Goal: Transaction & Acquisition: Book appointment/travel/reservation

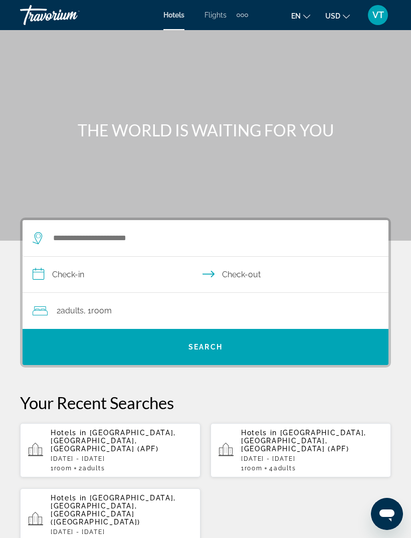
click at [238, 12] on div "Extra navigation items" at bounding box center [243, 15] width 12 height 15
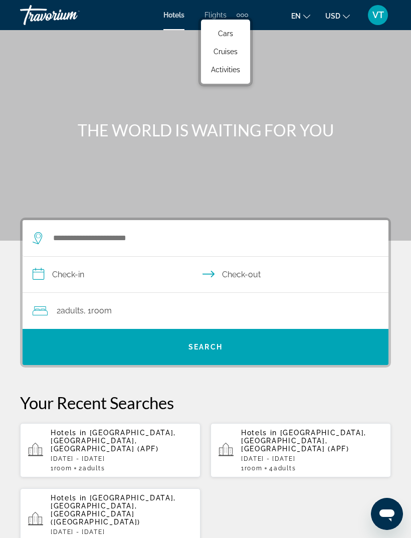
click at [233, 73] on span "Activities" at bounding box center [225, 70] width 29 height 8
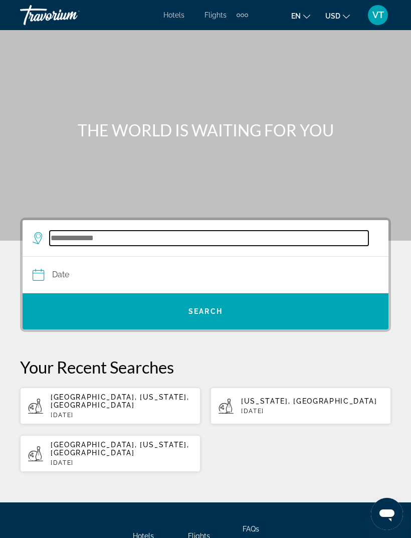
click at [210, 232] on input "Search destination" at bounding box center [209, 238] width 319 height 15
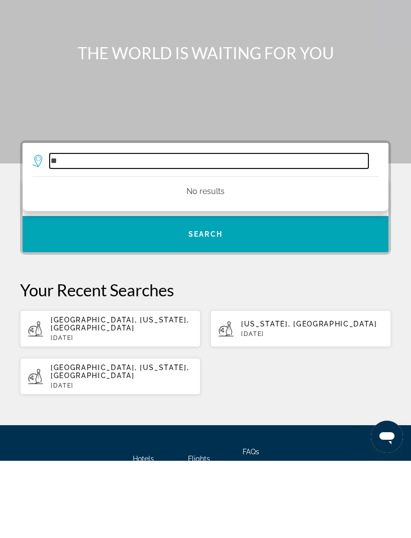
type input "*"
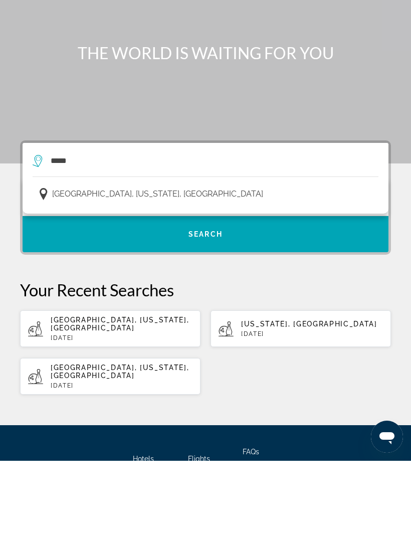
click at [142, 262] on button "Philadelphia, Pennsylvania, USA" at bounding box center [206, 271] width 346 height 19
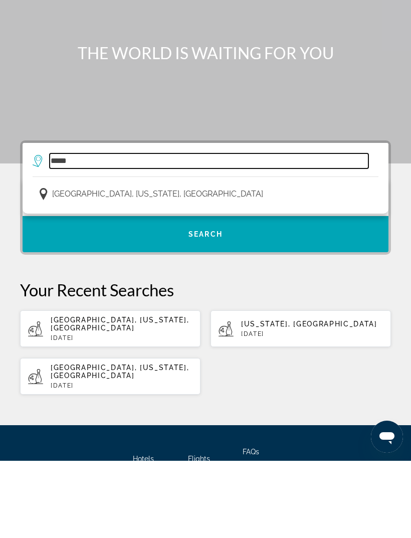
type input "**********"
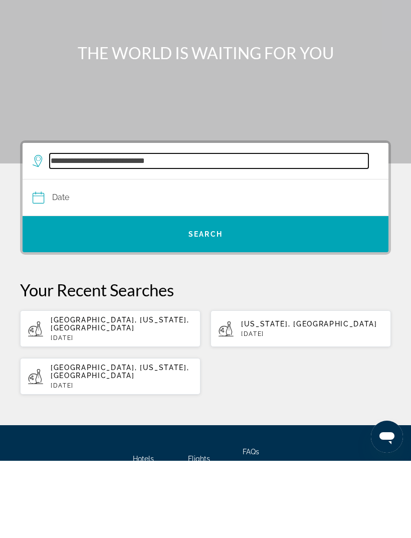
scroll to position [16, 0]
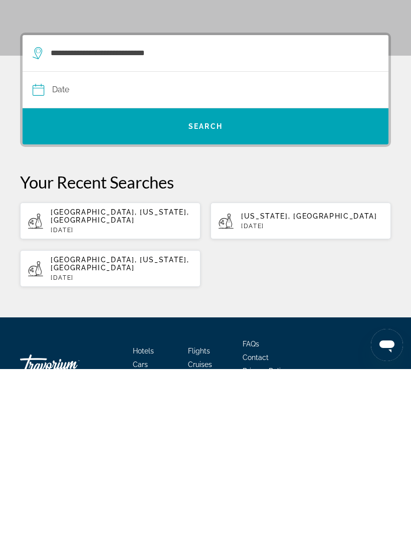
click at [74, 241] on input "Date" at bounding box center [118, 260] width 177 height 39
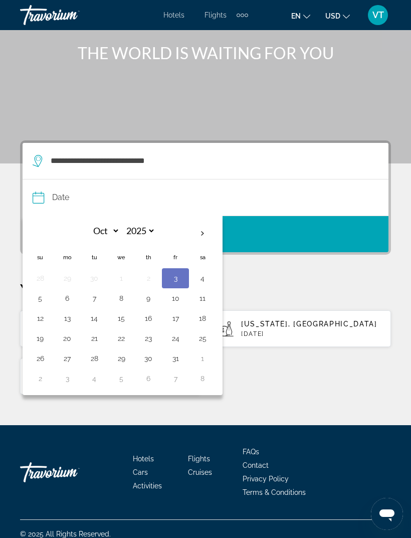
click at [208, 281] on button "4" at bounding box center [202, 278] width 16 height 14
type input "**********"
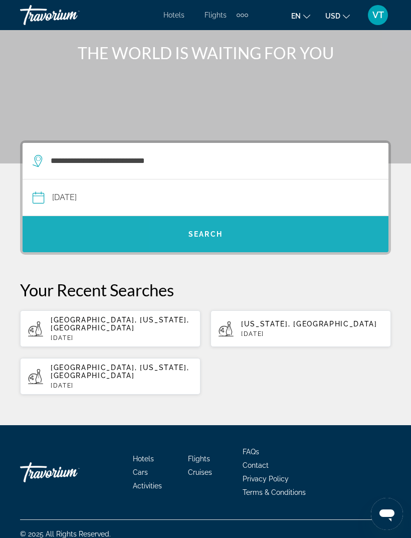
click at [269, 236] on span "Search" at bounding box center [206, 234] width 366 height 24
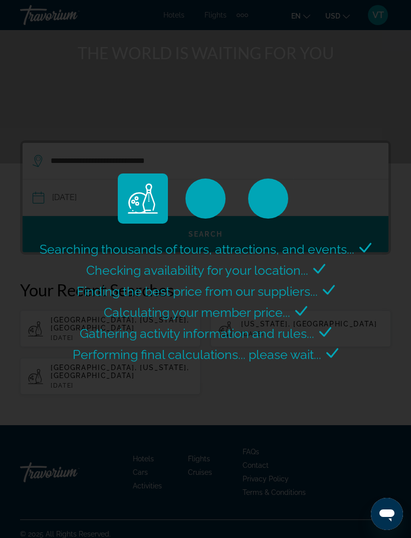
scroll to position [0, 0]
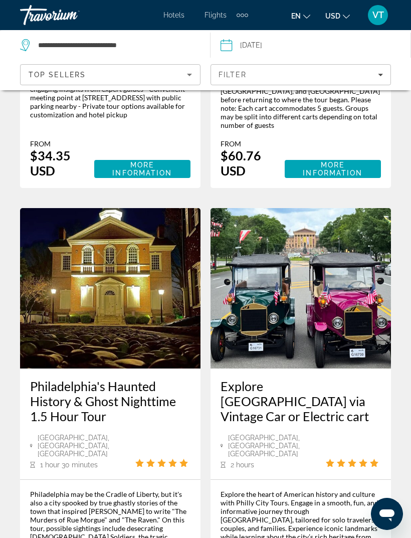
scroll to position [2596, 0]
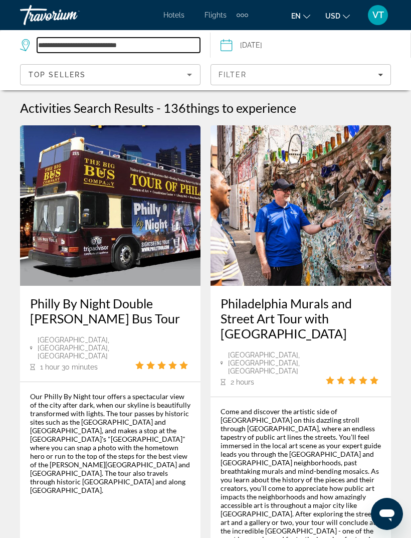
click at [156, 46] on input "**********" at bounding box center [118, 45] width 163 height 15
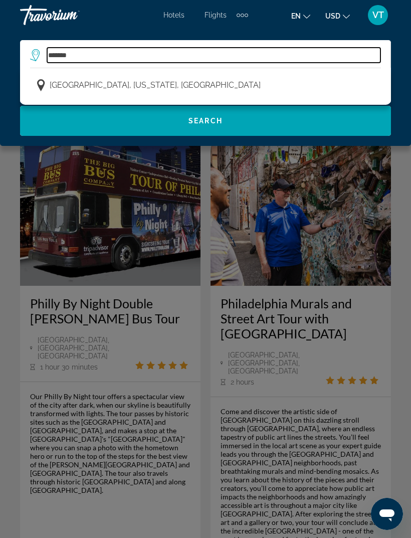
type input "******"
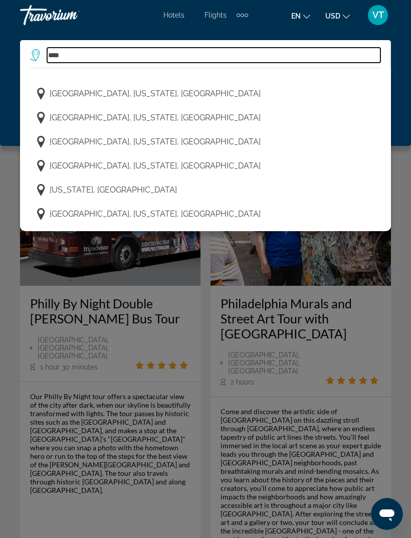
scroll to position [37, 0]
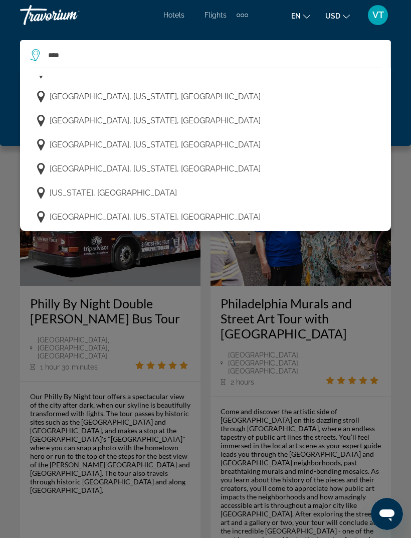
click at [145, 174] on span "New Hope, Pennsylvania, USA" at bounding box center [155, 169] width 211 height 14
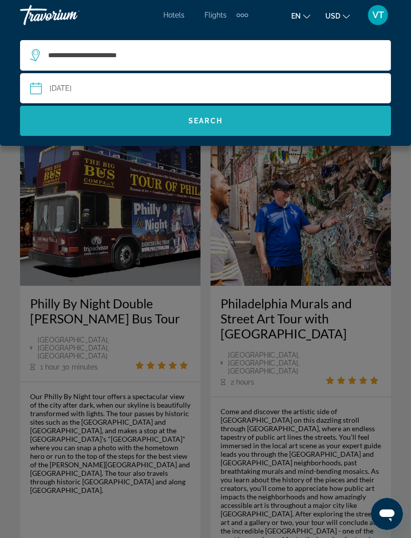
click at [229, 117] on span "Search" at bounding box center [205, 121] width 371 height 24
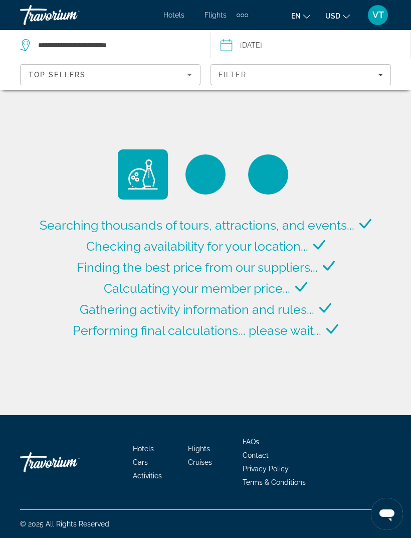
scroll to position [0, 0]
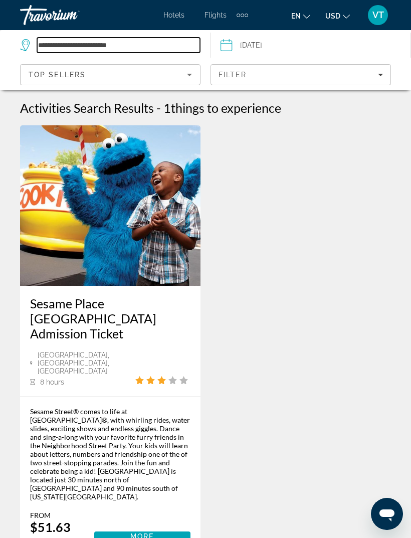
click at [168, 41] on input "**********" at bounding box center [118, 45] width 163 height 15
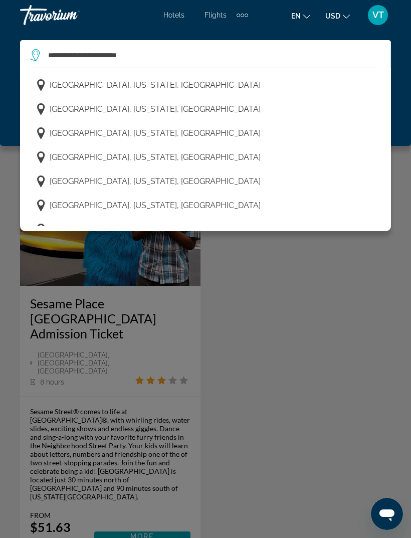
click at [102, 85] on span "Erie, Pennsylvania, USA" at bounding box center [155, 85] width 211 height 14
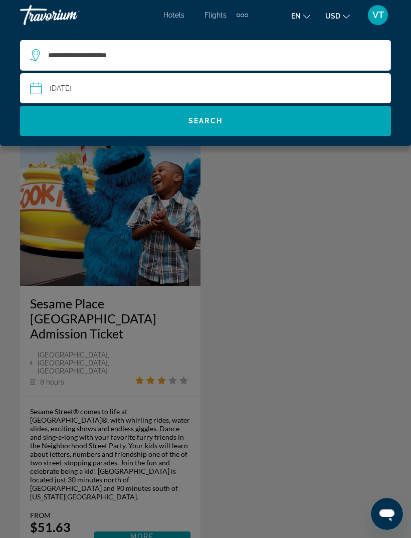
click at [242, 117] on span "Search" at bounding box center [205, 121] width 371 height 24
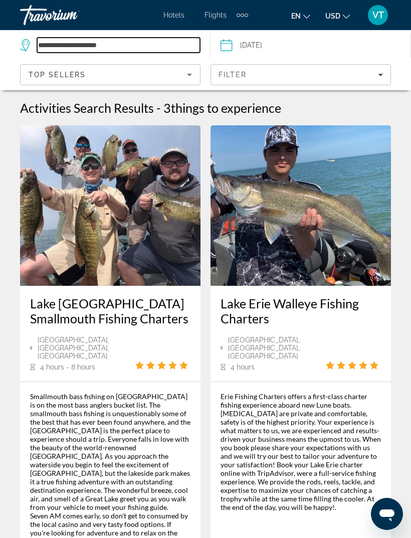
click at [141, 46] on input "**********" at bounding box center [118, 45] width 163 height 15
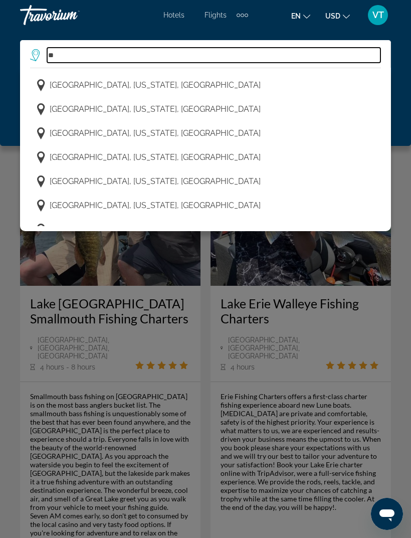
type input "*"
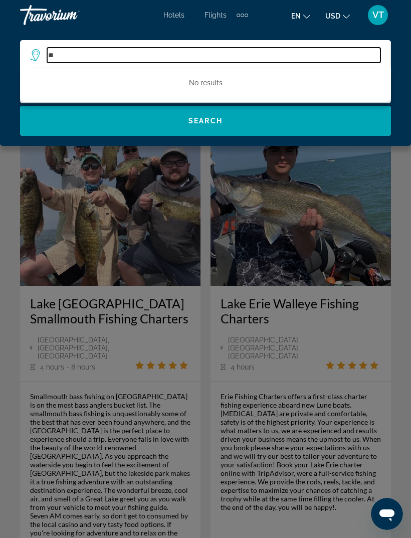
type input "*"
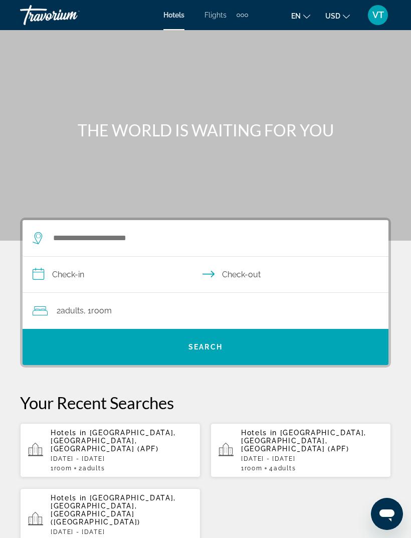
click at [247, 9] on div "Extra navigation items" at bounding box center [243, 15] width 12 height 15
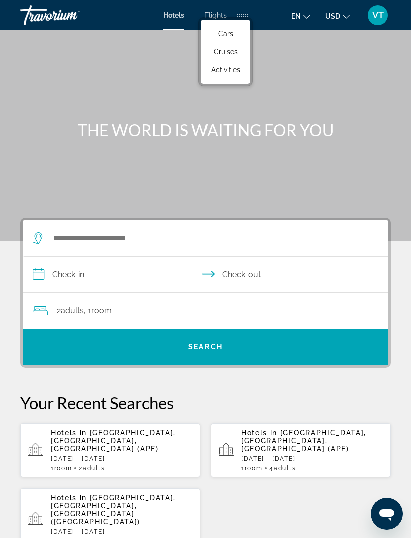
click at [239, 69] on span "Activities" at bounding box center [225, 70] width 29 height 8
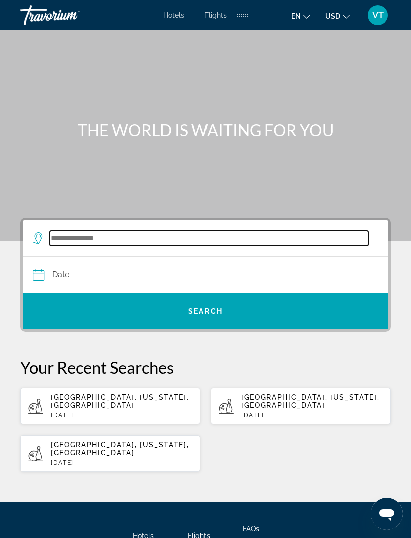
click at [113, 235] on input "Search destination" at bounding box center [209, 238] width 319 height 15
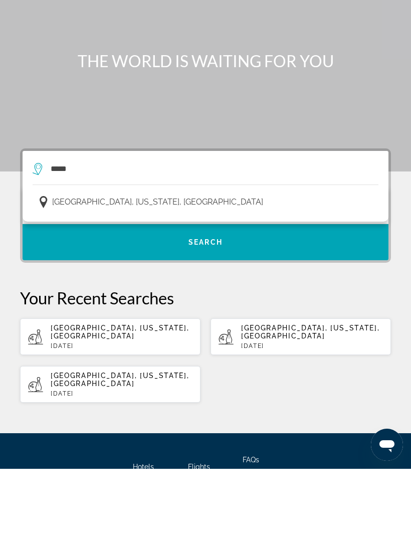
click at [161, 264] on span "Philadelphia, Pennsylvania, USA" at bounding box center [157, 271] width 211 height 14
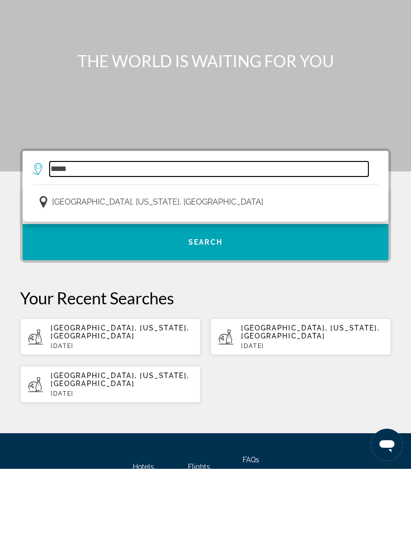
type input "**********"
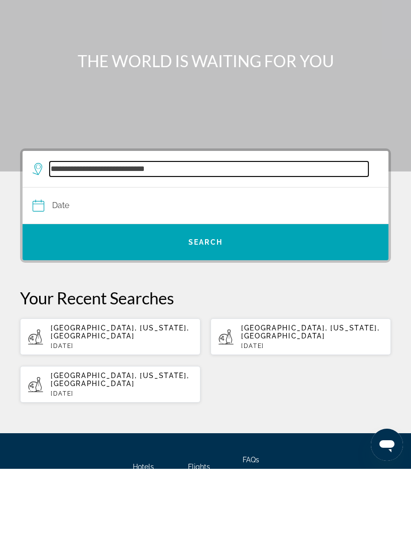
scroll to position [16, 0]
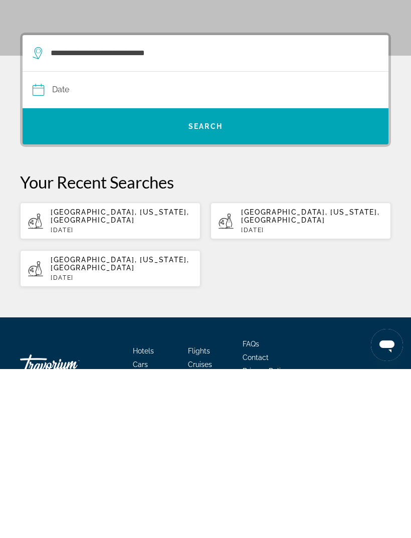
click at [101, 241] on input "Date" at bounding box center [118, 260] width 177 height 39
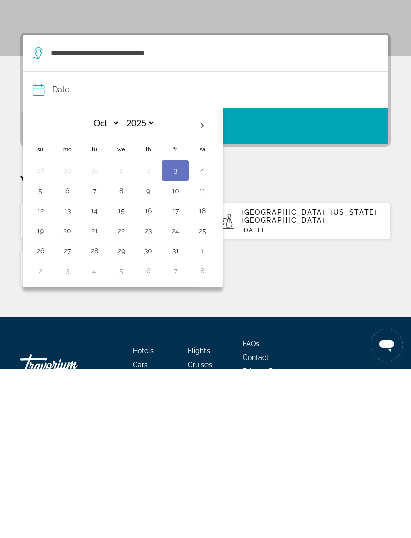
scroll to position [69, 0]
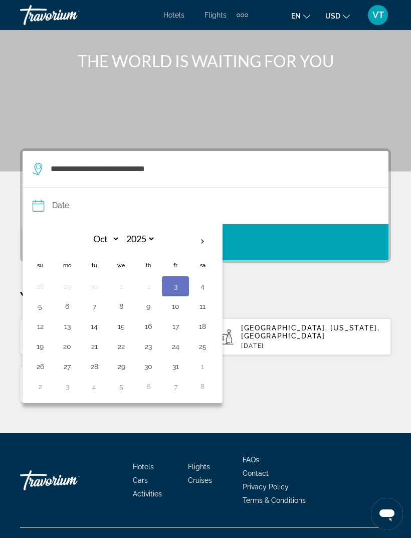
click at [207, 291] on button "4" at bounding box center [202, 286] width 16 height 14
type input "**********"
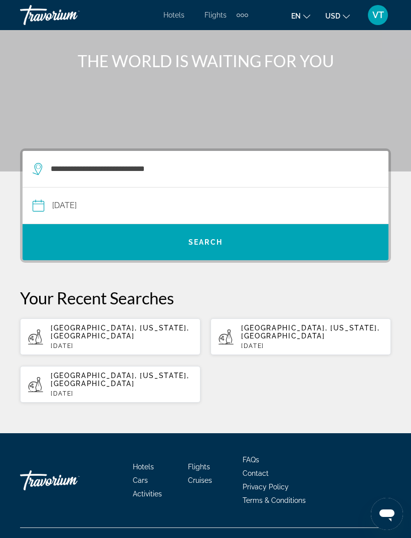
click at [273, 250] on span "Search" at bounding box center [206, 242] width 366 height 24
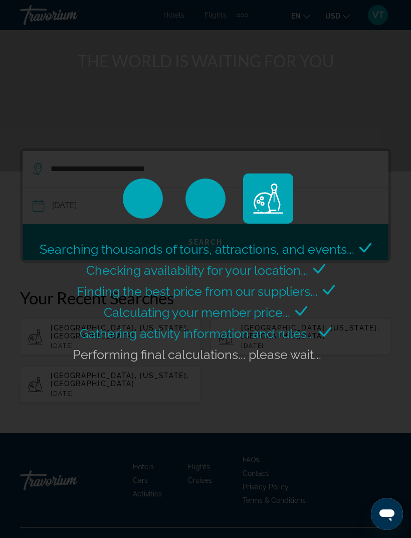
scroll to position [0, 0]
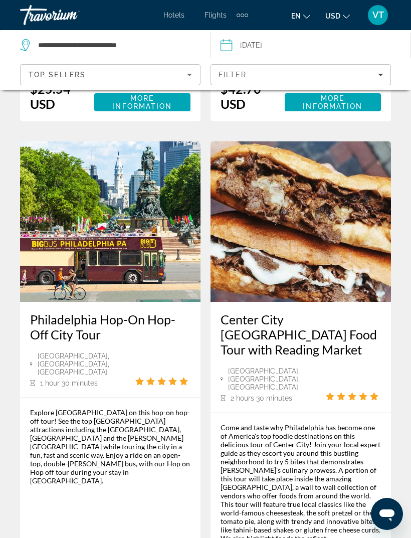
scroll to position [1578, 0]
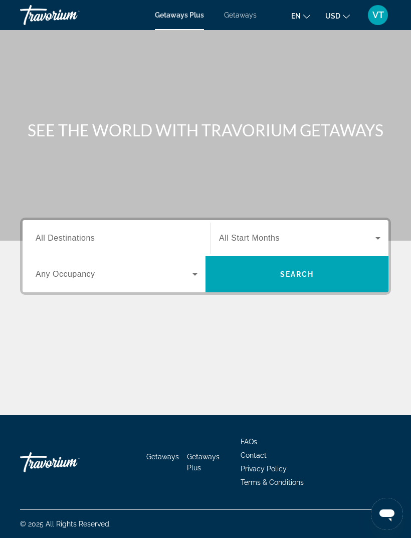
click at [246, 11] on span "Getaways" at bounding box center [240, 15] width 33 height 8
click at [106, 234] on input "Destination All Destinations" at bounding box center [117, 239] width 162 height 12
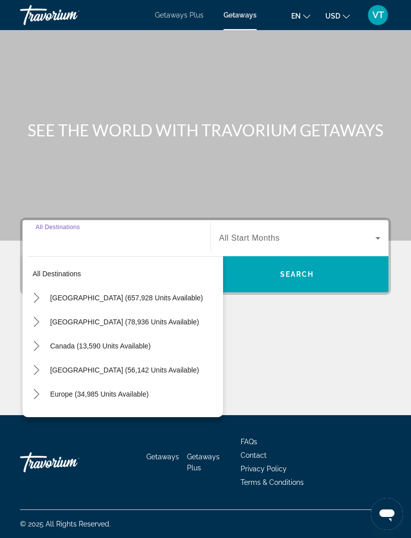
scroll to position [32, 0]
click at [41, 293] on icon "Toggle United States (657,928 units available) submenu" at bounding box center [37, 298] width 10 height 10
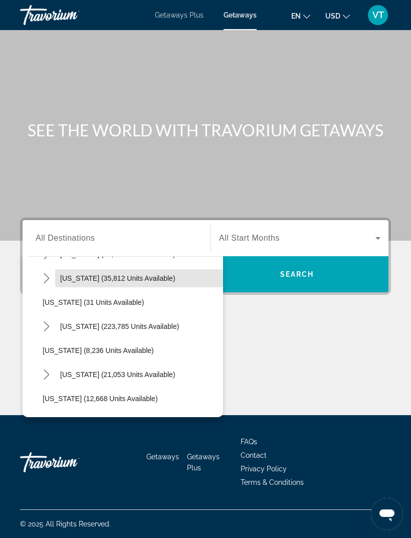
scroll to position [119, 0]
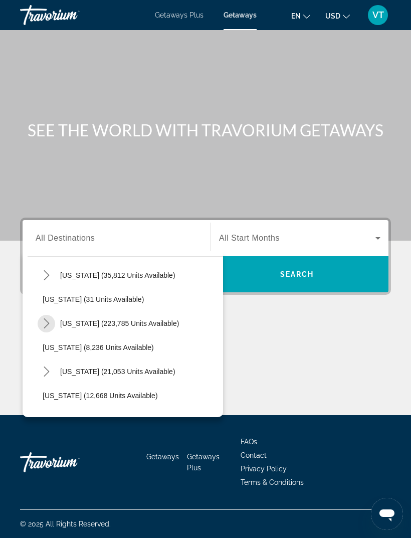
click at [52, 315] on mat-icon "Toggle Florida (223,785 units available) submenu" at bounding box center [47, 324] width 18 height 18
click at [105, 391] on span "West Coast (73,147 units available)" at bounding box center [127, 395] width 149 height 8
type input "**********"
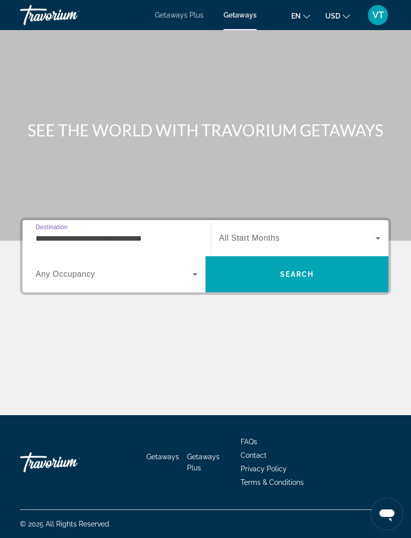
click at [321, 232] on span "Search widget" at bounding box center [297, 238] width 156 height 12
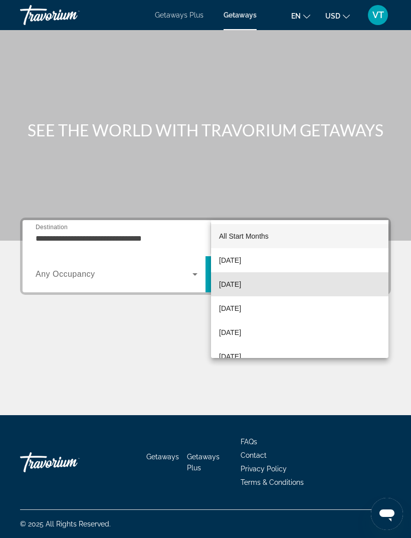
click at [241, 284] on span "[DATE]" at bounding box center [230, 284] width 22 height 12
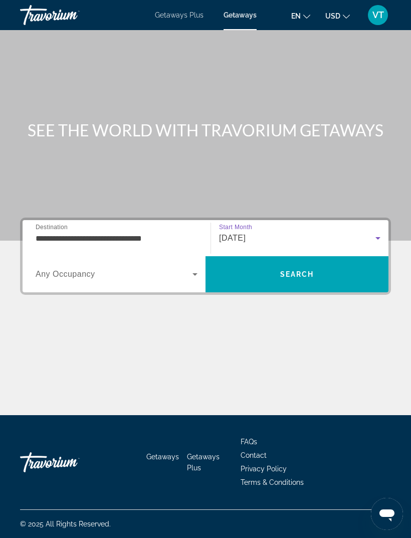
click at [319, 262] on span "Search" at bounding box center [297, 274] width 183 height 24
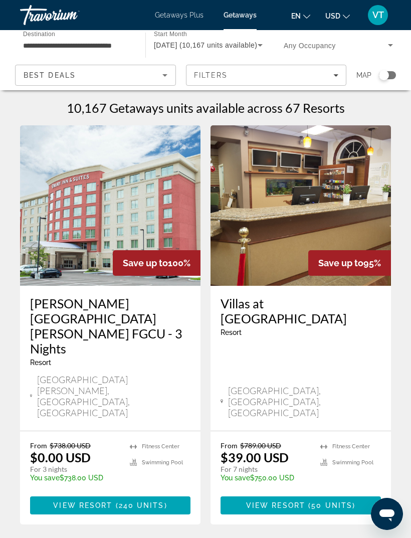
click at [338, 212] on img "Main content" at bounding box center [301, 205] width 180 height 160
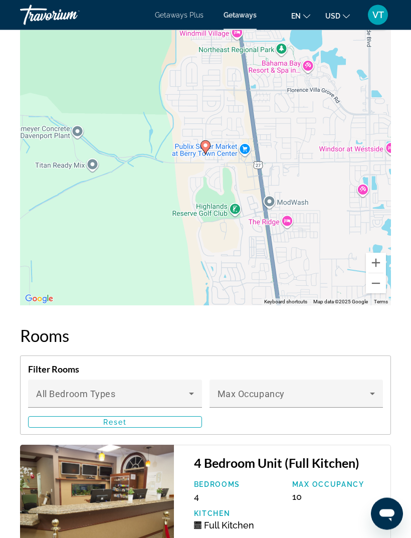
scroll to position [1828, 0]
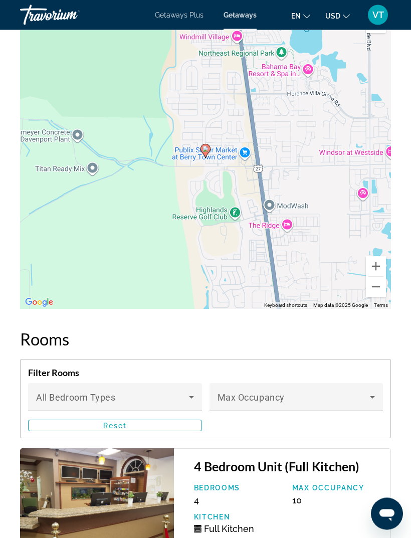
click at [381, 278] on button "Zoom out" at bounding box center [376, 287] width 20 height 20
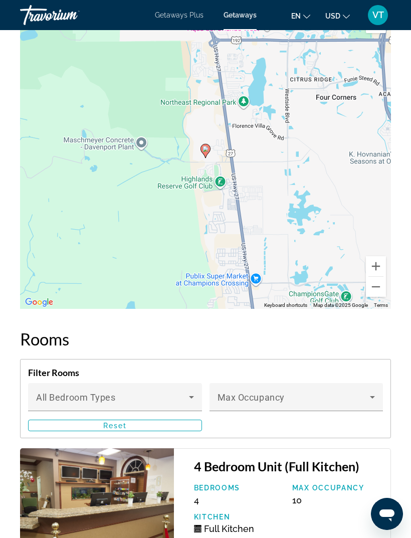
click at [378, 284] on button "Zoom out" at bounding box center [376, 287] width 20 height 20
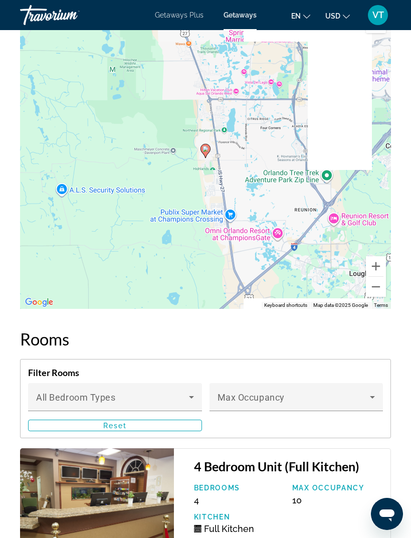
click at [375, 280] on button "Zoom out" at bounding box center [376, 287] width 20 height 20
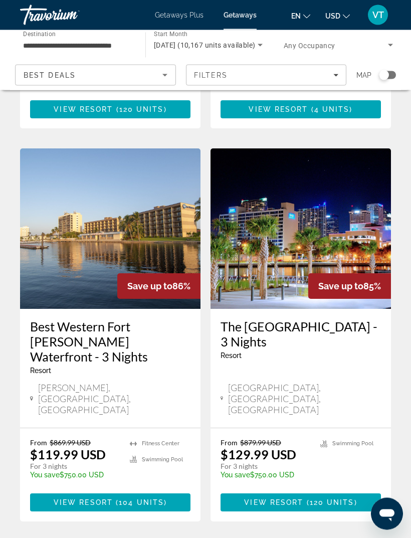
scroll to position [775, 0]
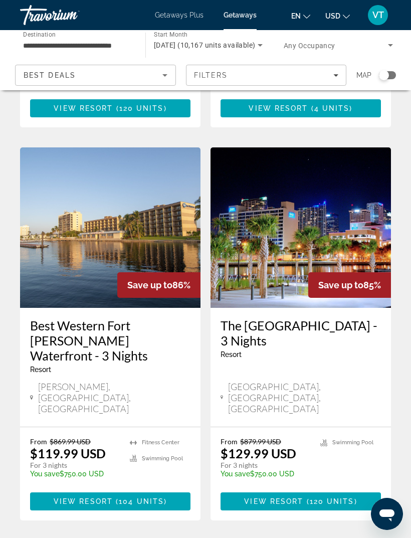
click at [144, 155] on img "Main content" at bounding box center [110, 227] width 180 height 160
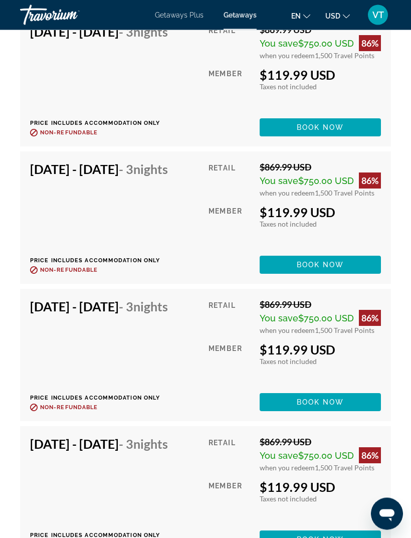
scroll to position [5165, 0]
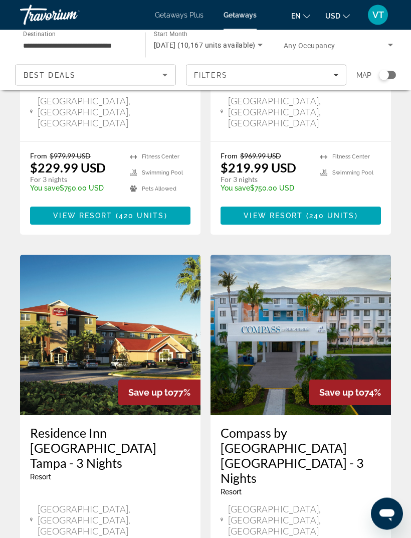
scroll to position [1873, 0]
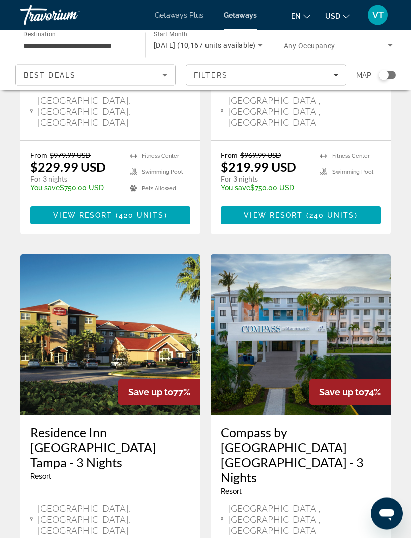
click at [335, 75] on icon "Filters" at bounding box center [335, 75] width 5 height 3
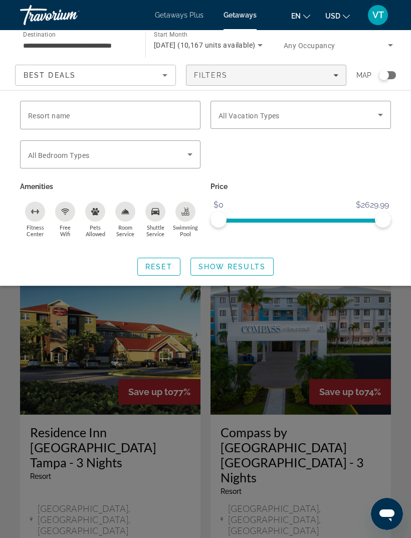
click at [331, 114] on span "Search widget" at bounding box center [298, 115] width 159 height 12
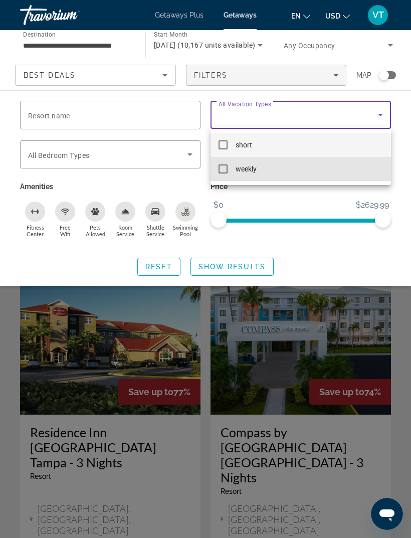
click at [230, 175] on mat-option "weekly" at bounding box center [301, 169] width 180 height 24
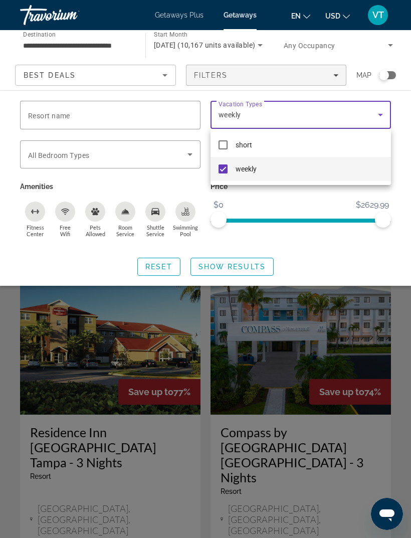
click at [250, 263] on div at bounding box center [205, 269] width 411 height 538
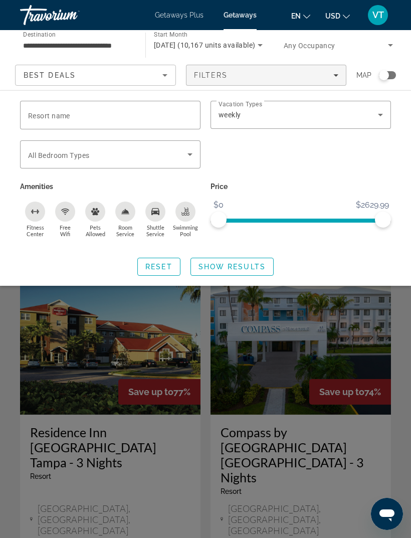
click at [256, 263] on span "Show Results" at bounding box center [231, 267] width 67 height 8
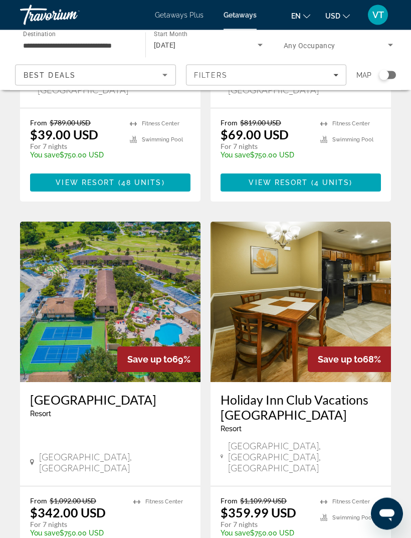
scroll to position [282, 0]
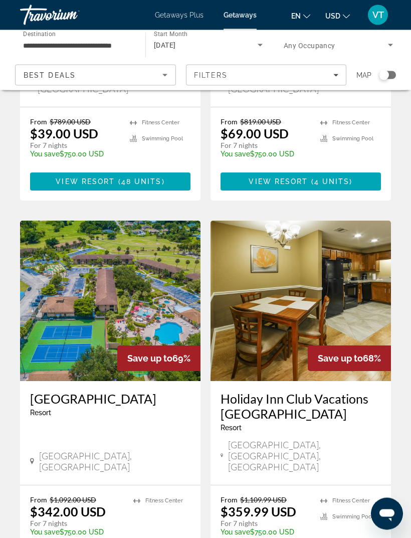
click at [152, 270] on img "Main content" at bounding box center [110, 301] width 180 height 160
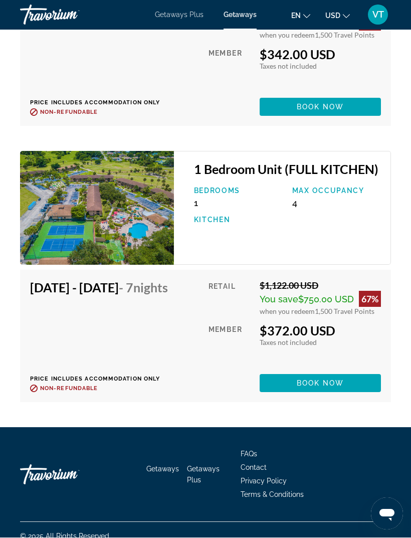
scroll to position [2300, 0]
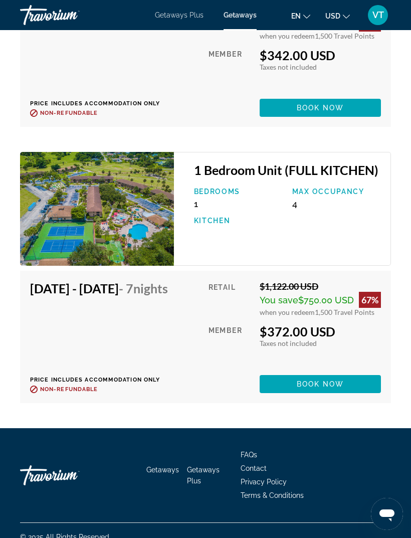
click at [390, 175] on div "1 Bedroom Unit (FULL KITCHEN) Bedrooms 1 Max Occupancy 4 Kitchen" at bounding box center [282, 209] width 217 height 114
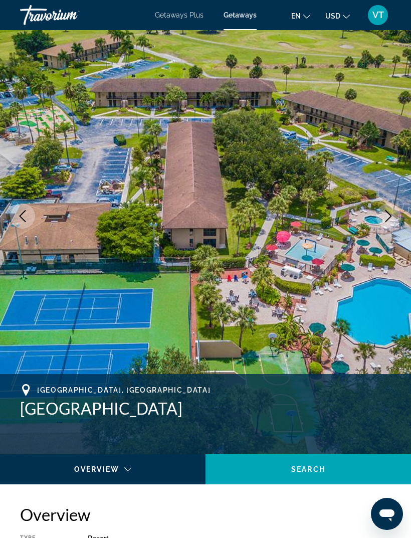
scroll to position [0, 0]
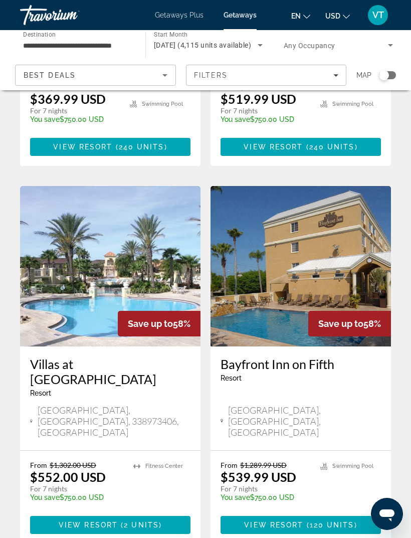
scroll to position [1116, 0]
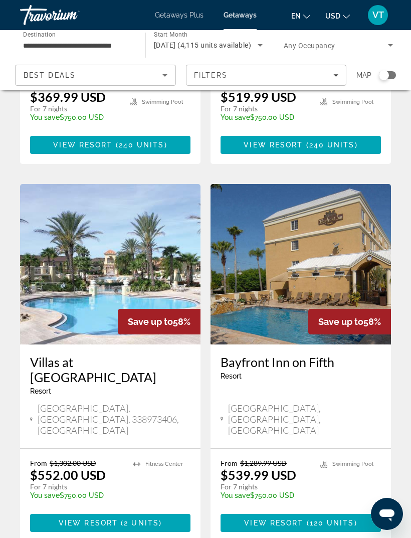
click at [161, 184] on img "Main content" at bounding box center [110, 264] width 180 height 160
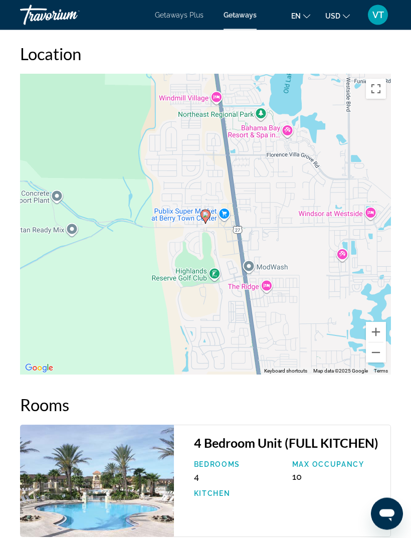
scroll to position [1644, 0]
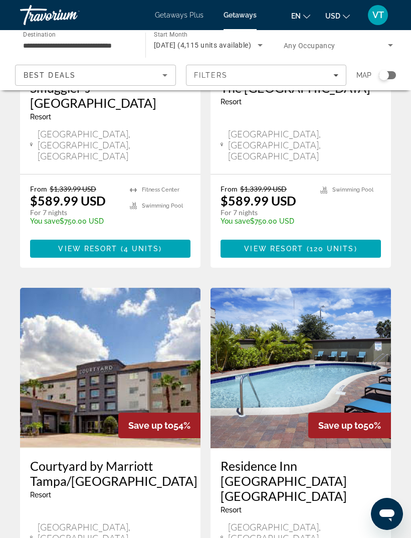
scroll to position [1809, 0]
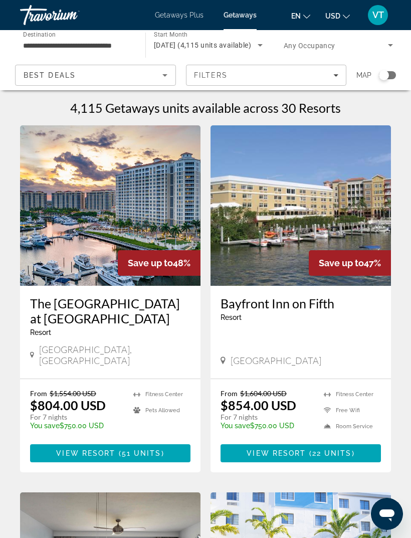
click at [152, 205] on img "Main content" at bounding box center [110, 205] width 180 height 160
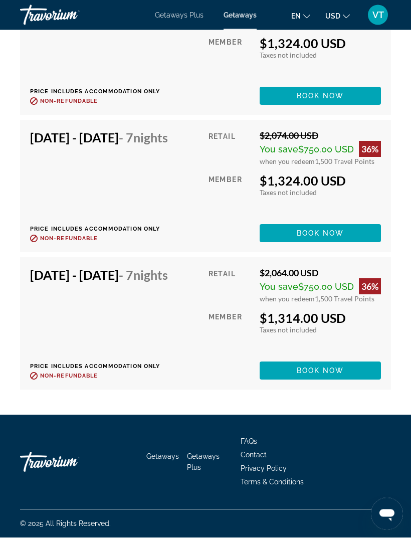
scroll to position [3924, 0]
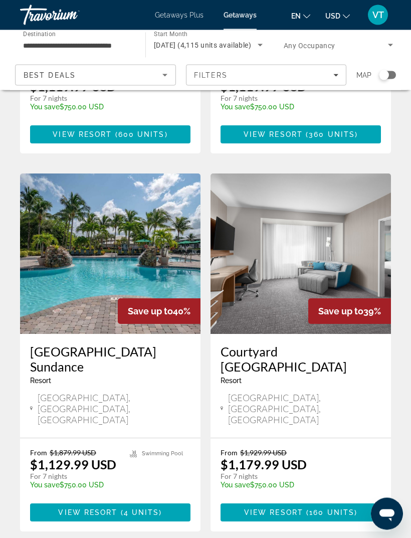
scroll to position [1750, 0]
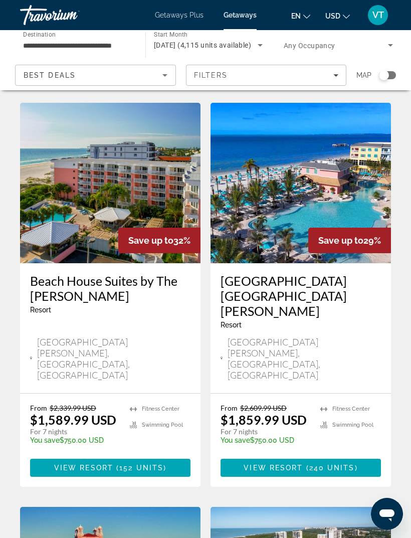
scroll to position [448, 0]
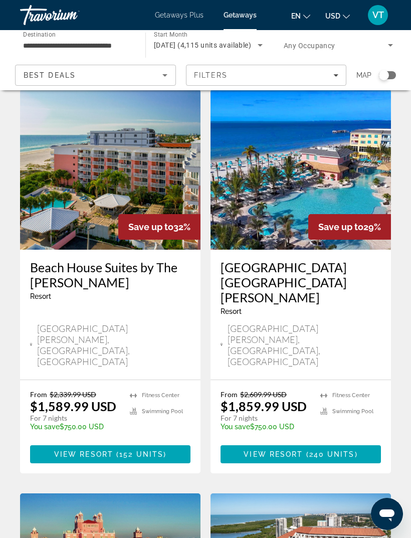
click at [339, 140] on img "Main content" at bounding box center [301, 169] width 180 height 160
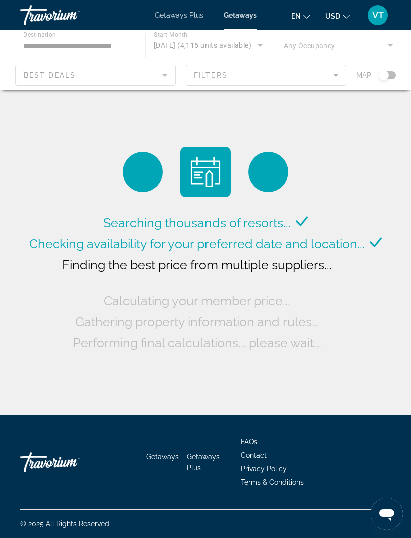
click at [116, 38] on div "Main content" at bounding box center [205, 60] width 411 height 60
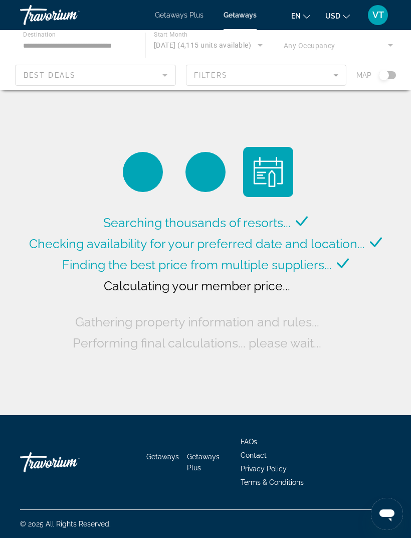
click at [77, 47] on div "Main content" at bounding box center [205, 60] width 411 height 60
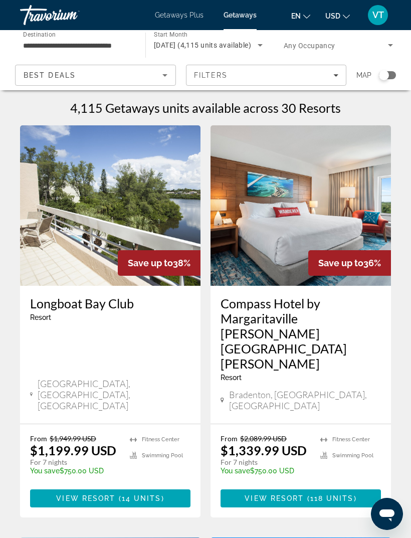
click at [105, 43] on input "**********" at bounding box center [77, 46] width 109 height 12
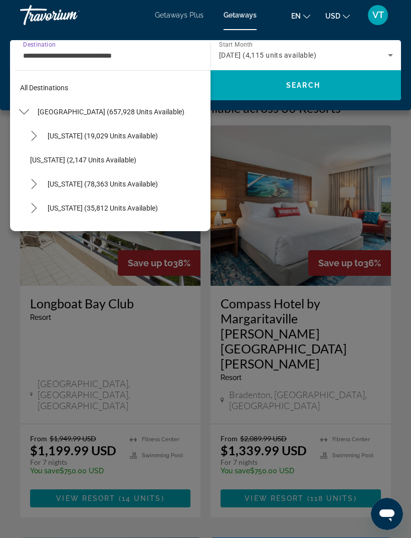
scroll to position [180, 0]
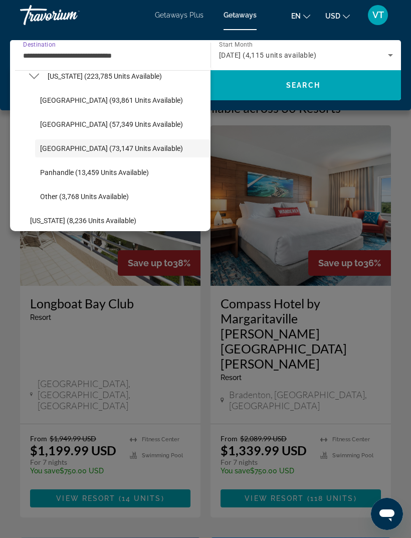
click at [107, 78] on span "Florida (223,785 units available)" at bounding box center [105, 76] width 114 height 8
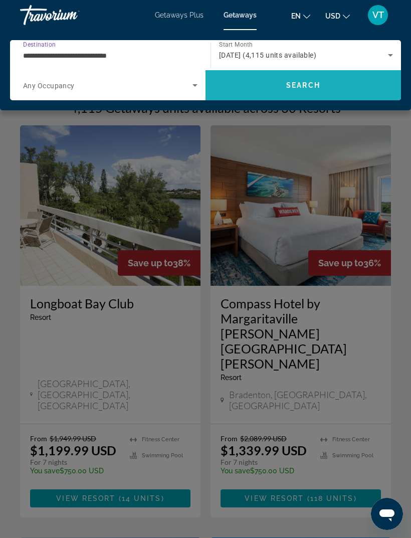
click at [344, 88] on span "Search" at bounding box center [303, 85] width 195 height 24
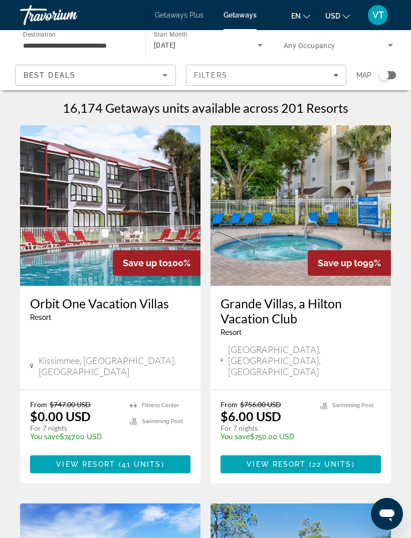
click at [115, 43] on input "**********" at bounding box center [77, 46] width 109 height 12
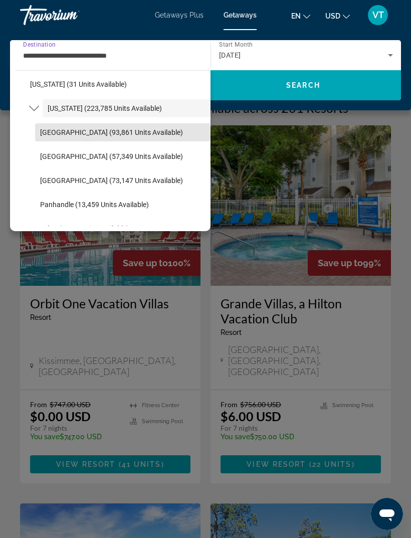
scroll to position [150, 0]
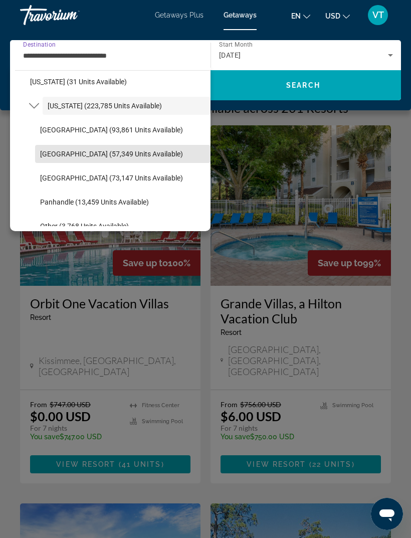
click at [106, 155] on span "East Coast (57,349 units available)" at bounding box center [111, 154] width 143 height 8
type input "**********"
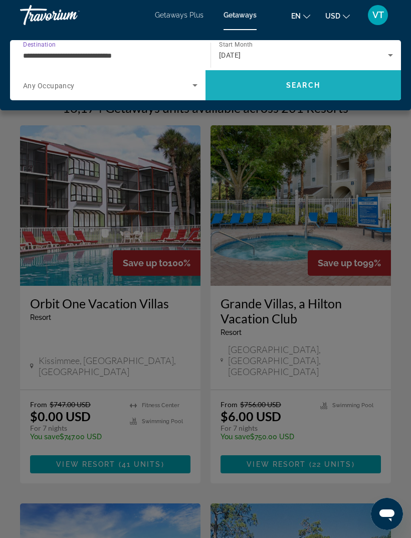
click at [268, 87] on span "Search" at bounding box center [303, 85] width 195 height 24
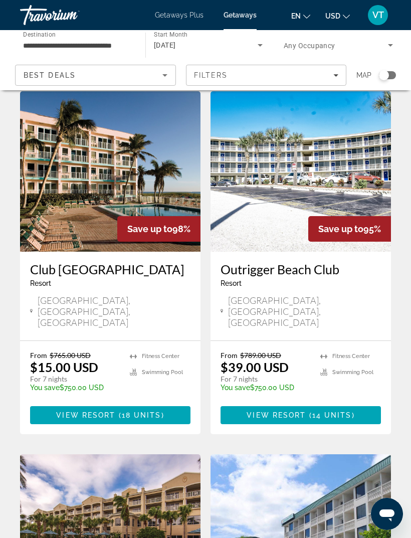
scroll to position [30, 0]
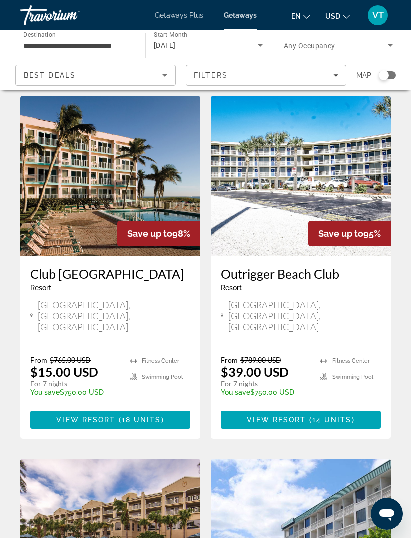
click at [150, 162] on img "Main content" at bounding box center [110, 176] width 180 height 160
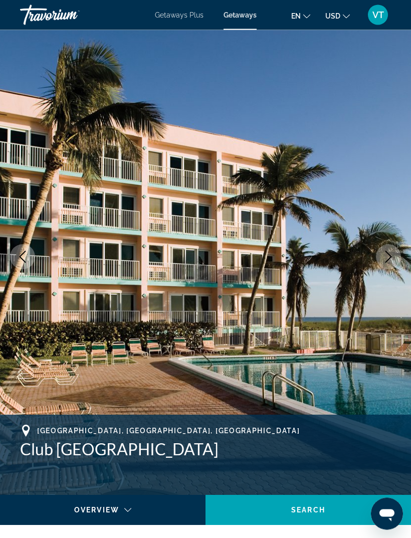
scroll to position [8, 0]
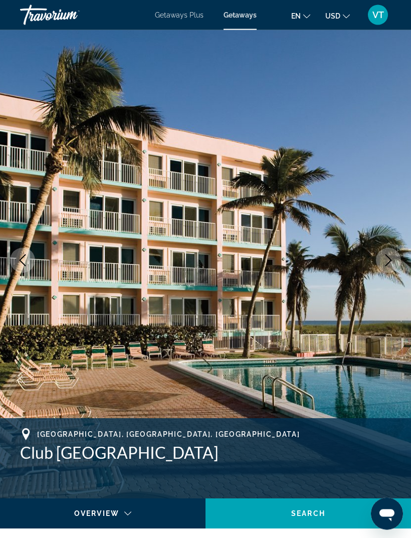
click at [394, 262] on icon "Next image" at bounding box center [388, 261] width 12 height 12
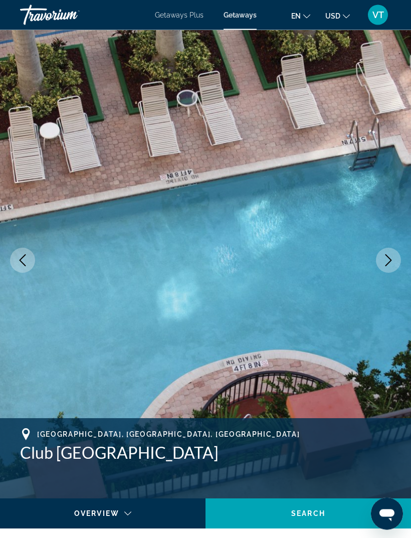
click at [392, 260] on icon "Next image" at bounding box center [388, 261] width 12 height 12
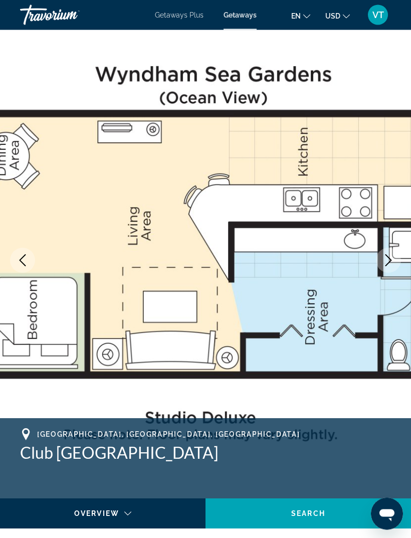
click at [395, 255] on button "Next image" at bounding box center [388, 260] width 25 height 25
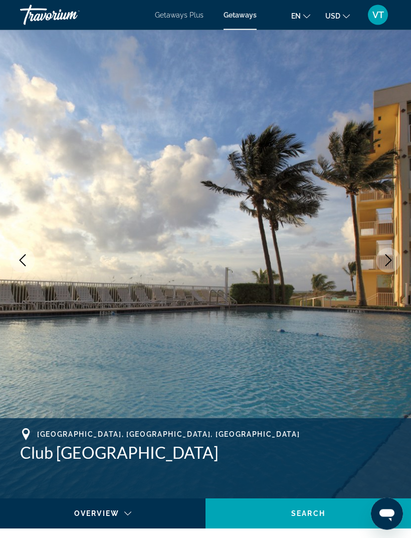
click at [392, 258] on icon "Next image" at bounding box center [388, 261] width 12 height 12
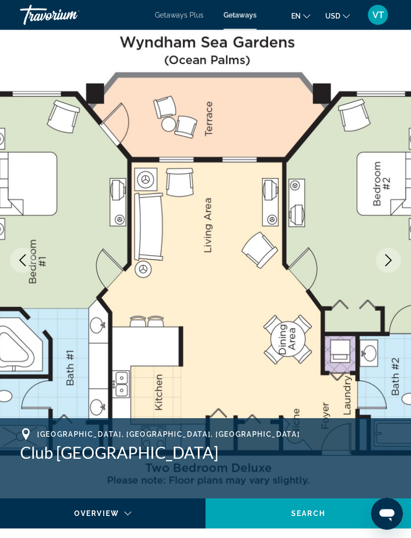
click at [391, 255] on icon "Next image" at bounding box center [388, 261] width 12 height 12
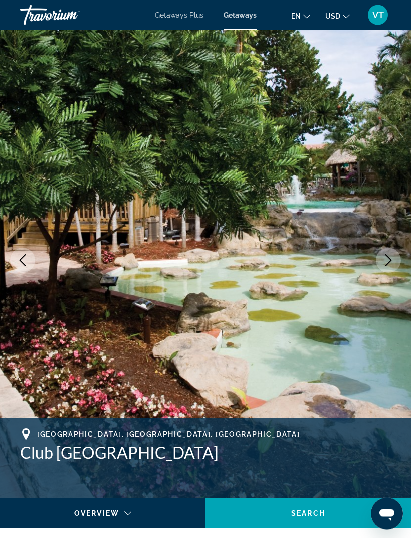
click at [385, 261] on icon "Next image" at bounding box center [388, 261] width 12 height 12
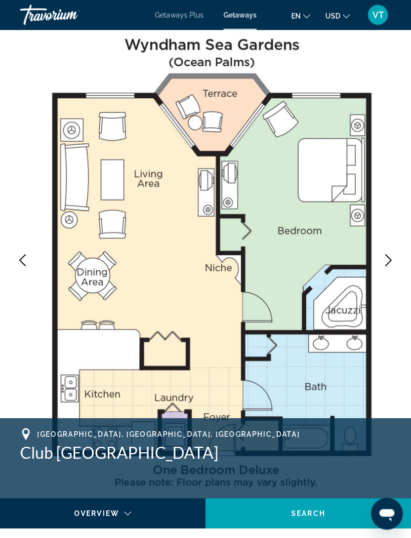
click at [389, 262] on icon "Next image" at bounding box center [388, 261] width 12 height 12
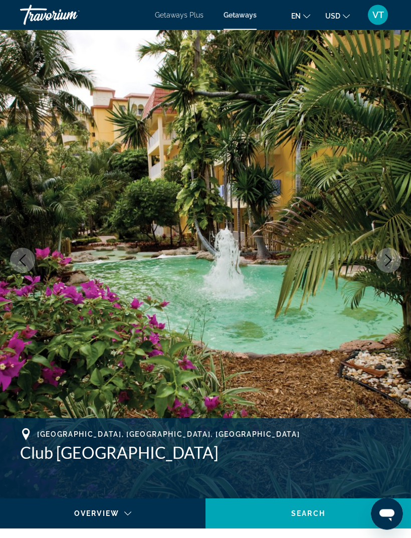
click at [393, 257] on icon "Next image" at bounding box center [388, 261] width 12 height 12
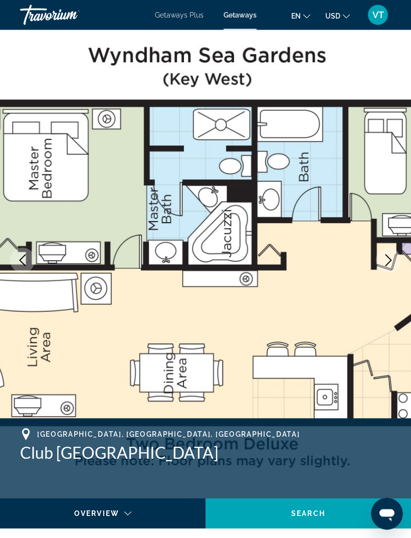
click at [394, 259] on button "Next image" at bounding box center [388, 260] width 25 height 25
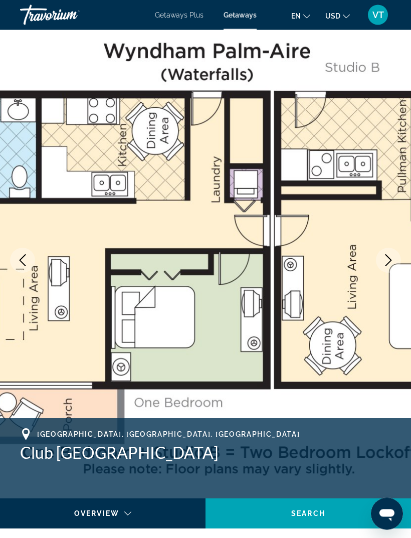
click at [386, 262] on icon "Next image" at bounding box center [388, 261] width 12 height 12
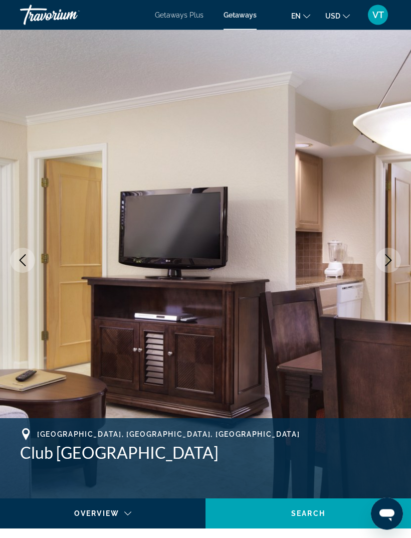
click at [391, 257] on icon "Next image" at bounding box center [388, 261] width 12 height 12
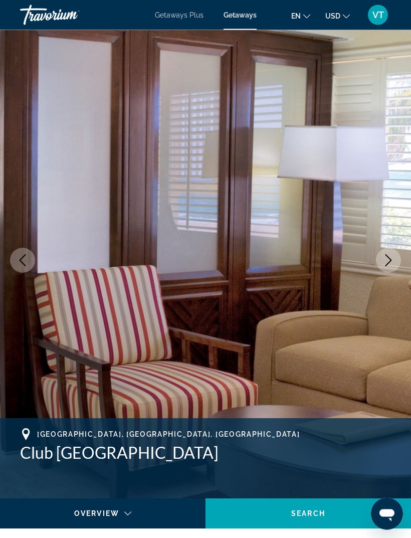
click at [387, 256] on icon "Next image" at bounding box center [388, 261] width 7 height 12
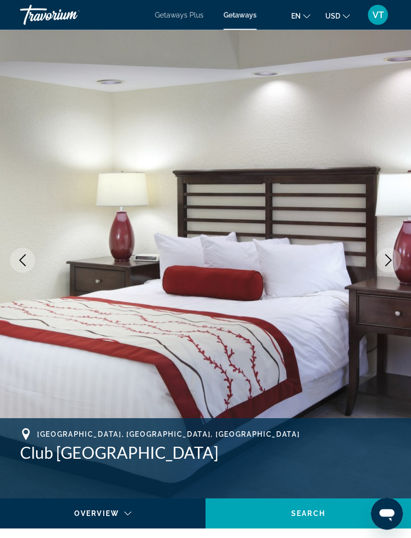
click at [390, 258] on icon "Next image" at bounding box center [388, 261] width 12 height 12
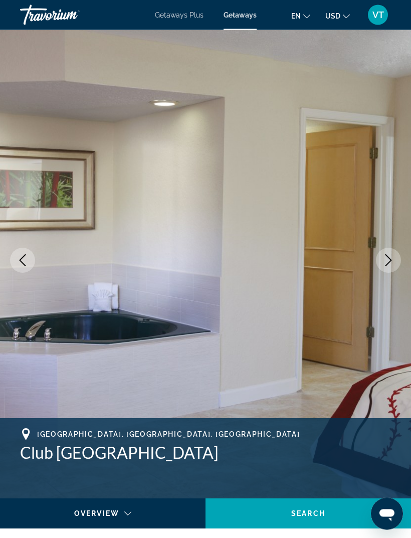
click at [387, 259] on icon "Next image" at bounding box center [388, 261] width 12 height 12
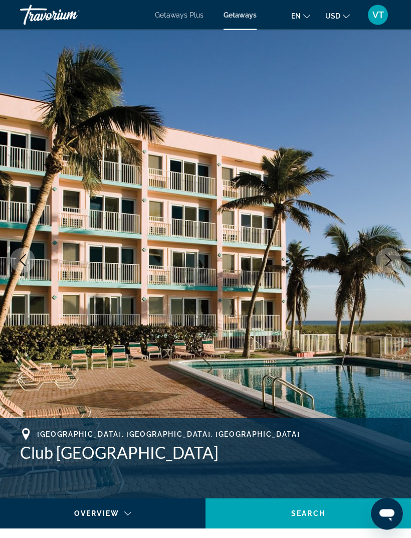
click at [390, 258] on icon "Next image" at bounding box center [388, 261] width 12 height 12
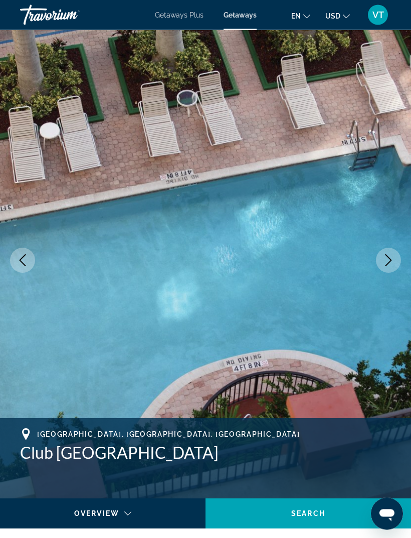
click at [391, 256] on icon "Next image" at bounding box center [388, 261] width 12 height 12
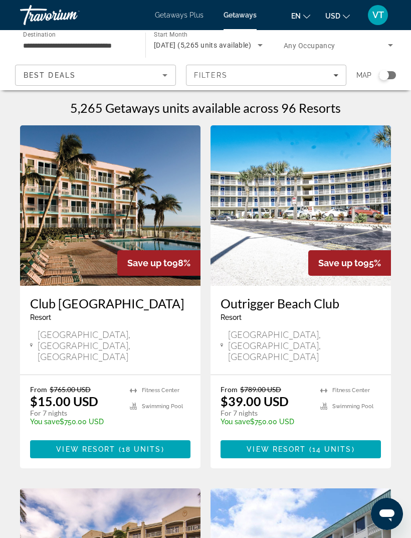
click at [335, 207] on img "Main content" at bounding box center [301, 205] width 180 height 160
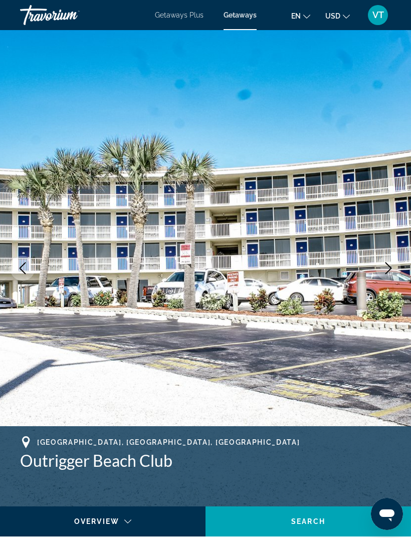
click at [391, 262] on icon "Next image" at bounding box center [388, 268] width 12 height 12
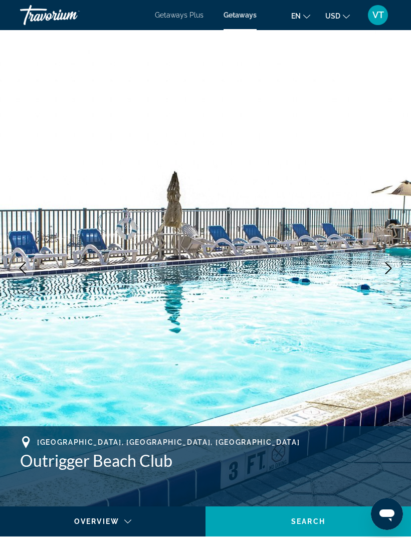
click at [388, 267] on icon "Next image" at bounding box center [388, 268] width 12 height 12
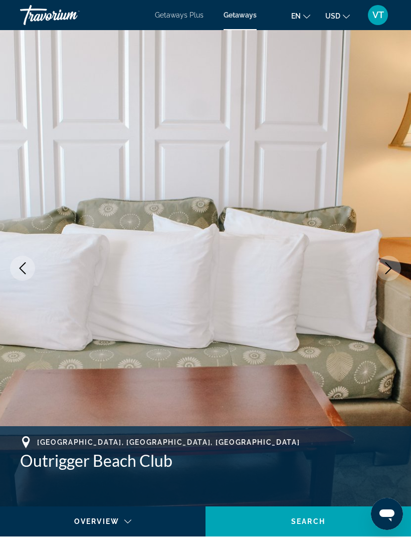
click at [387, 263] on icon "Next image" at bounding box center [388, 268] width 12 height 12
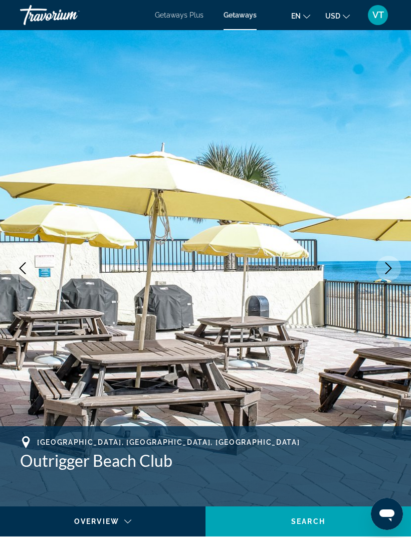
click at [386, 263] on icon "Next image" at bounding box center [388, 268] width 7 height 12
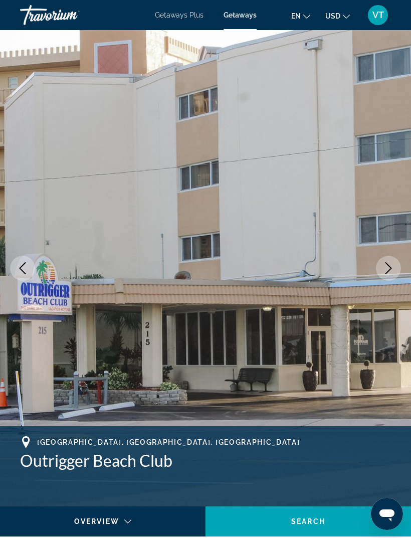
click at [381, 266] on button "Next image" at bounding box center [388, 268] width 25 height 25
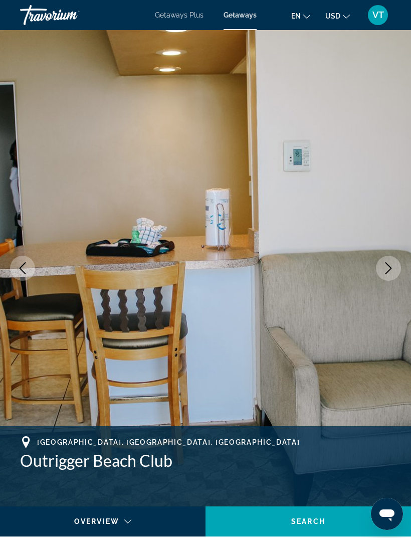
click at [381, 264] on button "Next image" at bounding box center [388, 268] width 25 height 25
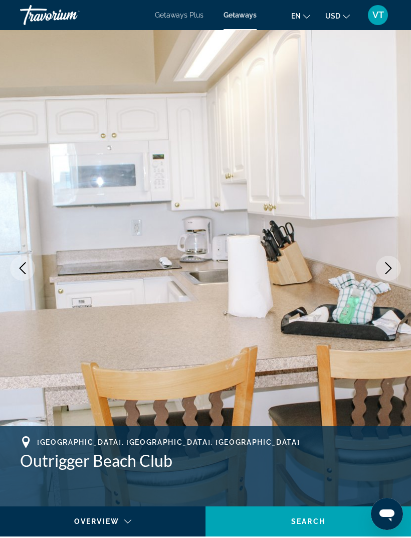
click at [390, 270] on icon "Next image" at bounding box center [388, 268] width 12 height 12
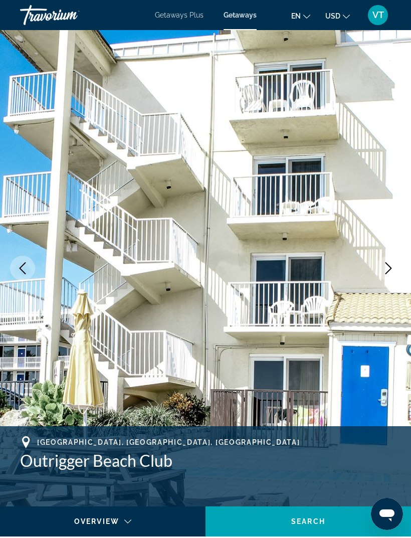
click at [393, 266] on icon "Next image" at bounding box center [388, 268] width 12 height 12
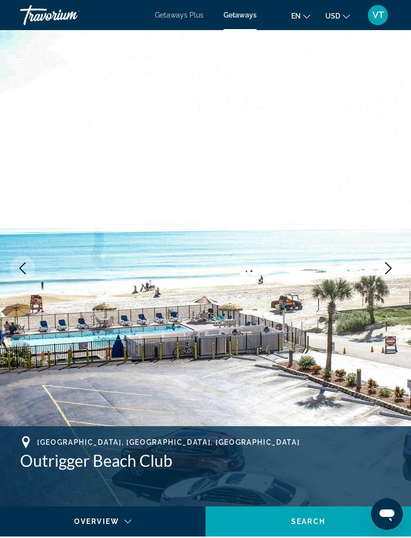
click at [386, 271] on icon "Next image" at bounding box center [388, 268] width 12 height 12
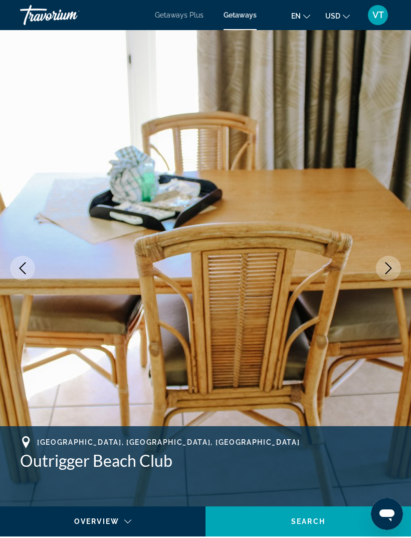
click at [390, 268] on icon "Next image" at bounding box center [388, 268] width 12 height 12
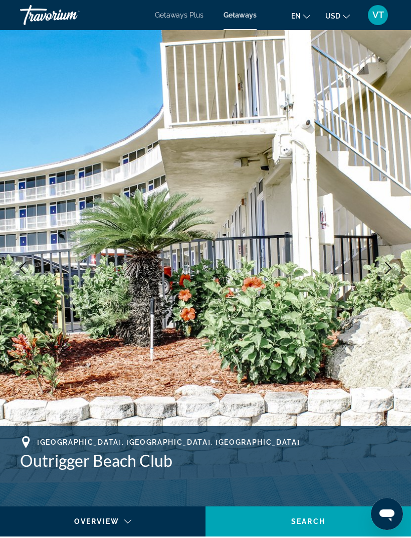
click at [387, 274] on icon "Next image" at bounding box center [388, 268] width 12 height 12
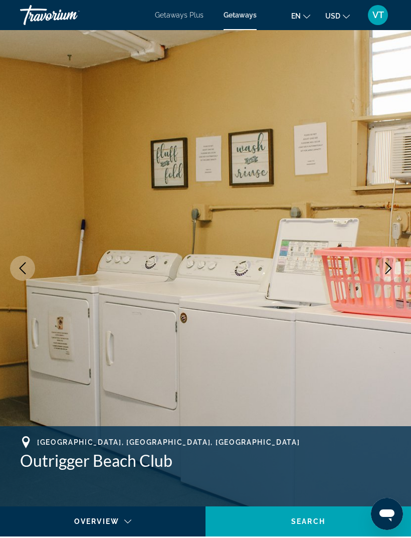
click at [386, 266] on icon "Next image" at bounding box center [388, 268] width 12 height 12
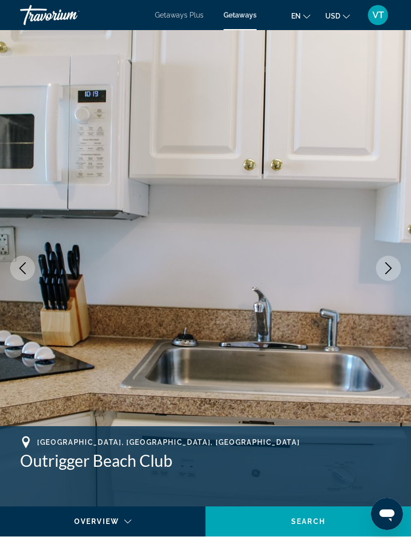
click at [382, 265] on button "Next image" at bounding box center [388, 268] width 25 height 25
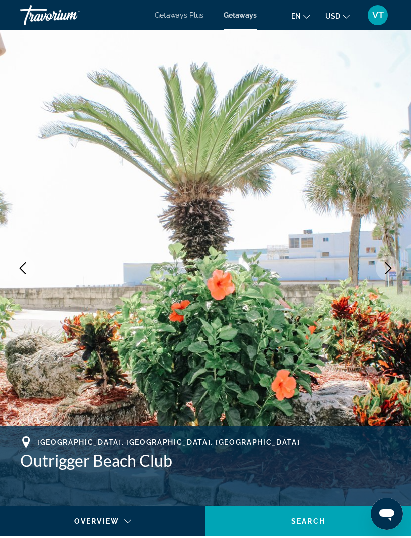
click at [392, 260] on button "Next image" at bounding box center [388, 268] width 25 height 25
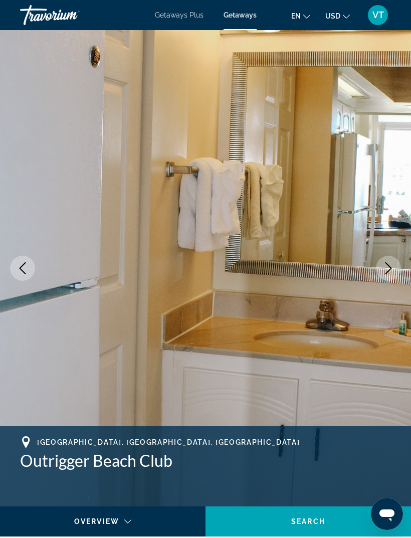
click at [391, 276] on button "Next image" at bounding box center [388, 268] width 25 height 25
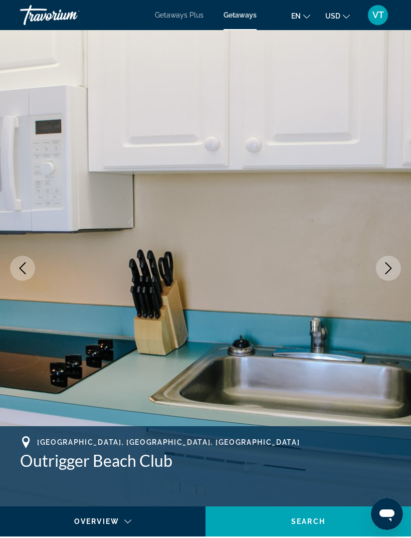
click at [388, 274] on icon "Next image" at bounding box center [388, 268] width 12 height 12
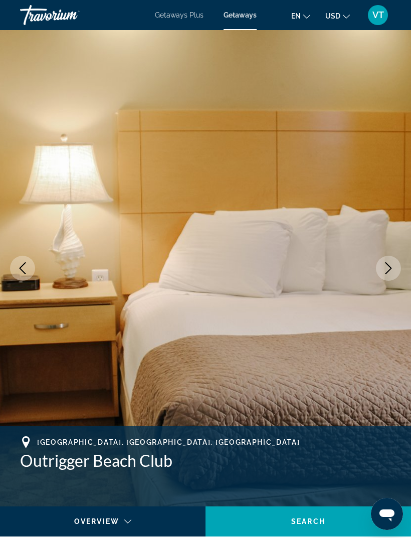
click at [389, 272] on icon "Next image" at bounding box center [388, 268] width 12 height 12
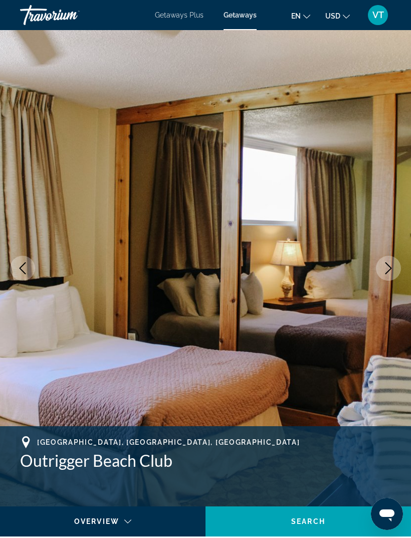
click at [386, 275] on button "Next image" at bounding box center [388, 268] width 25 height 25
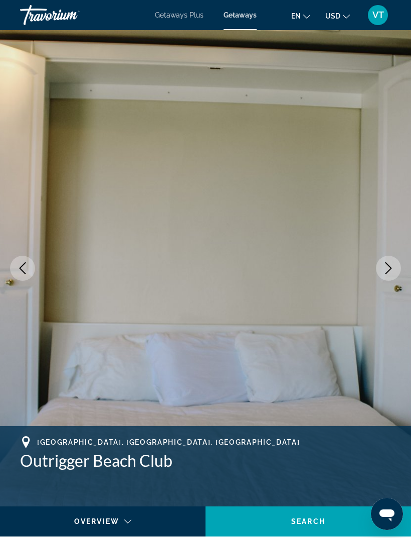
click at [388, 272] on icon "Next image" at bounding box center [388, 268] width 7 height 12
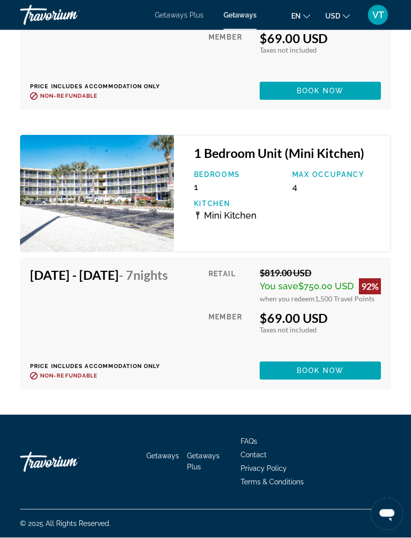
scroll to position [3353, 0]
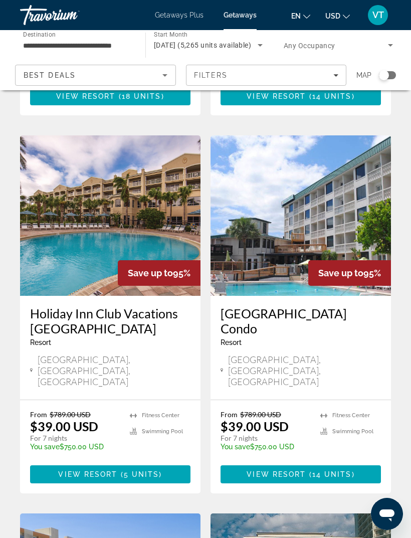
scroll to position [352, 0]
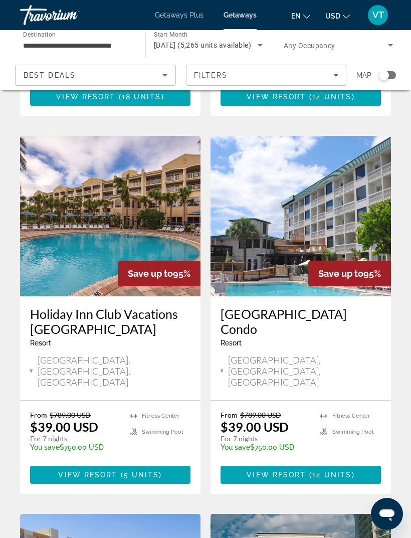
click at [114, 164] on img "Main content" at bounding box center [110, 216] width 180 height 160
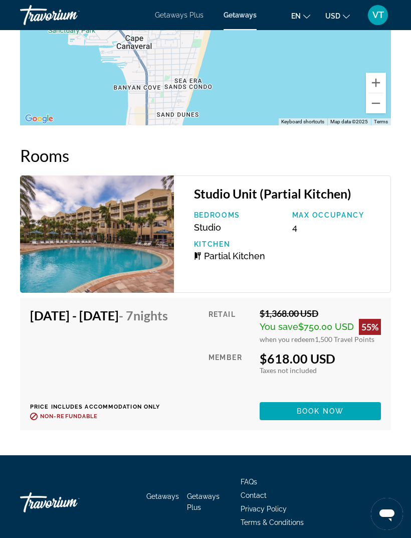
scroll to position [2232, 0]
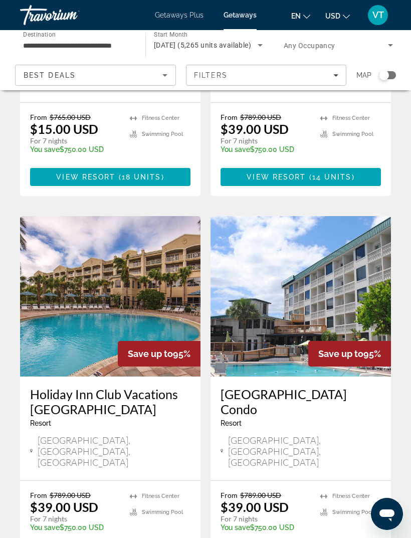
scroll to position [309, 0]
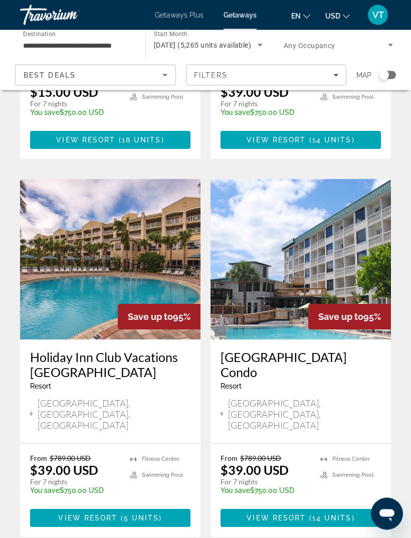
click at [331, 235] on img "Main content" at bounding box center [301, 259] width 180 height 160
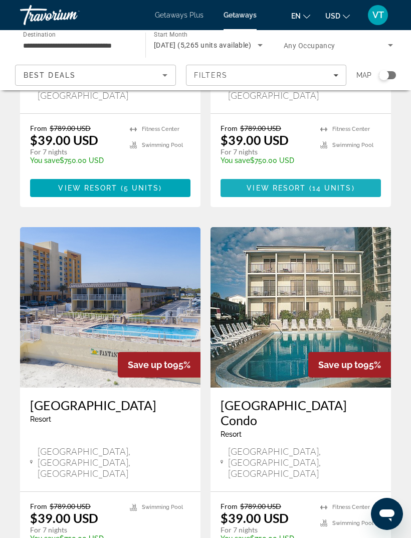
scroll to position [670, 0]
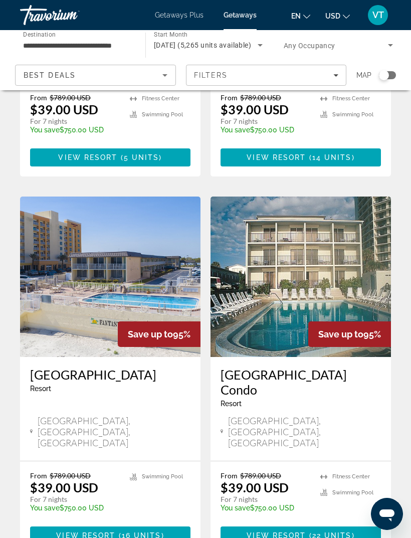
click at [128, 244] on img "Main content" at bounding box center [110, 276] width 180 height 160
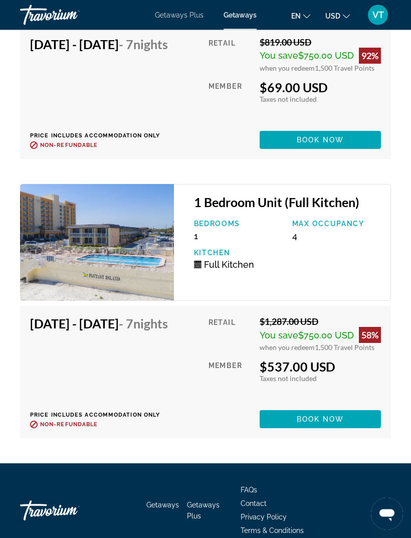
scroll to position [2930, 0]
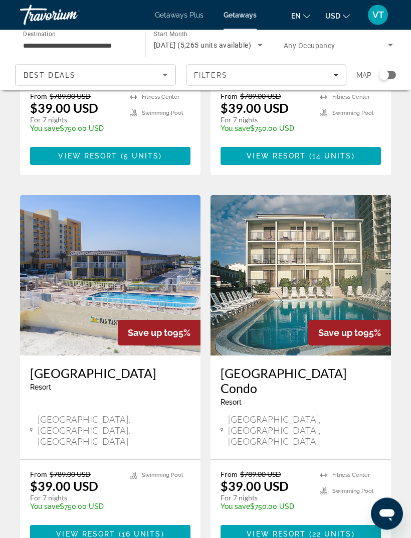
scroll to position [672, 0]
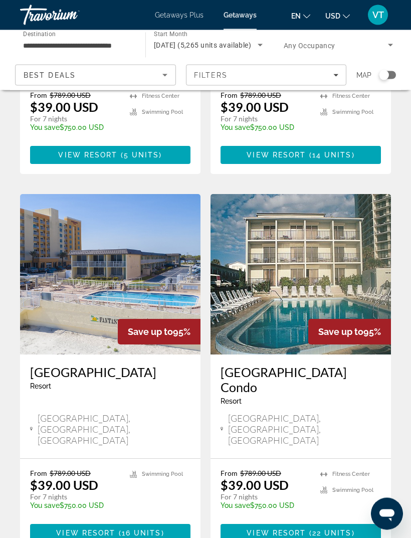
click at [342, 243] on img "Main content" at bounding box center [301, 274] width 180 height 160
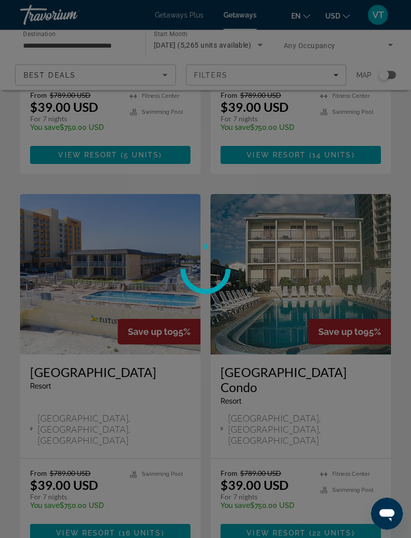
scroll to position [672, 0]
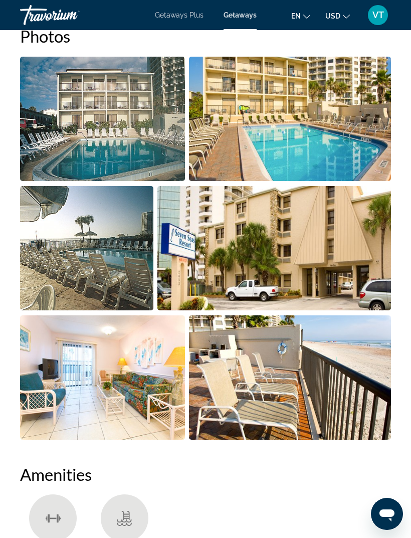
scroll to position [665, 0]
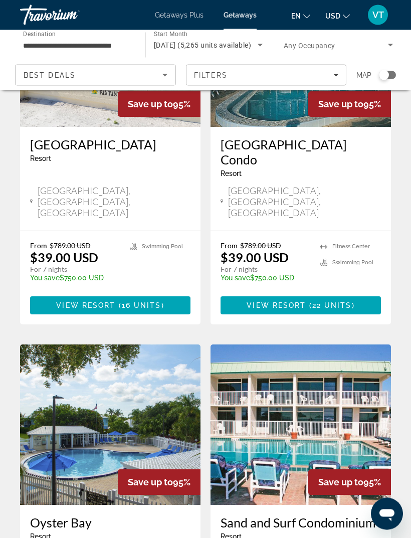
scroll to position [900, 0]
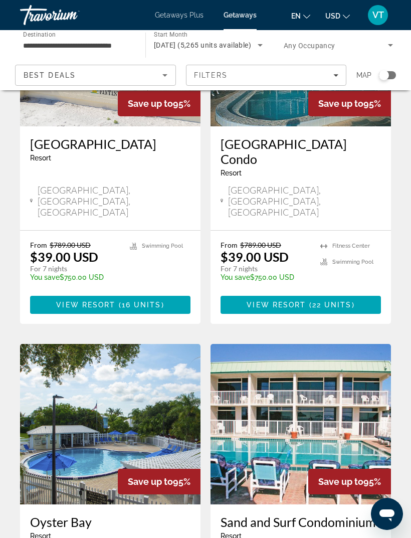
click at [140, 344] on img "Main content" at bounding box center [110, 424] width 180 height 160
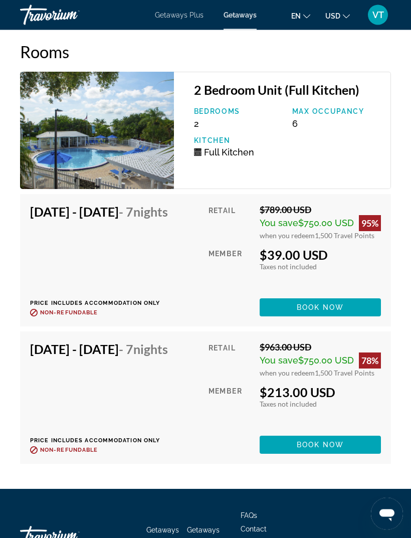
scroll to position [2139, 0]
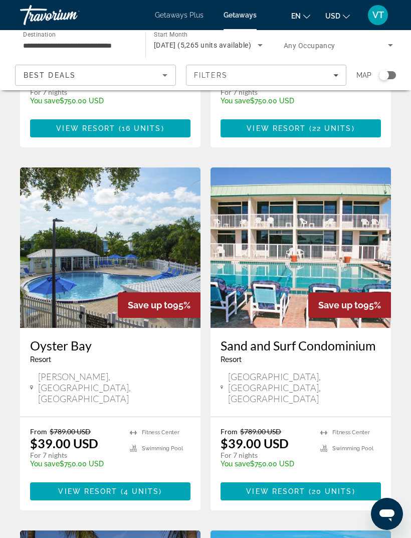
scroll to position [1073, 0]
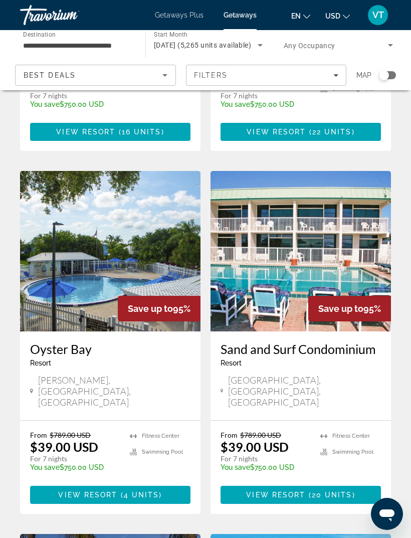
click at [330, 201] on img "Main content" at bounding box center [301, 251] width 180 height 160
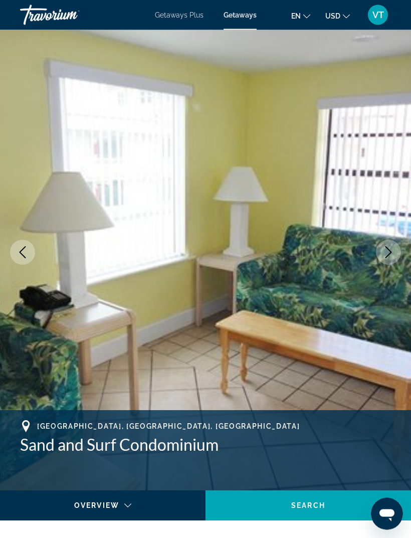
scroll to position [9, 0]
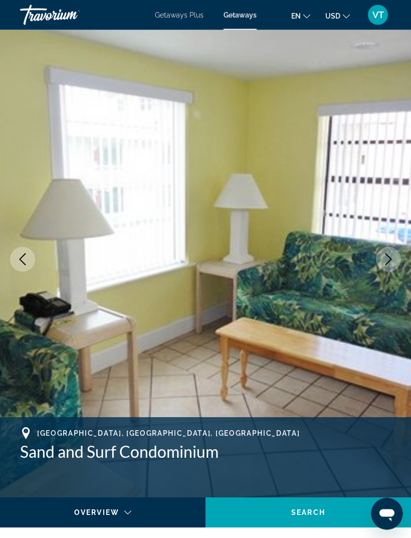
click at [385, 257] on icon "Next image" at bounding box center [388, 260] width 12 height 12
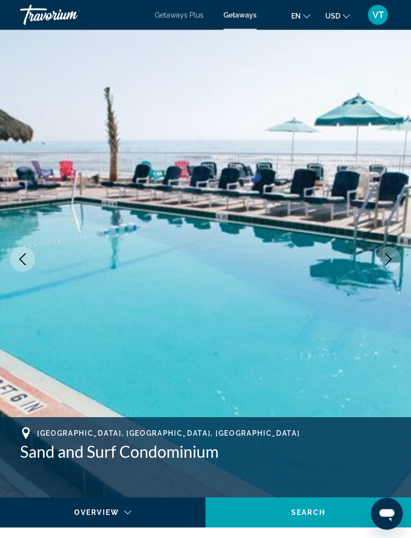
click at [384, 261] on icon "Next image" at bounding box center [388, 260] width 12 height 12
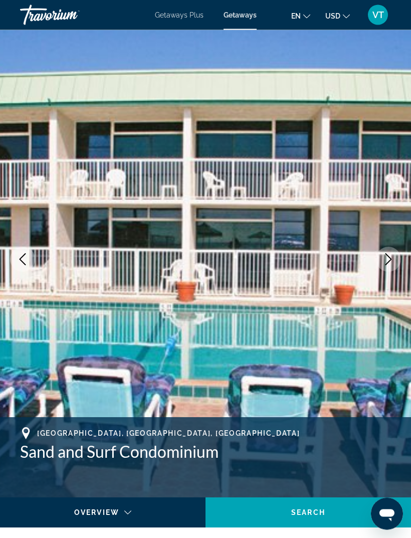
click at [387, 257] on icon "Next image" at bounding box center [388, 260] width 12 height 12
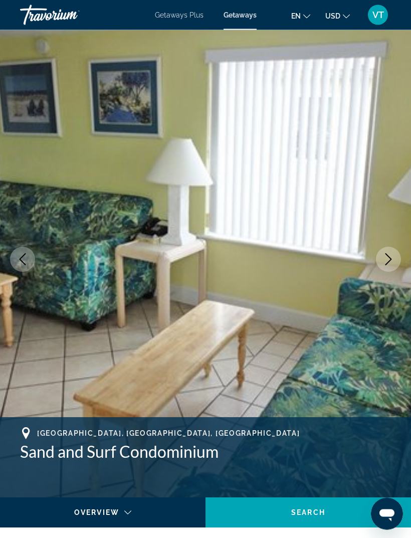
click at [385, 261] on icon "Next image" at bounding box center [388, 260] width 12 height 12
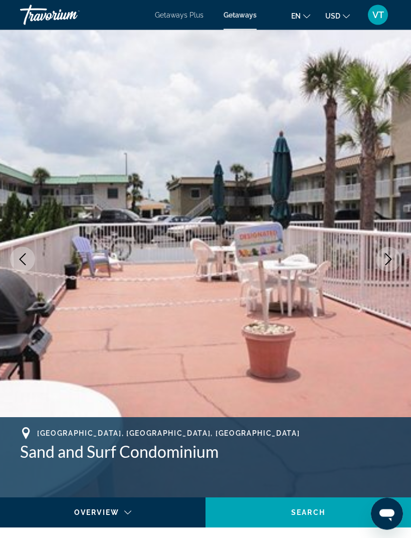
click at [389, 258] on icon "Next image" at bounding box center [388, 260] width 12 height 12
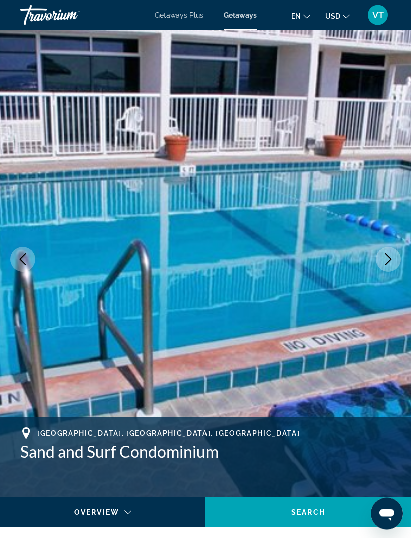
click at [387, 258] on icon "Next image" at bounding box center [388, 260] width 12 height 12
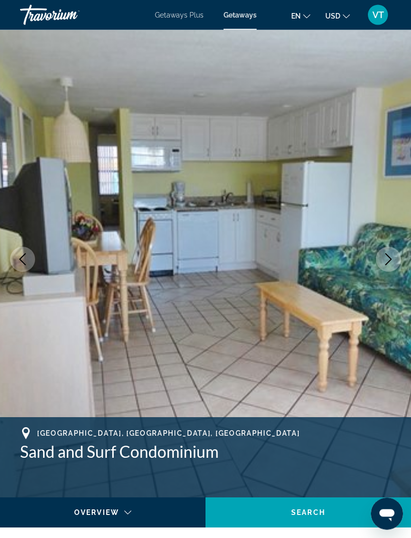
click at [381, 258] on button "Next image" at bounding box center [388, 259] width 25 height 25
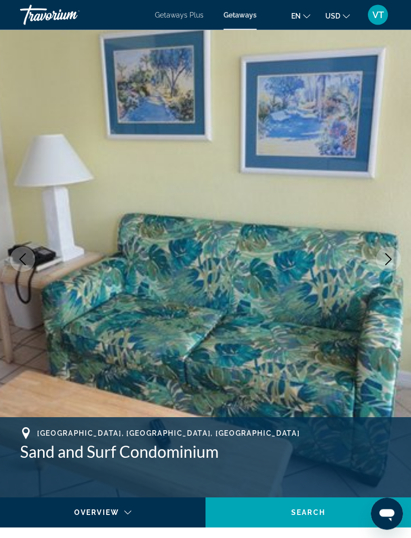
click at [384, 258] on icon "Next image" at bounding box center [388, 260] width 12 height 12
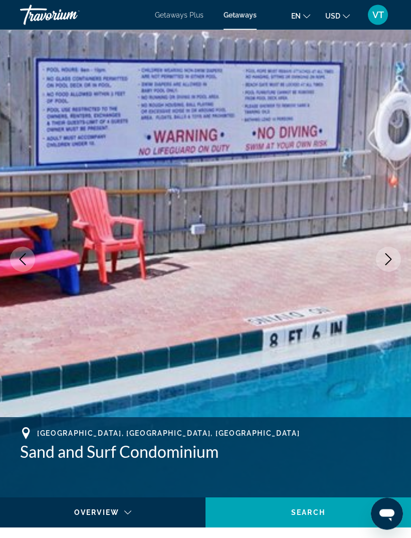
click at [384, 258] on icon "Next image" at bounding box center [388, 260] width 12 height 12
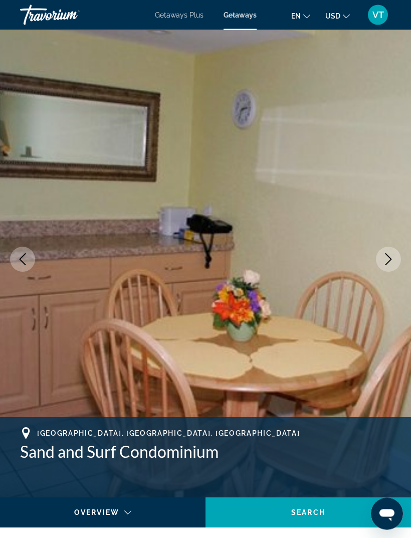
click at [385, 256] on icon "Next image" at bounding box center [388, 260] width 12 height 12
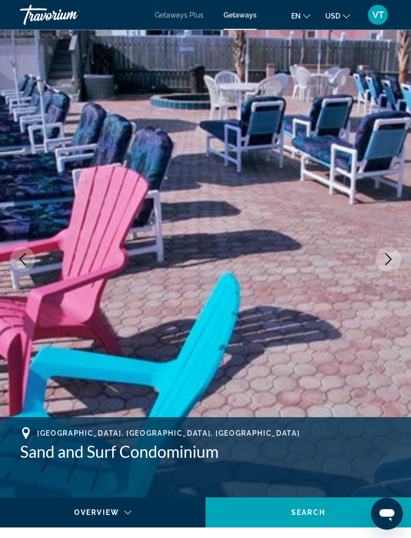
click at [387, 255] on icon "Next image" at bounding box center [388, 260] width 12 height 12
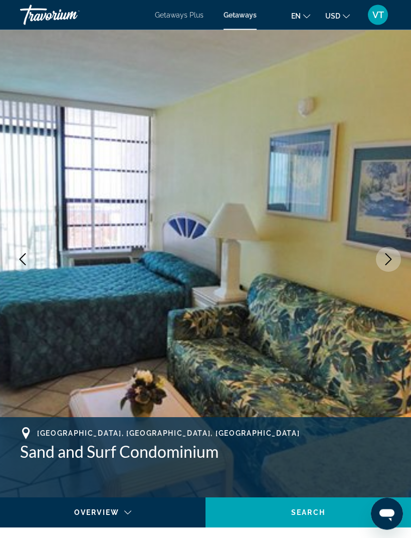
click at [387, 255] on icon "Next image" at bounding box center [388, 260] width 7 height 12
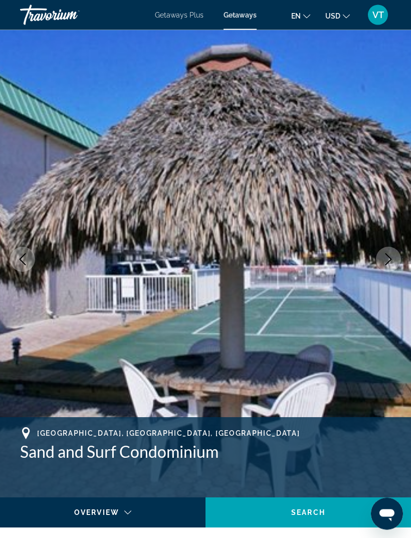
click at [386, 257] on icon "Next image" at bounding box center [388, 260] width 12 height 12
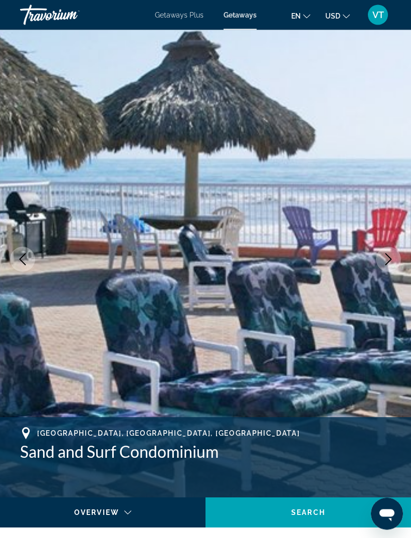
click at [385, 258] on icon "Next image" at bounding box center [388, 260] width 12 height 12
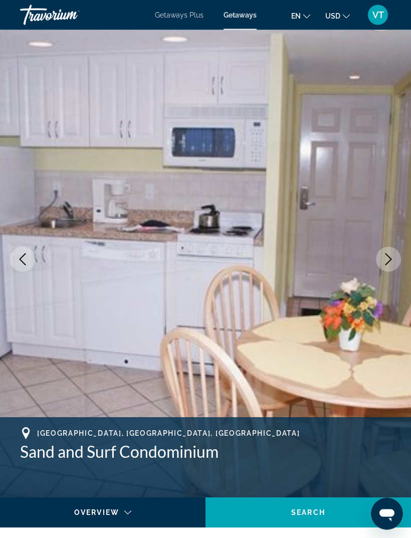
click at [388, 254] on icon "Next image" at bounding box center [388, 260] width 12 height 12
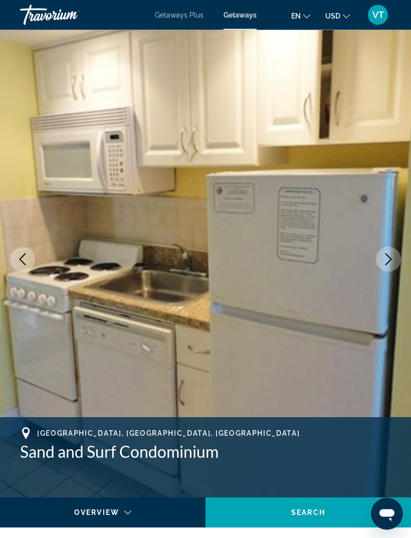
click at [385, 255] on icon "Next image" at bounding box center [388, 260] width 12 height 12
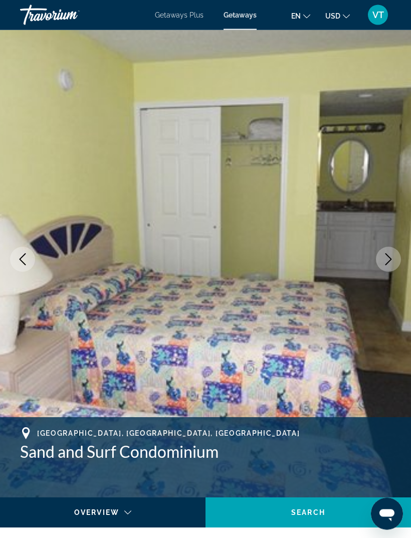
click at [386, 256] on icon "Next image" at bounding box center [388, 260] width 12 height 12
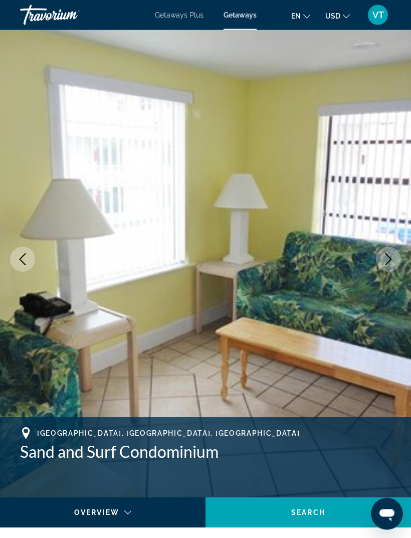
click at [385, 258] on icon "Next image" at bounding box center [388, 260] width 12 height 12
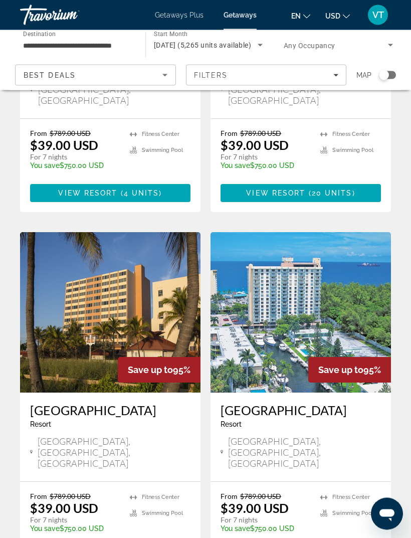
scroll to position [1376, 0]
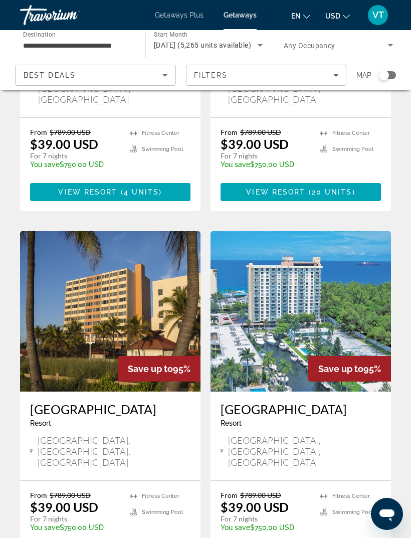
click at [148, 231] on img "Main content" at bounding box center [110, 311] width 180 height 160
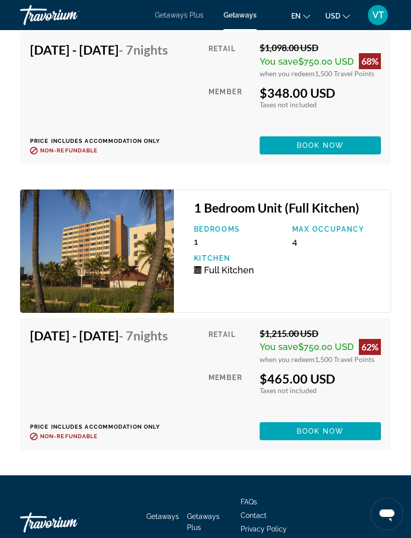
scroll to position [2877, 0]
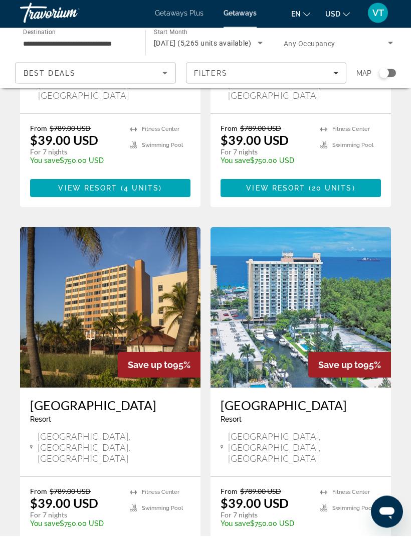
scroll to position [1380, 0]
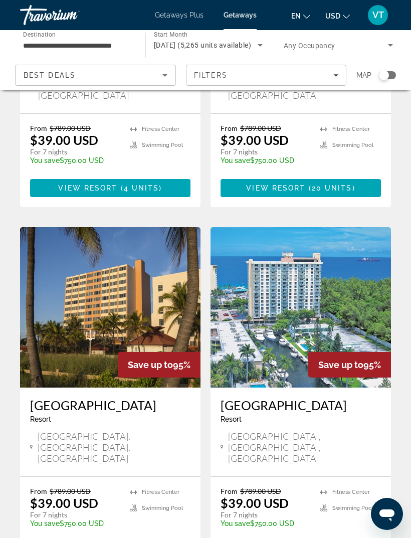
click at [339, 227] on img "Main content" at bounding box center [301, 307] width 180 height 160
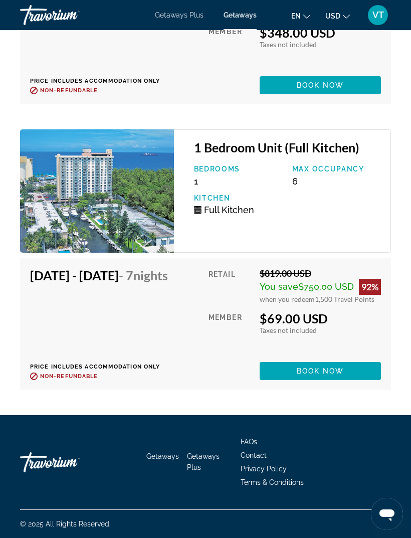
scroll to position [3242, 0]
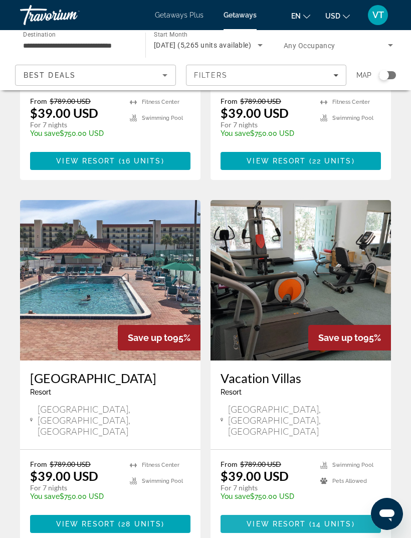
scroll to position [1769, 0]
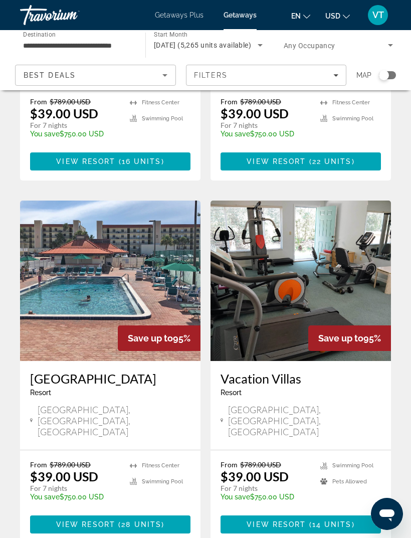
click at [139, 201] on img "Main content" at bounding box center [110, 281] width 180 height 160
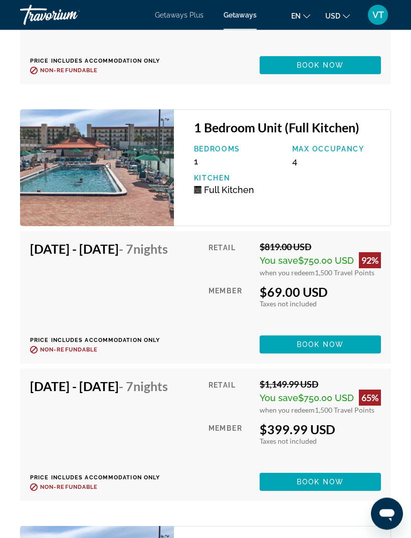
scroll to position [2705, 0]
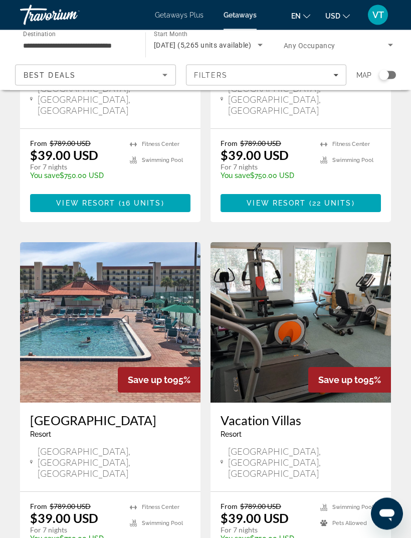
scroll to position [1824, 0]
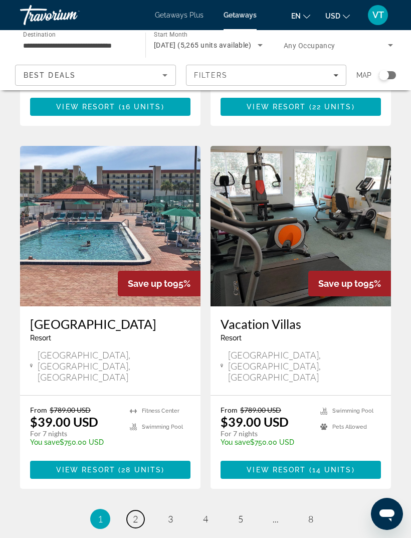
click at [133, 513] on span "2" at bounding box center [135, 518] width 5 height 11
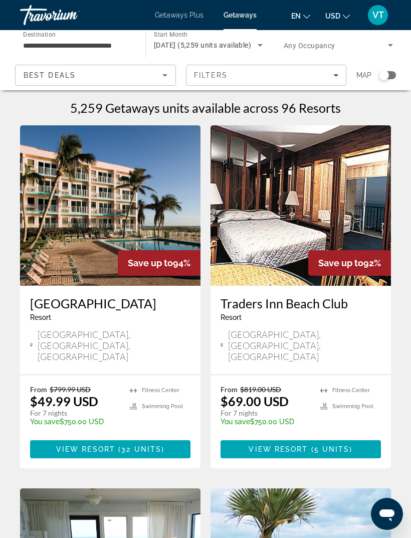
click at [133, 200] on img "Main content" at bounding box center [110, 205] width 180 height 160
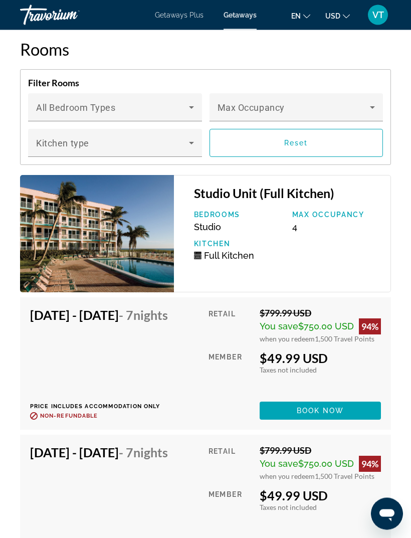
scroll to position [2156, 0]
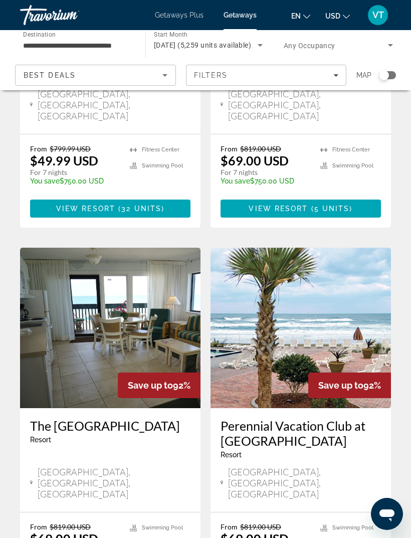
scroll to position [284, 0]
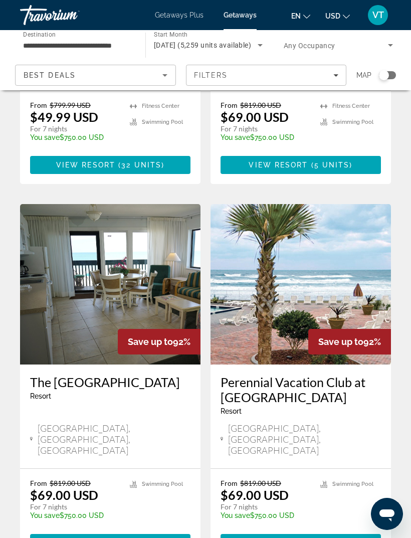
click at [122, 266] on img "Main content" at bounding box center [110, 284] width 180 height 160
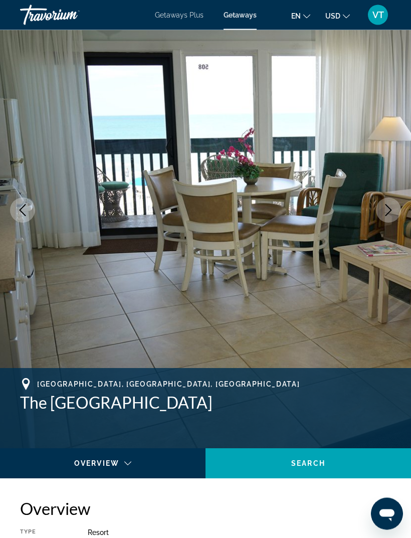
scroll to position [56, 0]
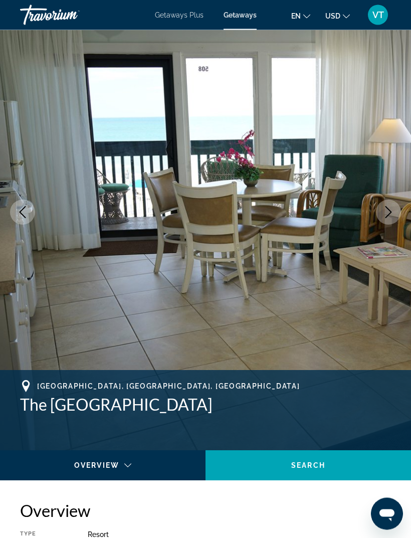
click at [388, 207] on icon "Next image" at bounding box center [388, 213] width 12 height 12
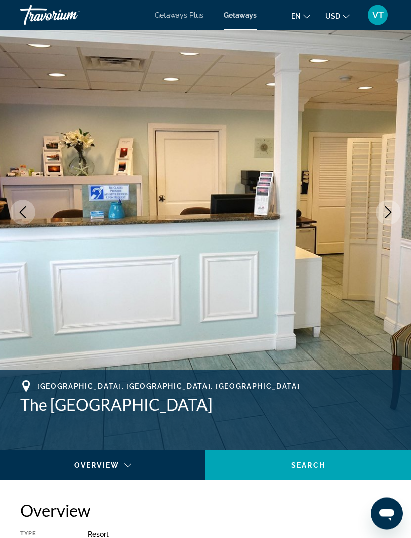
click at [386, 211] on icon "Next image" at bounding box center [388, 213] width 12 height 12
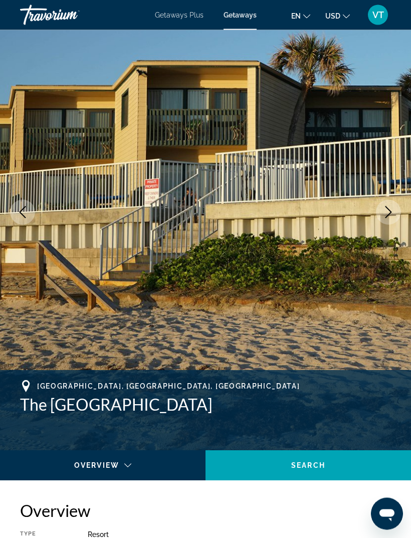
click at [385, 213] on icon "Next image" at bounding box center [388, 213] width 12 height 12
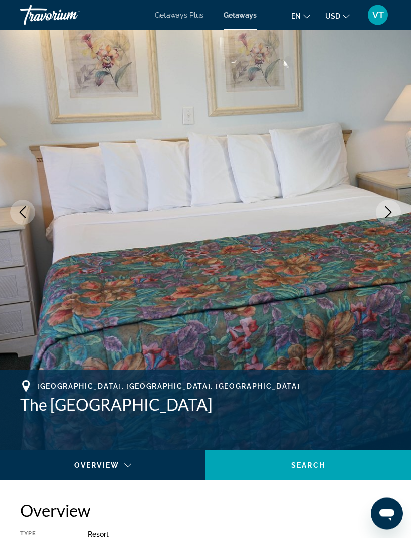
click at [386, 209] on icon "Next image" at bounding box center [388, 213] width 12 height 12
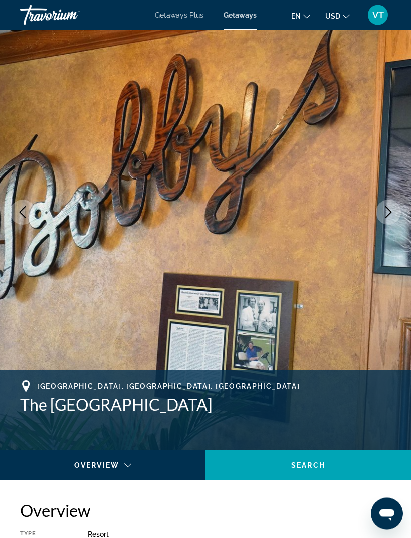
click at [385, 214] on icon "Next image" at bounding box center [388, 213] width 12 height 12
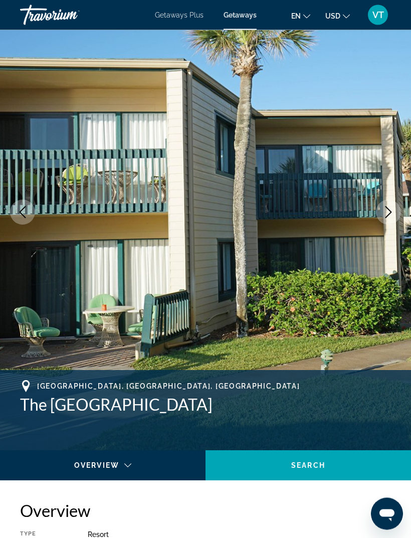
click at [384, 213] on icon "Next image" at bounding box center [388, 213] width 12 height 12
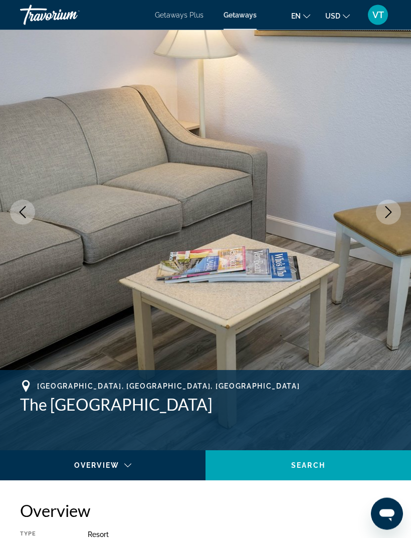
click at [383, 213] on icon "Next image" at bounding box center [388, 213] width 12 height 12
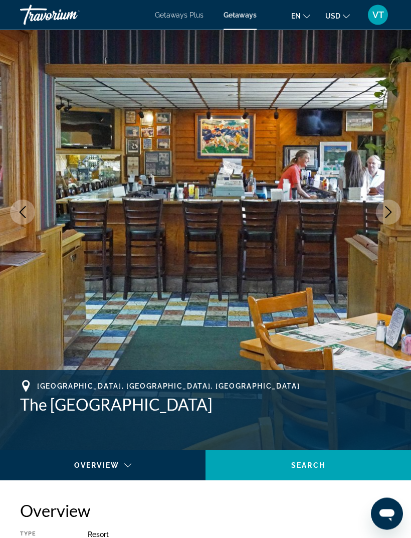
click at [384, 214] on icon "Next image" at bounding box center [388, 213] width 12 height 12
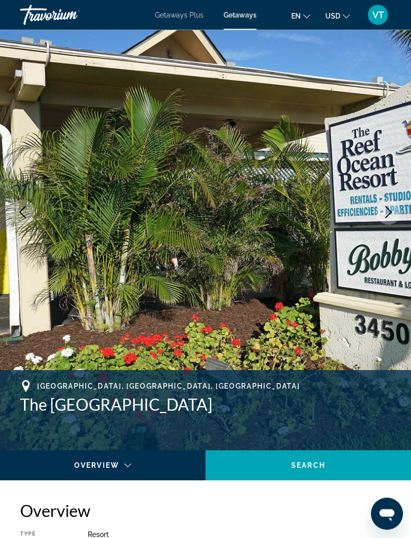
click at [383, 213] on icon "Next image" at bounding box center [388, 213] width 12 height 12
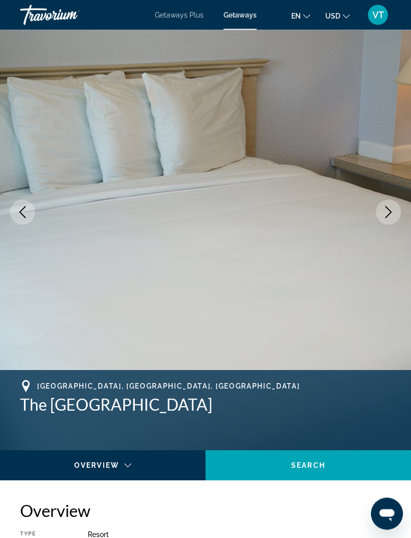
click at [381, 213] on button "Next image" at bounding box center [388, 212] width 25 height 25
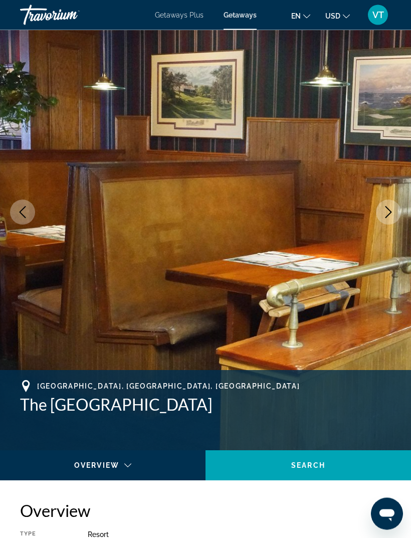
click at [384, 214] on icon "Next image" at bounding box center [388, 213] width 12 height 12
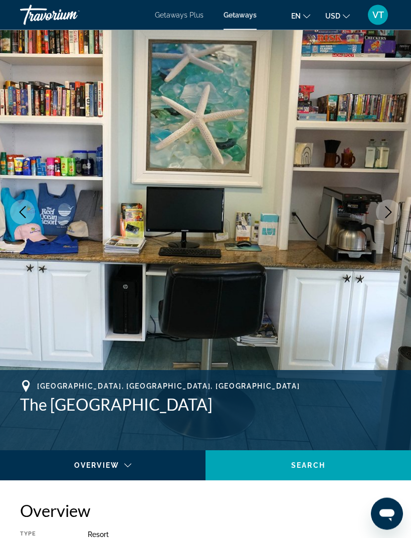
click at [384, 213] on icon "Next image" at bounding box center [388, 213] width 12 height 12
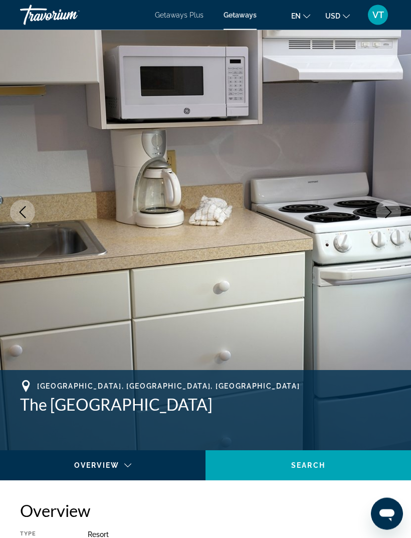
click at [382, 212] on icon "Next image" at bounding box center [388, 213] width 12 height 12
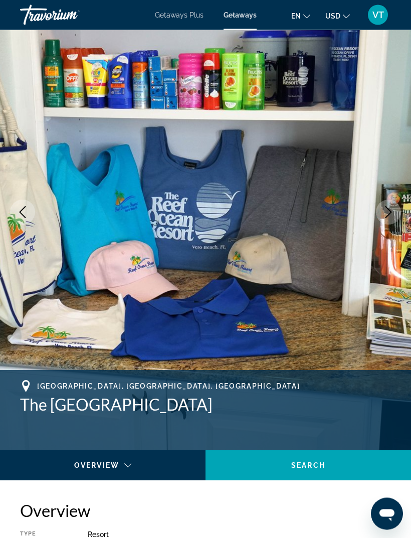
click at [385, 213] on icon "Next image" at bounding box center [388, 213] width 12 height 12
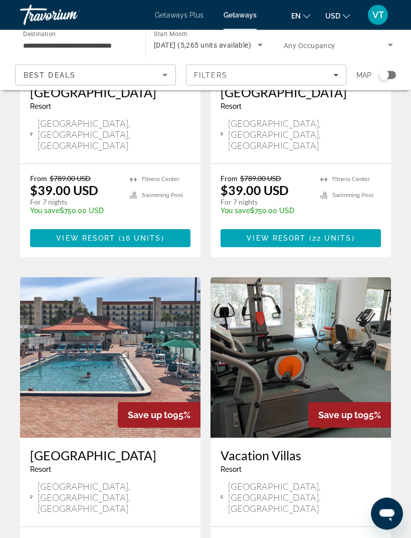
scroll to position [1824, 0]
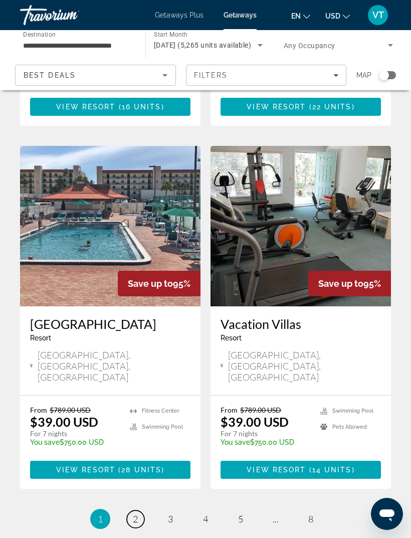
click at [133, 513] on span "2" at bounding box center [135, 518] width 5 height 11
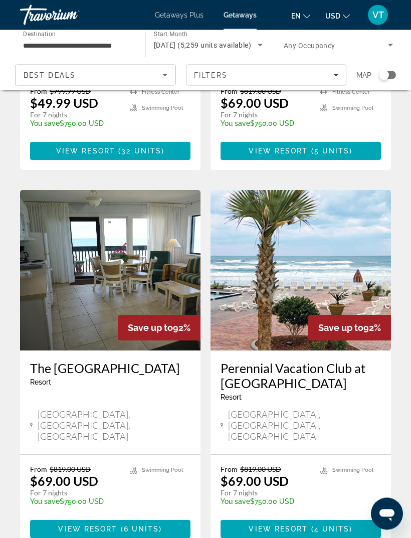
scroll to position [298, 0]
click at [346, 264] on img "Main content" at bounding box center [301, 270] width 180 height 160
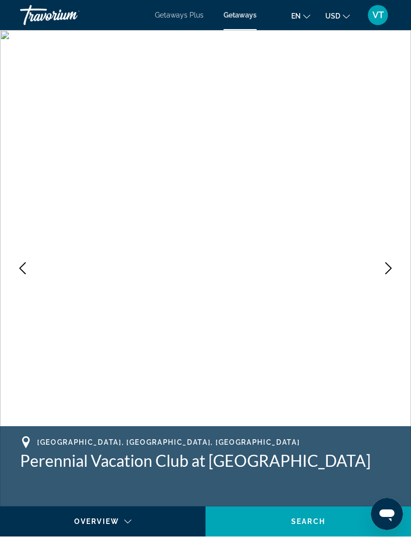
click at [388, 259] on button "Next image" at bounding box center [388, 268] width 25 height 25
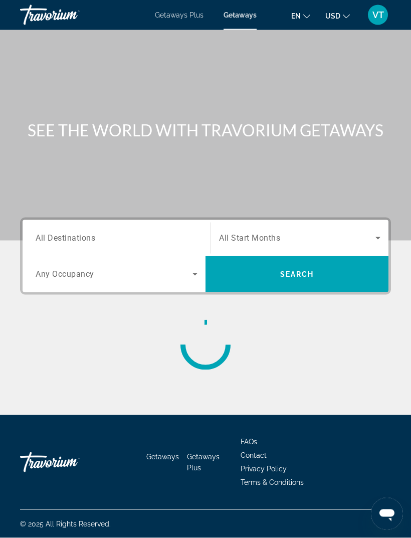
scroll to position [32, 0]
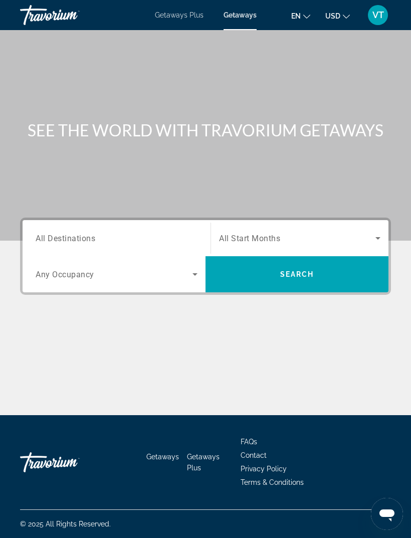
click at [117, 233] on input "Destination All Destinations" at bounding box center [117, 239] width 162 height 12
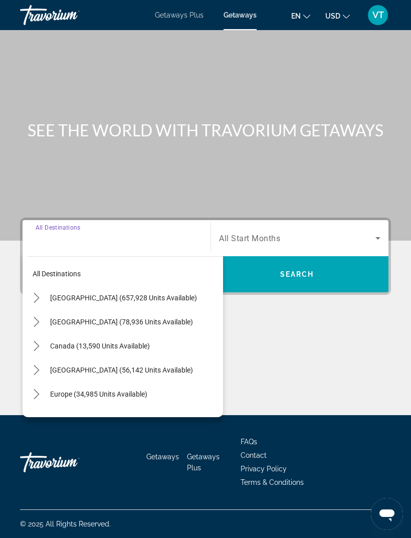
click at [34, 293] on icon "Toggle United States (657,928 units available) submenu" at bounding box center [37, 298] width 10 height 10
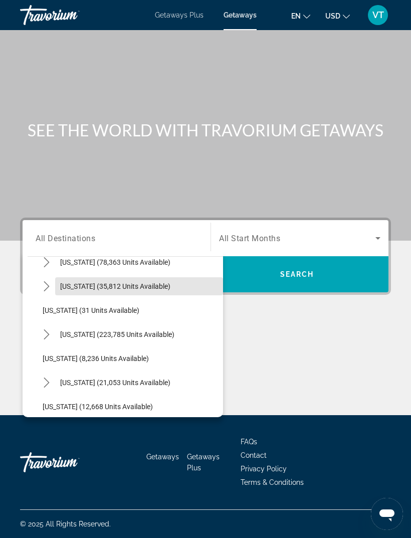
scroll to position [115, 0]
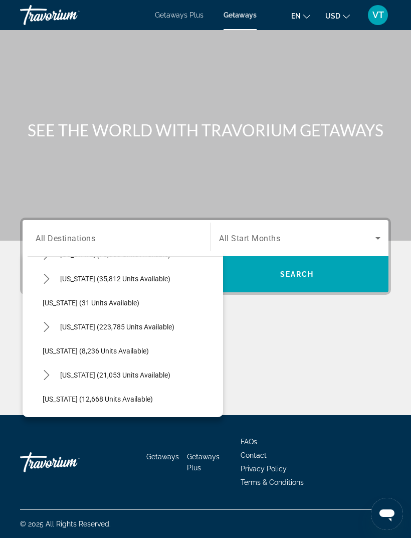
click at [46, 322] on icon "Toggle Florida (223,785 units available) submenu" at bounding box center [47, 327] width 10 height 10
click at [111, 371] on span "East Coast (57,349 units available)" at bounding box center [124, 375] width 143 height 8
type input "**********"
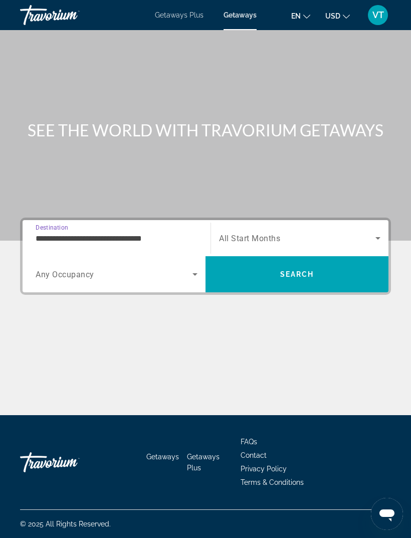
click at [310, 232] on span "Search widget" at bounding box center [297, 238] width 156 height 12
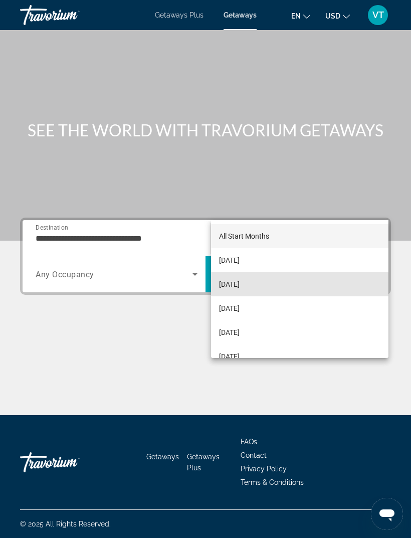
click at [240, 285] on span "[DATE]" at bounding box center [229, 284] width 21 height 12
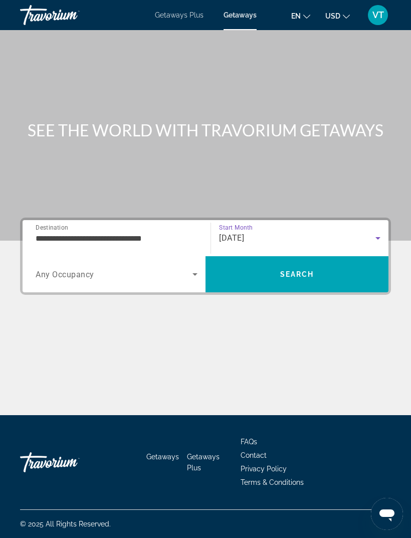
click at [287, 270] on span "Search" at bounding box center [297, 274] width 34 height 8
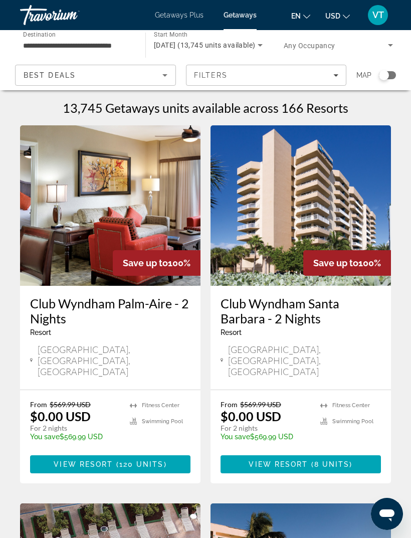
click at [334, 107] on h1 "13,745 Getaways units available across 166 Resorts" at bounding box center [206, 107] width 286 height 15
click at [335, 101] on h1 "13,745 Getaways units available across 166 Resorts" at bounding box center [206, 107] width 286 height 15
click at [340, 105] on h1 "13,745 Getaways units available across 166 Resorts" at bounding box center [206, 107] width 286 height 15
click at [331, 103] on h1 "13,745 Getaways units available across 166 Resorts" at bounding box center [206, 107] width 286 height 15
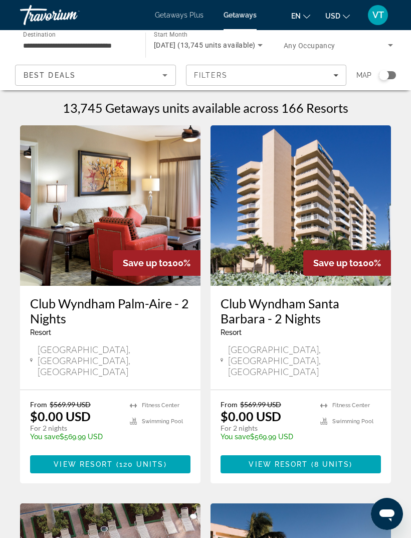
click at [214, 108] on h1 "13,745 Getaways units available across 166 Resorts" at bounding box center [206, 107] width 286 height 15
click at [334, 104] on h1 "13,745 Getaways units available across 166 Resorts" at bounding box center [206, 107] width 286 height 15
click at [327, 104] on h1 "13,745 Getaways units available across 166 Resorts" at bounding box center [206, 107] width 286 height 15
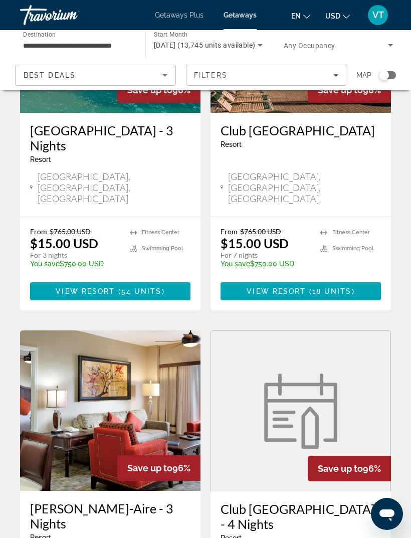
scroll to position [1870, 0]
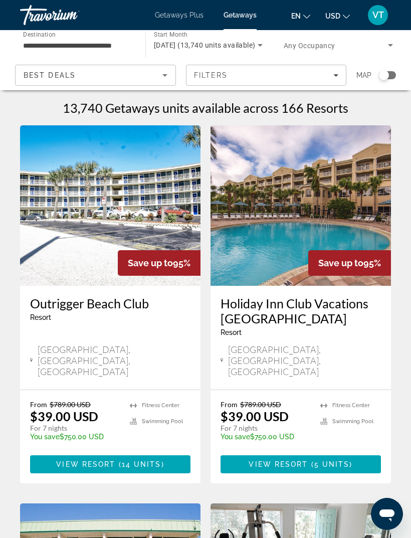
click at [311, 206] on img "Main content" at bounding box center [301, 205] width 180 height 160
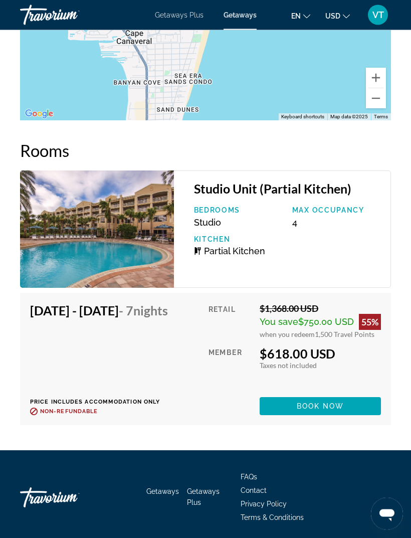
scroll to position [2232, 0]
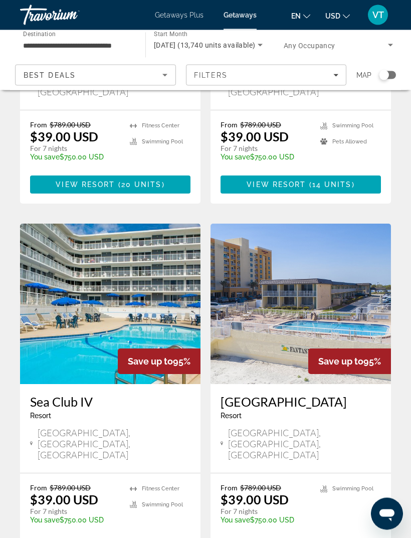
scroll to position [643, 0]
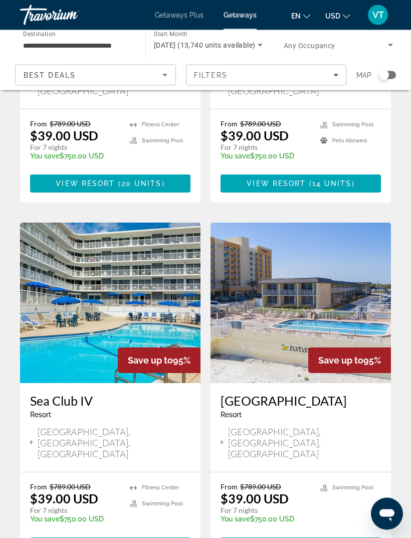
click at [147, 271] on img "Main content" at bounding box center [110, 303] width 180 height 160
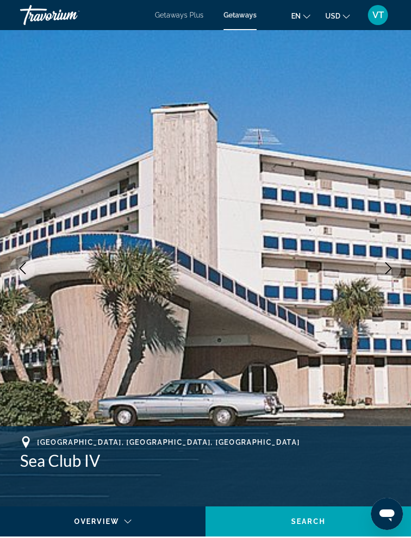
click at [383, 269] on icon "Next image" at bounding box center [388, 268] width 12 height 12
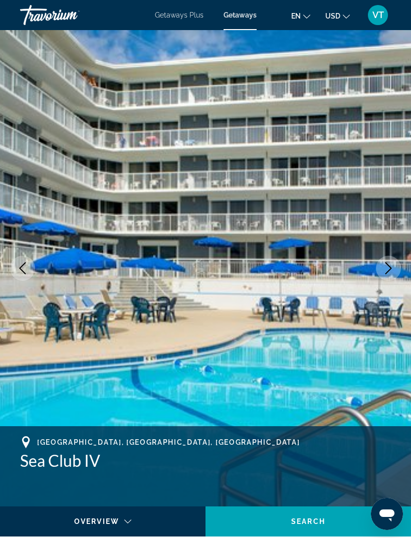
click at [381, 273] on button "Next image" at bounding box center [388, 268] width 25 height 25
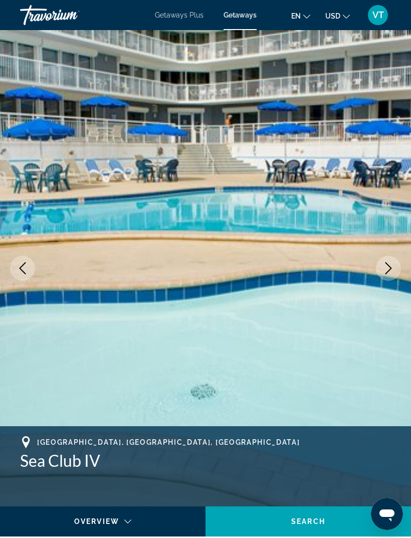
click at [380, 272] on button "Next image" at bounding box center [388, 268] width 25 height 25
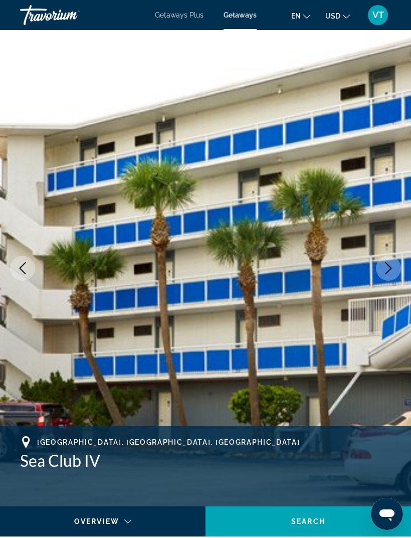
click at [384, 275] on button "Next image" at bounding box center [388, 268] width 25 height 25
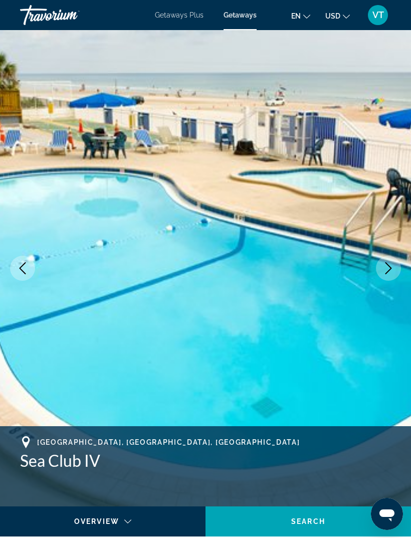
click at [387, 267] on icon "Next image" at bounding box center [388, 268] width 12 height 12
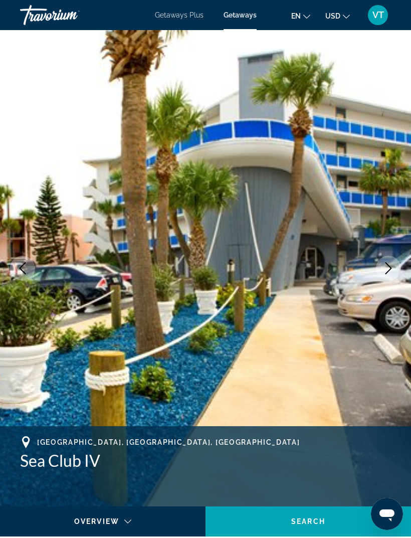
click at [390, 273] on icon "Next image" at bounding box center [388, 268] width 12 height 12
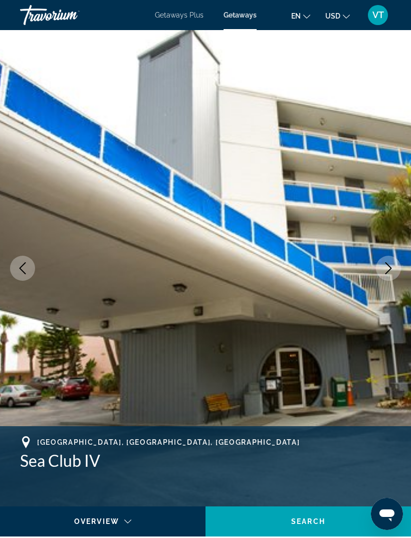
click at [391, 268] on icon "Next image" at bounding box center [388, 268] width 7 height 12
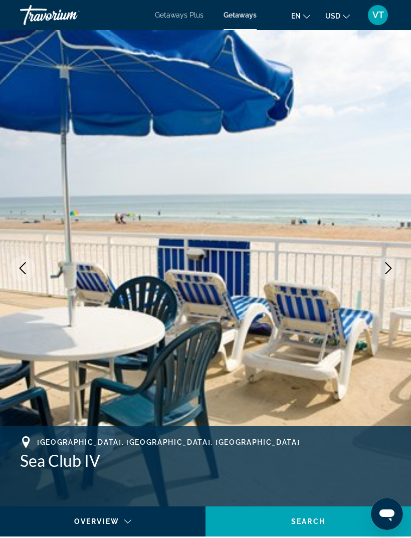
click at [391, 271] on icon "Next image" at bounding box center [388, 268] width 12 height 12
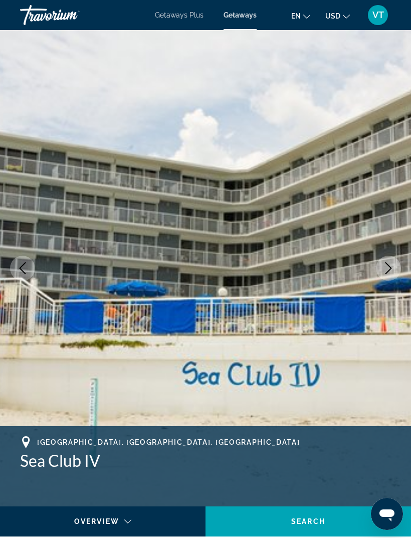
click at [389, 264] on icon "Next image" at bounding box center [388, 268] width 12 height 12
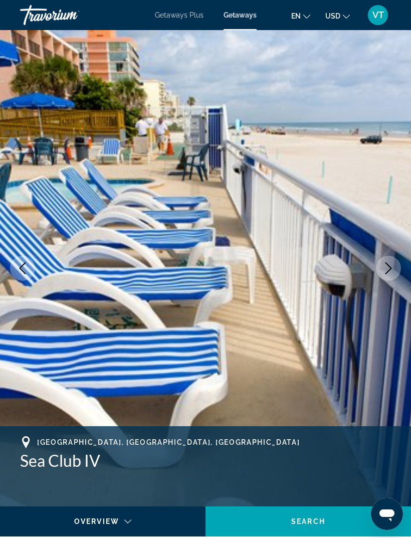
click at [392, 265] on icon "Next image" at bounding box center [388, 268] width 12 height 12
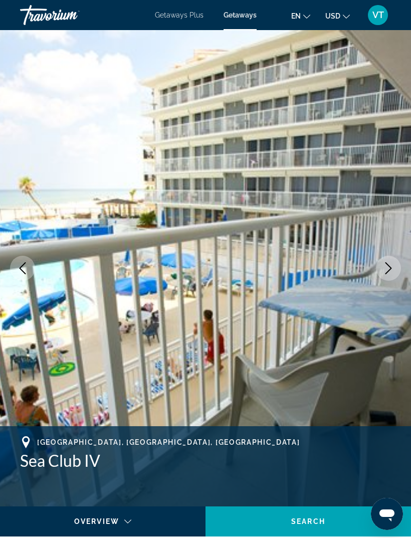
click at [392, 263] on icon "Next image" at bounding box center [388, 268] width 12 height 12
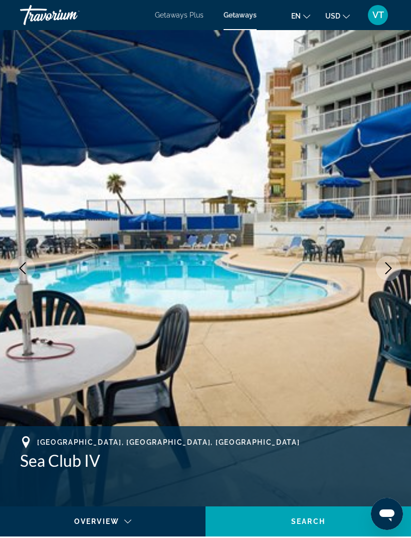
click at [388, 266] on icon "Next image" at bounding box center [388, 268] width 12 height 12
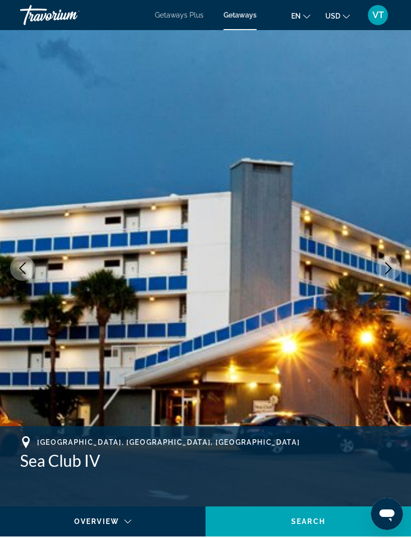
click at [389, 266] on icon "Next image" at bounding box center [388, 268] width 7 height 12
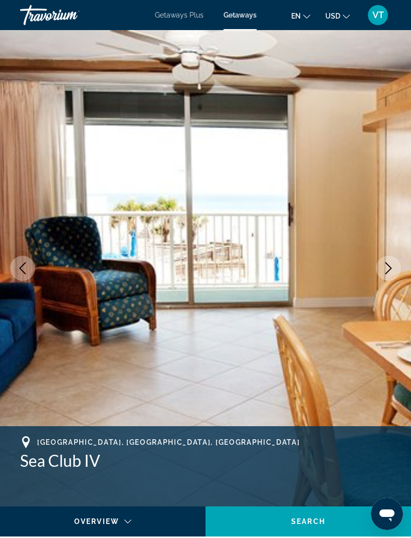
click at [393, 266] on icon "Next image" at bounding box center [388, 268] width 12 height 12
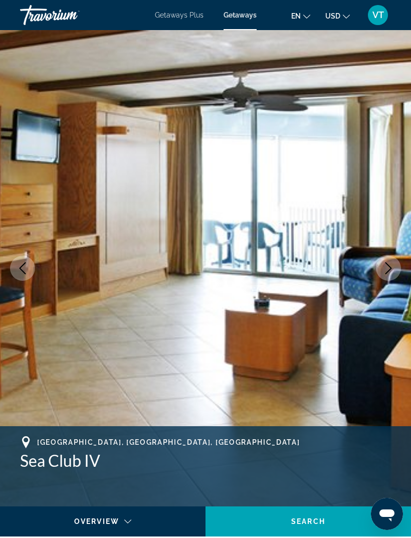
click at [391, 267] on icon "Next image" at bounding box center [388, 268] width 12 height 12
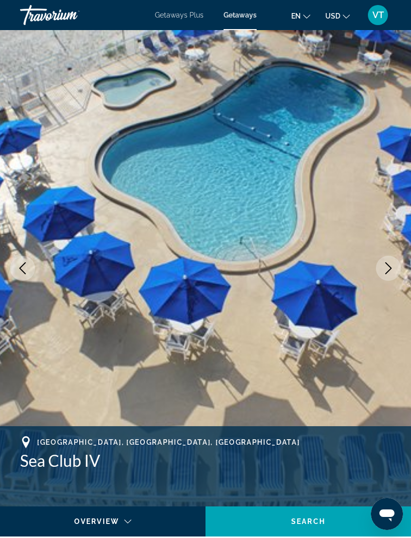
click at [387, 268] on icon "Next image" at bounding box center [388, 268] width 12 height 12
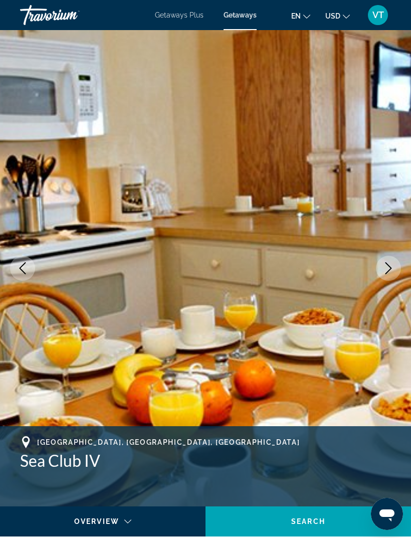
click at [391, 265] on icon "Next image" at bounding box center [388, 268] width 12 height 12
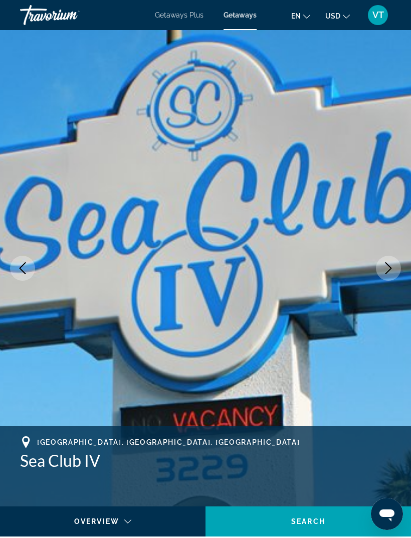
click at [390, 266] on icon "Next image" at bounding box center [388, 268] width 12 height 12
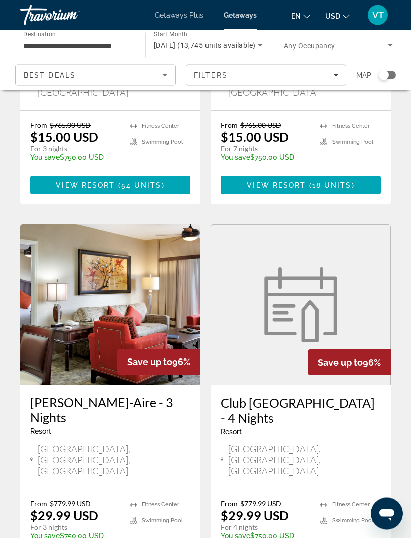
scroll to position [1836, 0]
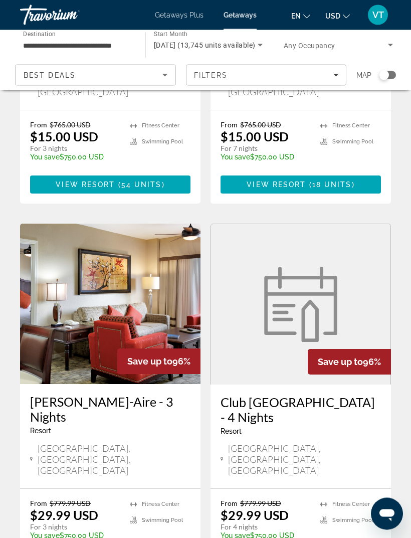
click at [328, 267] on img "Main content" at bounding box center [300, 304] width 85 height 75
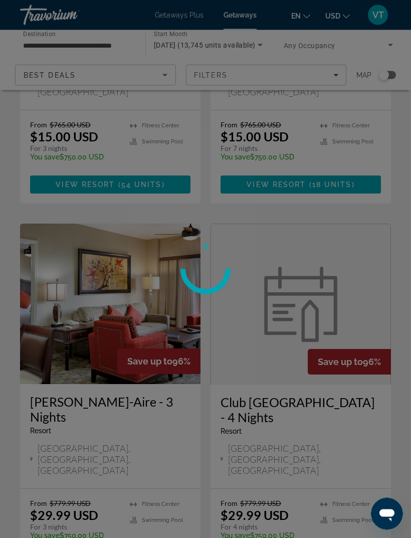
scroll to position [1837, 0]
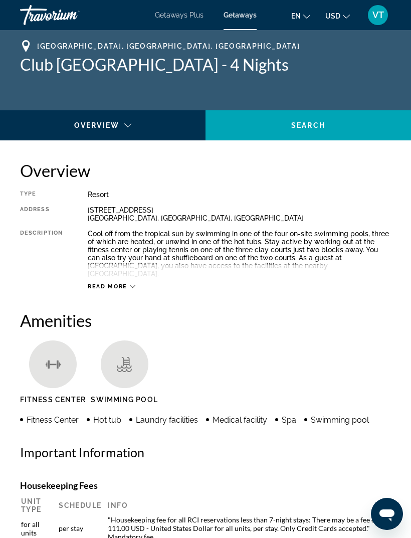
click at [117, 121] on div "Main content" at bounding box center [102, 134] width 189 height 28
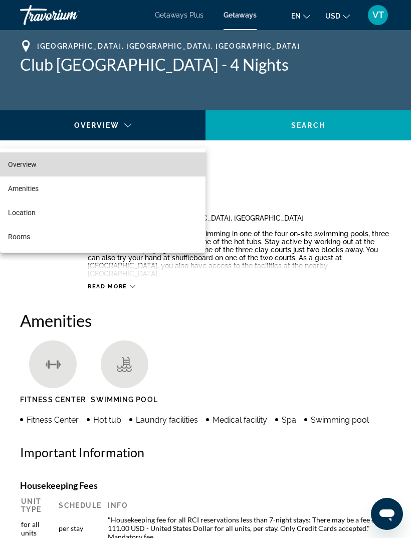
click at [46, 164] on mat-option "Overview" at bounding box center [103, 164] width 206 height 24
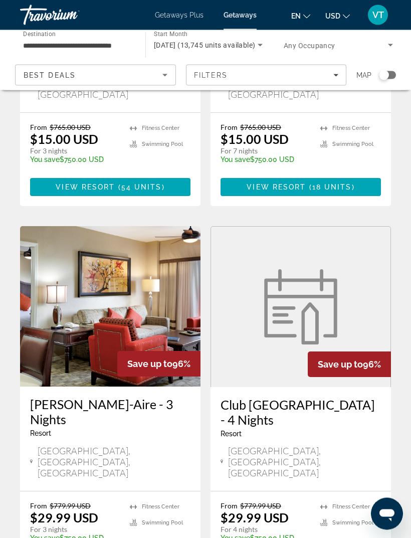
scroll to position [1835, 0]
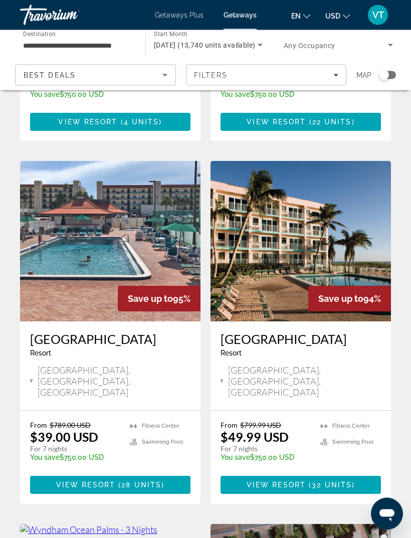
scroll to position [1431, 0]
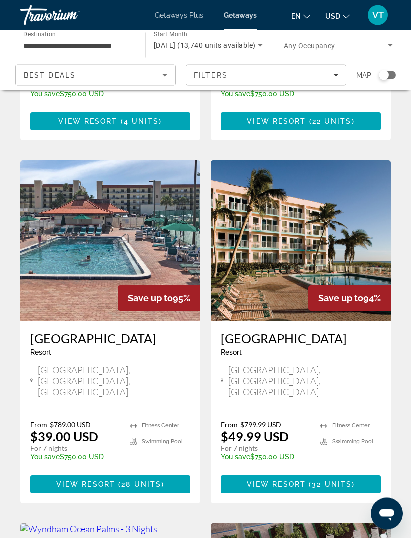
click at [123, 188] on img "Main content" at bounding box center [110, 241] width 180 height 160
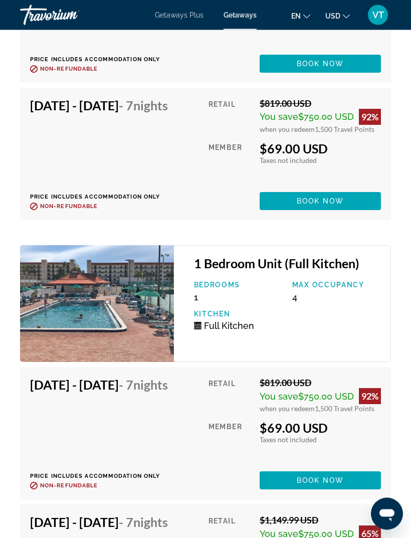
scroll to position [2577, 0]
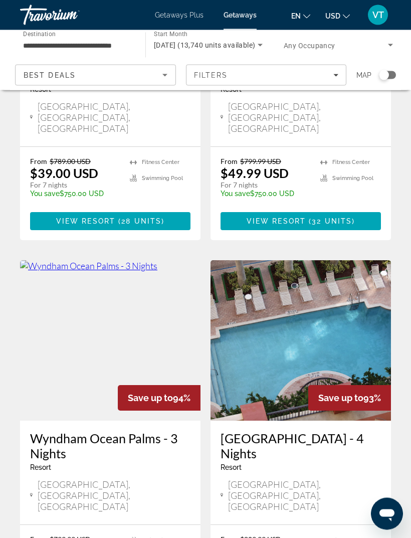
scroll to position [1695, 0]
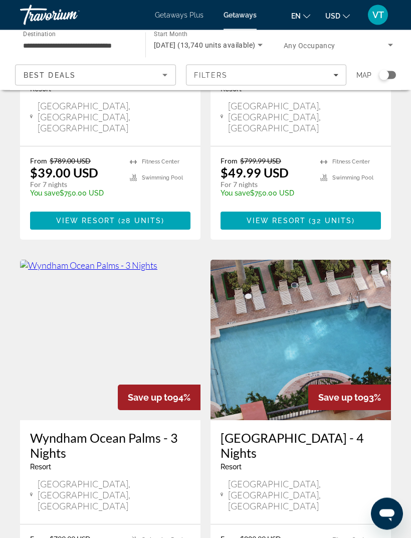
click at [137, 260] on img "Main content" at bounding box center [110, 340] width 180 height 160
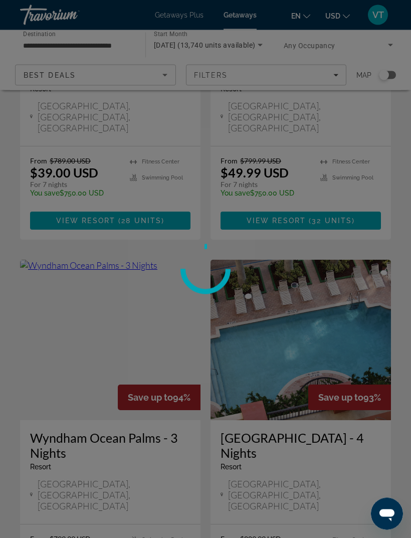
scroll to position [1695, 0]
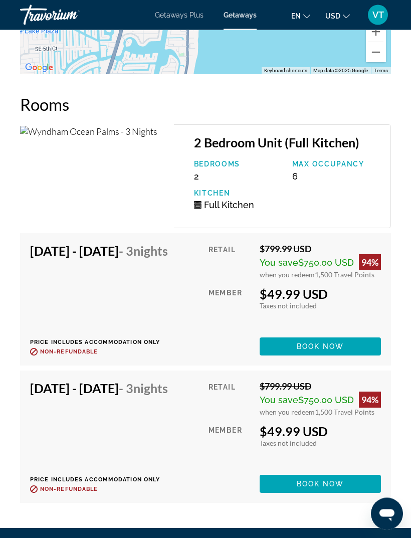
scroll to position [2206, 0]
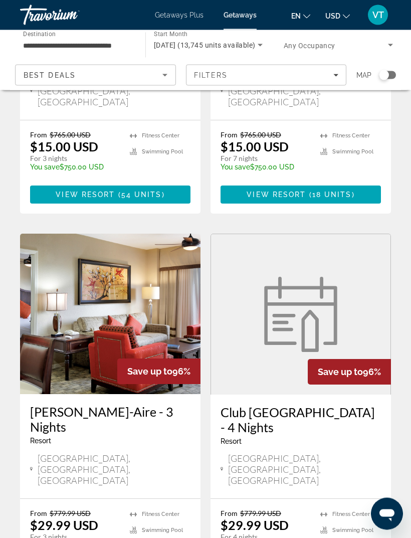
scroll to position [1870, 0]
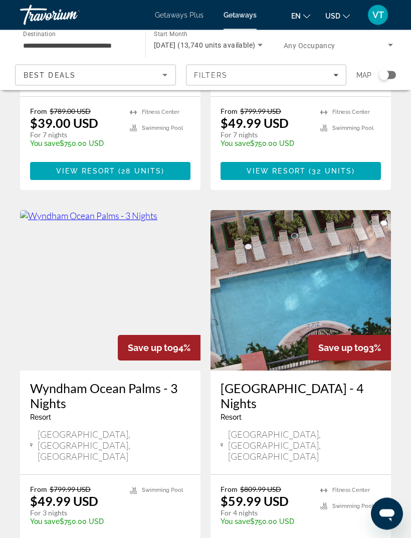
scroll to position [1743, 0]
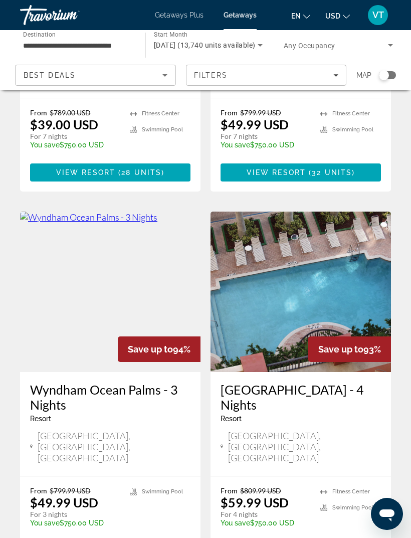
click at [336, 225] on img "Main content" at bounding box center [301, 292] width 180 height 160
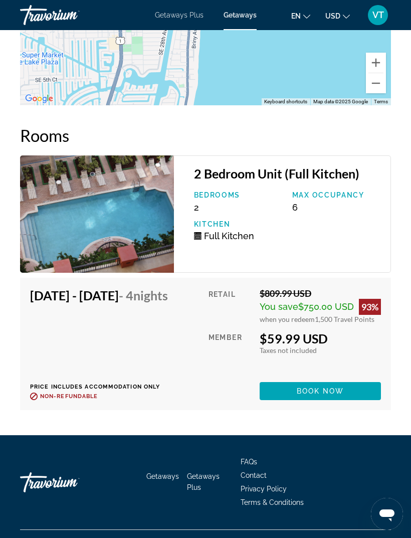
scroll to position [2134, 0]
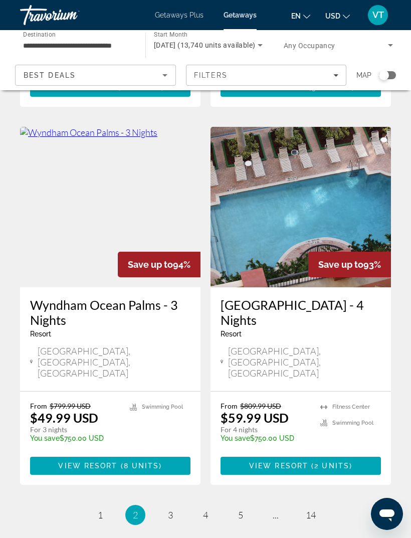
scroll to position [1839, 0]
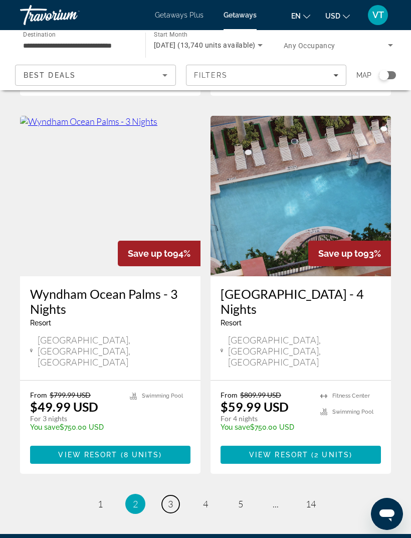
click at [168, 498] on span "3" at bounding box center [170, 503] width 5 height 11
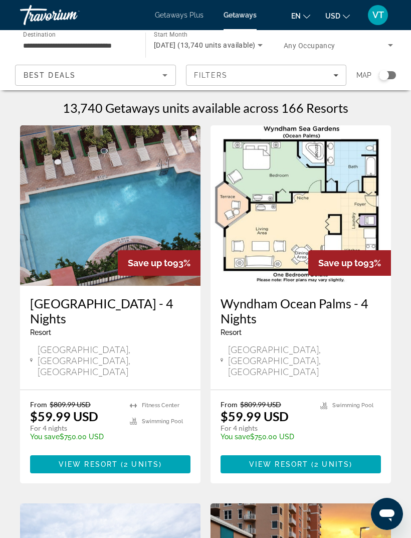
click at [132, 209] on img "Main content" at bounding box center [110, 205] width 180 height 160
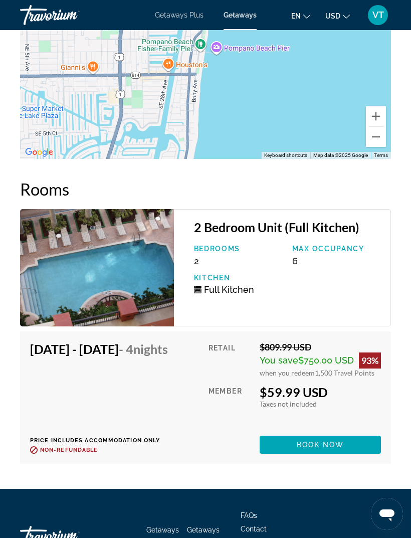
scroll to position [2134, 0]
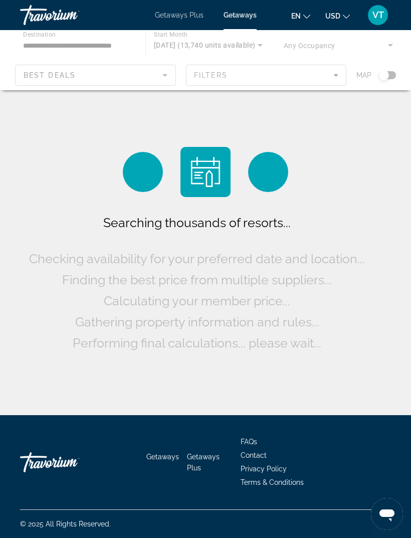
scroll to position [0, -1]
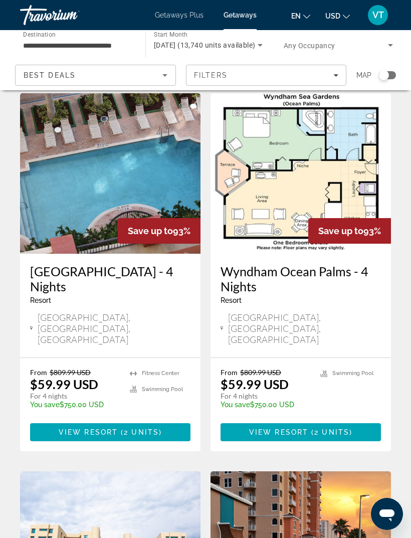
click at [332, 160] on img "Main content" at bounding box center [301, 173] width 180 height 160
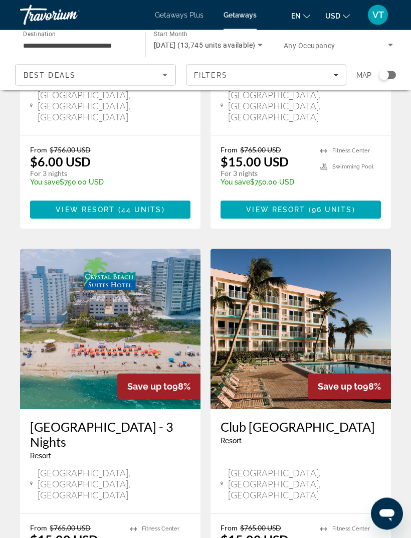
scroll to position [1434, 0]
click at [344, 249] on img "Main content" at bounding box center [301, 329] width 180 height 160
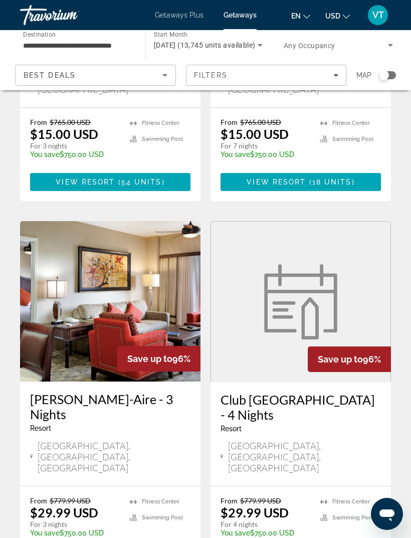
scroll to position [1839, 0]
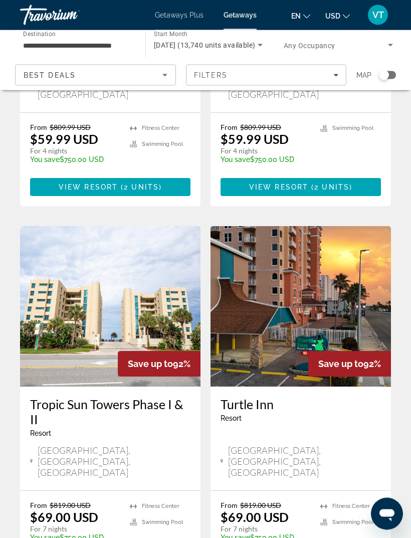
scroll to position [362, 0]
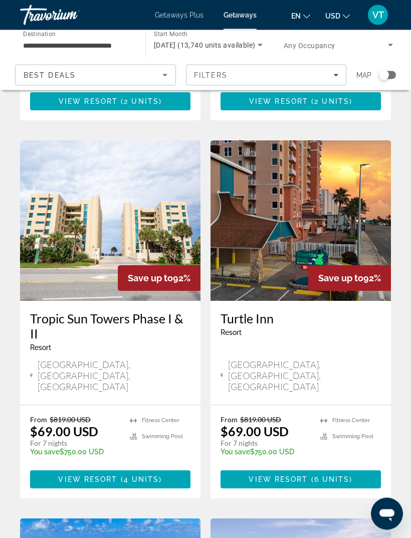
click at [357, 214] on img "Main content" at bounding box center [301, 221] width 180 height 160
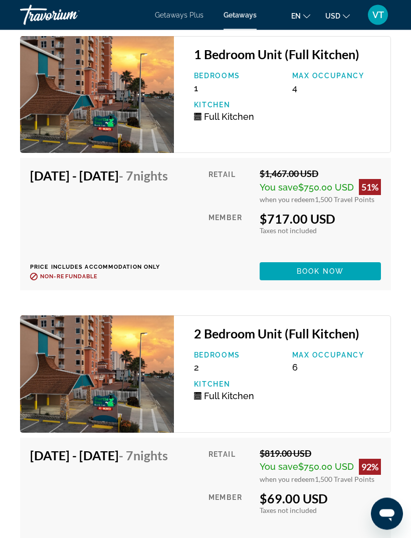
scroll to position [2140, 0]
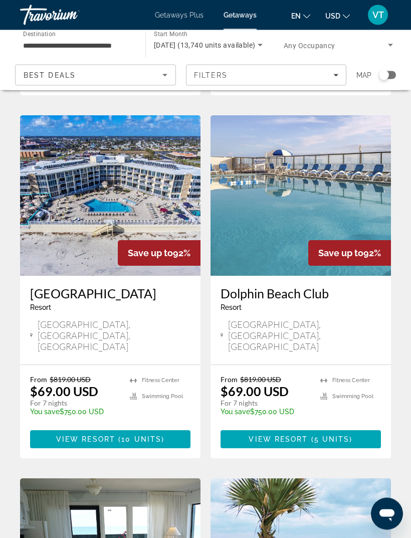
scroll to position [764, 0]
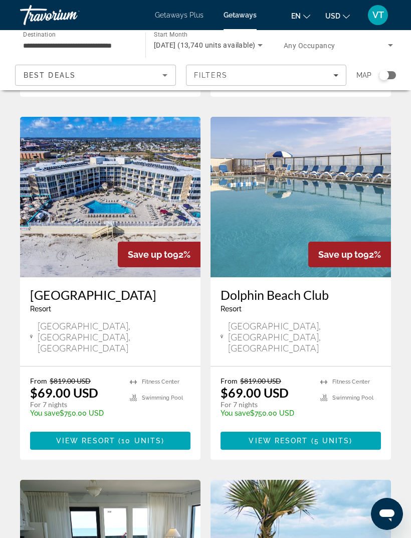
click at [298, 175] on img "Main content" at bounding box center [301, 197] width 180 height 160
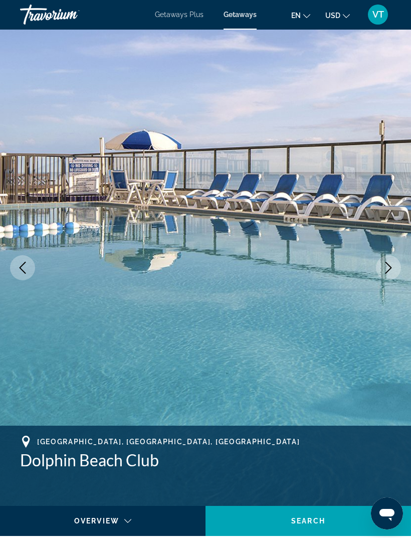
scroll to position [2, 0]
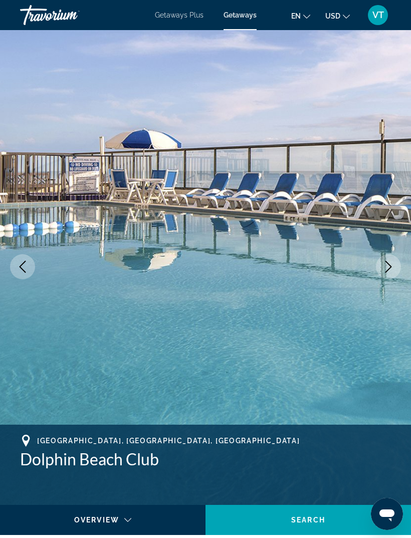
click at [386, 266] on icon "Next image" at bounding box center [388, 267] width 12 height 12
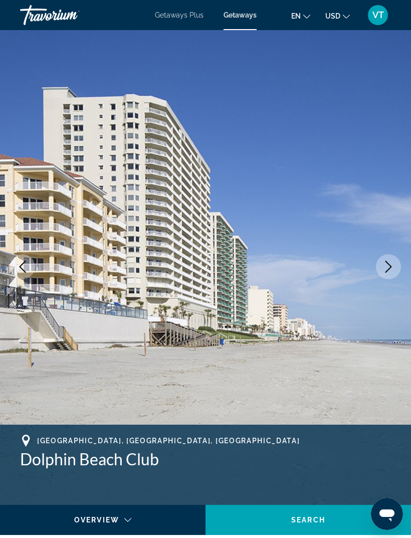
click at [393, 271] on icon "Next image" at bounding box center [388, 267] width 12 height 12
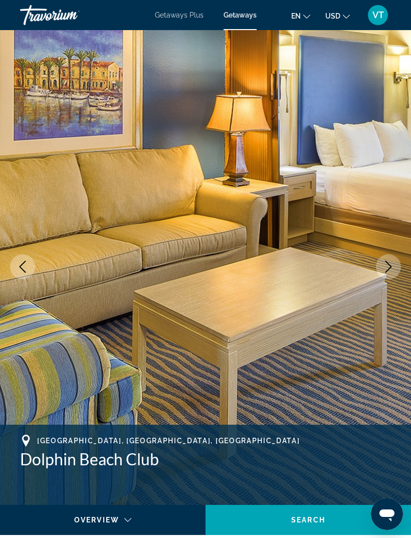
click at [392, 278] on button "Next image" at bounding box center [388, 266] width 25 height 25
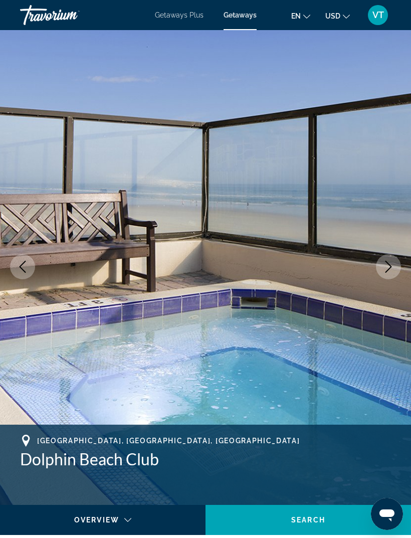
click at [391, 269] on icon "Next image" at bounding box center [388, 267] width 12 height 12
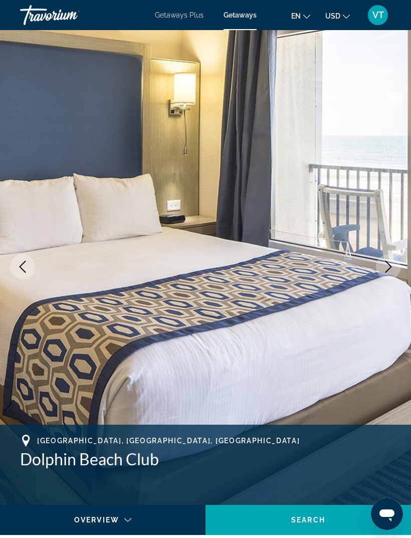
click at [388, 281] on img "Main content" at bounding box center [205, 267] width 411 height 476
click at [382, 268] on button "Next image" at bounding box center [388, 266] width 25 height 25
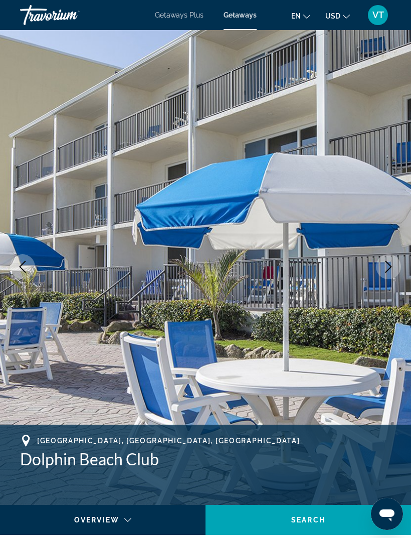
click at [383, 273] on button "Next image" at bounding box center [388, 266] width 25 height 25
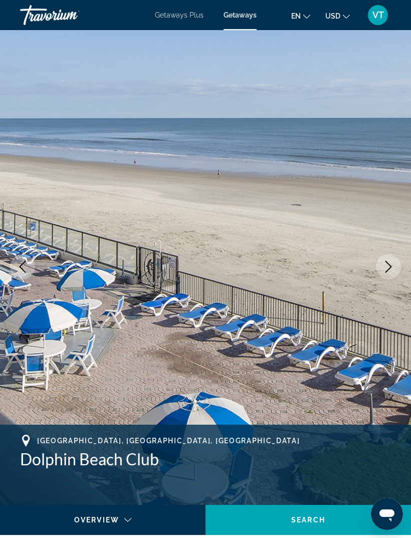
click at [384, 272] on icon "Next image" at bounding box center [388, 267] width 12 height 12
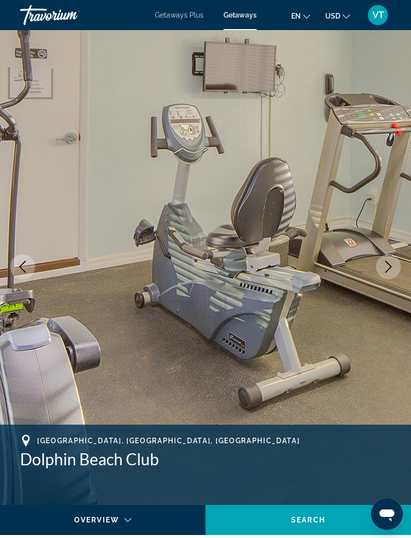
click at [385, 272] on icon "Next image" at bounding box center [388, 267] width 12 height 12
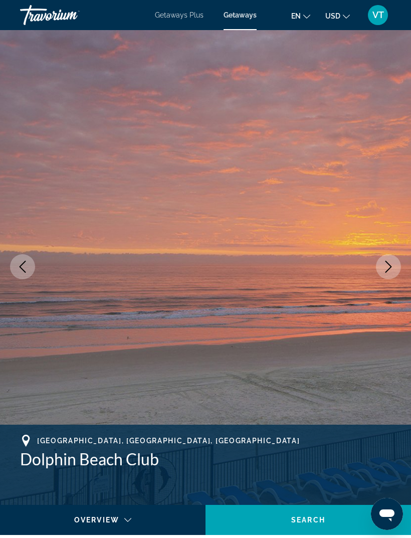
click at [385, 274] on button "Next image" at bounding box center [388, 266] width 25 height 25
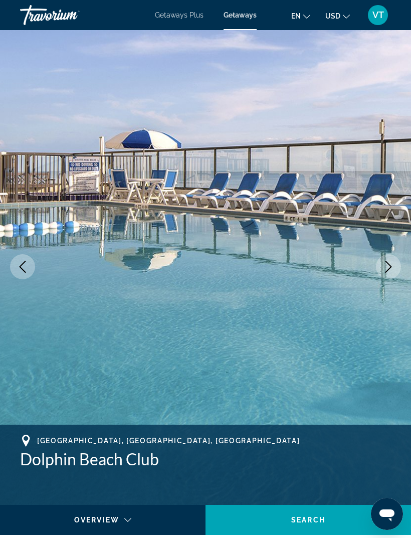
click at [382, 271] on icon "Next image" at bounding box center [388, 267] width 12 height 12
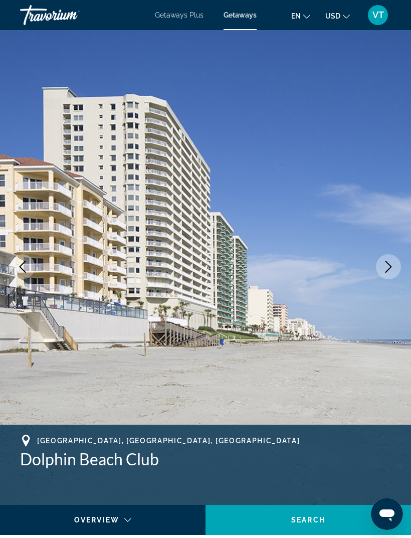
click at [386, 272] on icon "Next image" at bounding box center [388, 267] width 7 height 12
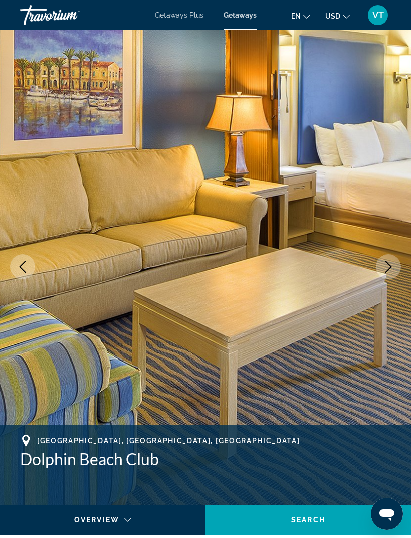
click at [391, 278] on button "Next image" at bounding box center [388, 266] width 25 height 25
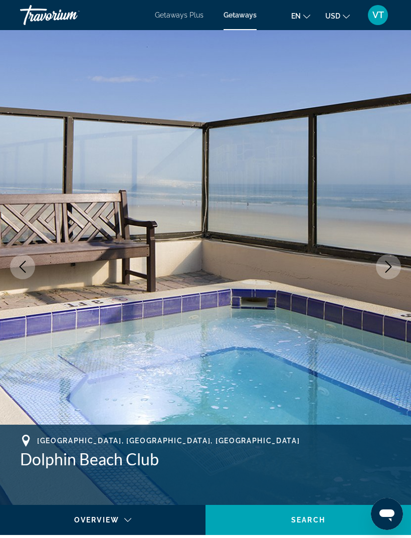
click at [386, 274] on button "Next image" at bounding box center [388, 266] width 25 height 25
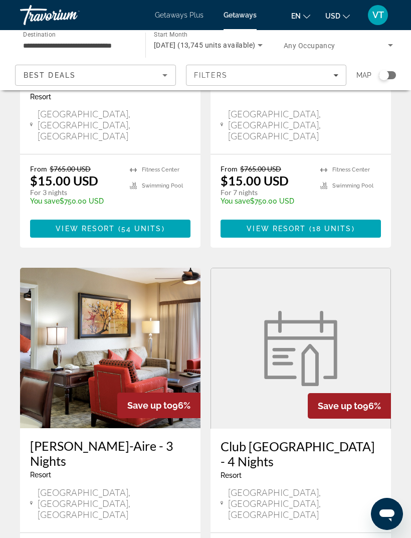
scroll to position [1870, 0]
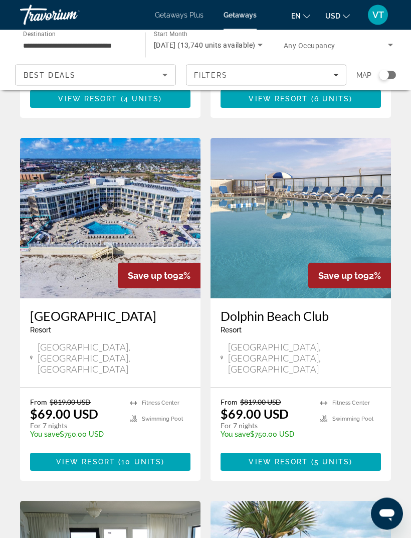
scroll to position [744, 0]
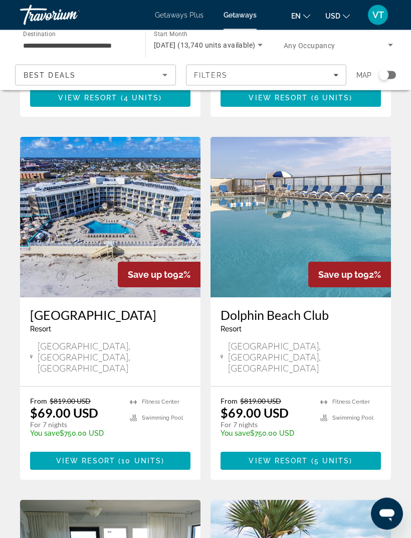
click at [144, 164] on img "Main content" at bounding box center [110, 217] width 180 height 160
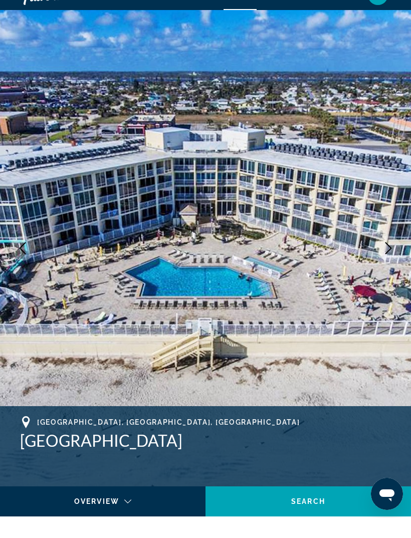
scroll to position [20, 0]
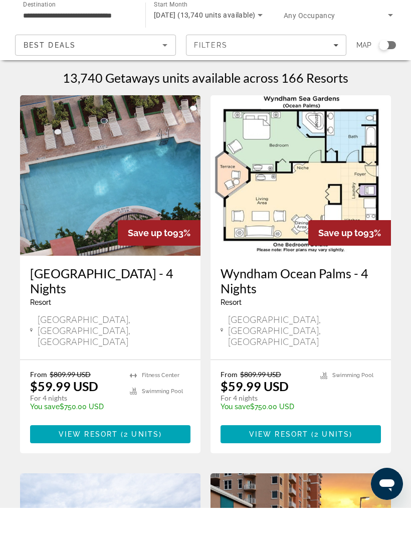
scroll to position [31, 0]
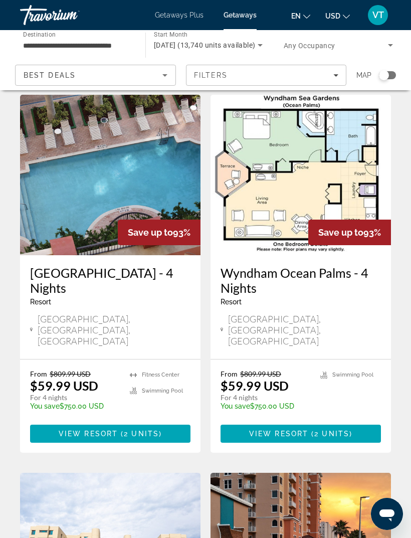
click at [355, 182] on img "Main content" at bounding box center [301, 175] width 180 height 160
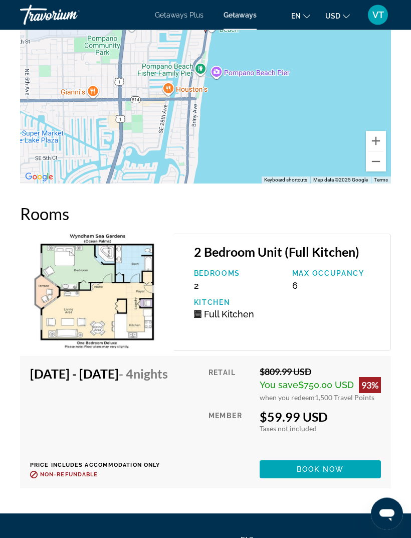
scroll to position [2027, 0]
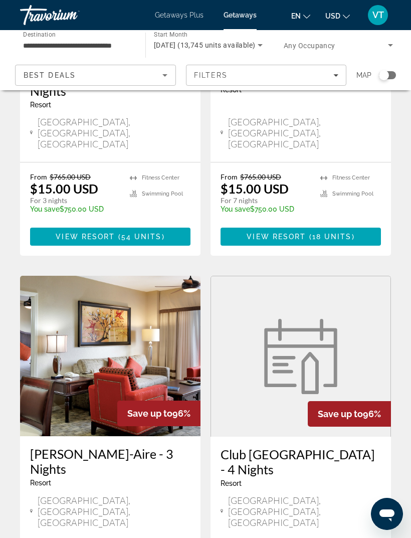
scroll to position [1870, 0]
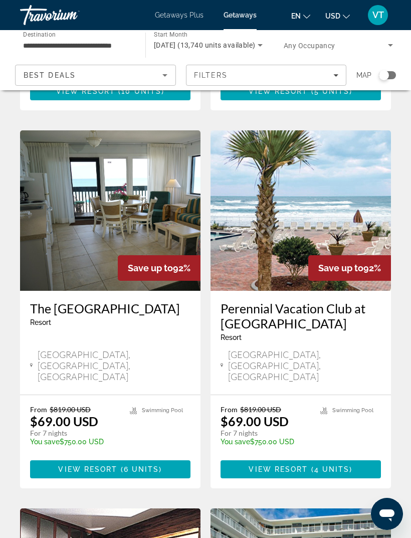
scroll to position [1108, 0]
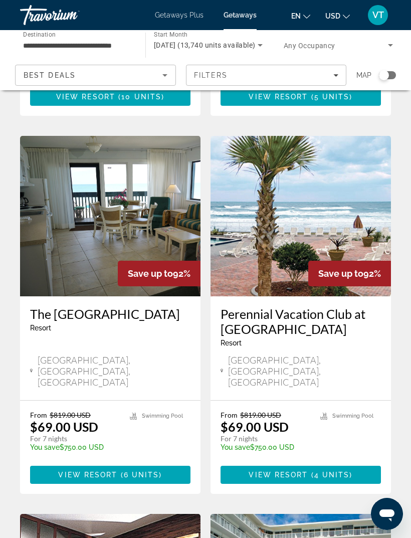
click at [360, 162] on img "Main content" at bounding box center [301, 216] width 180 height 160
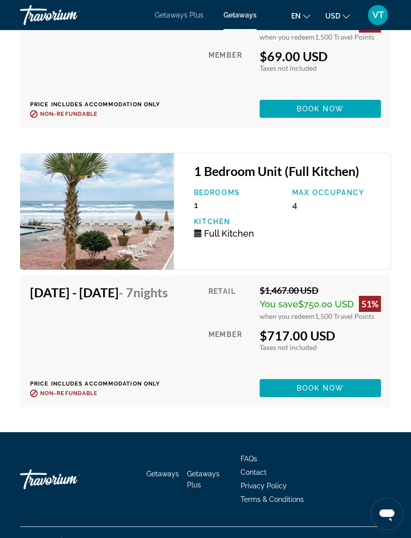
scroll to position [2271, 0]
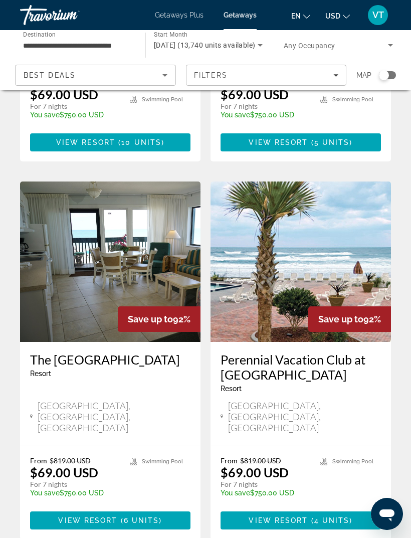
click at [152, 184] on img "Main content" at bounding box center [110, 261] width 180 height 160
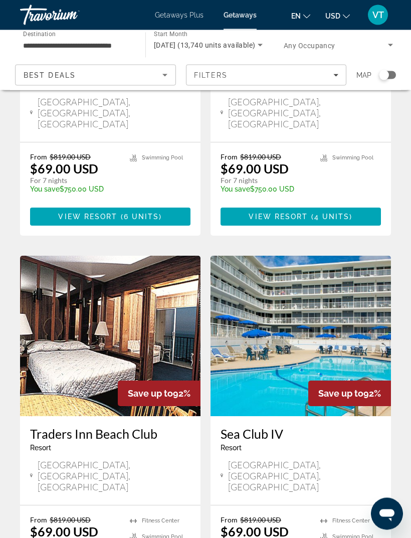
click at [316, 256] on img "Main content" at bounding box center [301, 336] width 180 height 160
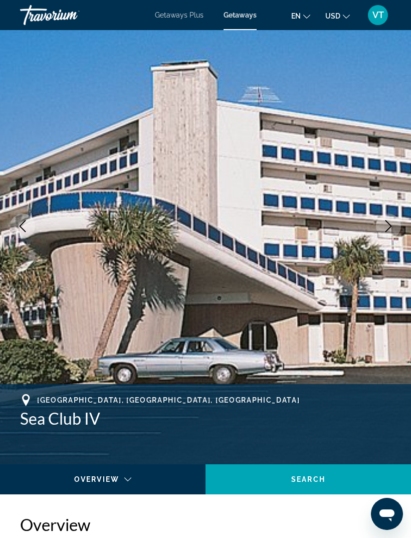
scroll to position [41, 0]
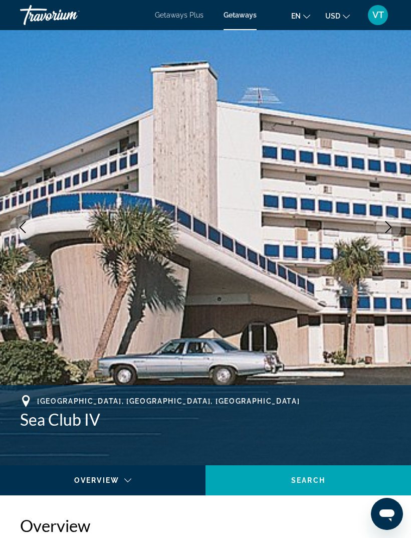
click at [388, 231] on icon "Next image" at bounding box center [388, 227] width 12 height 12
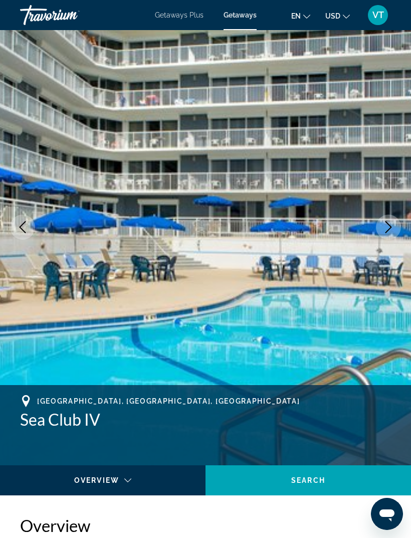
click at [384, 233] on button "Next image" at bounding box center [388, 227] width 25 height 25
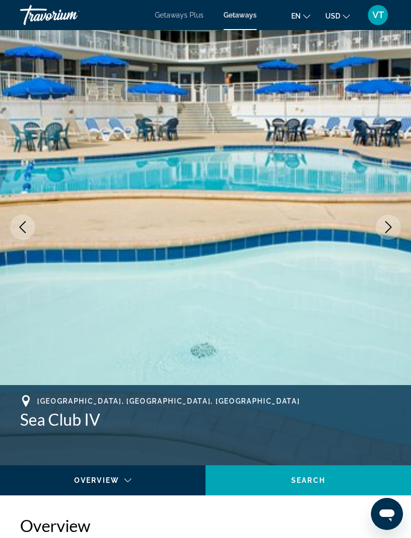
click at [380, 225] on button "Next image" at bounding box center [388, 227] width 25 height 25
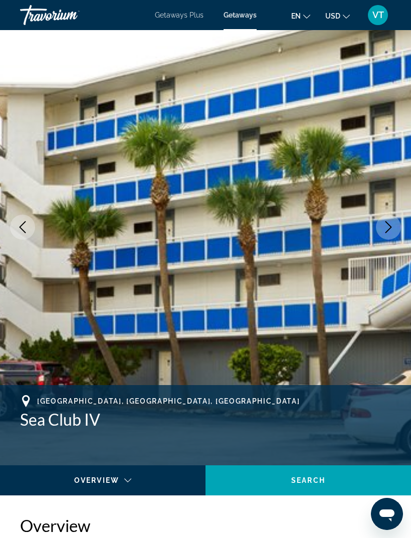
click at [380, 231] on button "Next image" at bounding box center [388, 227] width 25 height 25
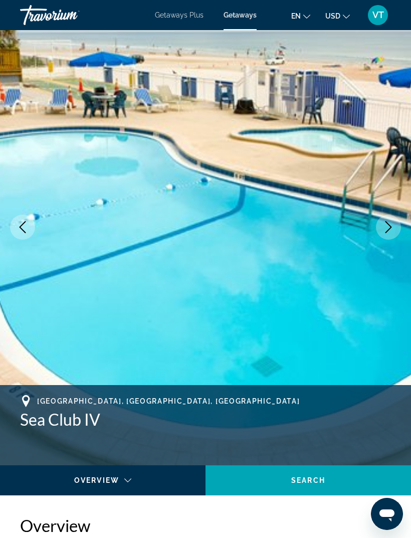
click at [387, 231] on icon "Next image" at bounding box center [388, 227] width 7 height 12
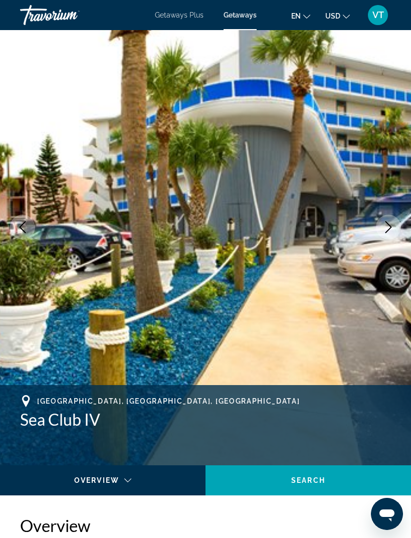
click at [385, 221] on icon "Next image" at bounding box center [388, 227] width 12 height 12
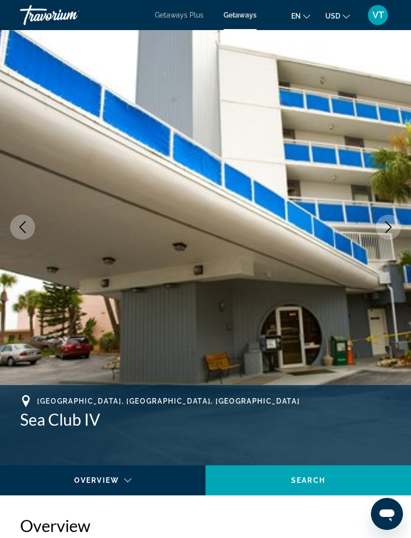
click at [384, 221] on button "Next image" at bounding box center [388, 227] width 25 height 25
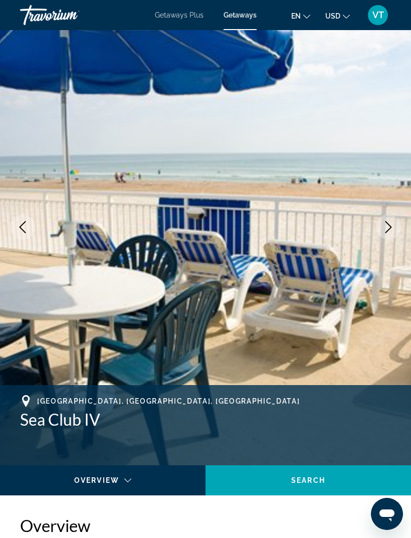
click at [382, 221] on button "Next image" at bounding box center [388, 227] width 25 height 25
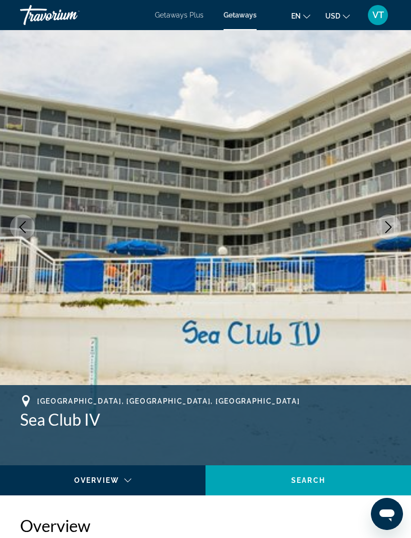
click at [389, 230] on icon "Next image" at bounding box center [388, 227] width 12 height 12
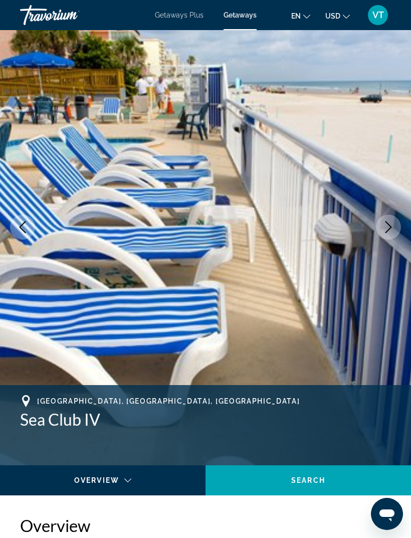
click at [389, 227] on icon "Next image" at bounding box center [388, 227] width 12 height 12
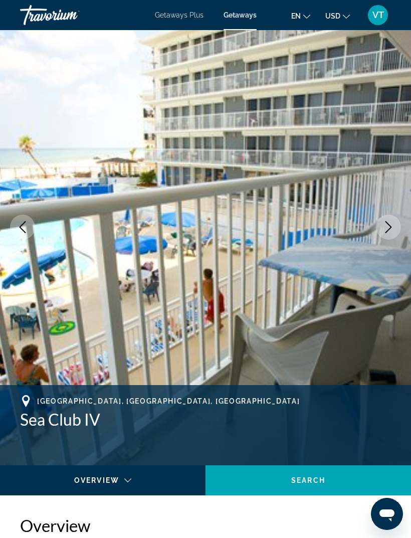
click at [387, 229] on icon "Next image" at bounding box center [388, 227] width 12 height 12
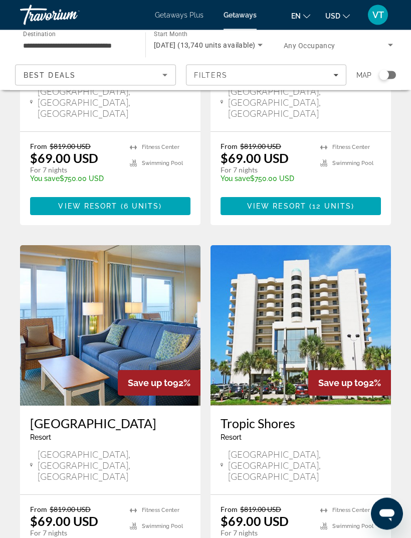
scroll to position [1742, 0]
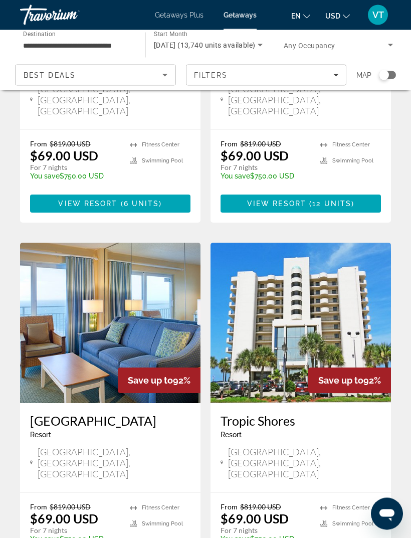
click at [358, 243] on img "Main content" at bounding box center [301, 323] width 180 height 160
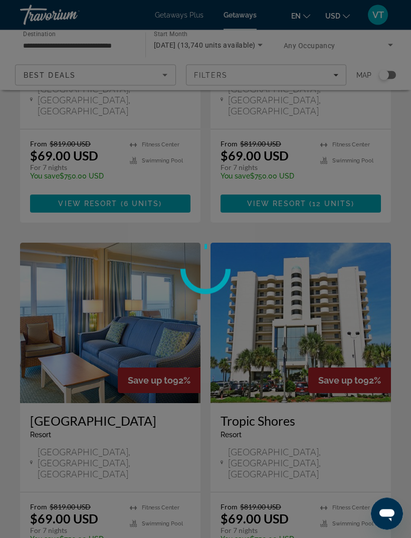
scroll to position [1742, 0]
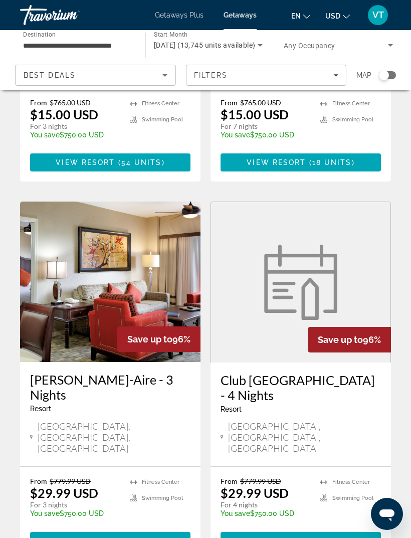
scroll to position [1870, 0]
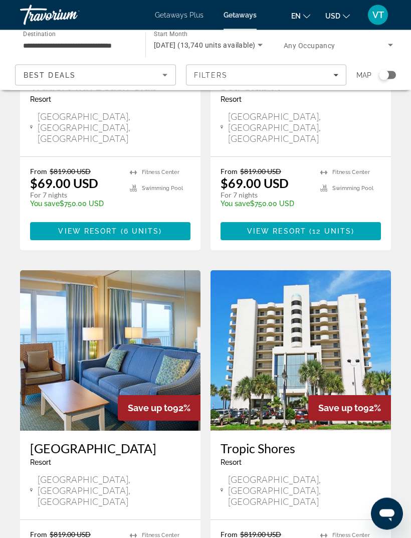
scroll to position [1809, 0]
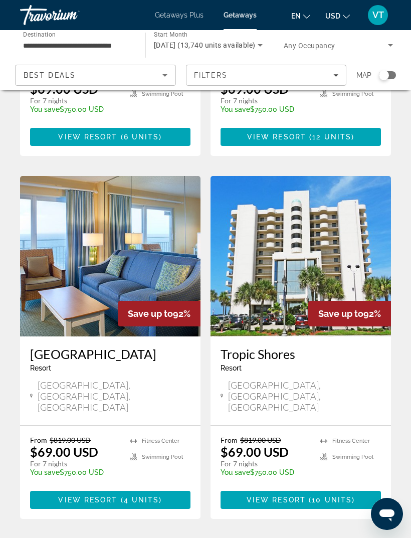
click at [111, 176] on img "Main content" at bounding box center [110, 256] width 180 height 160
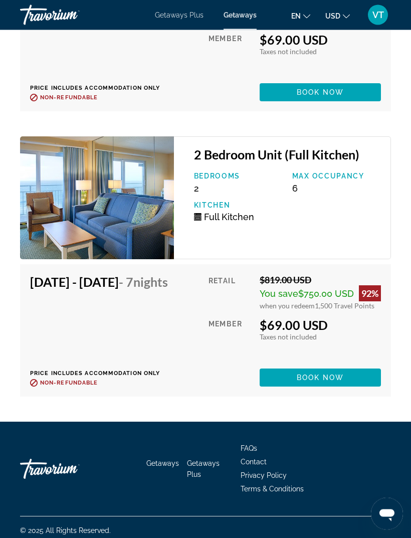
scroll to position [2338, 0]
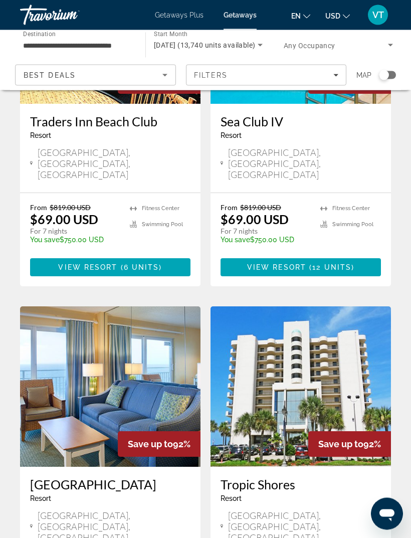
scroll to position [1809, 0]
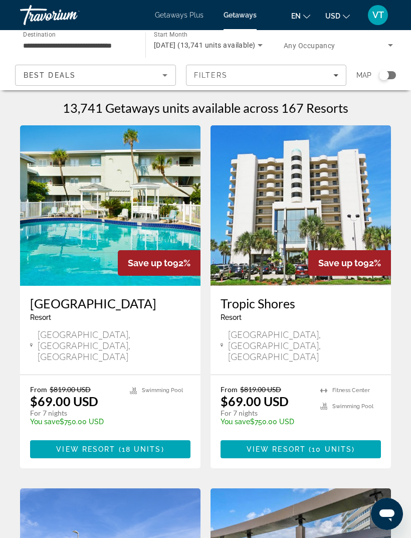
click at [135, 205] on img "Main content" at bounding box center [110, 205] width 180 height 160
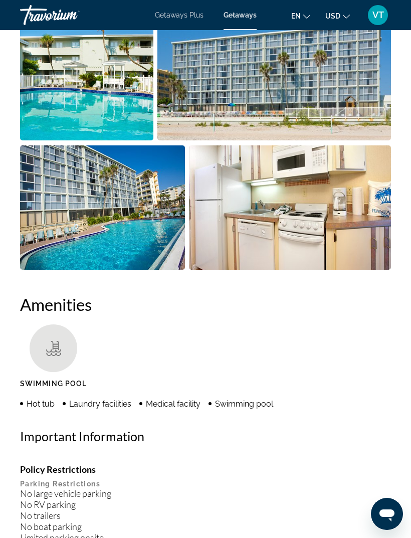
scroll to position [826, 0]
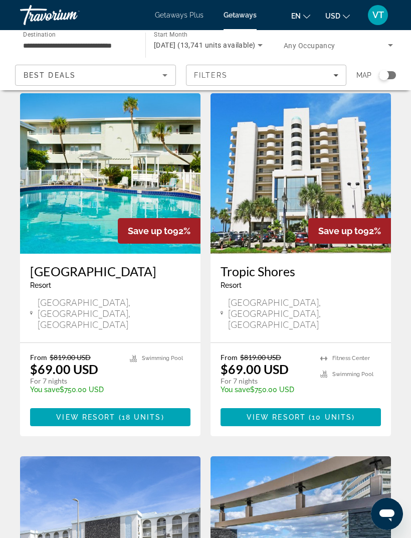
click at [343, 157] on img "Main content" at bounding box center [301, 173] width 180 height 160
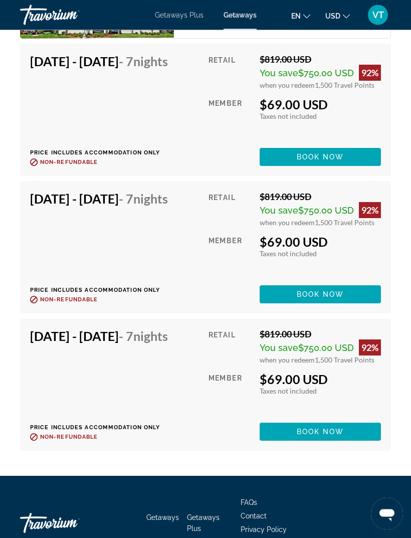
scroll to position [2180, 0]
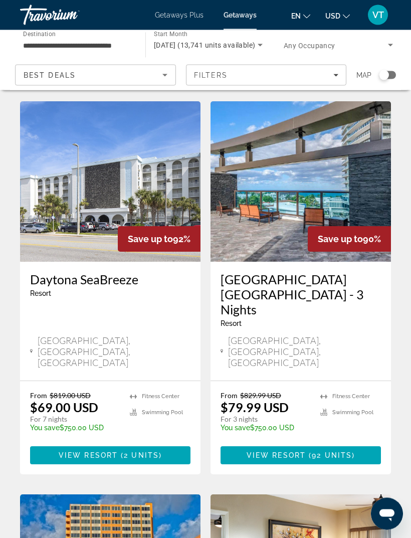
click at [149, 156] on img "Main content" at bounding box center [110, 182] width 180 height 160
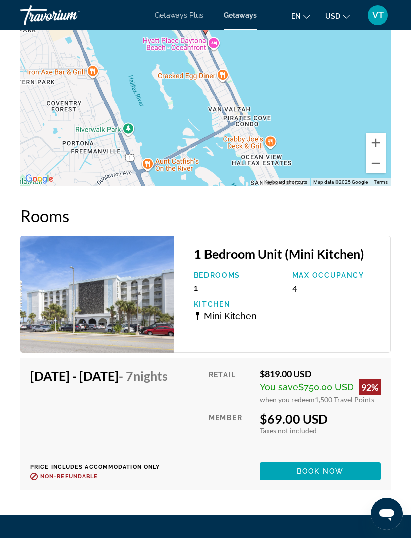
scroll to position [2124, 0]
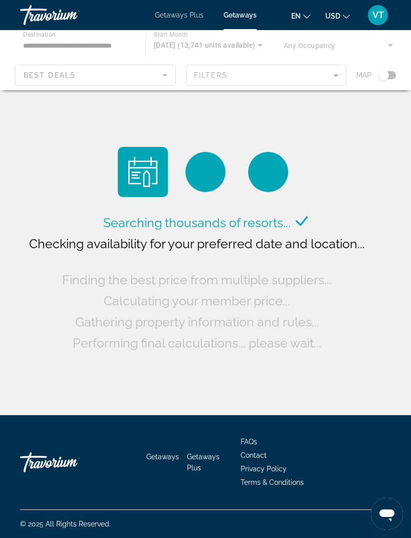
scroll to position [0, -1]
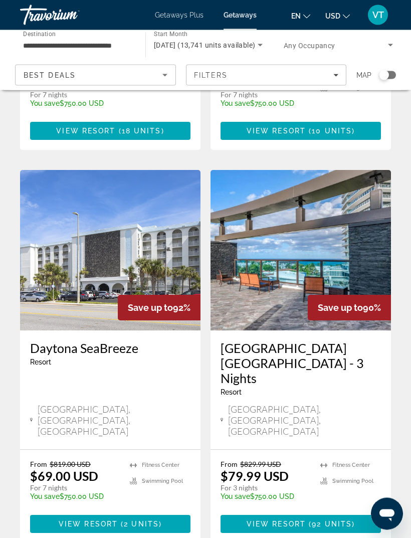
click at [318, 244] on img "Main content" at bounding box center [301, 250] width 180 height 160
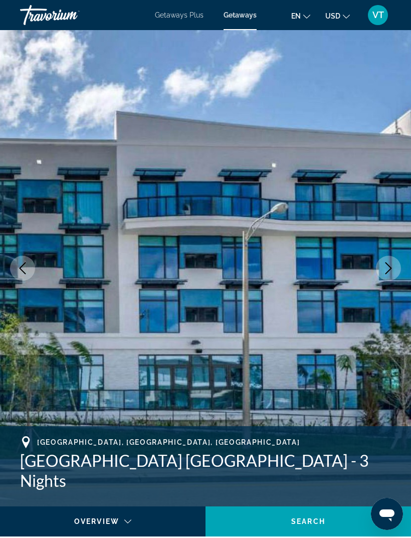
click at [386, 269] on icon "Next image" at bounding box center [388, 268] width 12 height 12
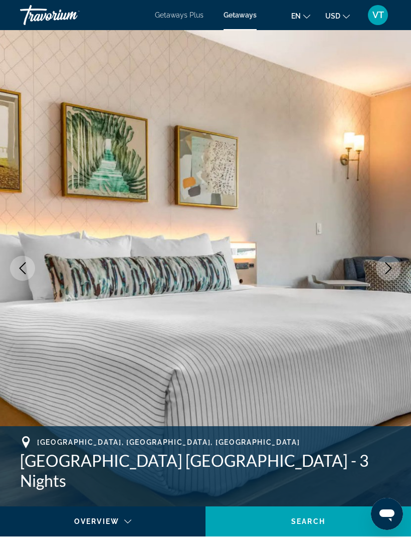
click at [395, 275] on button "Next image" at bounding box center [388, 268] width 25 height 25
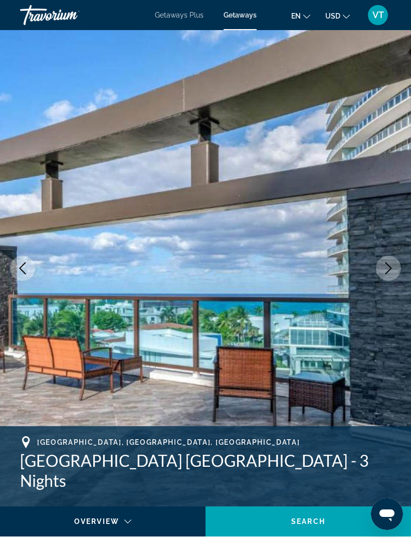
click at [387, 271] on icon "Next image" at bounding box center [388, 268] width 12 height 12
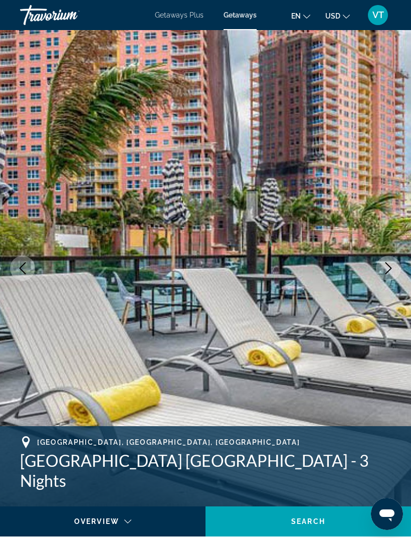
click at [388, 277] on button "Next image" at bounding box center [388, 268] width 25 height 25
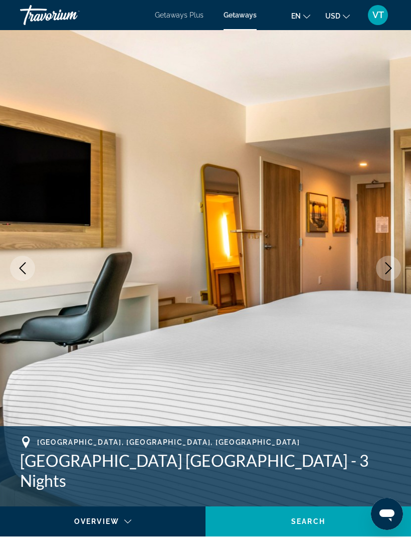
click at [395, 273] on button "Next image" at bounding box center [388, 268] width 25 height 25
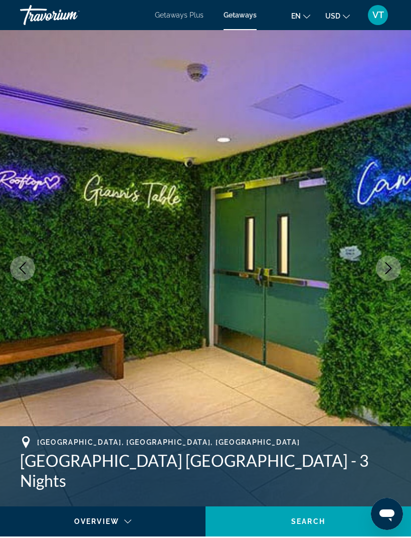
click at [396, 275] on button "Next image" at bounding box center [388, 268] width 25 height 25
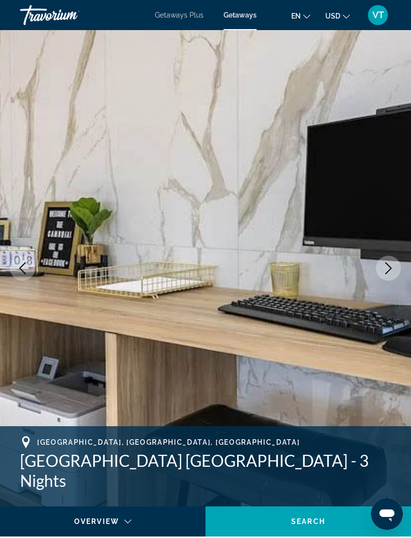
click at [399, 272] on button "Next image" at bounding box center [388, 268] width 25 height 25
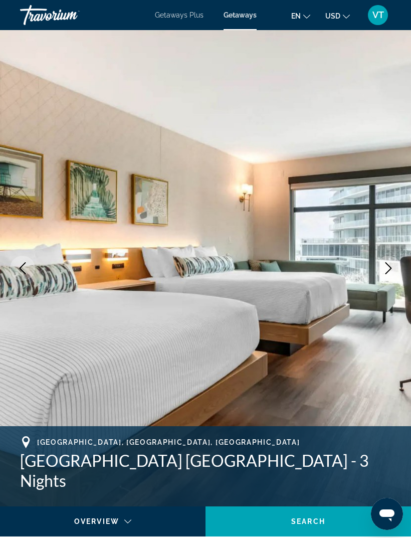
click at [389, 271] on icon "Next image" at bounding box center [388, 268] width 7 height 12
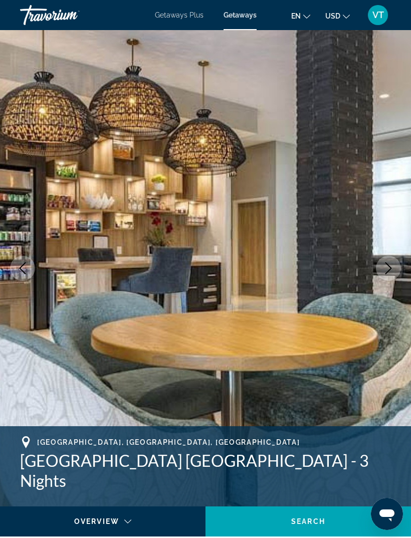
click at [385, 274] on button "Next image" at bounding box center [388, 268] width 25 height 25
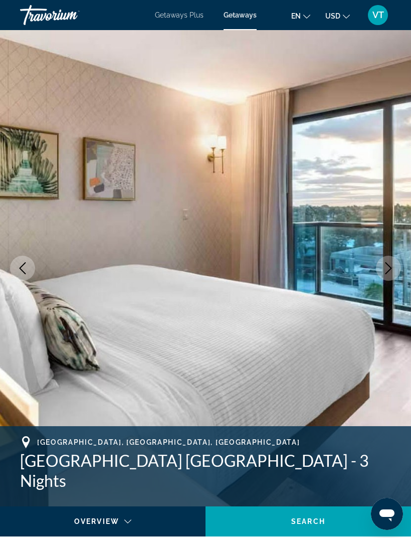
click at [390, 268] on icon "Next image" at bounding box center [388, 268] width 12 height 12
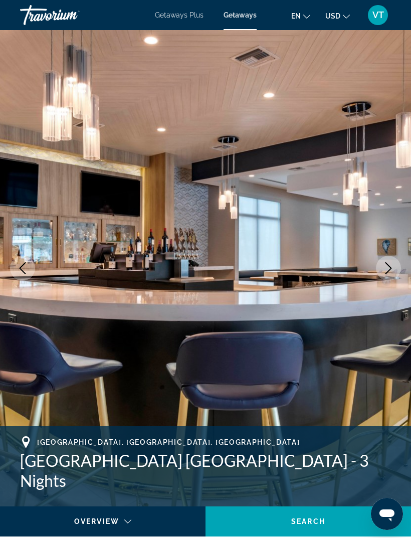
click at [388, 265] on icon "Next image" at bounding box center [388, 268] width 7 height 12
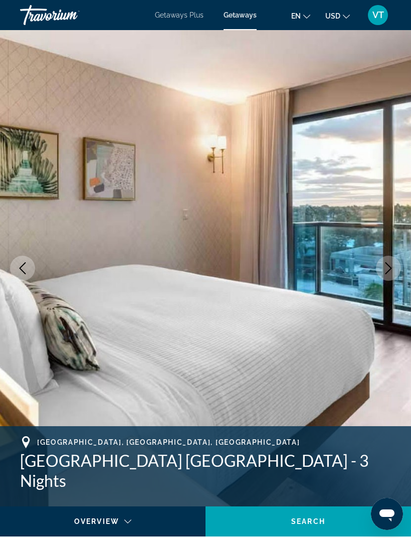
click at [390, 272] on icon "Next image" at bounding box center [388, 268] width 12 height 12
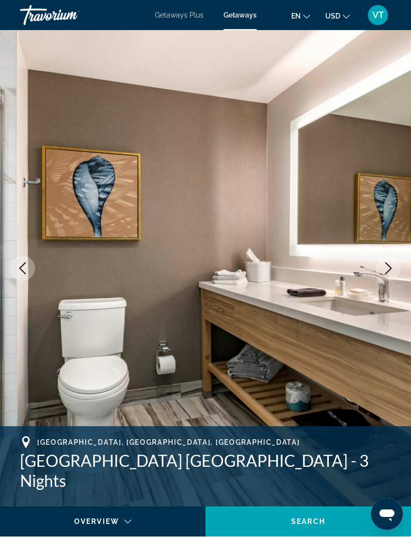
click at [384, 270] on icon "Next image" at bounding box center [388, 268] width 12 height 12
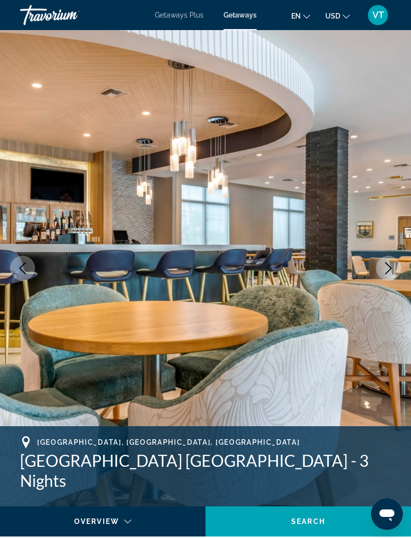
click at [386, 273] on icon "Next image" at bounding box center [388, 268] width 7 height 12
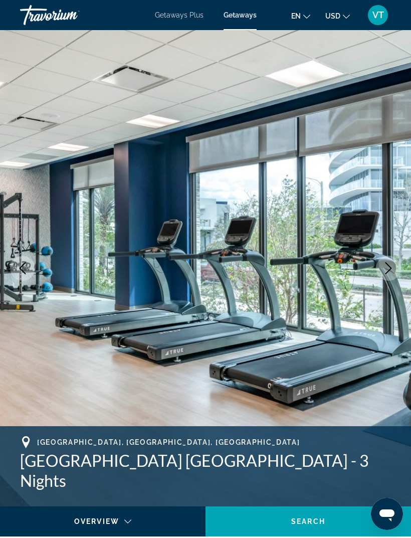
click at [388, 267] on icon "Next image" at bounding box center [388, 268] width 12 height 12
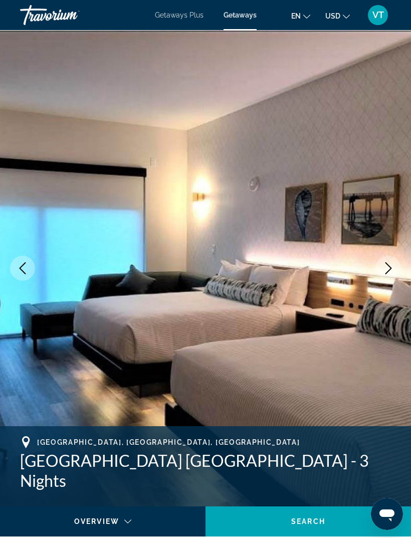
click at [391, 271] on icon "Next image" at bounding box center [388, 268] width 12 height 12
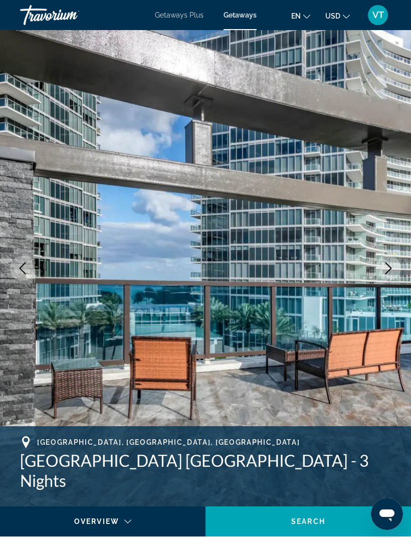
click at [395, 269] on button "Next image" at bounding box center [388, 268] width 25 height 25
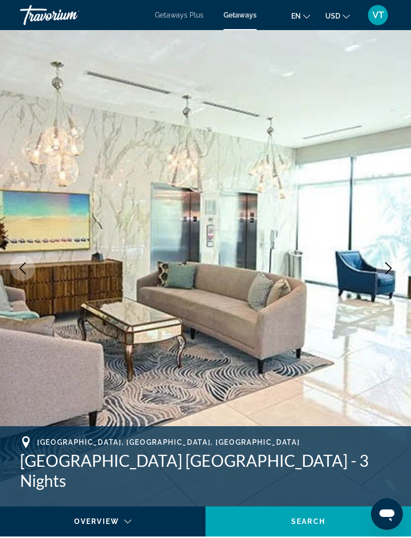
click at [388, 277] on button "Next image" at bounding box center [388, 268] width 25 height 25
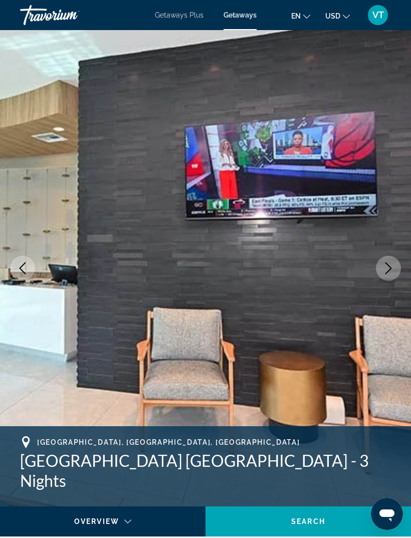
click at [391, 271] on icon "Next image" at bounding box center [388, 268] width 12 height 12
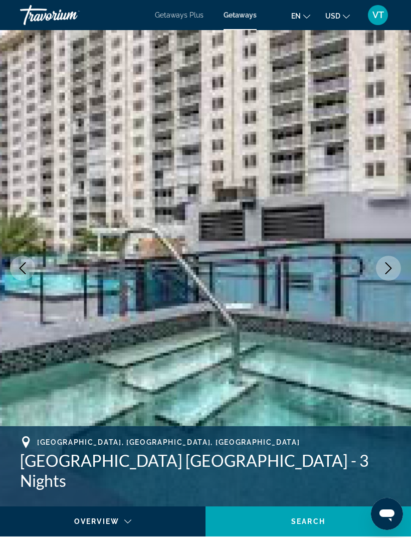
click at [383, 273] on icon "Next image" at bounding box center [388, 268] width 12 height 12
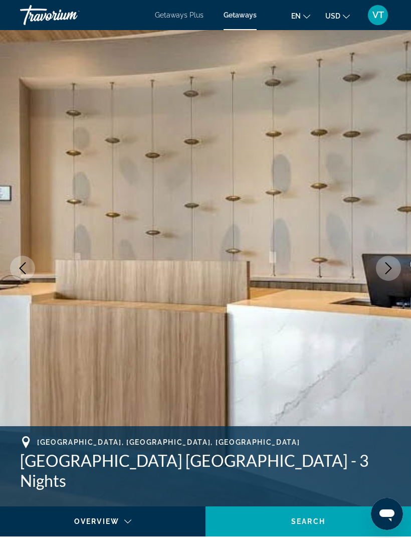
click at [388, 273] on icon "Next image" at bounding box center [388, 268] width 12 height 12
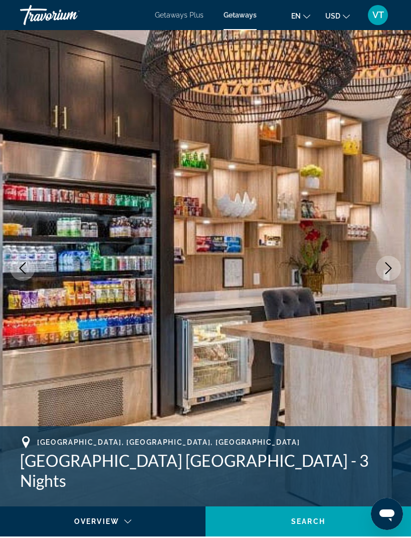
click at [392, 273] on icon "Next image" at bounding box center [388, 268] width 12 height 12
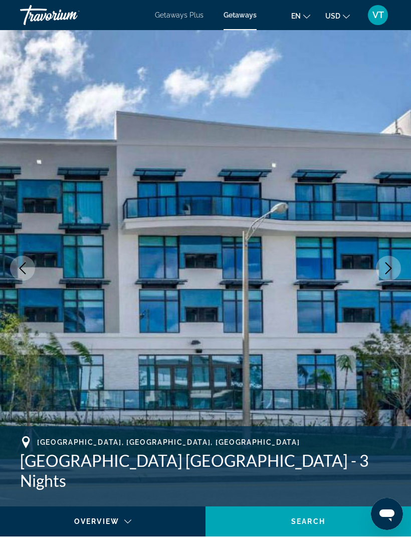
click at [390, 268] on icon "Next image" at bounding box center [388, 268] width 12 height 12
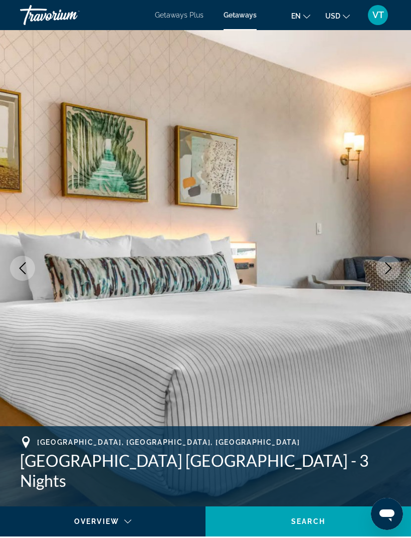
click at [390, 277] on button "Next image" at bounding box center [388, 268] width 25 height 25
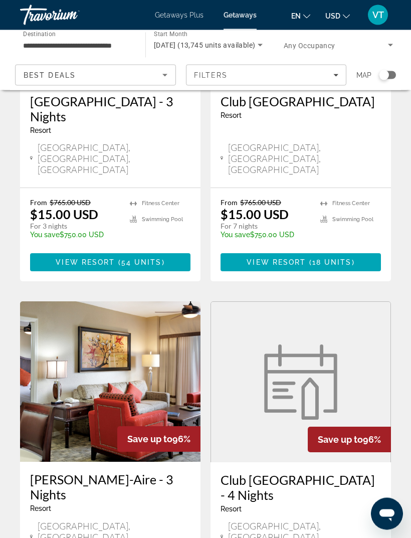
scroll to position [1870, 0]
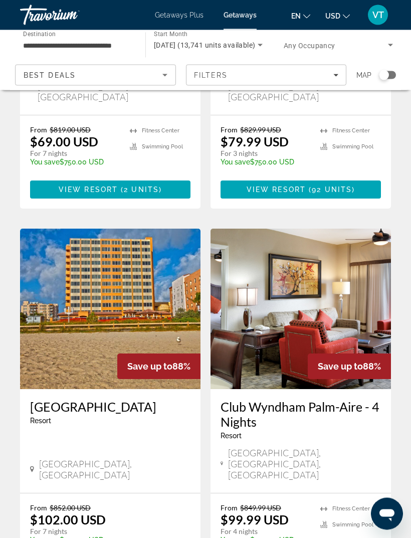
scroll to position [653, 0]
click at [162, 248] on img "Main content" at bounding box center [110, 309] width 180 height 160
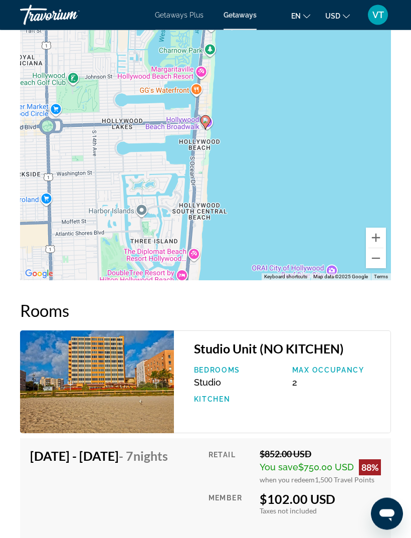
scroll to position [1894, 0]
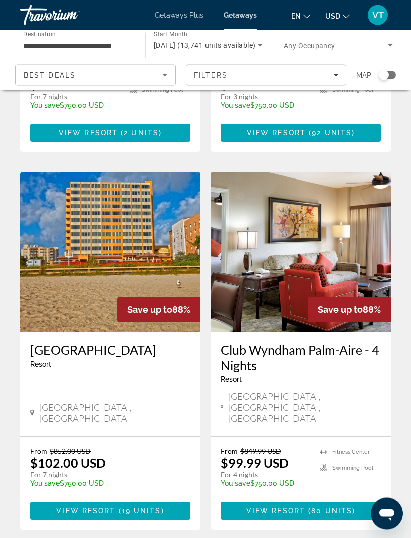
scroll to position [701, 0]
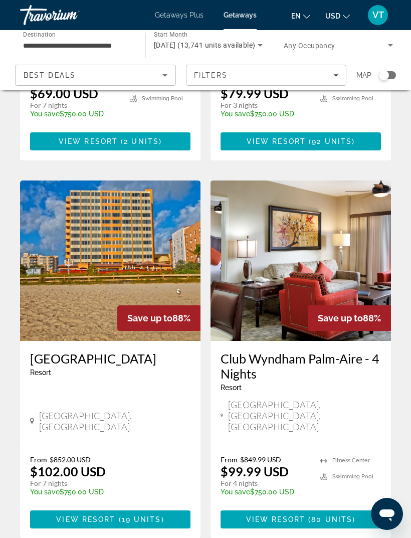
click at [359, 213] on img "Main content" at bounding box center [301, 260] width 180 height 160
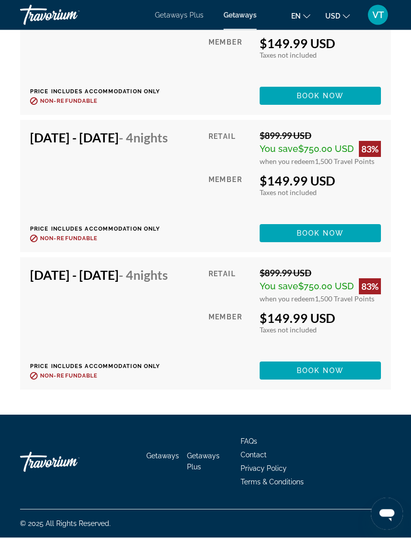
scroll to position [5088, 0]
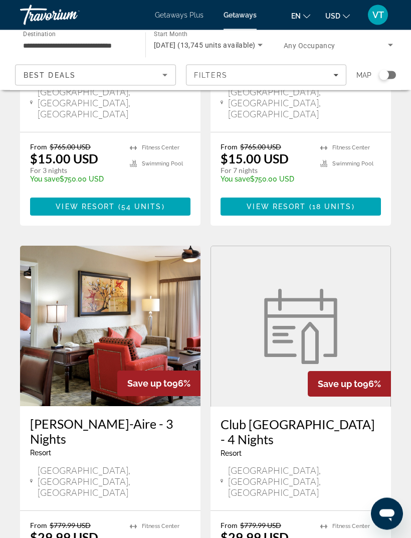
scroll to position [1870, 0]
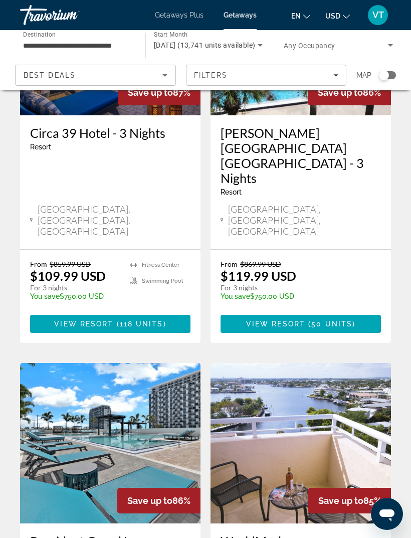
scroll to position [1693, 0]
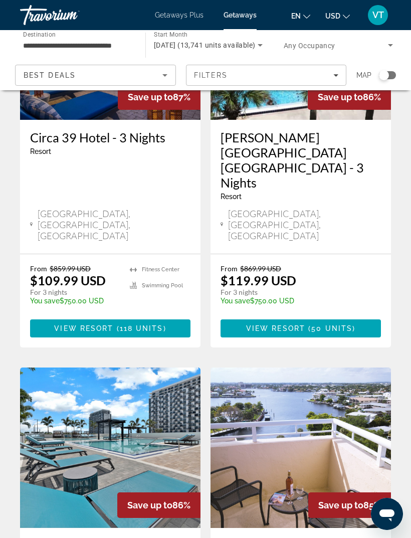
click at [341, 367] on img "Main content" at bounding box center [301, 447] width 180 height 160
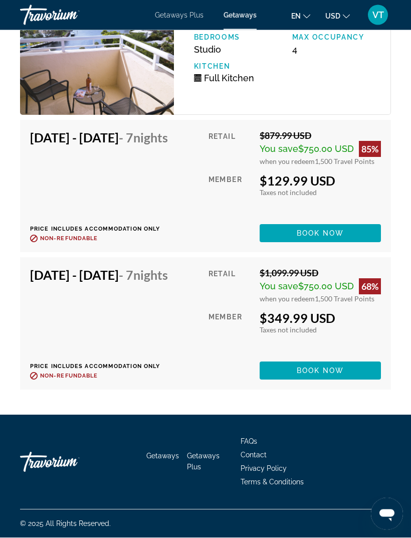
scroll to position [2159, 0]
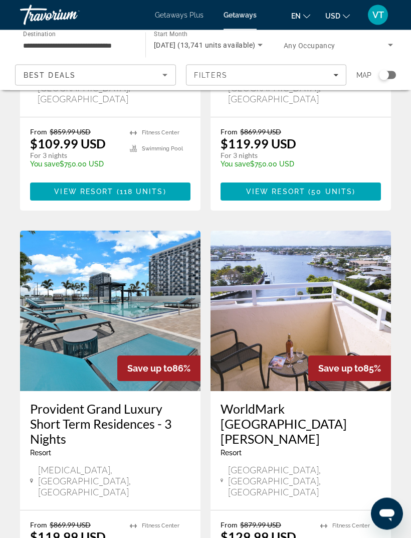
scroll to position [1869, 0]
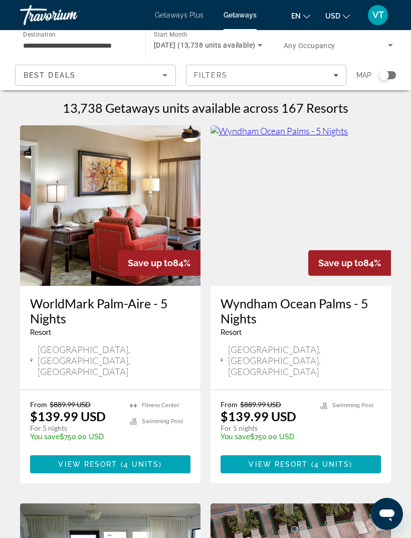
click at [145, 224] on img "Main content" at bounding box center [110, 205] width 180 height 160
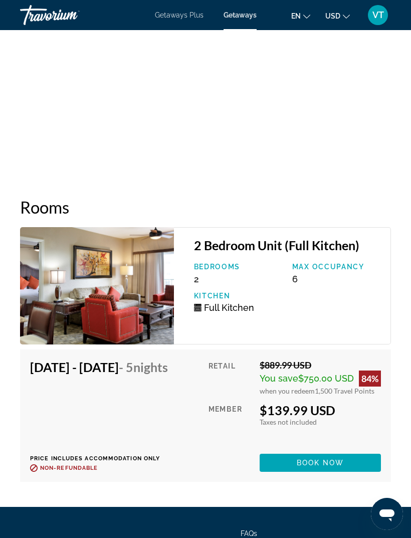
scroll to position [2057, 0]
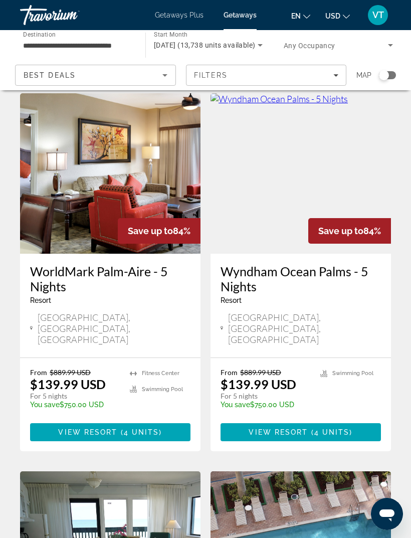
click at [348, 182] on img "Main content" at bounding box center [301, 173] width 180 height 160
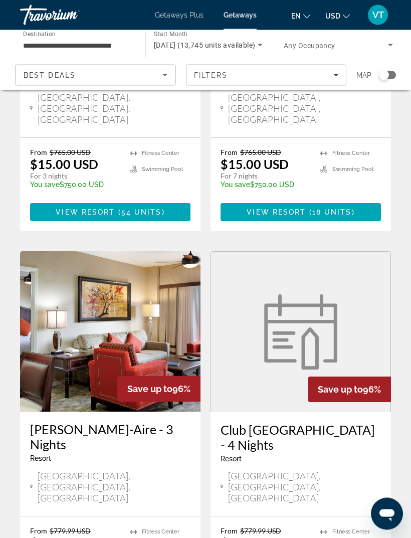
scroll to position [1870, 0]
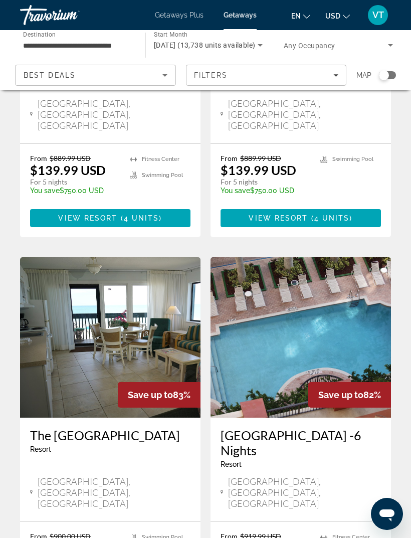
scroll to position [346, 0]
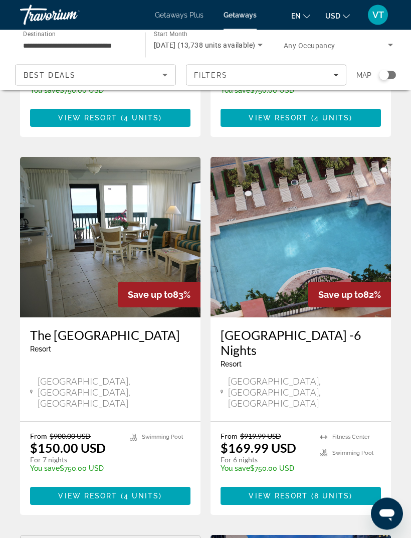
click at [146, 200] on img "Main content" at bounding box center [110, 237] width 180 height 160
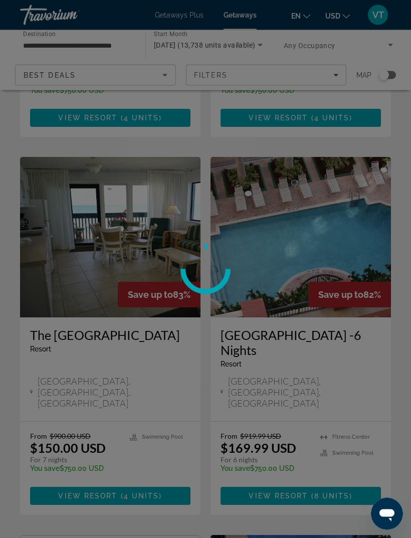
scroll to position [346, 0]
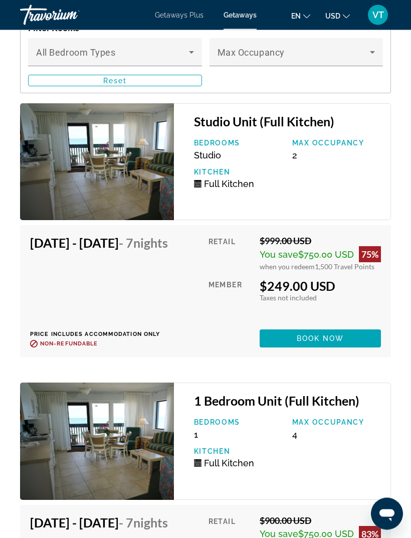
scroll to position [2089, 0]
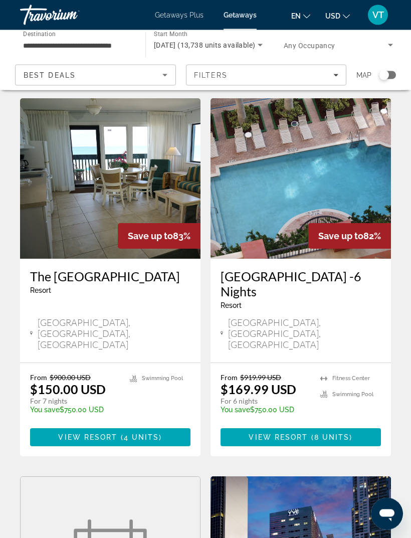
click at [338, 154] on img "Main content" at bounding box center [301, 179] width 180 height 160
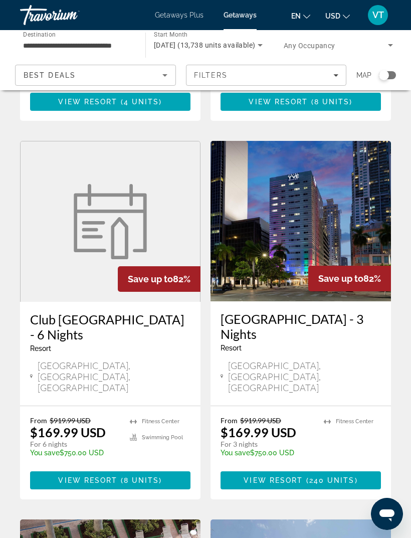
click at [167, 184] on figure "Main content" at bounding box center [110, 221] width 179 height 160
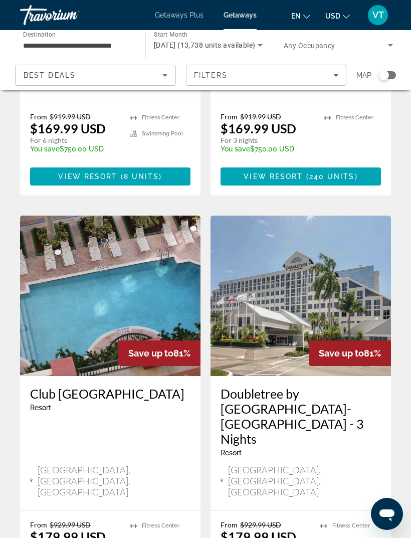
click at [132, 229] on img "Main content" at bounding box center [110, 296] width 180 height 160
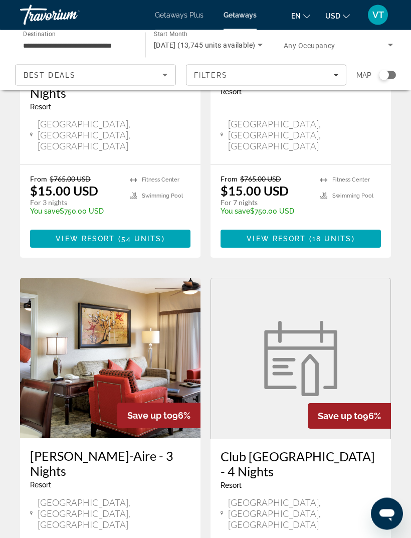
scroll to position [1870, 0]
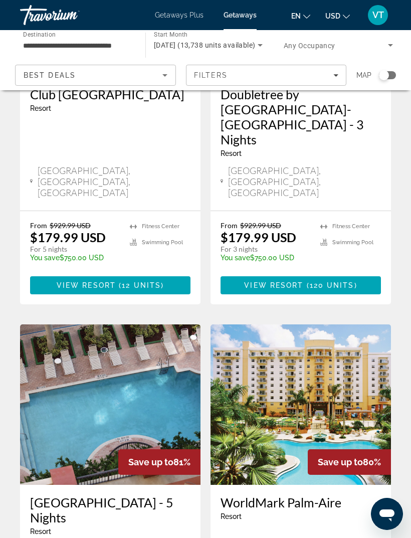
scroll to position [1426, 0]
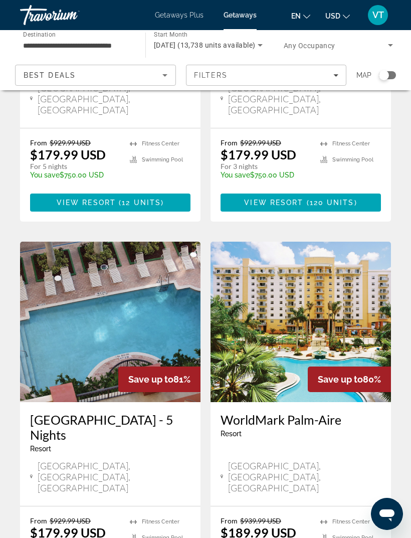
click at [339, 242] on img "Main content" at bounding box center [301, 322] width 180 height 160
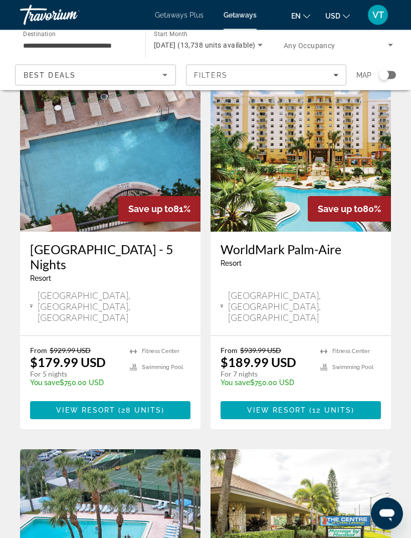
scroll to position [1720, 0]
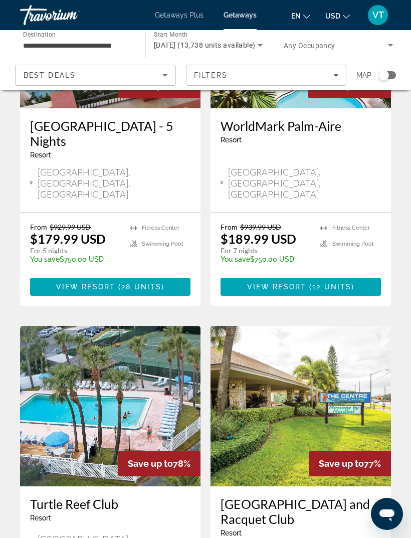
click at [161, 326] on img "Main content" at bounding box center [110, 406] width 180 height 160
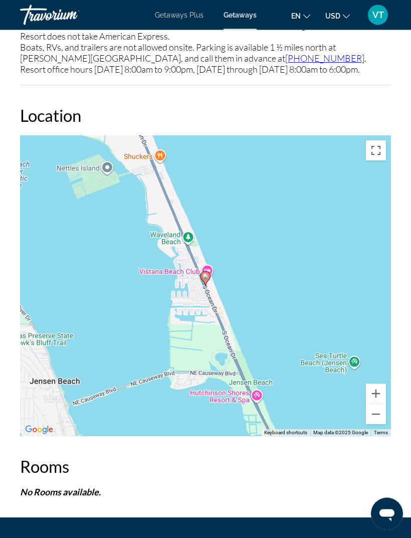
scroll to position [1759, 0]
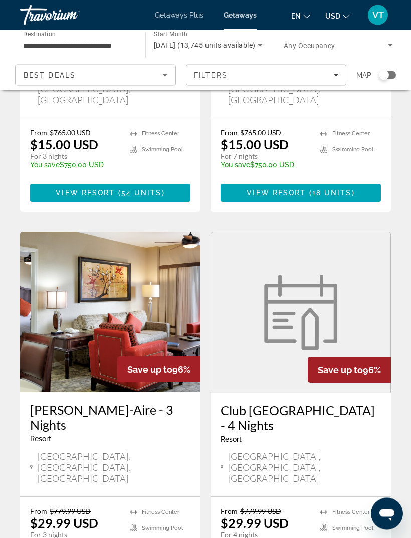
scroll to position [1870, 0]
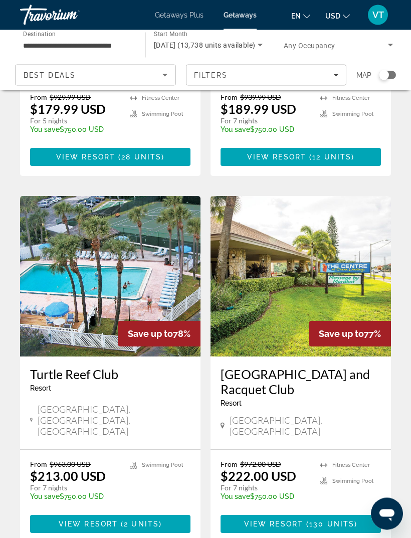
scroll to position [1850, 0]
click at [338, 196] on img "Main content" at bounding box center [301, 276] width 180 height 160
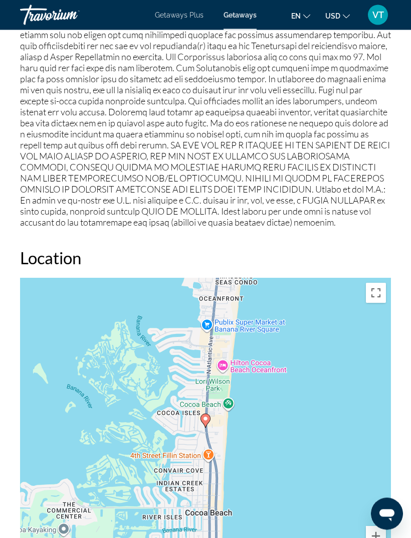
scroll to position [1501, 0]
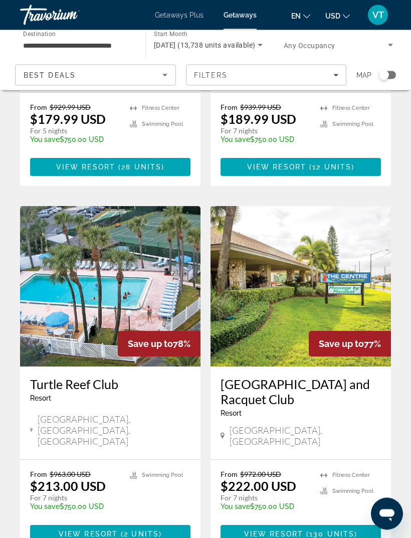
scroll to position [1870, 0]
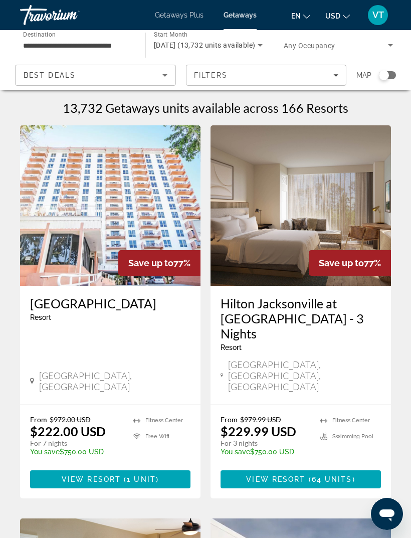
click at [145, 205] on img "Main content" at bounding box center [110, 205] width 180 height 160
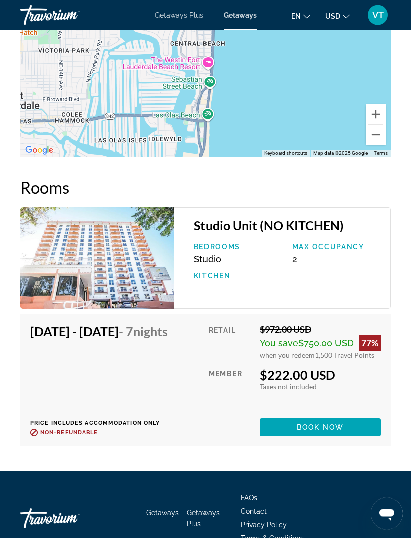
scroll to position [1995, 0]
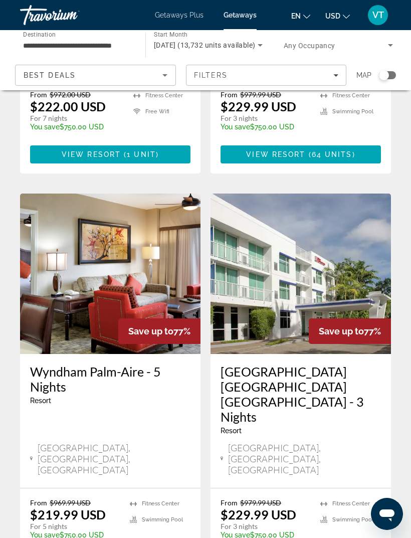
scroll to position [406, 0]
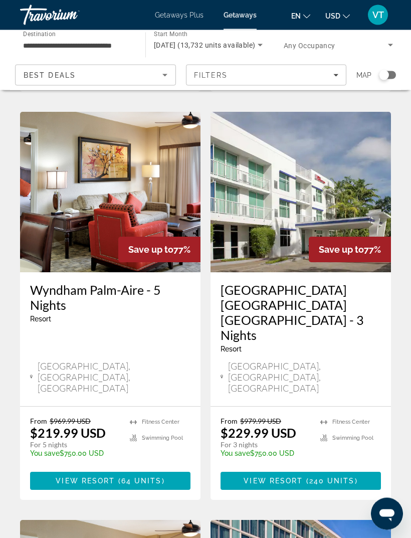
click at [150, 160] on img "Main content" at bounding box center [110, 192] width 180 height 160
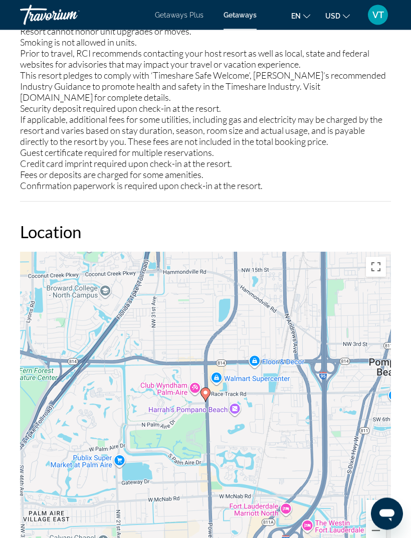
scroll to position [1736, 0]
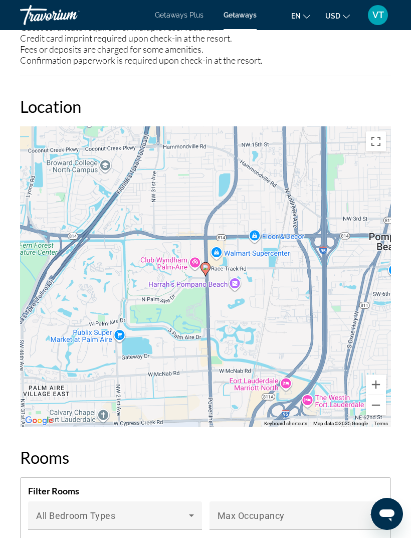
click at [378, 395] on button "Zoom out" at bounding box center [376, 405] width 20 height 20
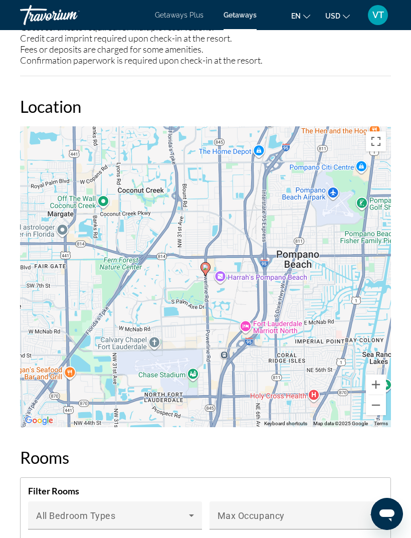
click at [375, 395] on button "Zoom out" at bounding box center [376, 405] width 20 height 20
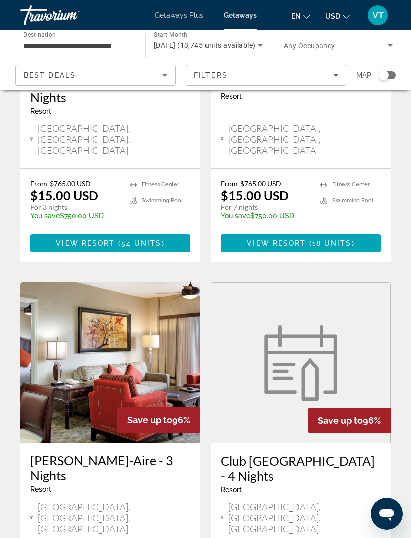
scroll to position [1870, 0]
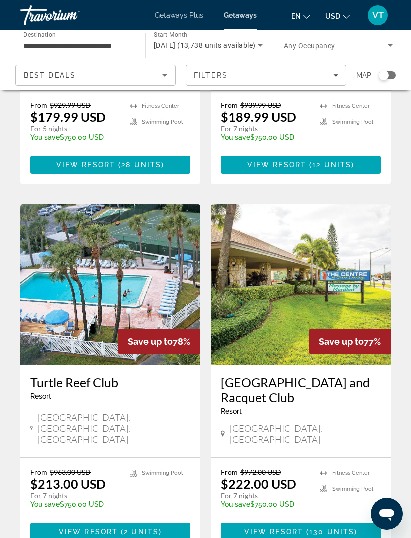
scroll to position [1854, 0]
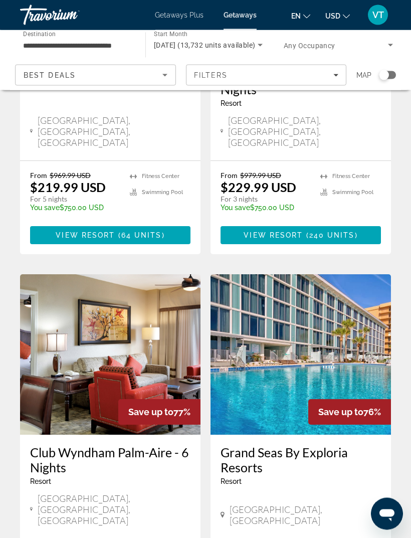
scroll to position [655, 0]
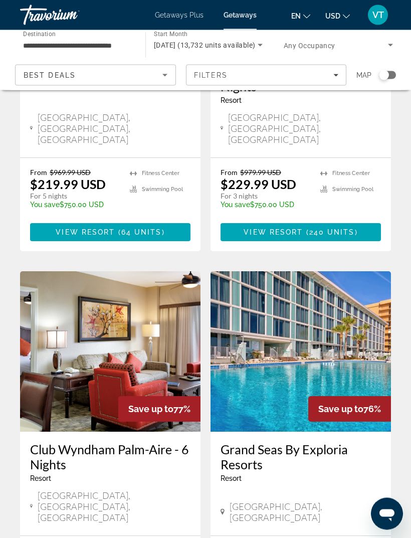
click at [342, 280] on img "Main content" at bounding box center [301, 352] width 180 height 160
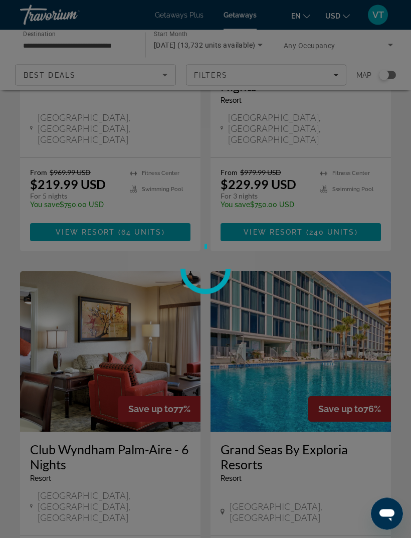
scroll to position [655, 0]
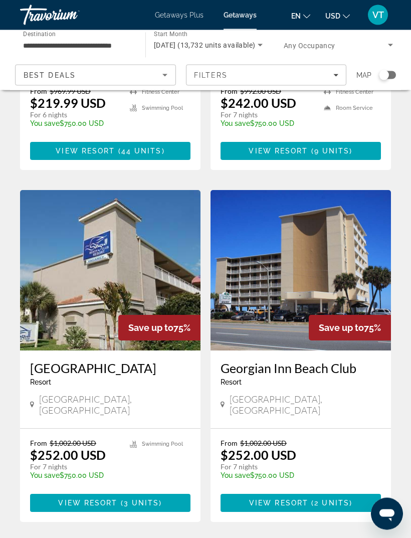
scroll to position [1112, 0]
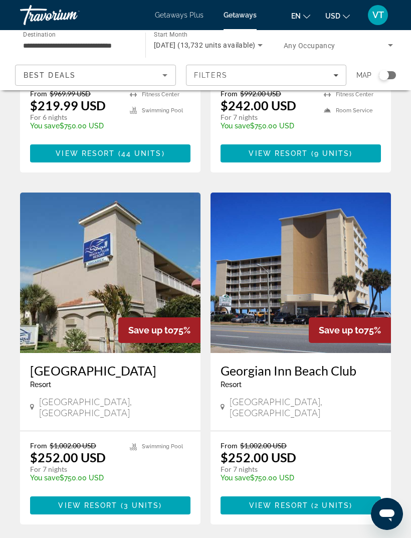
click at [123, 192] on img "Main content" at bounding box center [110, 272] width 180 height 160
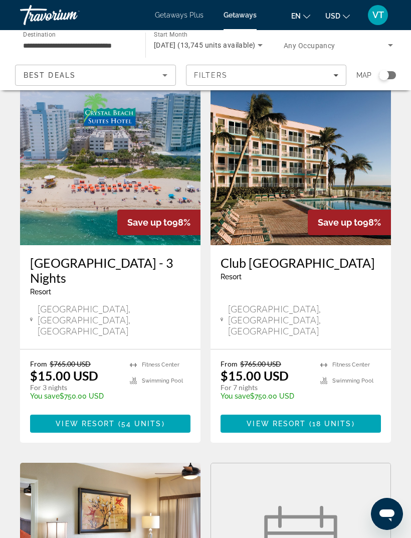
scroll to position [1870, 0]
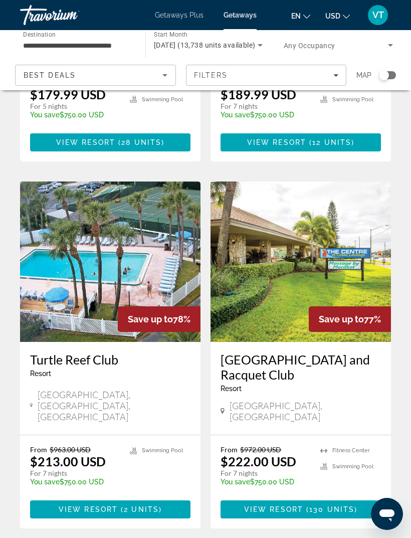
scroll to position [1870, 0]
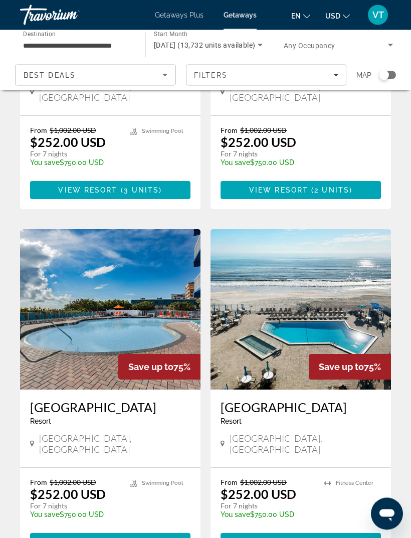
scroll to position [1428, 0]
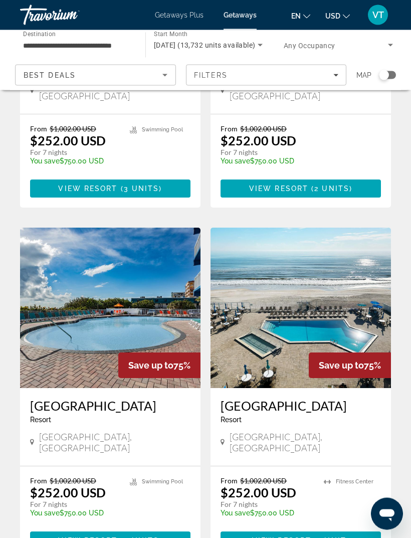
click at [130, 228] on img "Main content" at bounding box center [110, 308] width 180 height 160
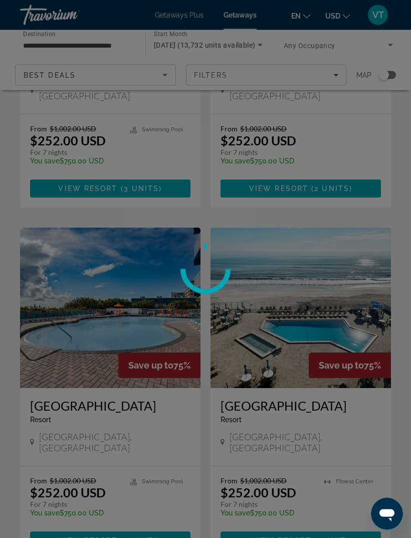
scroll to position [1429, 0]
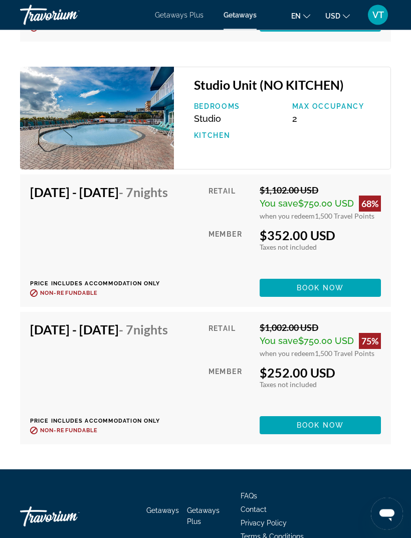
scroll to position [3129, 0]
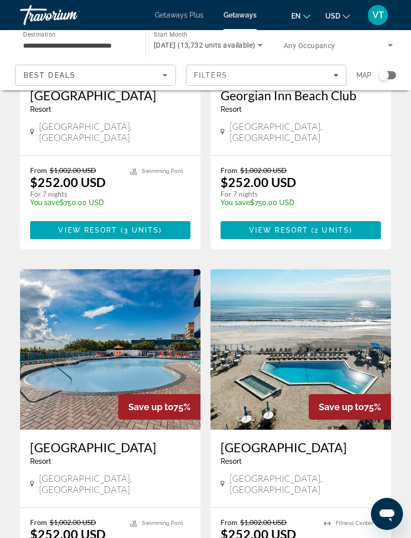
click at [296, 269] on img "Main content" at bounding box center [301, 349] width 180 height 160
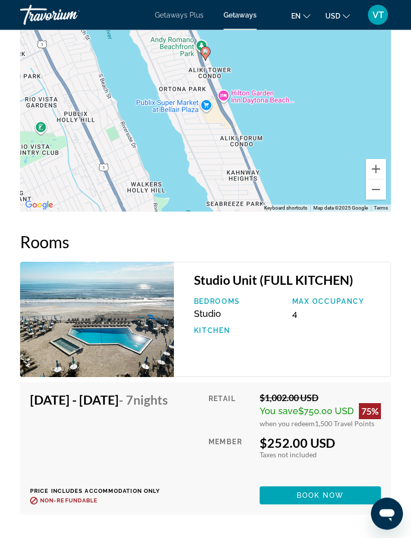
scroll to position [1919, 0]
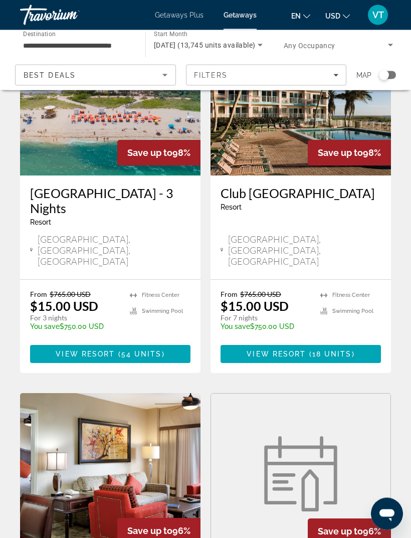
scroll to position [1870, 0]
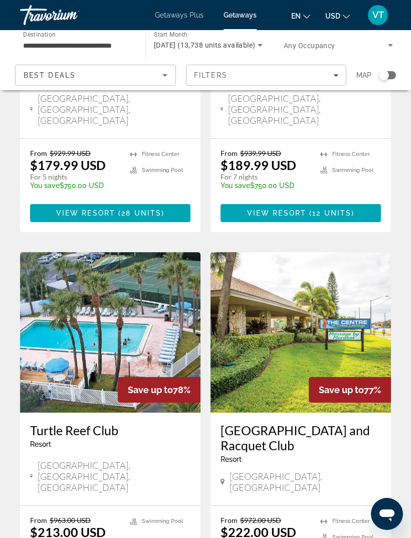
scroll to position [1870, 0]
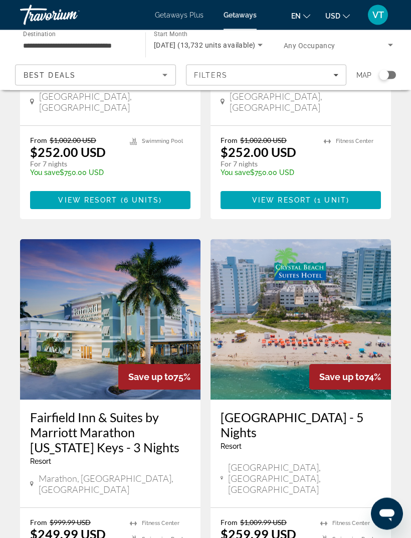
scroll to position [1771, 0]
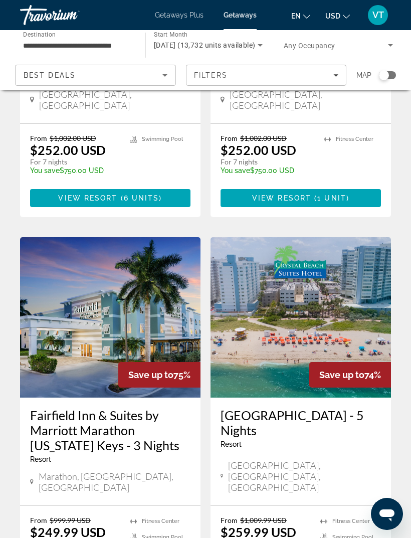
click at [294, 237] on img "Main content" at bounding box center [301, 317] width 180 height 160
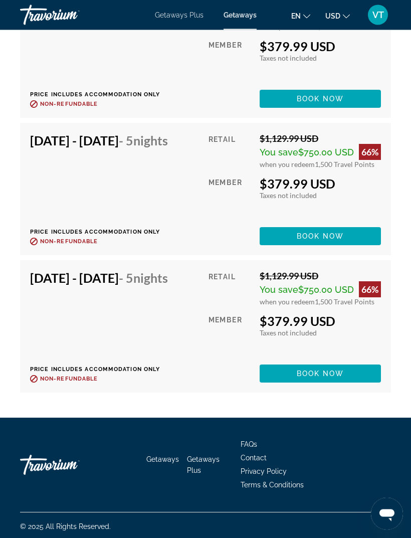
scroll to position [2772, 0]
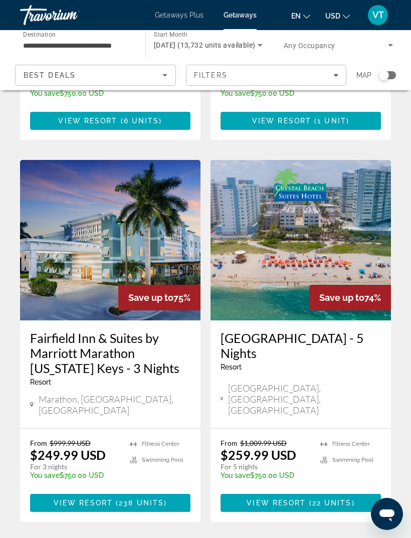
scroll to position [1850, 0]
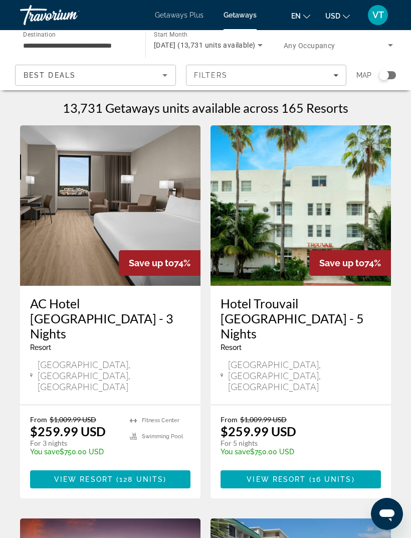
click at [357, 221] on img "Main content" at bounding box center [301, 205] width 180 height 160
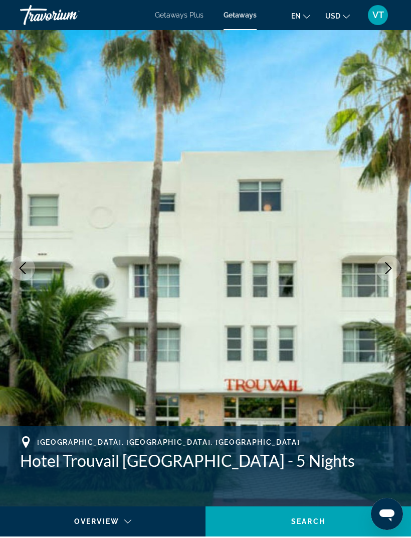
scroll to position [16, 0]
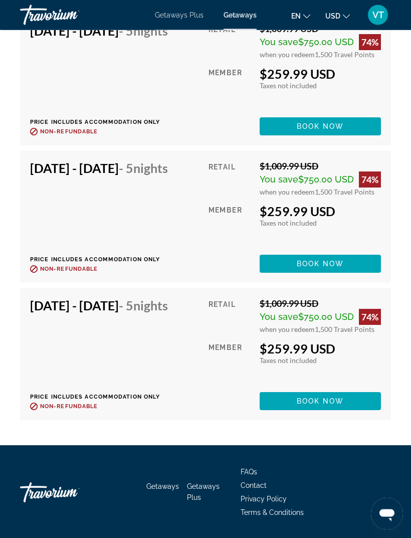
scroll to position [2142, 0]
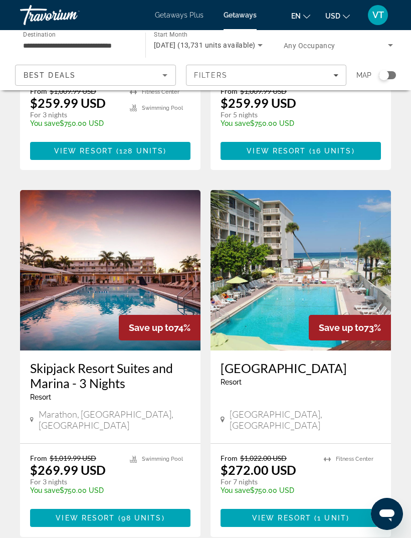
scroll to position [333, 0]
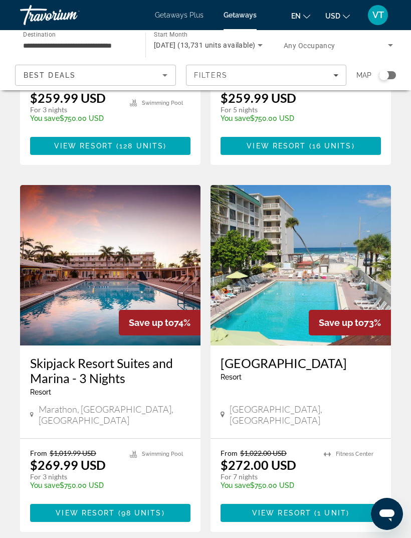
click at [354, 236] on img "Main content" at bounding box center [301, 265] width 180 height 160
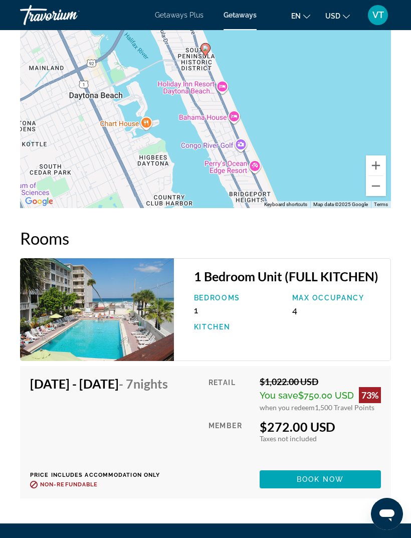
scroll to position [1934, 0]
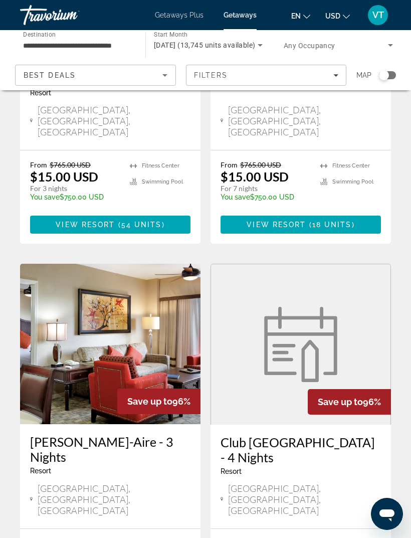
scroll to position [1870, 0]
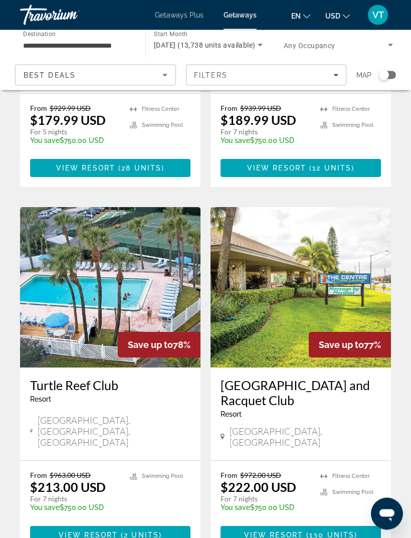
scroll to position [1870, 0]
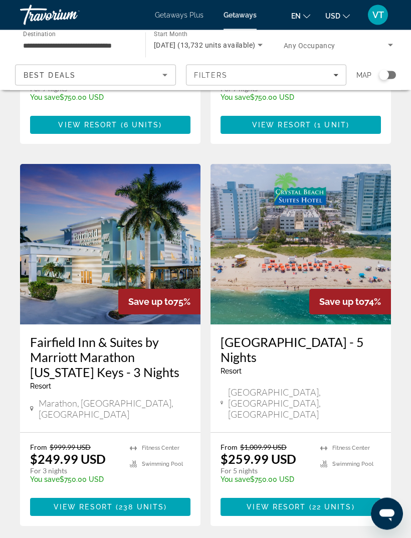
scroll to position [1865, 0]
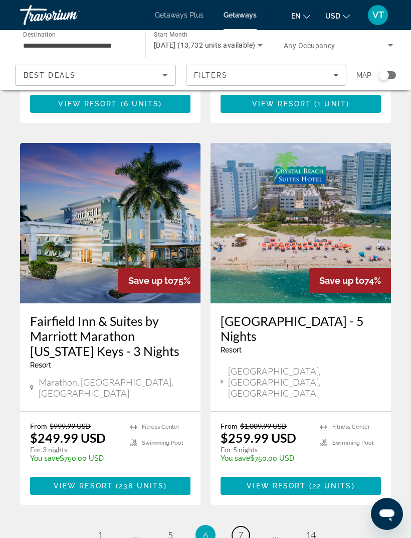
click at [246, 526] on link "page 7" at bounding box center [241, 535] width 18 height 18
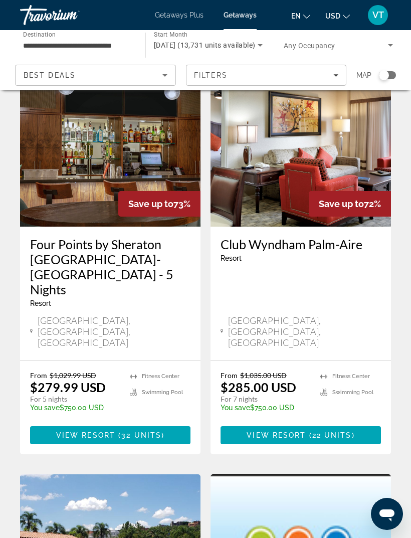
scroll to position [821, 0]
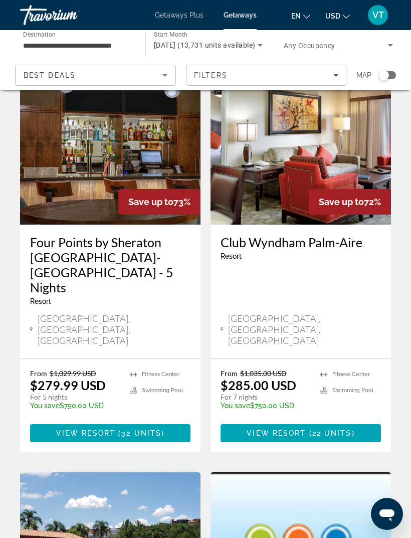
click at [150, 131] on img "Main content" at bounding box center [110, 144] width 180 height 160
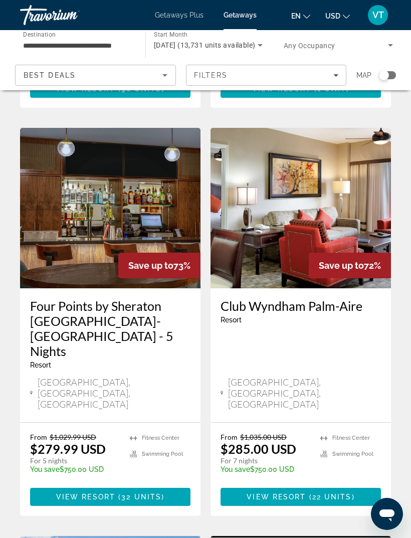
click at [344, 180] on img "Main content" at bounding box center [301, 208] width 180 height 160
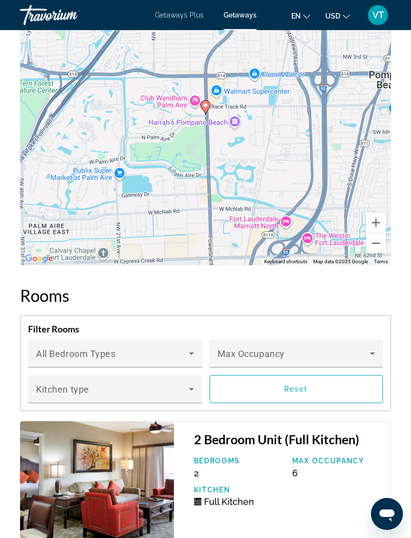
scroll to position [1970, 0]
click at [378, 242] on button "Zoom out" at bounding box center [376, 243] width 20 height 20
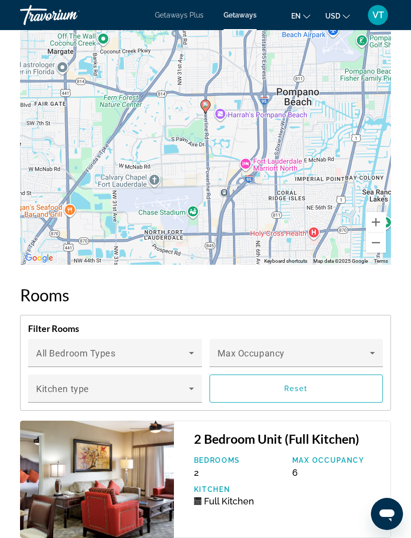
click at [377, 243] on button "Zoom out" at bounding box center [376, 243] width 20 height 20
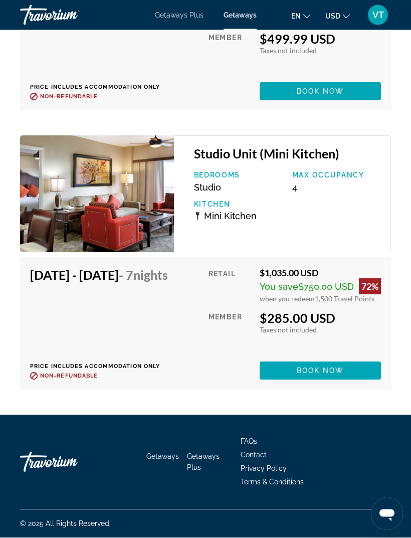
scroll to position [3131, 0]
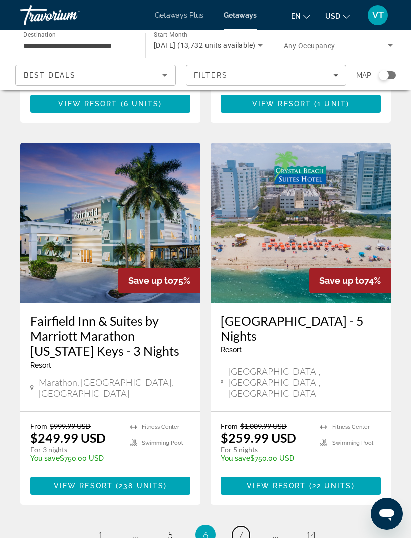
click at [244, 526] on link "page 7" at bounding box center [241, 535] width 18 height 18
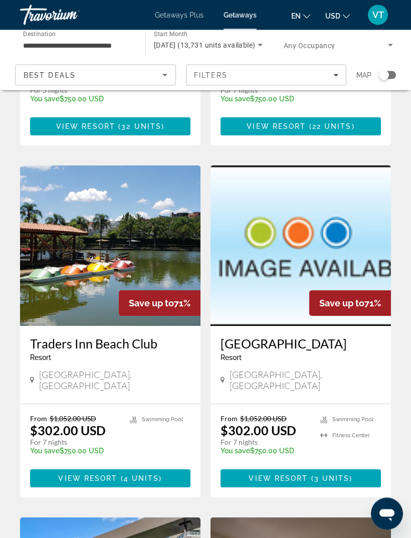
click at [137, 166] on img "Main content" at bounding box center [110, 246] width 180 height 160
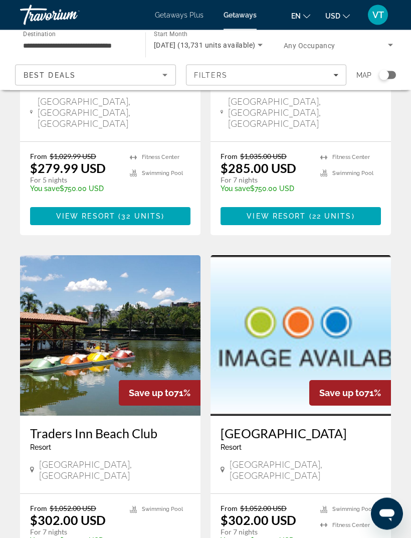
click at [370, 256] on img "Main content" at bounding box center [301, 336] width 180 height 160
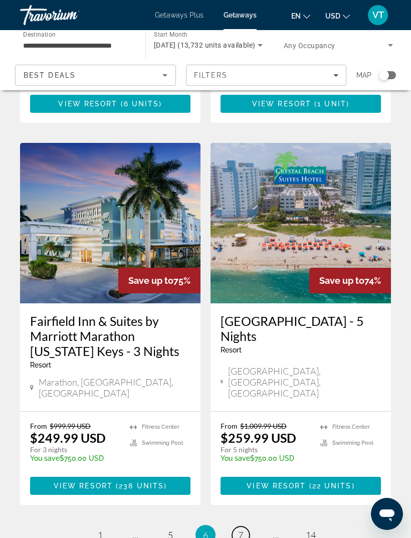
click at [244, 526] on link "page 7" at bounding box center [241, 535] width 18 height 18
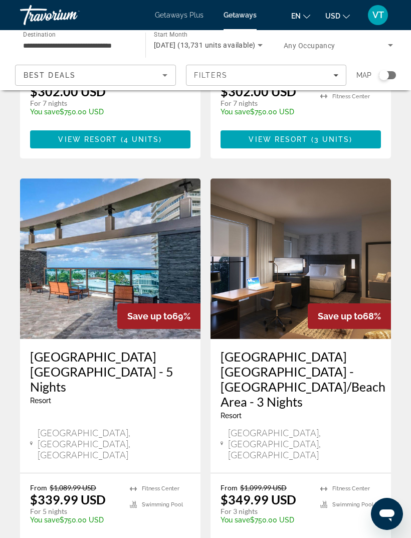
click at [121, 178] on img "Main content" at bounding box center [110, 258] width 180 height 160
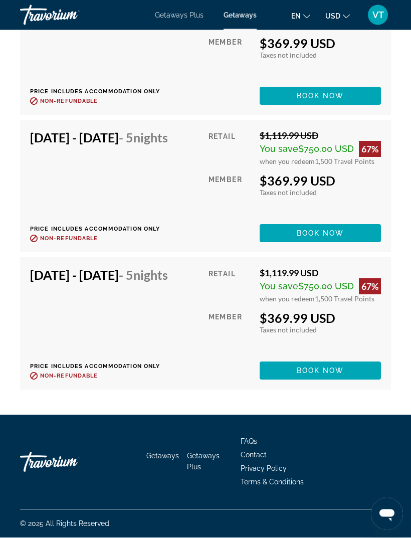
scroll to position [2931, 0]
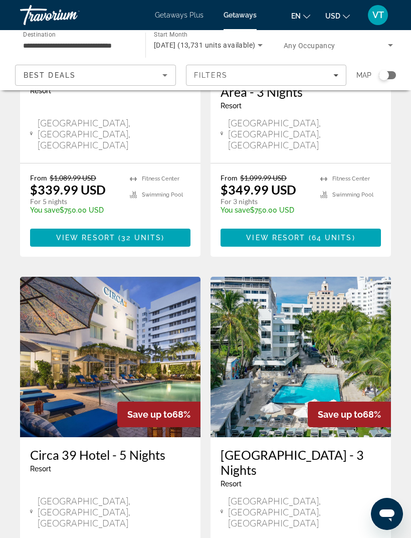
scroll to position [1778, 0]
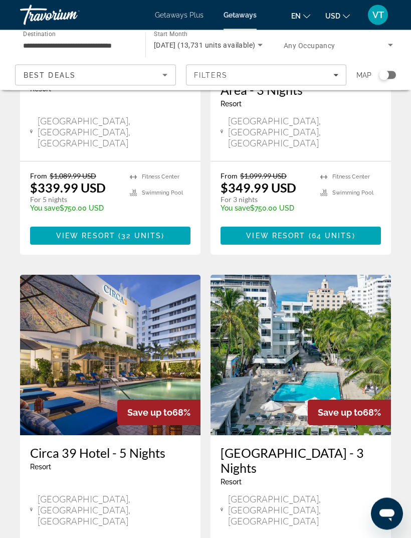
click at [139, 275] on img "Main content" at bounding box center [110, 355] width 180 height 160
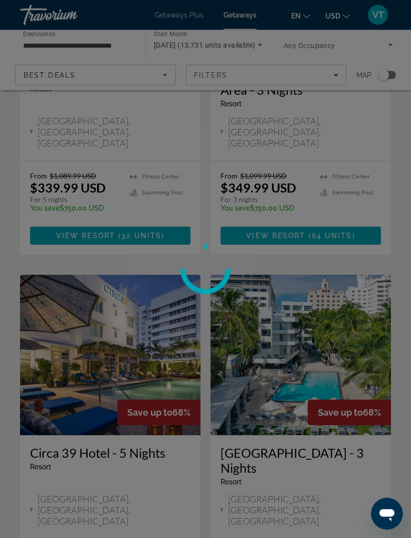
scroll to position [1778, 0]
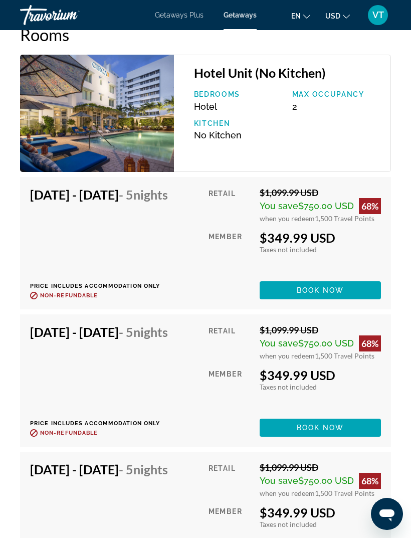
scroll to position [1813, 0]
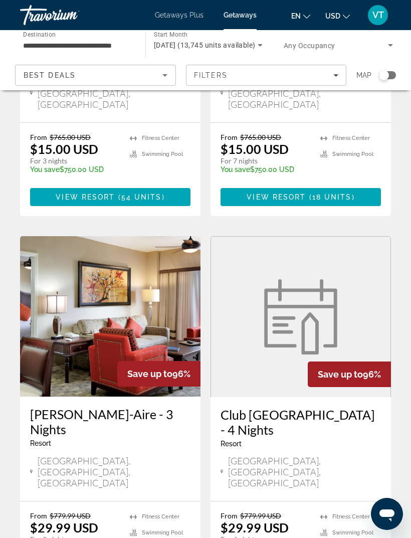
scroll to position [1870, 0]
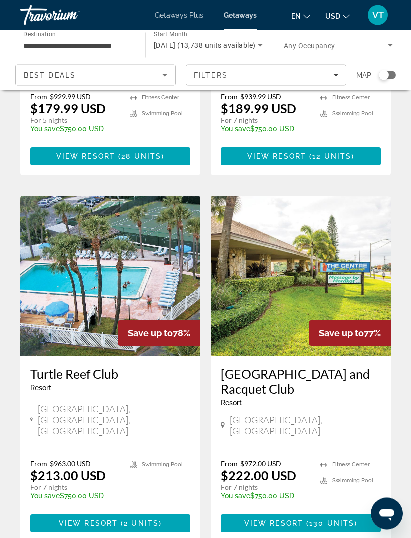
scroll to position [1870, 0]
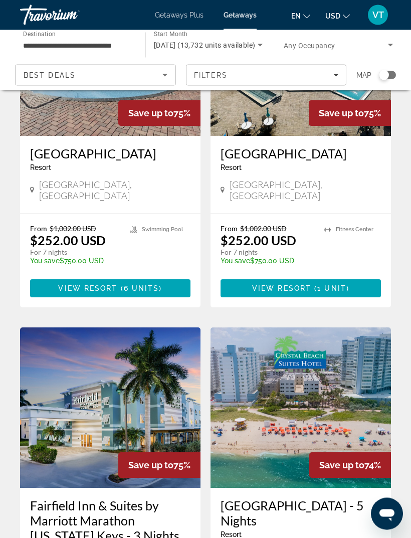
scroll to position [1865, 0]
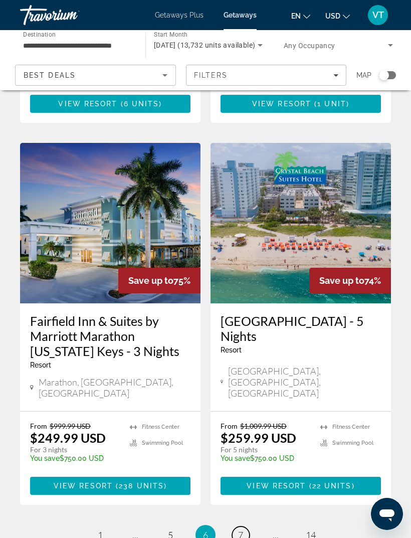
click at [241, 529] on span "7" at bounding box center [240, 534] width 5 height 11
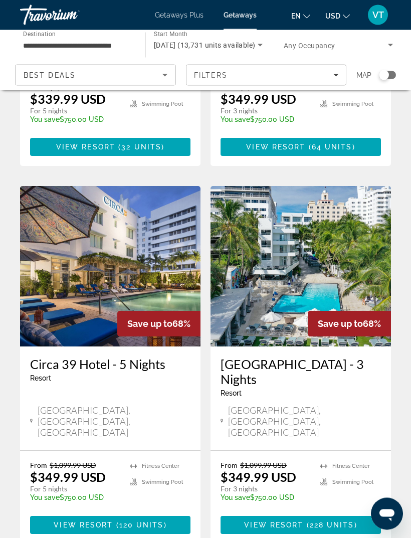
scroll to position [1868, 0]
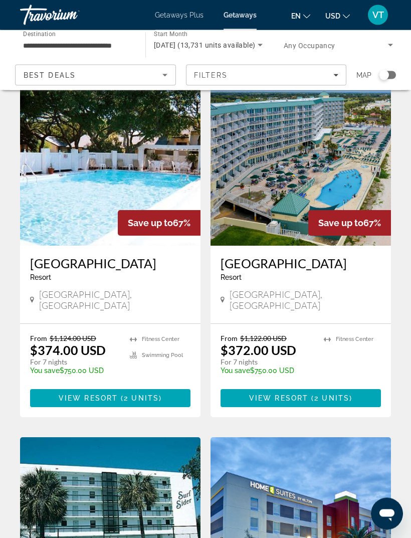
scroll to position [32, 0]
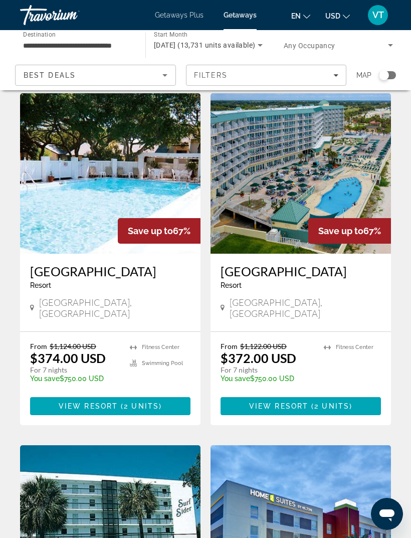
click at [147, 170] on img "Main content" at bounding box center [110, 173] width 180 height 160
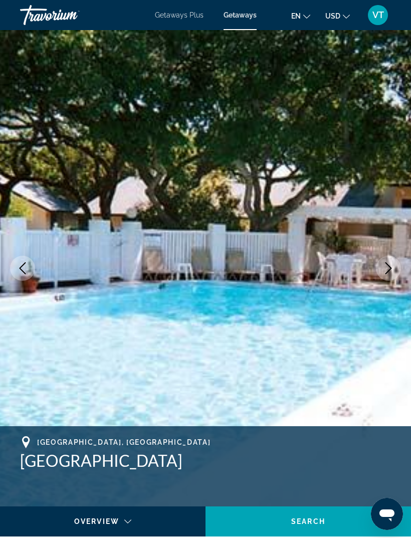
click at [389, 273] on icon "Next image" at bounding box center [388, 268] width 12 height 12
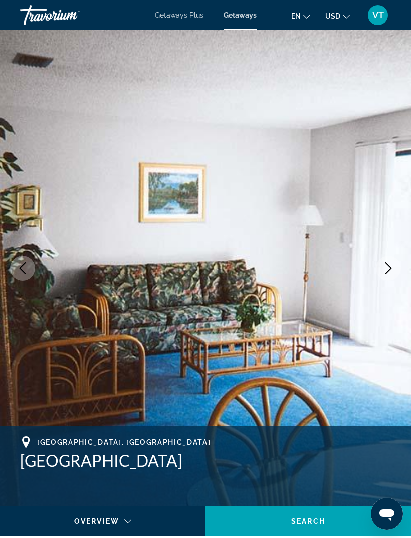
click at [389, 265] on icon "Next image" at bounding box center [388, 268] width 12 height 12
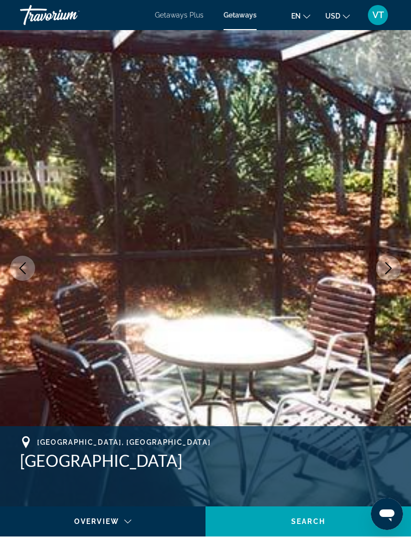
click at [389, 265] on icon "Next image" at bounding box center [388, 268] width 12 height 12
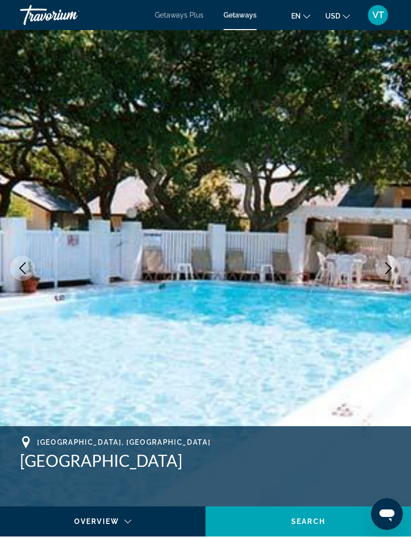
click at [390, 273] on icon "Next image" at bounding box center [388, 268] width 12 height 12
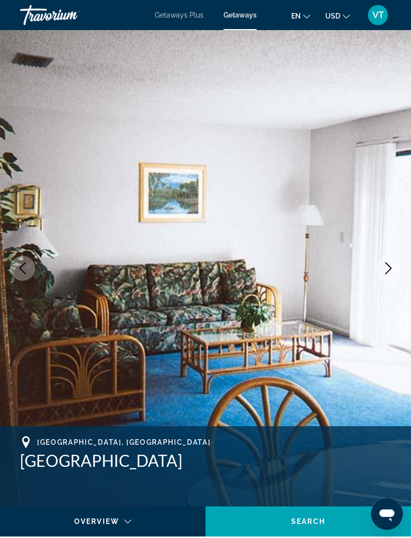
click at [386, 267] on icon "Next image" at bounding box center [388, 268] width 12 height 12
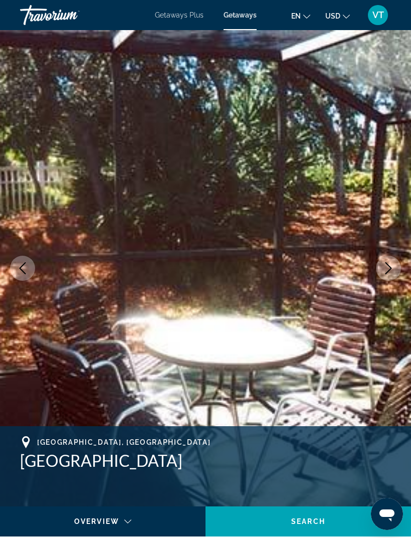
click at [386, 270] on icon "Next image" at bounding box center [388, 268] width 12 height 12
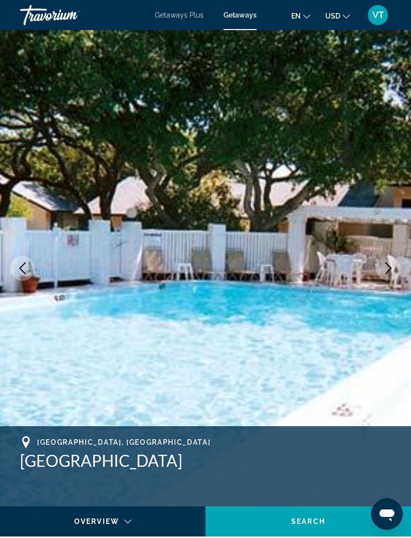
click at [389, 274] on button "Next image" at bounding box center [388, 268] width 25 height 25
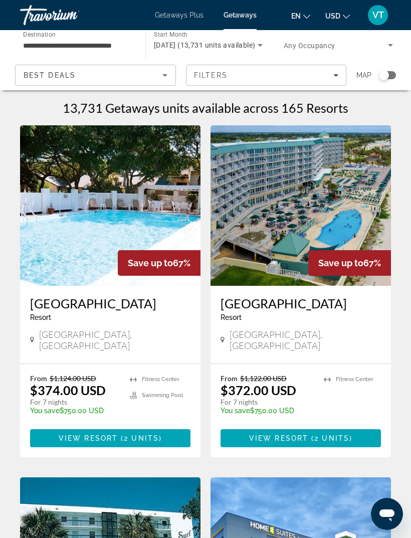
click at [354, 216] on img "Main content" at bounding box center [301, 205] width 180 height 160
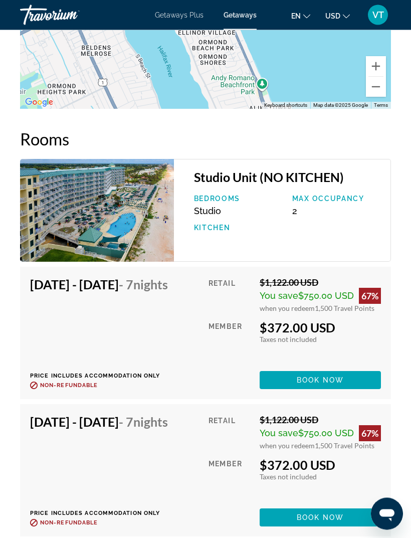
scroll to position [2020, 0]
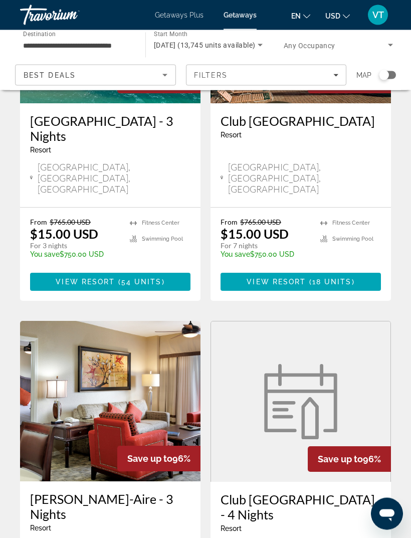
scroll to position [1870, 0]
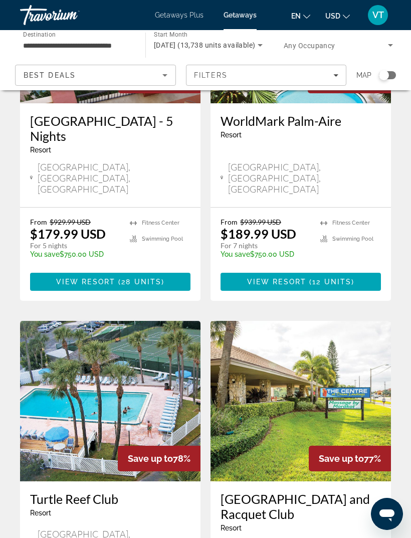
scroll to position [1870, 0]
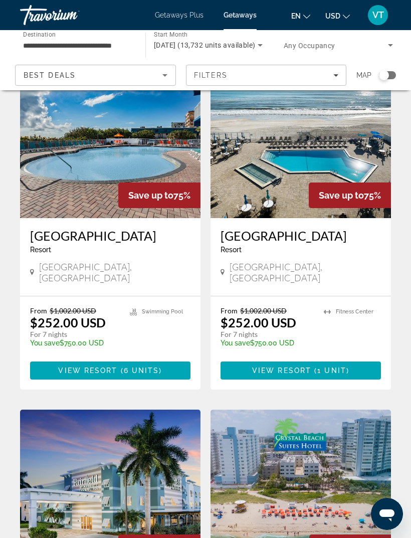
scroll to position [1865, 0]
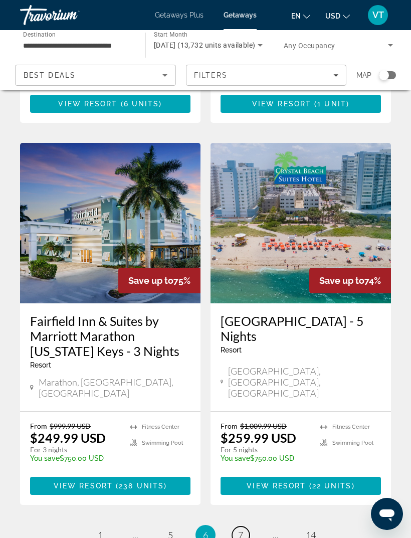
click at [244, 526] on link "page 7" at bounding box center [241, 535] width 18 height 18
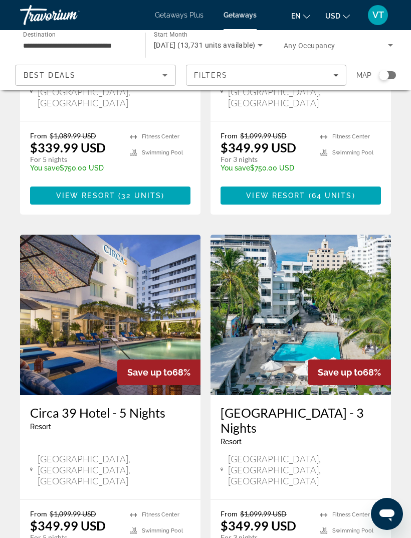
scroll to position [1880, 0]
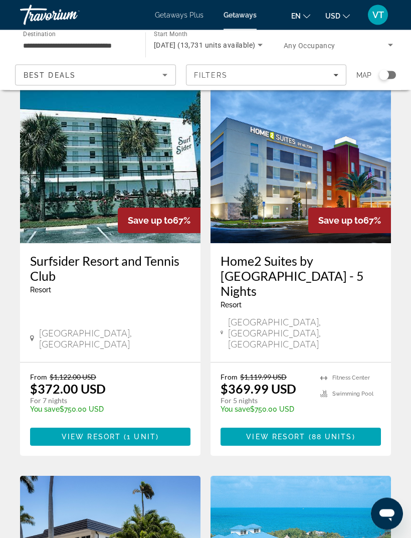
scroll to position [394, 0]
click at [351, 179] on img "Main content" at bounding box center [301, 163] width 180 height 160
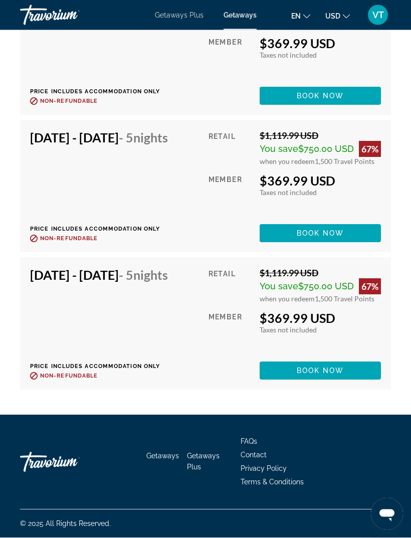
scroll to position [4784, 0]
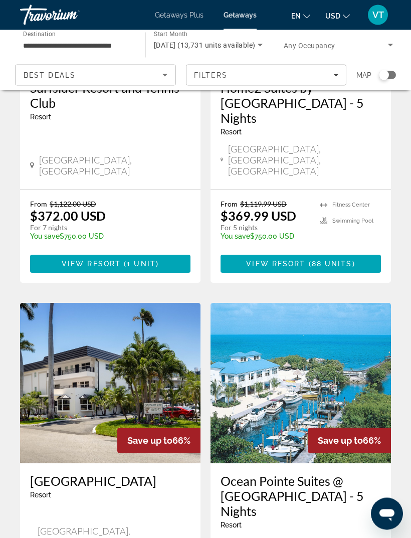
scroll to position [568, 0]
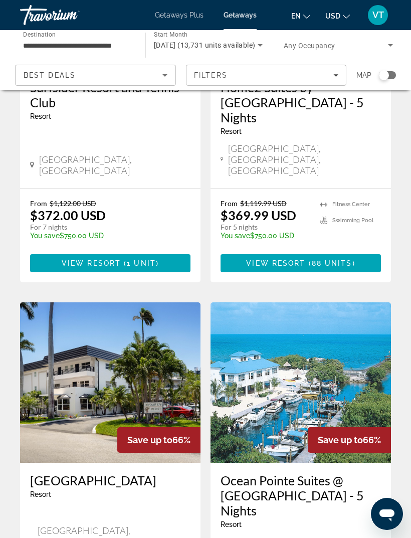
click at [343, 359] on img "Main content" at bounding box center [301, 382] width 180 height 160
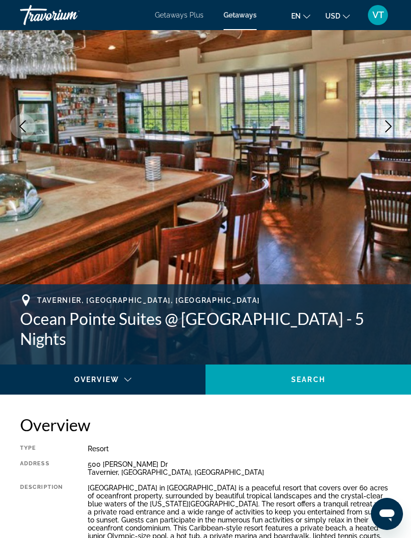
scroll to position [121, 0]
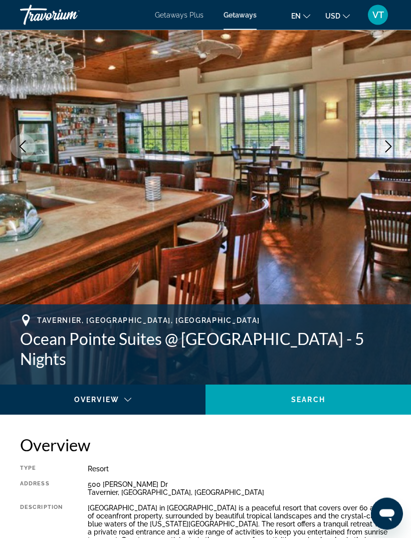
click at [389, 149] on icon "Next image" at bounding box center [388, 147] width 12 height 12
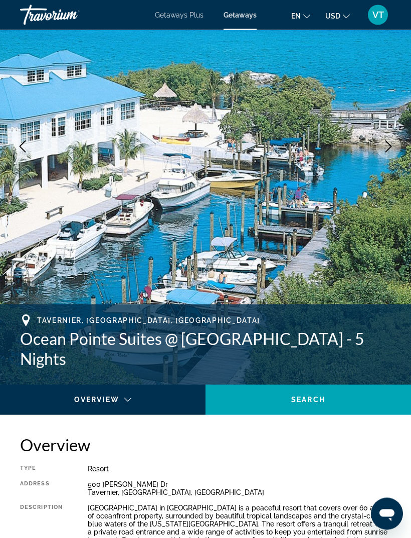
click at [396, 147] on button "Next image" at bounding box center [388, 146] width 25 height 25
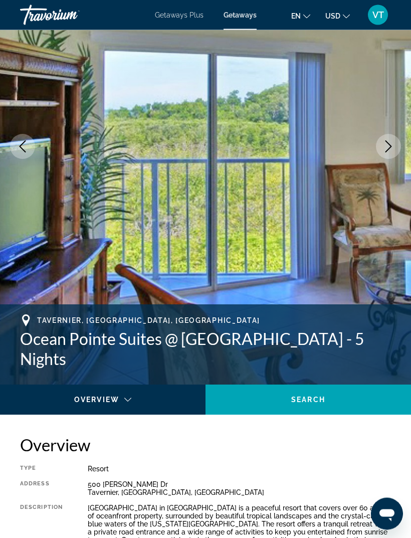
click at [398, 147] on button "Next image" at bounding box center [388, 146] width 25 height 25
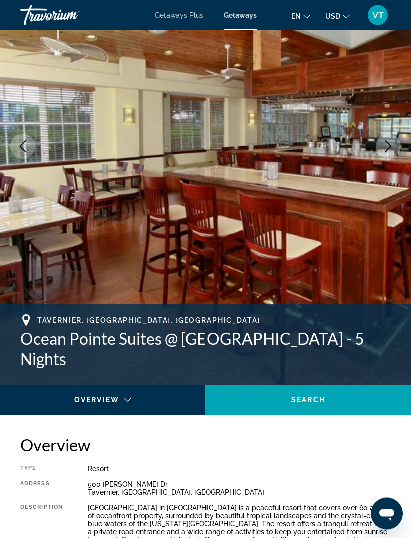
click at [395, 147] on button "Next image" at bounding box center [388, 146] width 25 height 25
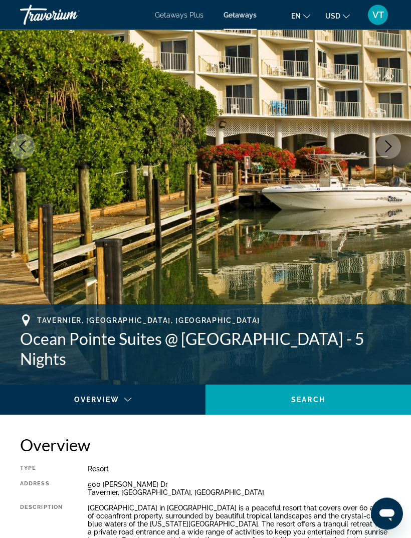
click at [395, 146] on button "Next image" at bounding box center [388, 146] width 25 height 25
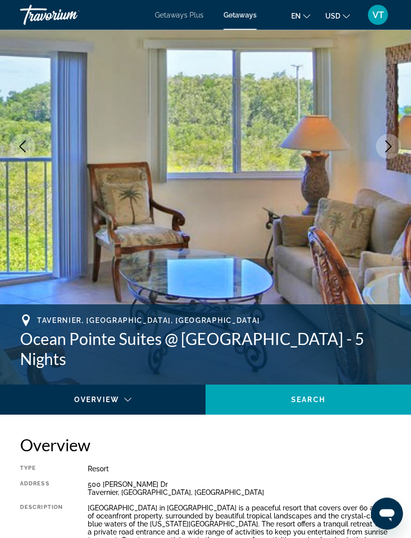
click at [395, 147] on button "Next image" at bounding box center [388, 146] width 25 height 25
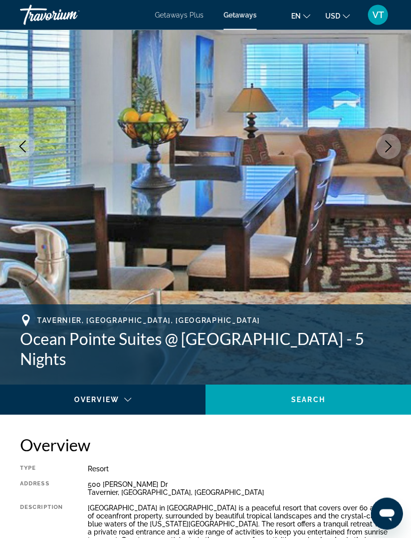
click at [396, 149] on button "Next image" at bounding box center [388, 146] width 25 height 25
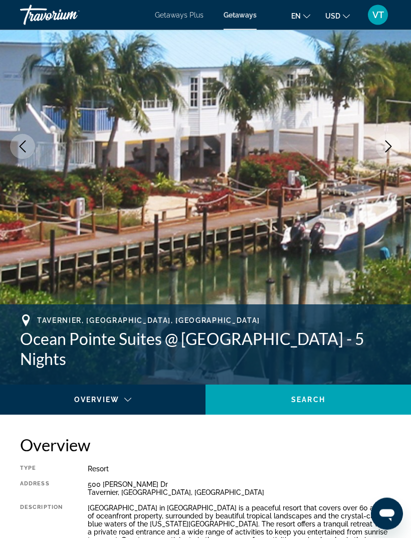
click at [397, 151] on button "Next image" at bounding box center [388, 146] width 25 height 25
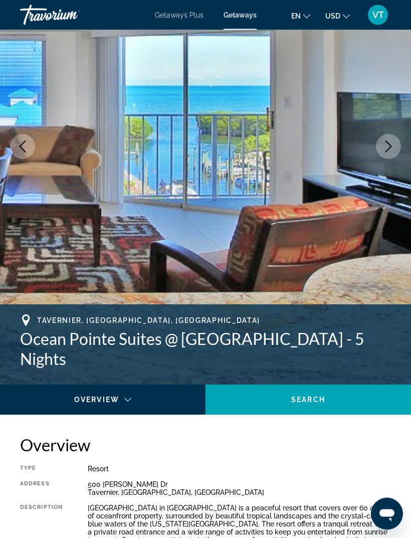
click at [396, 150] on button "Next image" at bounding box center [388, 146] width 25 height 25
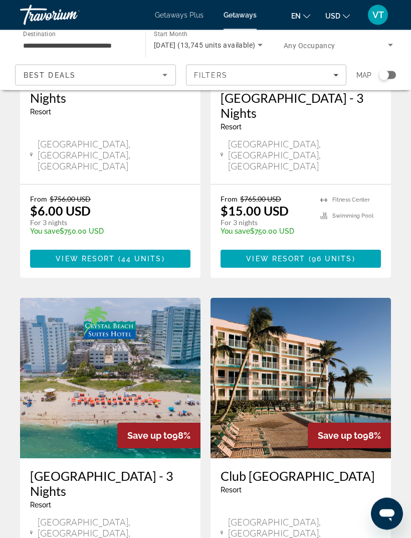
scroll to position [1870, 0]
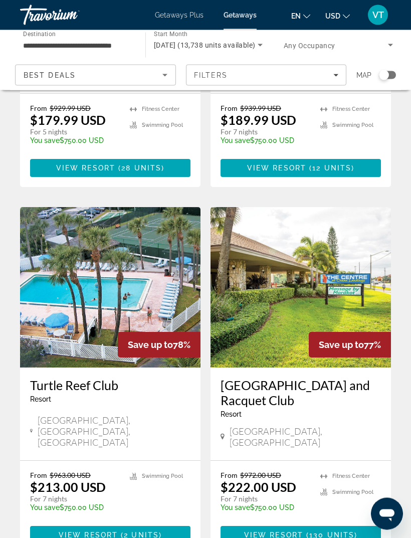
scroll to position [1870, 0]
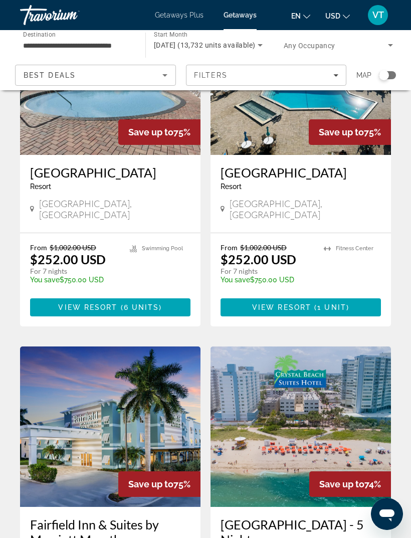
scroll to position [1865, 0]
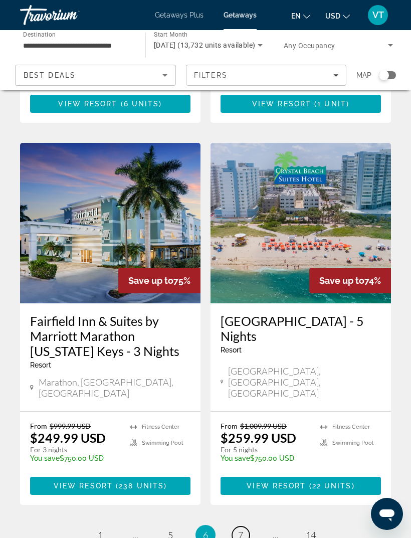
click at [243, 529] on span "7" at bounding box center [240, 534] width 5 height 11
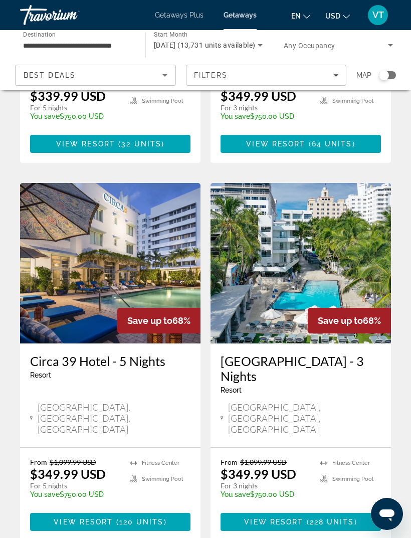
scroll to position [1880, 0]
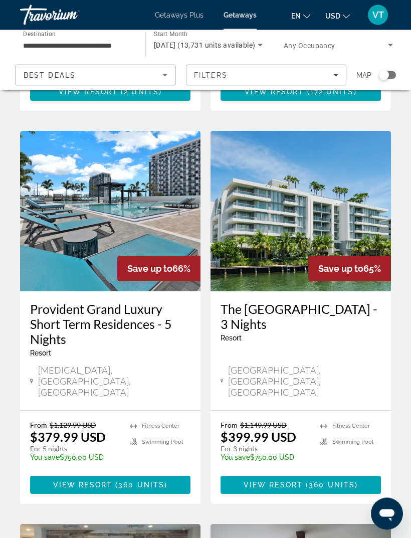
scroll to position [1124, 0]
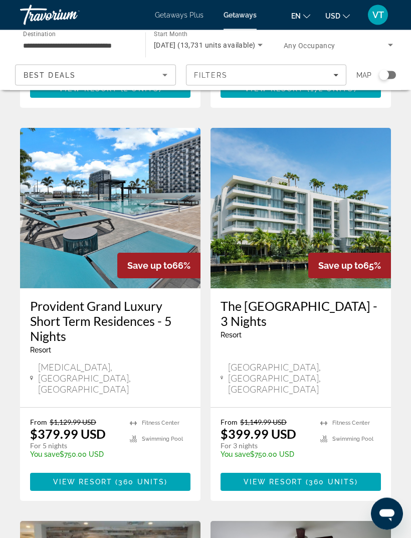
click at [124, 150] on img "Main content" at bounding box center [110, 208] width 180 height 160
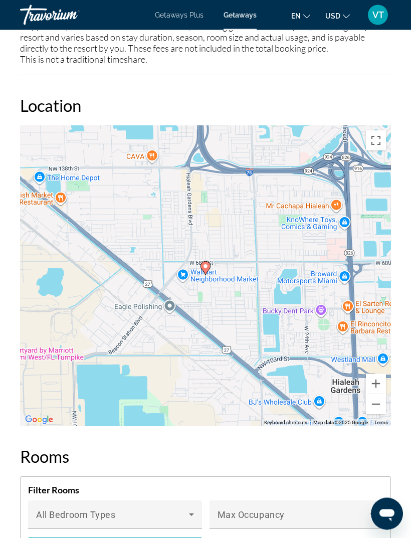
scroll to position [1525, 0]
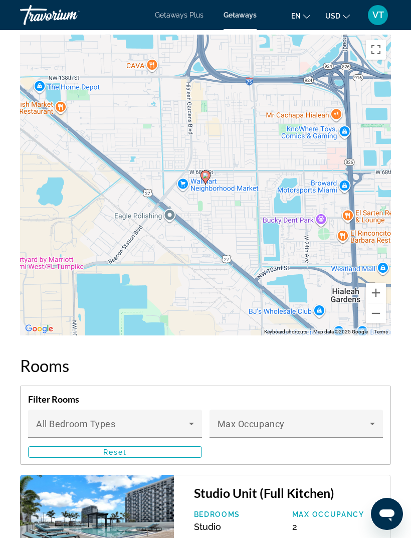
click at [379, 313] on button "Zoom out" at bounding box center [376, 313] width 20 height 20
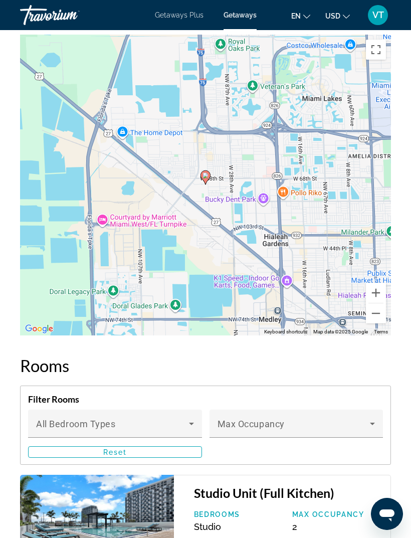
click at [381, 314] on button "Zoom out" at bounding box center [376, 313] width 20 height 20
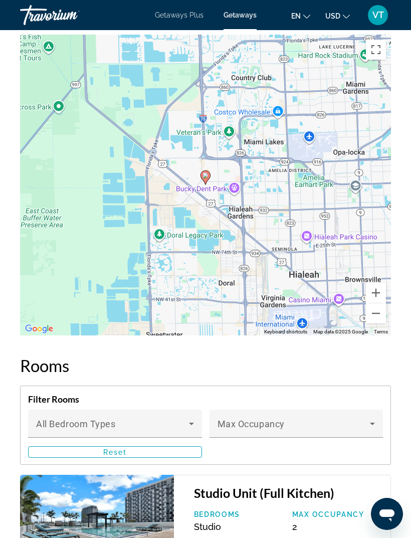
click at [380, 310] on button "Zoom out" at bounding box center [376, 313] width 20 height 20
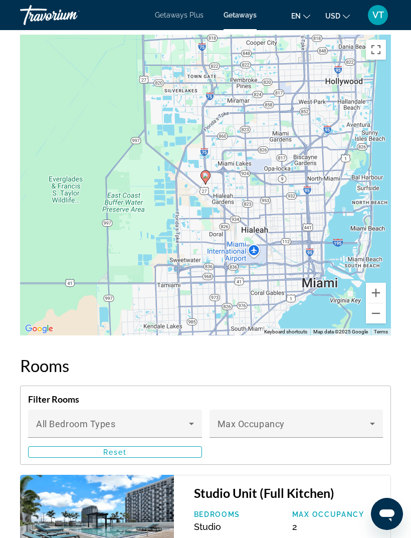
click at [378, 314] on button "Zoom out" at bounding box center [376, 313] width 20 height 20
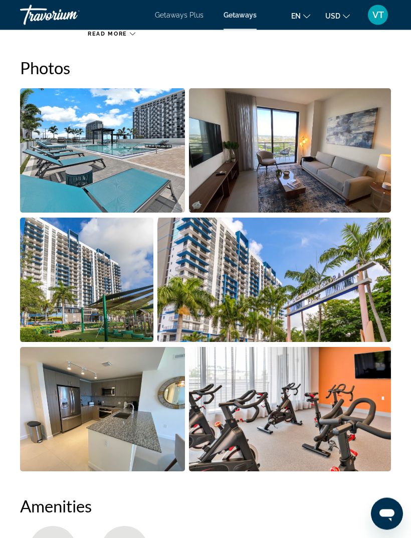
scroll to position [676, 0]
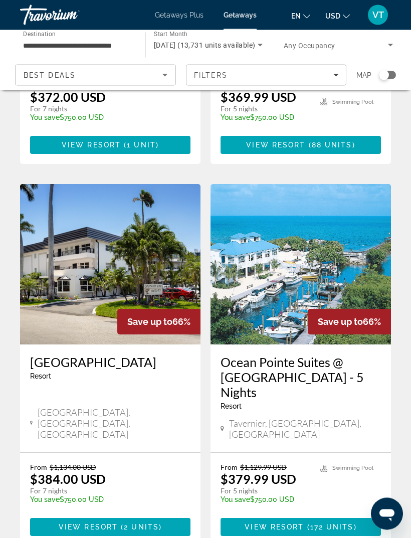
scroll to position [687, 0]
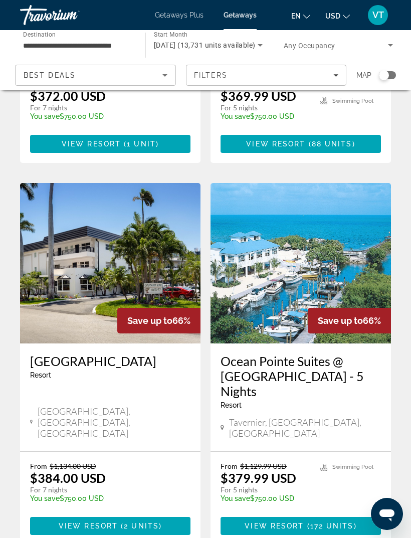
click at [131, 246] on img "Main content" at bounding box center [110, 263] width 180 height 160
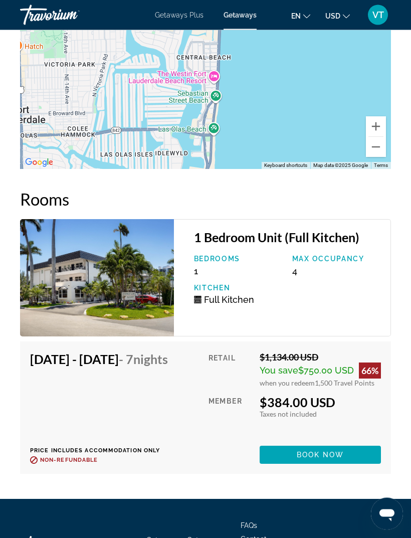
scroll to position [2174, 0]
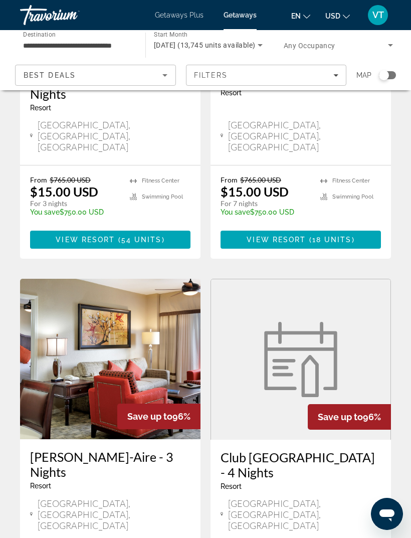
scroll to position [1870, 0]
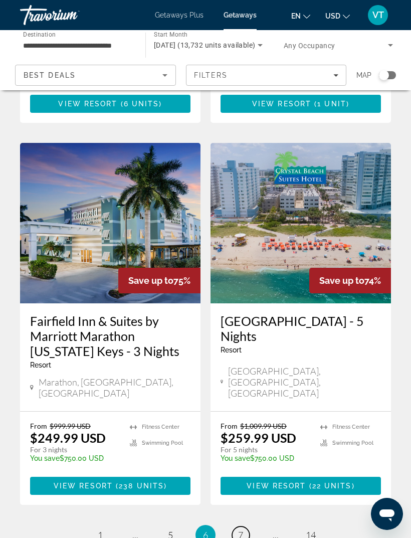
click at [244, 526] on link "page 7" at bounding box center [241, 535] width 18 height 18
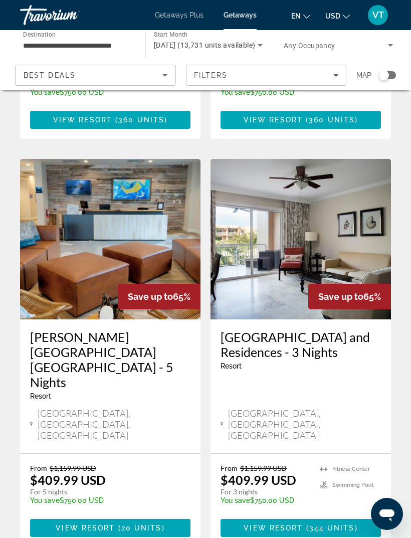
click at [168, 184] on img "Main content" at bounding box center [110, 239] width 180 height 160
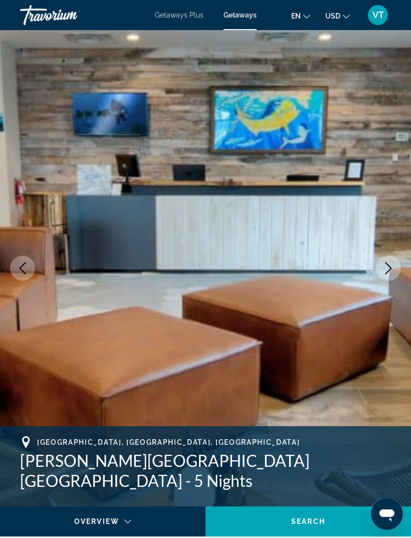
click at [386, 266] on icon "Next image" at bounding box center [388, 268] width 12 height 12
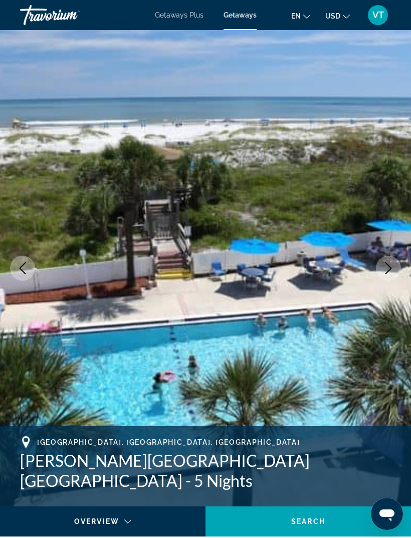
click at [397, 271] on button "Next image" at bounding box center [388, 268] width 25 height 25
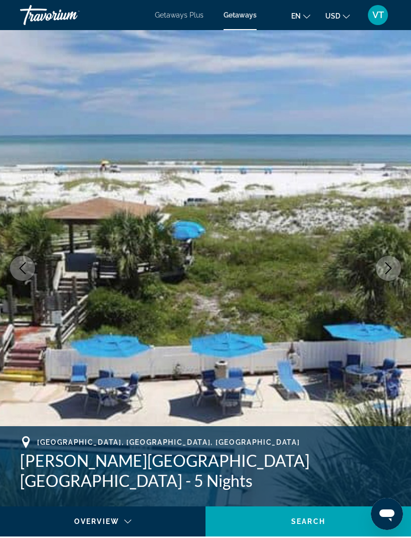
click at [388, 259] on button "Next image" at bounding box center [388, 268] width 25 height 25
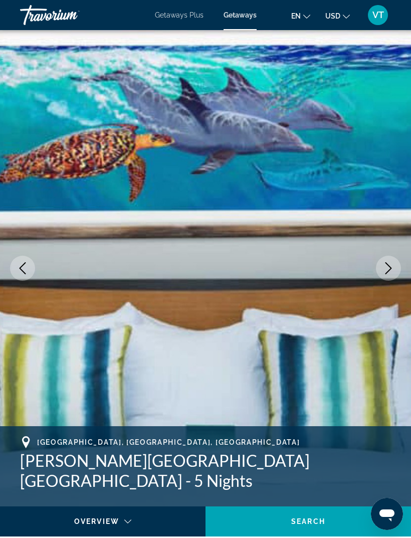
click at [384, 262] on icon "Next image" at bounding box center [388, 268] width 12 height 12
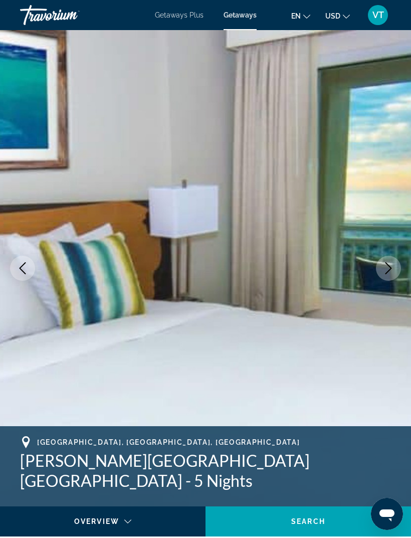
click at [382, 266] on button "Next image" at bounding box center [388, 268] width 25 height 25
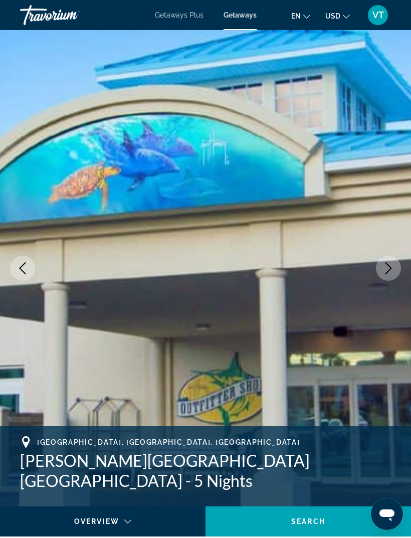
click at [382, 269] on button "Next image" at bounding box center [388, 268] width 25 height 25
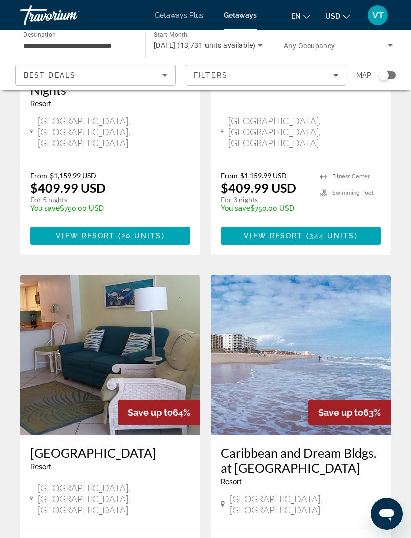
scroll to position [1863, 0]
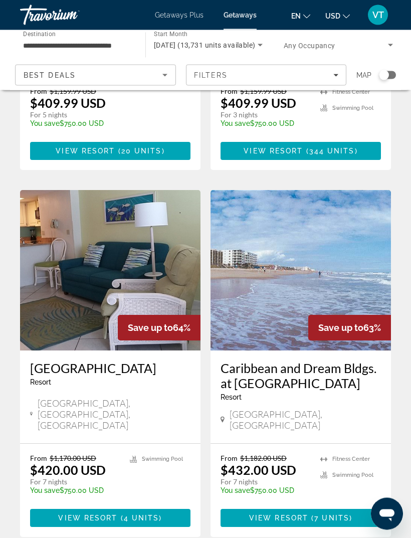
click at [358, 190] on img "Main content" at bounding box center [301, 270] width 180 height 160
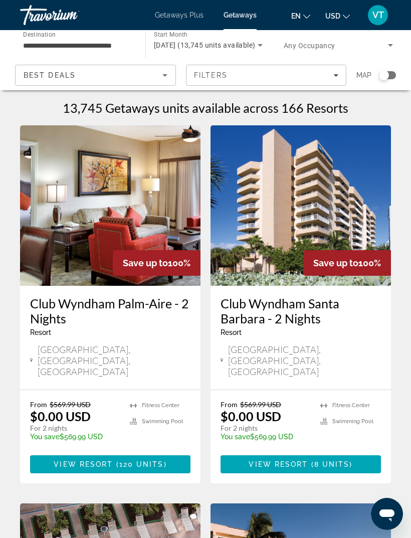
click at [332, 74] on div "Filters" at bounding box center [266, 75] width 145 height 8
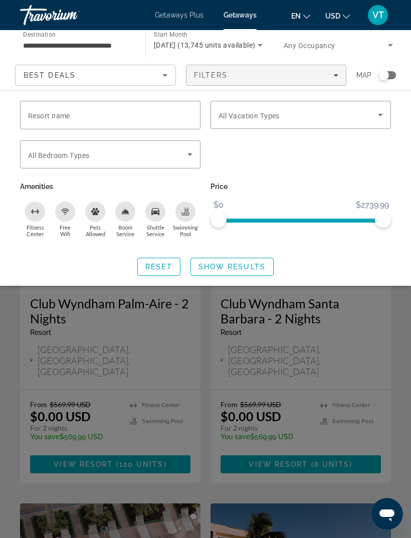
click at [122, 114] on input "Resort name" at bounding box center [110, 115] width 164 height 12
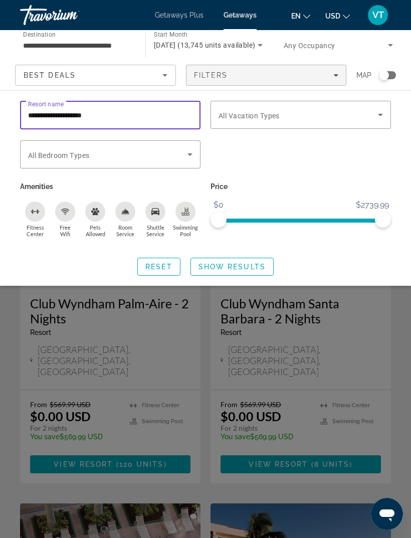
type input "**********"
click at [242, 266] on span "Show Results" at bounding box center [231, 267] width 67 height 8
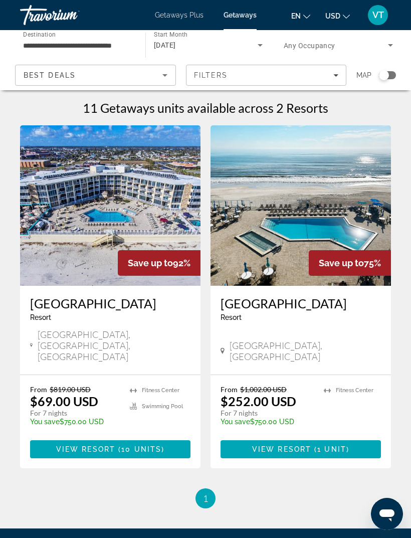
click at [136, 212] on img "Main content" at bounding box center [110, 205] width 180 height 160
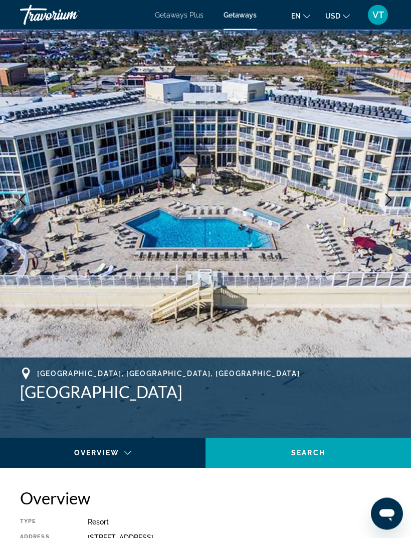
scroll to position [69, 0]
click at [383, 206] on button "Next image" at bounding box center [388, 199] width 25 height 25
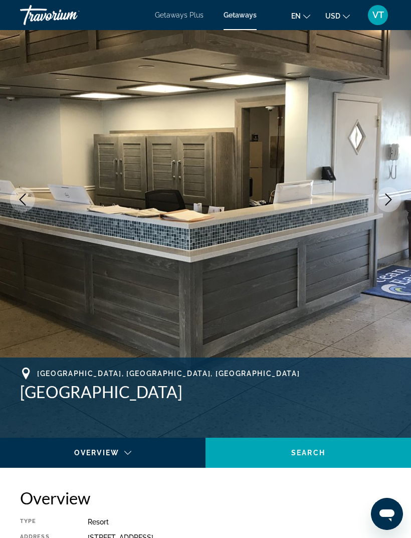
click at [386, 203] on icon "Next image" at bounding box center [388, 199] width 12 height 12
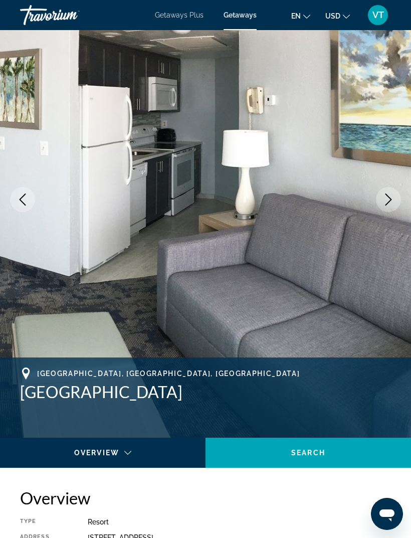
click at [387, 204] on icon "Next image" at bounding box center [388, 199] width 7 height 12
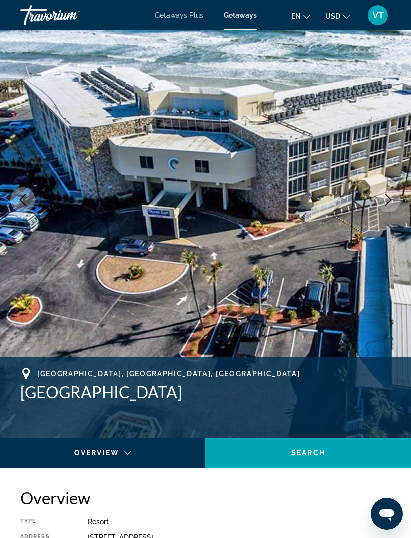
click at [386, 210] on button "Next image" at bounding box center [388, 199] width 25 height 25
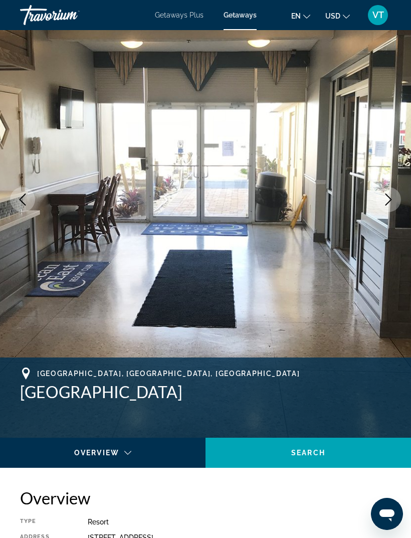
click at [23, 202] on icon "Previous image" at bounding box center [23, 199] width 7 height 12
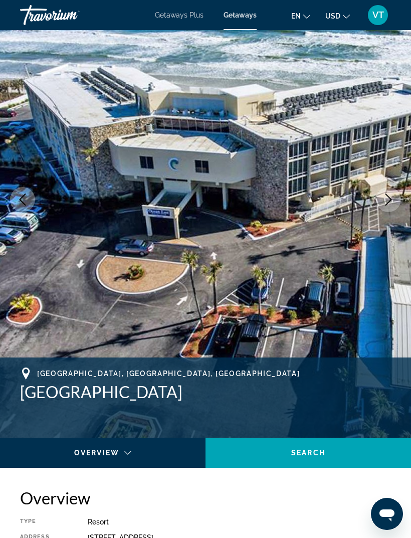
click at [390, 207] on button "Next image" at bounding box center [388, 199] width 25 height 25
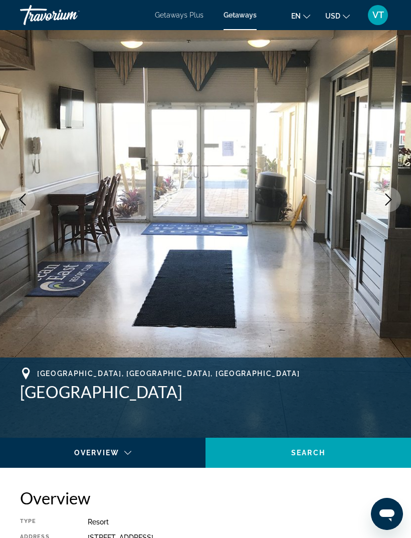
click at [388, 203] on icon "Next image" at bounding box center [388, 199] width 7 height 12
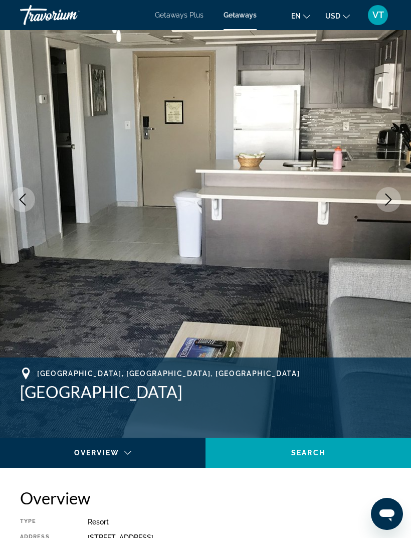
click at [390, 205] on icon "Next image" at bounding box center [388, 199] width 12 height 12
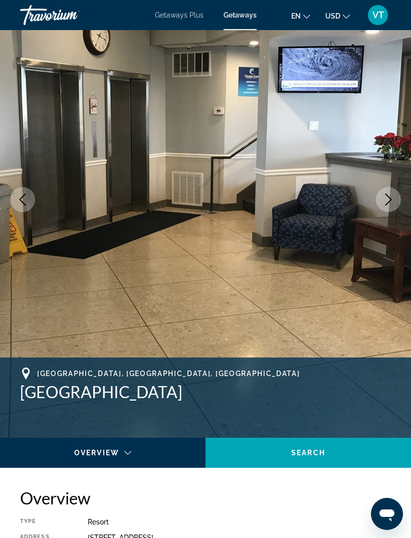
click at [389, 196] on icon "Next image" at bounding box center [388, 199] width 12 height 12
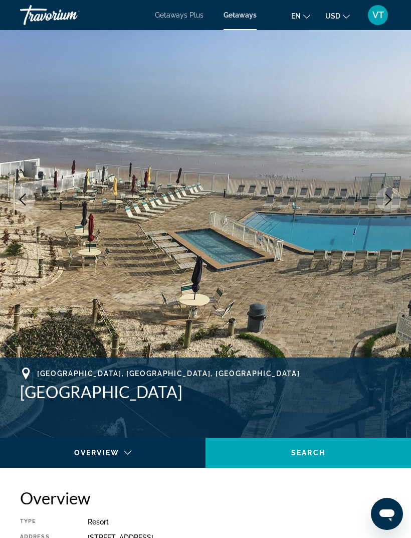
click at [393, 197] on icon "Next image" at bounding box center [388, 199] width 12 height 12
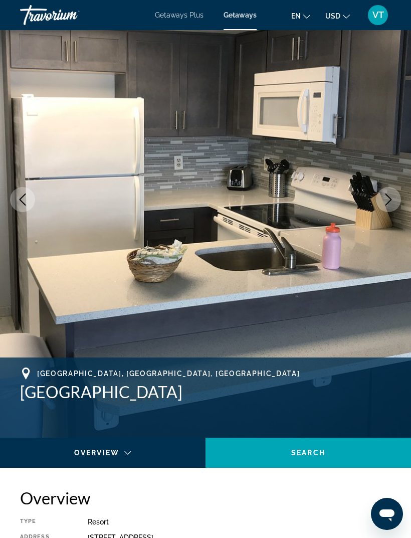
click at [393, 205] on icon "Next image" at bounding box center [388, 199] width 12 height 12
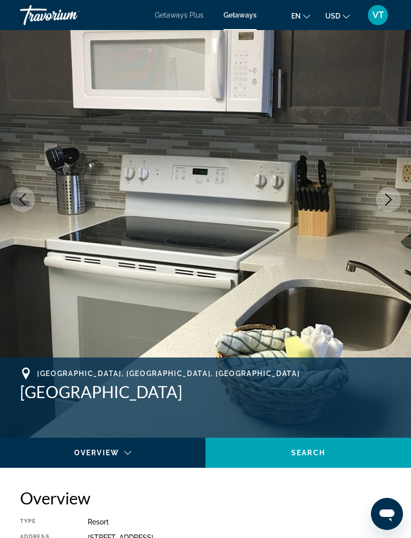
click at [390, 203] on icon "Next image" at bounding box center [388, 199] width 12 height 12
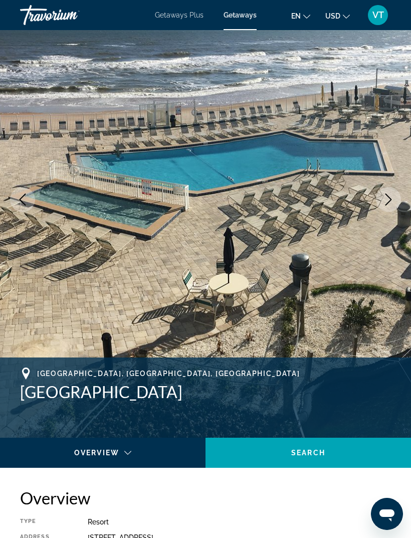
click at [391, 208] on button "Next image" at bounding box center [388, 199] width 25 height 25
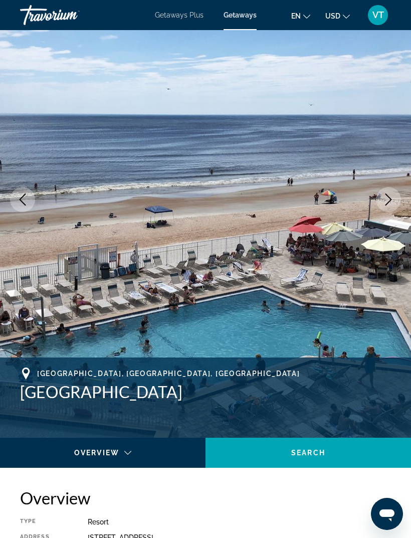
click at [381, 205] on button "Next image" at bounding box center [388, 199] width 25 height 25
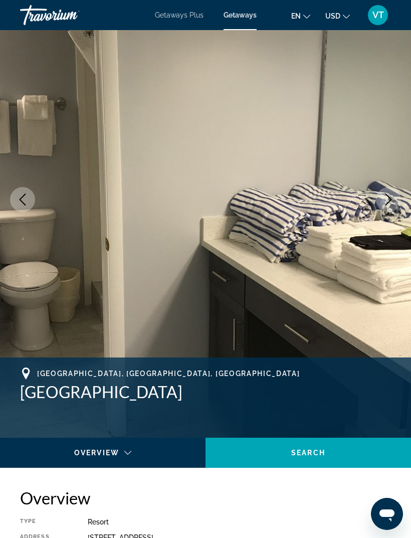
click at [380, 208] on button "Next image" at bounding box center [388, 199] width 25 height 25
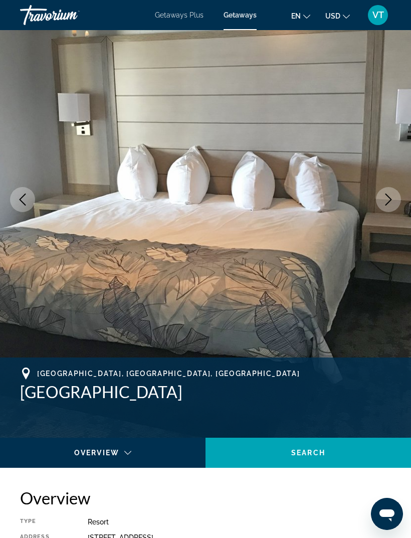
click at [386, 207] on button "Next image" at bounding box center [388, 199] width 25 height 25
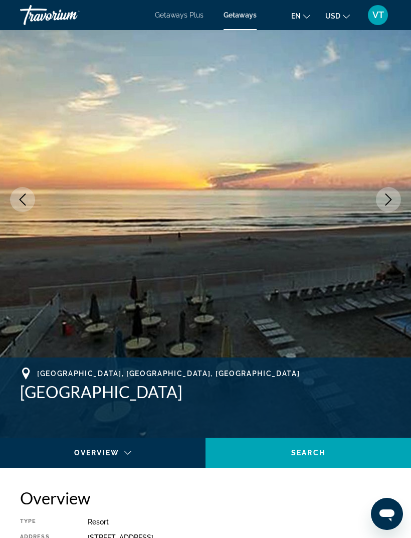
click at [384, 208] on button "Next image" at bounding box center [388, 199] width 25 height 25
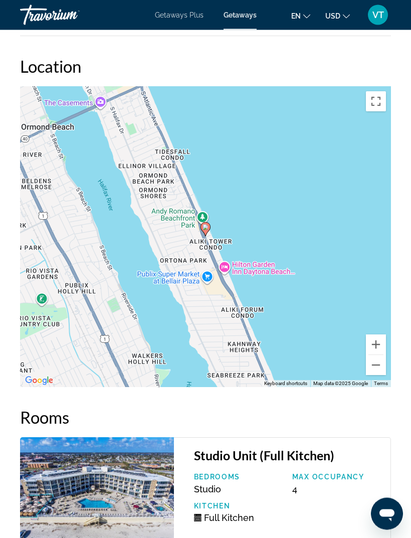
scroll to position [1922, 0]
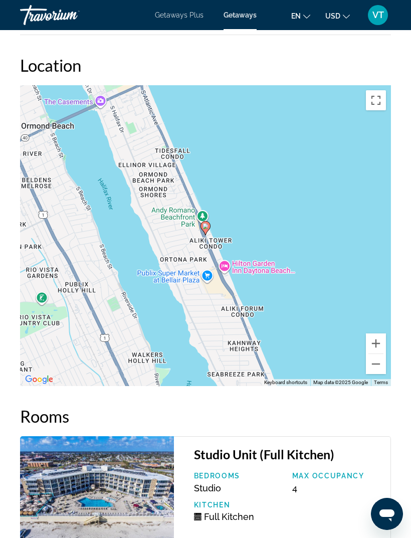
click at [381, 374] on button "Zoom out" at bounding box center [376, 364] width 20 height 20
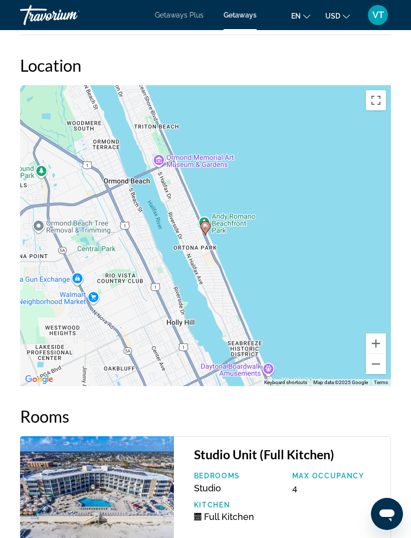
click at [380, 374] on button "Zoom out" at bounding box center [376, 364] width 20 height 20
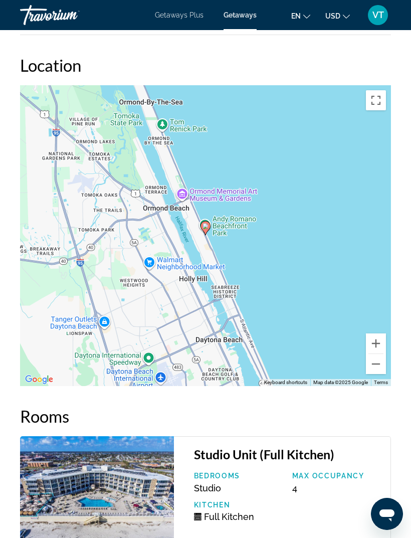
click at [377, 372] on button "Zoom out" at bounding box center [376, 364] width 20 height 20
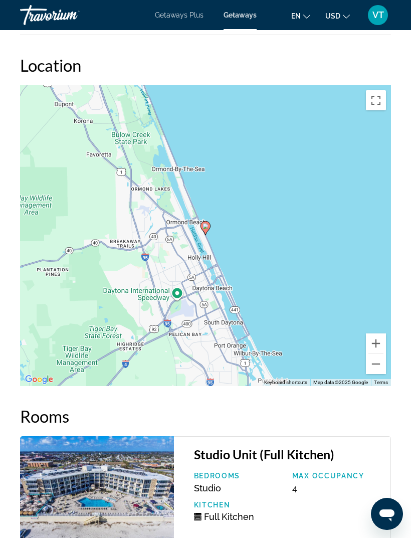
click at [376, 373] on button "Zoom out" at bounding box center [376, 364] width 20 height 20
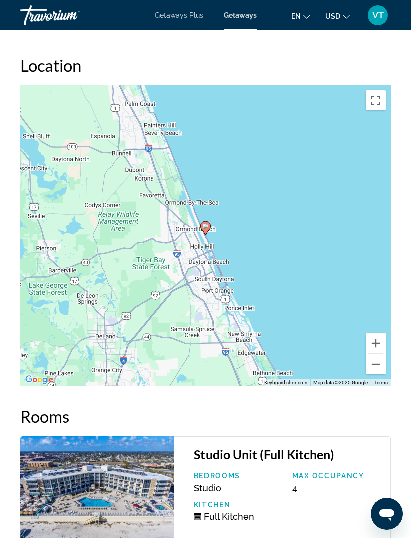
click at [380, 374] on button "Zoom out" at bounding box center [376, 364] width 20 height 20
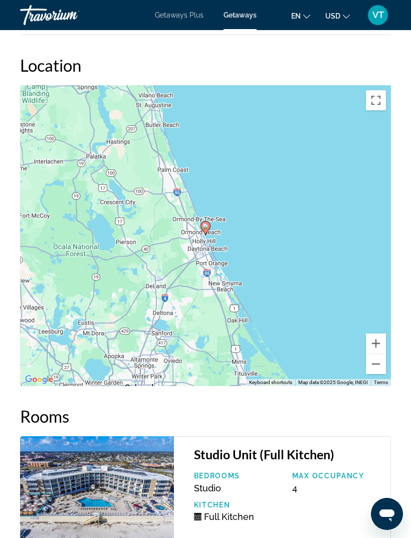
click at [380, 370] on button "Zoom out" at bounding box center [376, 364] width 20 height 20
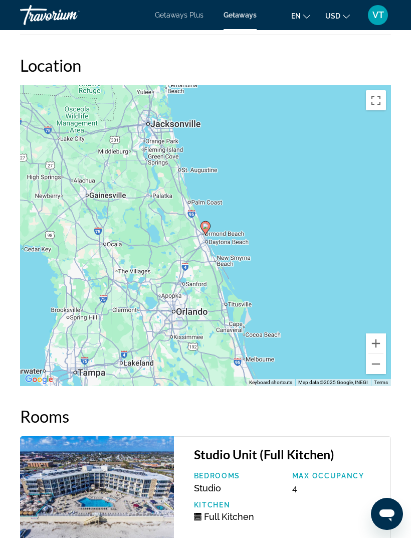
click at [377, 368] on button "Zoom out" at bounding box center [376, 364] width 20 height 20
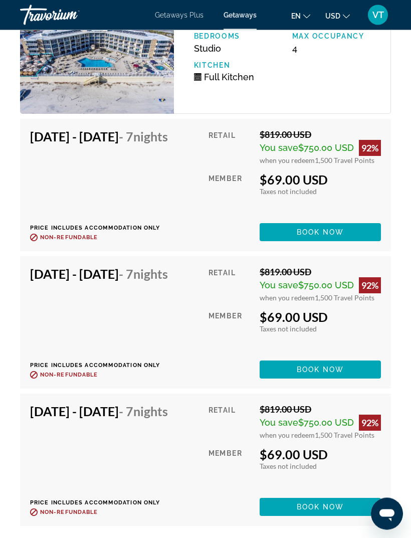
scroll to position [2361, 0]
click at [351, 381] on span "Main content" at bounding box center [320, 369] width 121 height 24
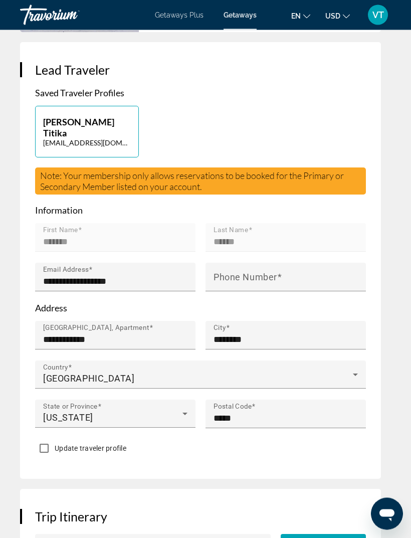
scroll to position [433, 0]
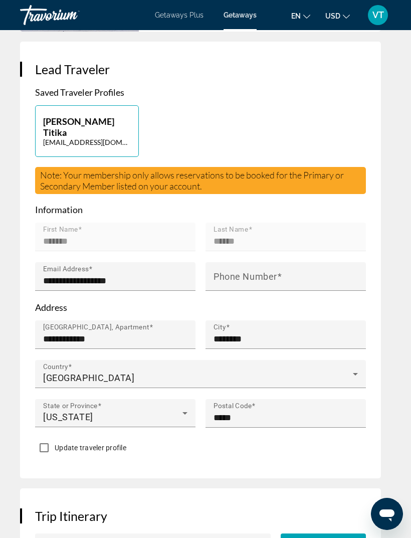
click at [290, 275] on input "Phone Number" at bounding box center [289, 281] width 150 height 12
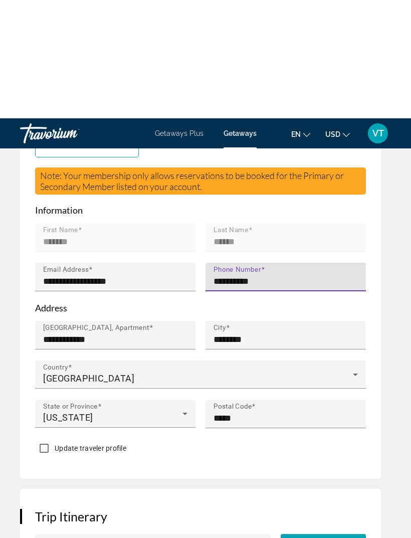
scroll to position [551, 0]
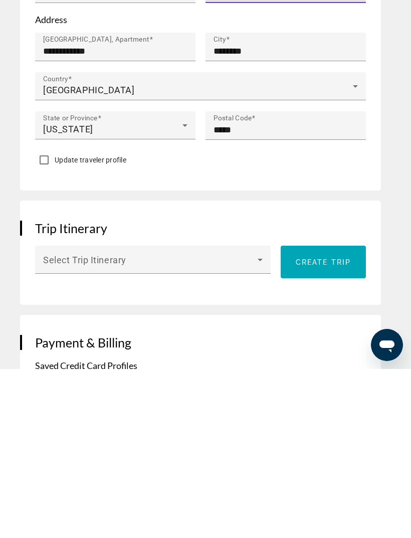
type input "**********"
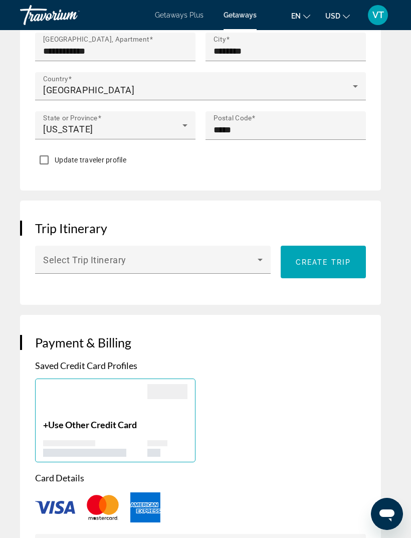
click at [264, 254] on icon "Main content" at bounding box center [260, 260] width 12 height 12
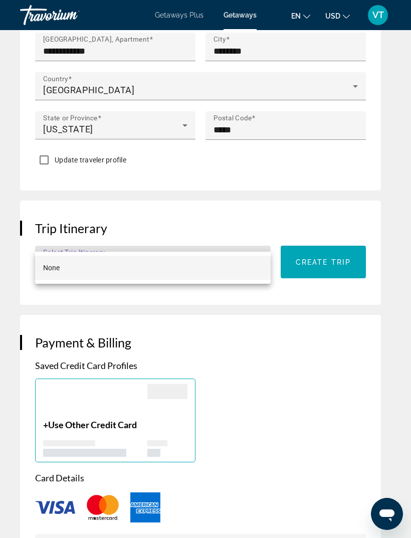
click at [261, 241] on div at bounding box center [205, 269] width 411 height 538
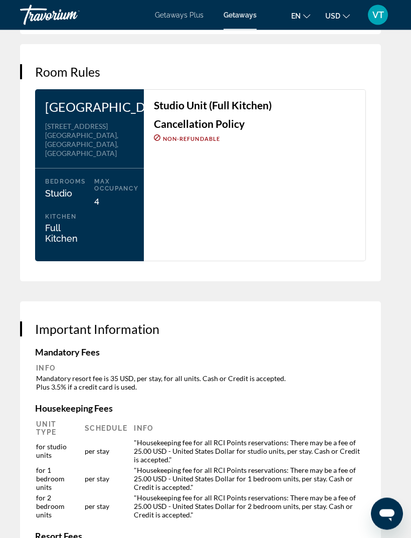
scroll to position [1545, 0]
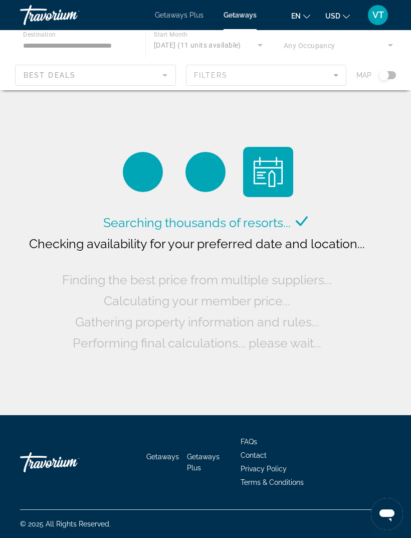
click at [335, 73] on div "Main content" at bounding box center [205, 60] width 411 height 60
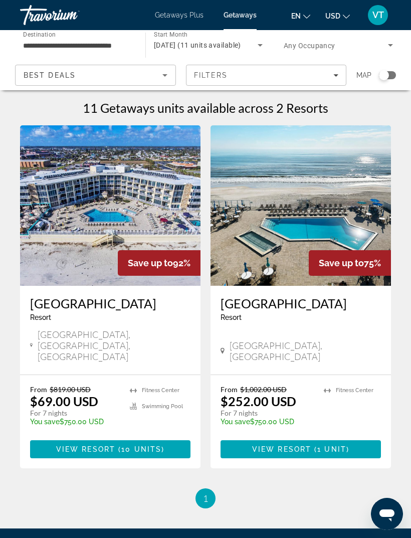
click at [336, 80] on span "Filters" at bounding box center [266, 75] width 160 height 24
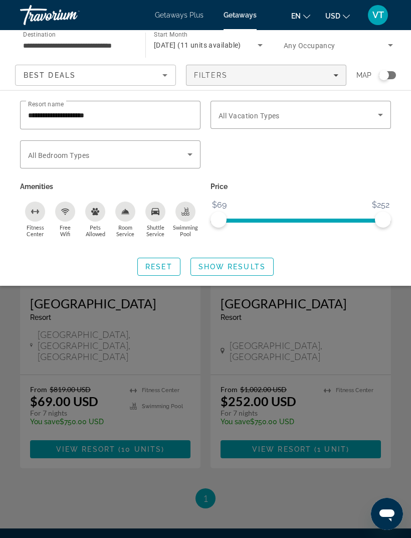
click at [295, 115] on span "Search widget" at bounding box center [298, 115] width 159 height 12
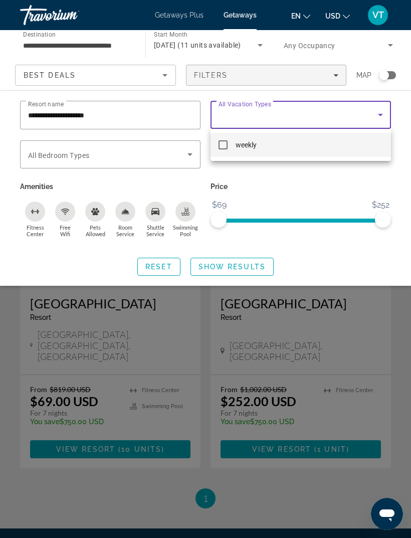
click at [148, 115] on div at bounding box center [205, 269] width 411 height 538
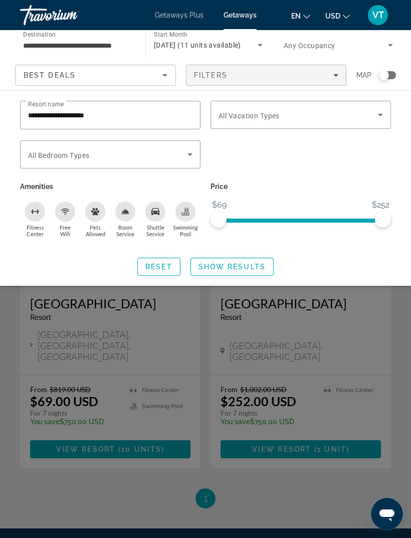
click at [188, 118] on input "**********" at bounding box center [110, 115] width 164 height 12
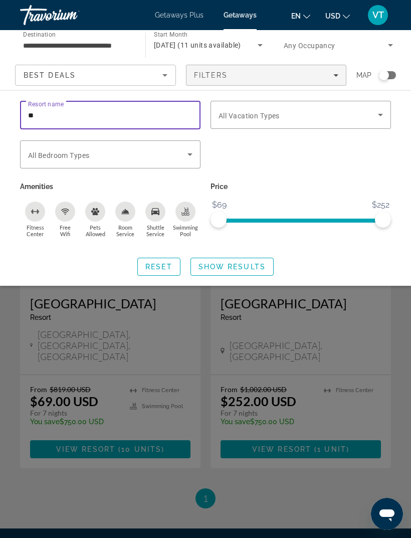
type input "*"
type input "**********"
click at [250, 268] on span "Show Results" at bounding box center [231, 267] width 67 height 8
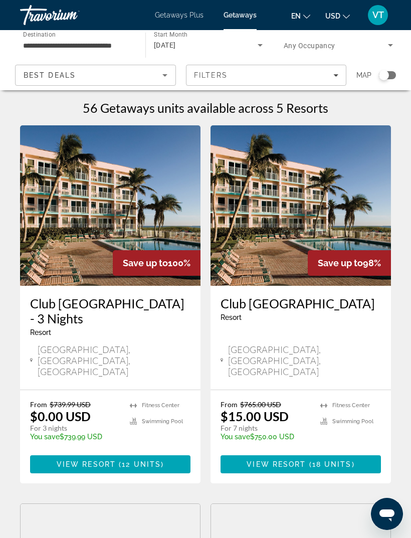
click at [338, 208] on img "Main content" at bounding box center [301, 205] width 180 height 160
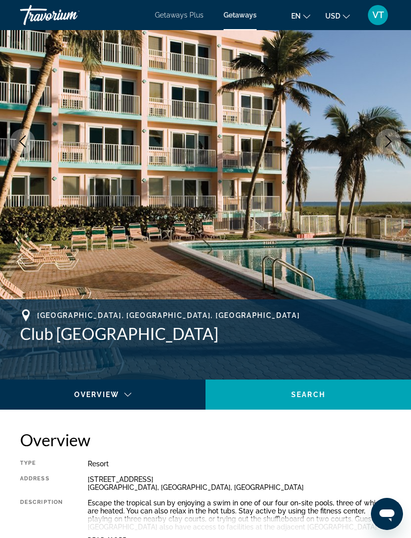
scroll to position [126, 0]
click at [389, 142] on icon "Next image" at bounding box center [388, 142] width 12 height 12
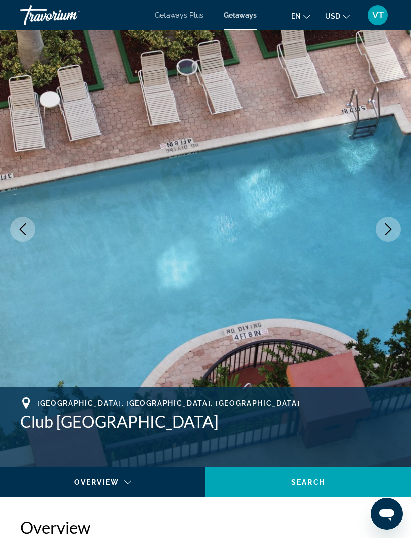
scroll to position [37, 0]
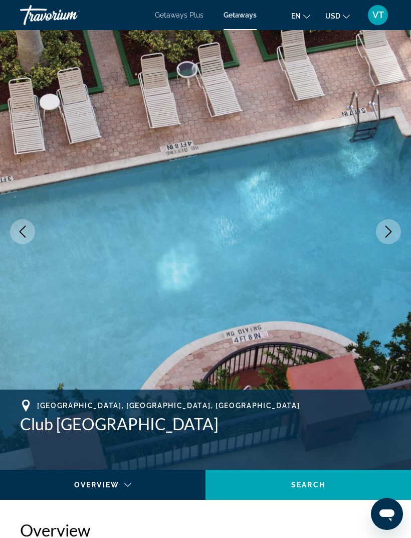
click at [391, 230] on icon "Next image" at bounding box center [388, 232] width 12 height 12
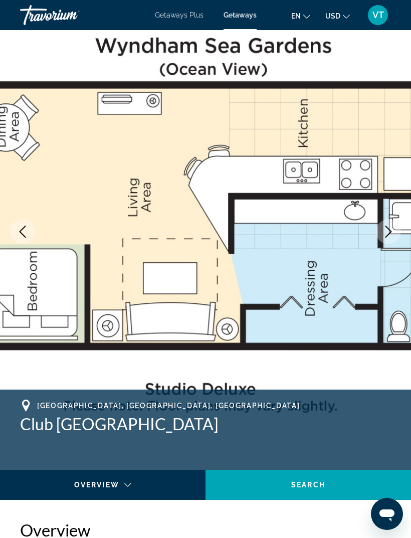
click at [387, 237] on icon "Next image" at bounding box center [388, 232] width 12 height 12
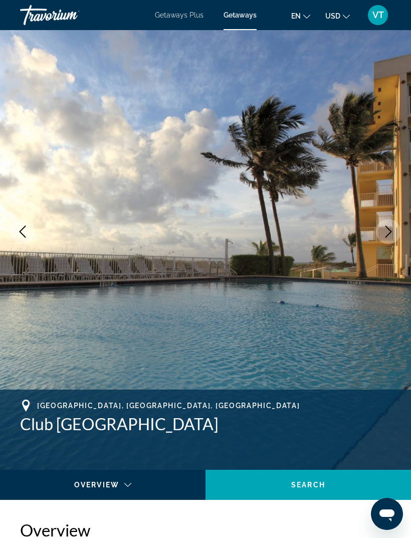
click at [387, 235] on icon "Next image" at bounding box center [388, 232] width 7 height 12
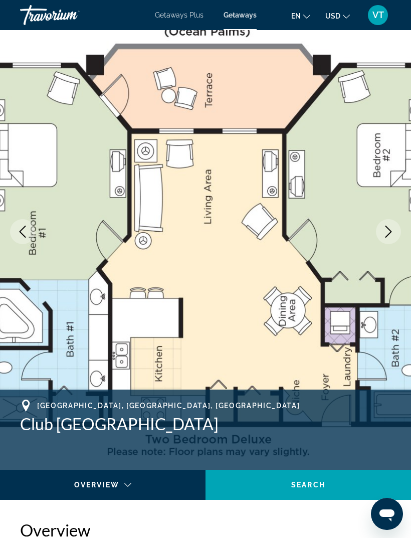
click at [393, 243] on button "Next image" at bounding box center [388, 231] width 25 height 25
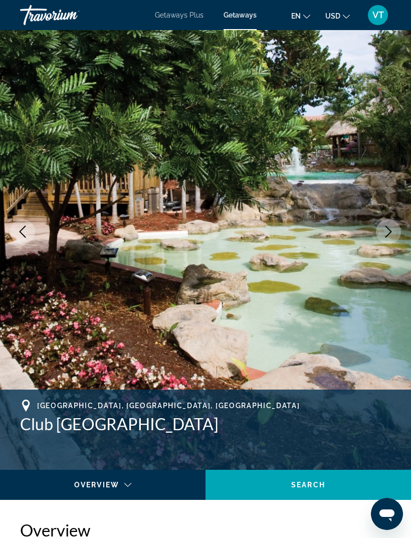
click at [389, 239] on button "Next image" at bounding box center [388, 231] width 25 height 25
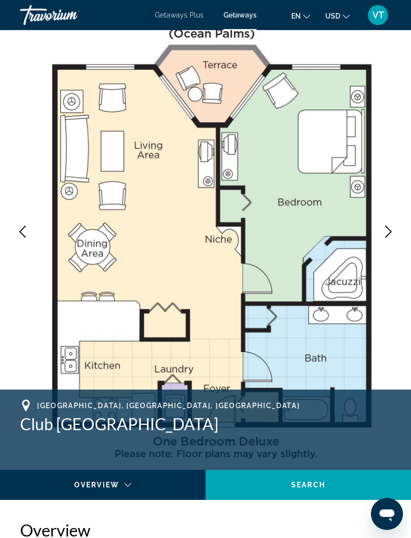
click at [391, 234] on icon "Next image" at bounding box center [388, 232] width 12 height 12
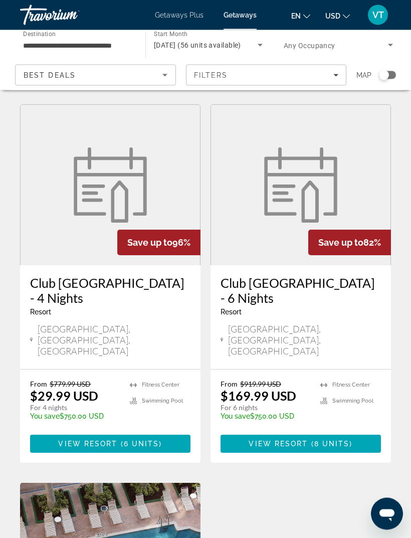
scroll to position [399, 0]
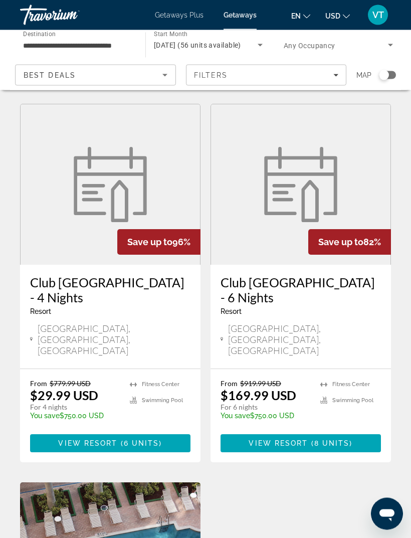
click at [343, 162] on img "Main content" at bounding box center [300, 184] width 85 height 75
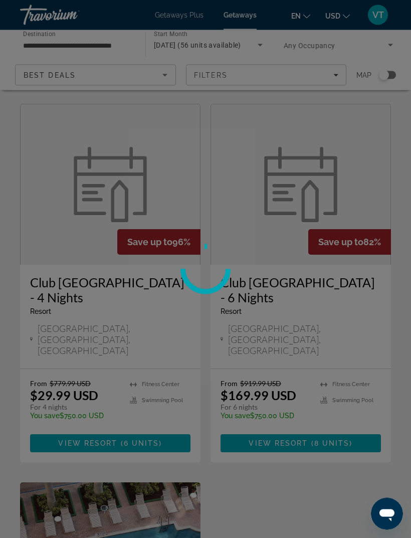
scroll to position [400, 0]
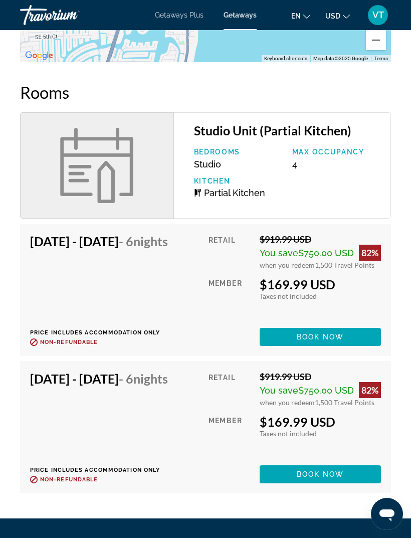
scroll to position [1374, 0]
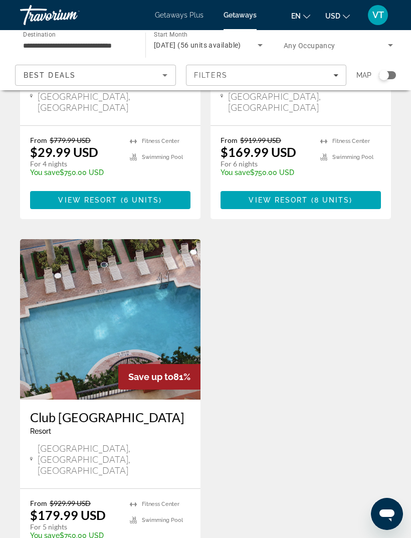
scroll to position [719, 0]
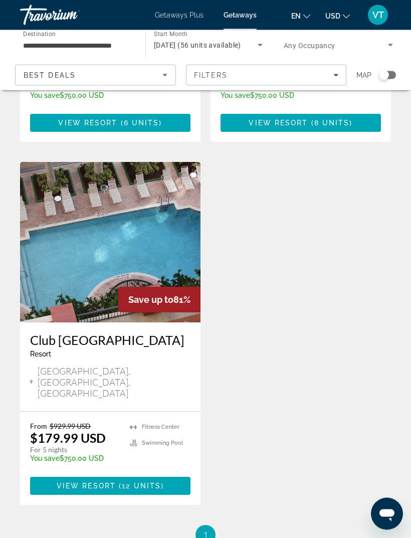
click at [147, 190] on img "Main content" at bounding box center [110, 242] width 180 height 160
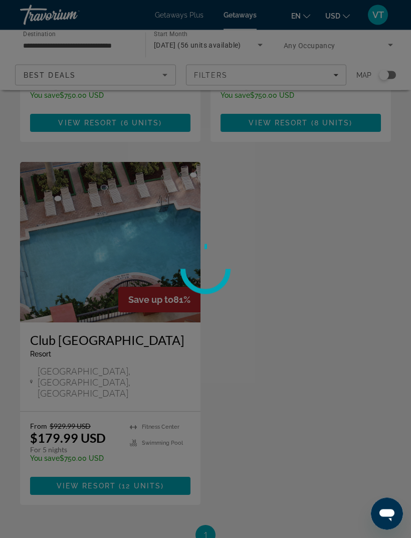
scroll to position [720, 0]
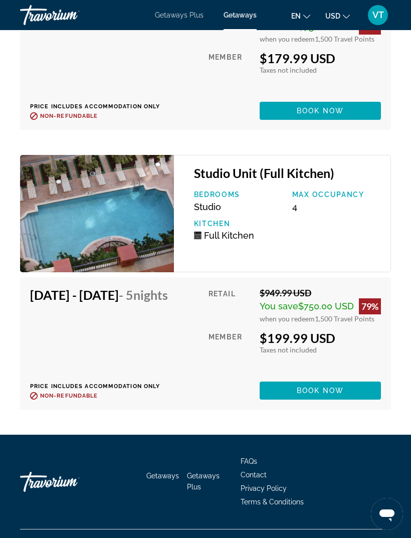
scroll to position [2692, 0]
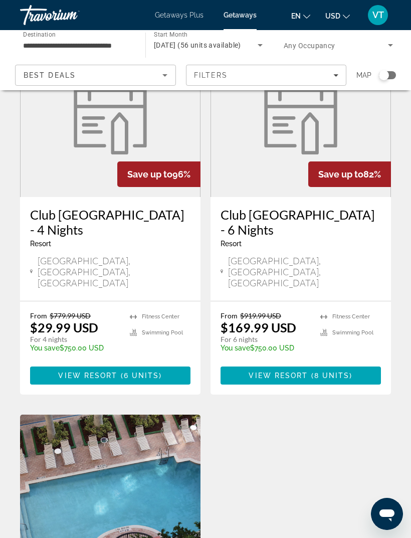
click at [161, 118] on figure "Main content" at bounding box center [110, 117] width 179 height 160
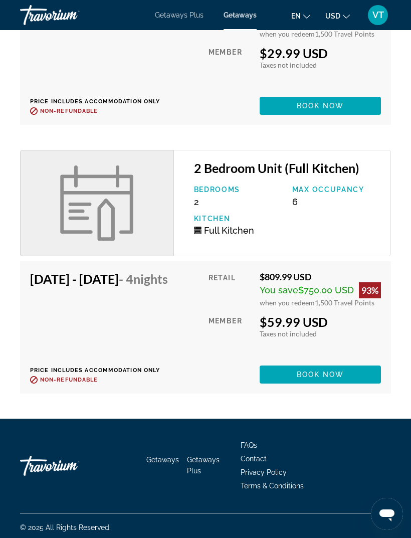
scroll to position [1657, 0]
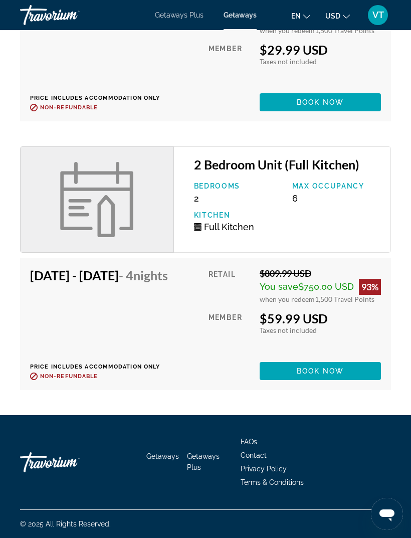
click at [335, 383] on span "Main content" at bounding box center [320, 371] width 121 height 24
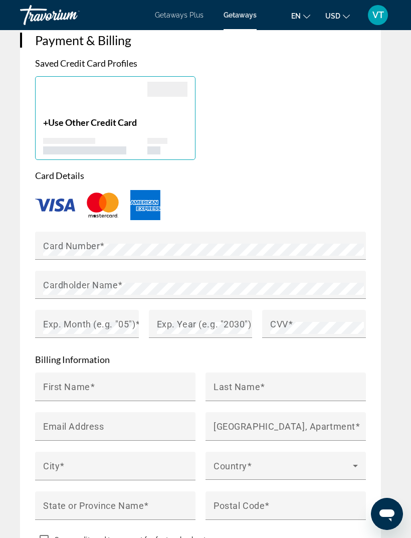
scroll to position [1042, 0]
click at [92, 241] on mat-label "Card Number" at bounding box center [71, 246] width 57 height 11
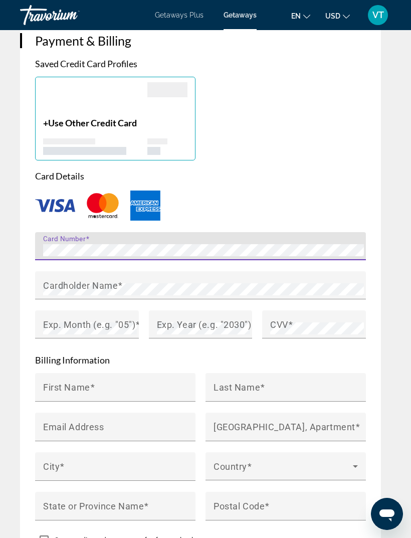
click at [113, 280] on mat-label "Cardholder Name" at bounding box center [80, 285] width 75 height 11
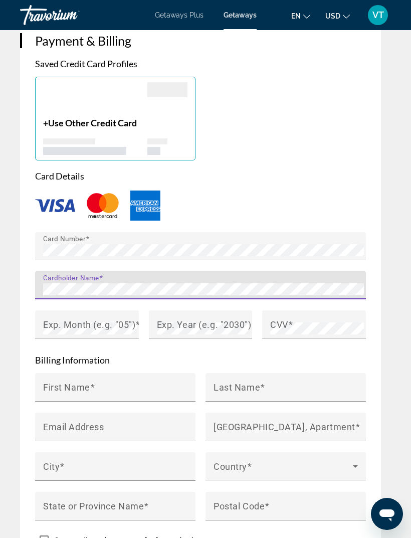
click at [86, 319] on mat-label "Exp. Month (e.g. "05")" at bounding box center [89, 324] width 92 height 11
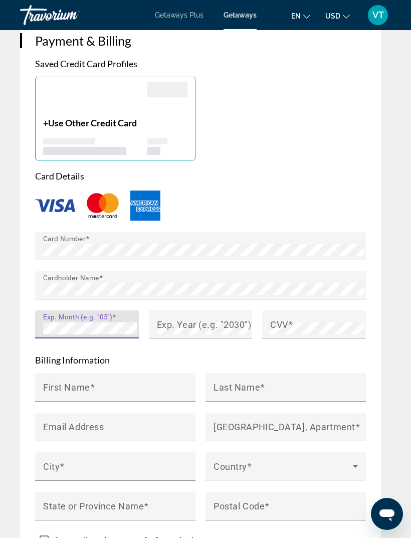
click at [216, 319] on mat-label "Exp. Year (e.g. "2030")" at bounding box center [204, 324] width 95 height 11
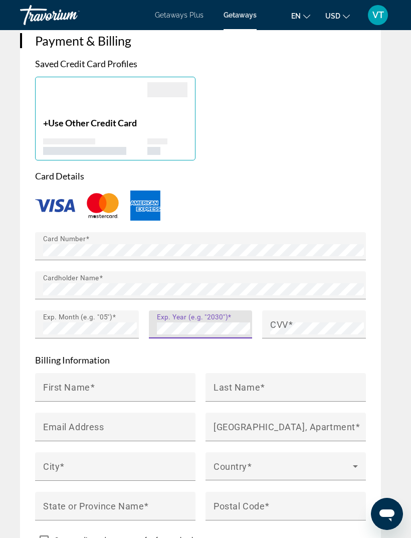
click at [290, 319] on span "Main content" at bounding box center [290, 324] width 5 height 11
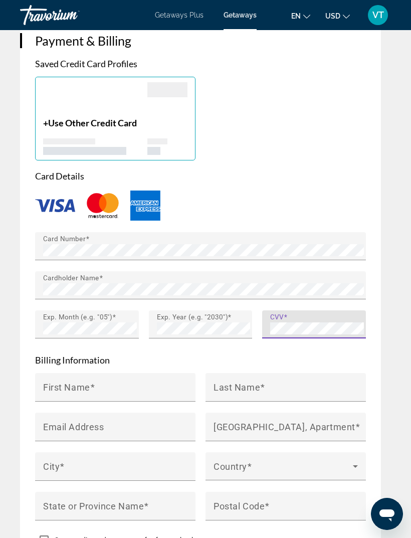
click at [107, 385] on input "First Name" at bounding box center [118, 391] width 150 height 12
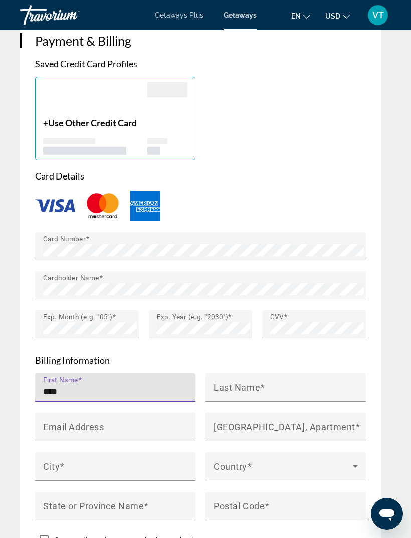
type input "****"
click at [260, 381] on span "Main content" at bounding box center [262, 386] width 5 height 11
click at [260, 385] on input "Last Name" at bounding box center [289, 391] width 150 height 12
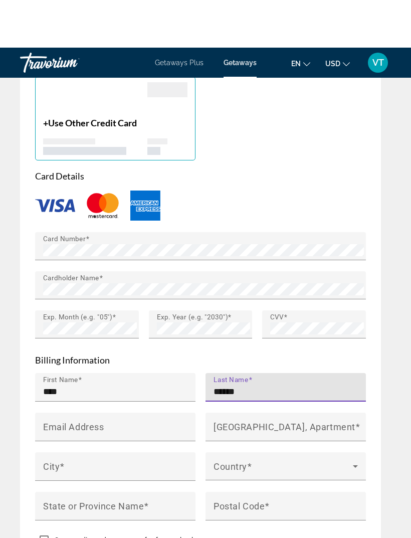
scroll to position [1102, 0]
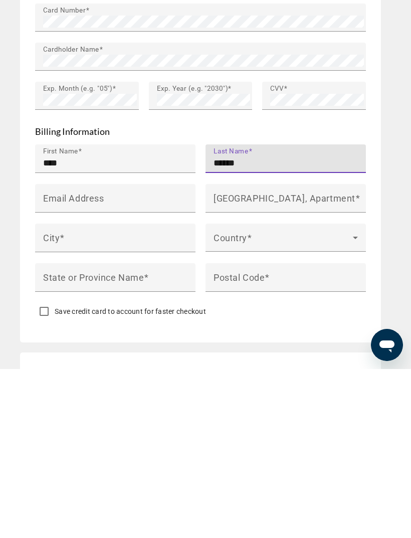
type input "******"
click at [133, 365] on input "Email Address" at bounding box center [118, 371] width 150 height 12
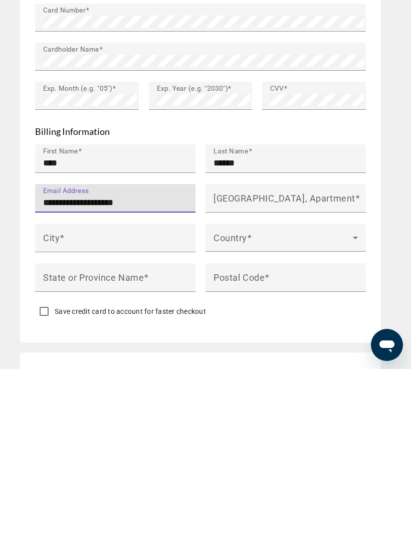
type input "**********"
click at [257, 361] on mat-label "[GEOGRAPHIC_DATA], Apartment" at bounding box center [285, 366] width 142 height 11
click at [257, 365] on input "[GEOGRAPHIC_DATA], Apartment" at bounding box center [289, 371] width 150 height 12
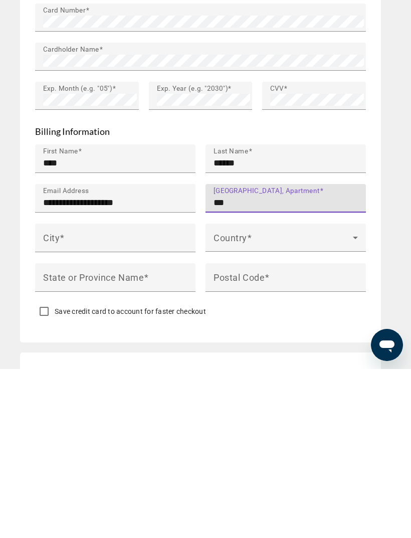
click at [101, 405] on input "City" at bounding box center [118, 411] width 150 height 12
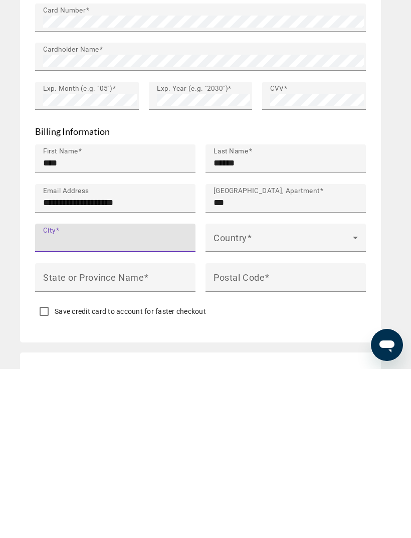
click at [253, 365] on input "***" at bounding box center [289, 371] width 150 height 12
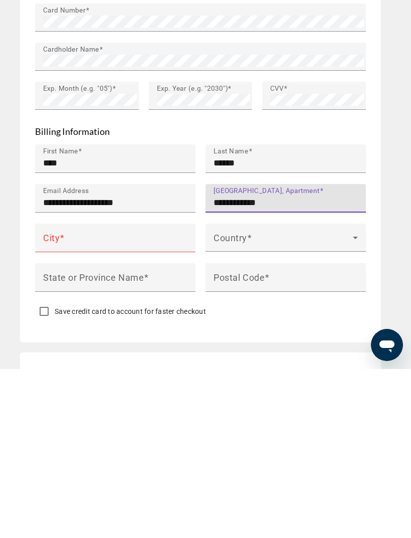
type input "**********"
click at [108, 405] on input "City" at bounding box center [118, 411] width 150 height 12
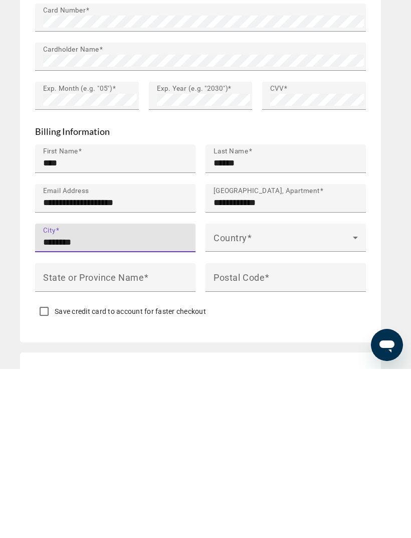
type input "********"
click at [280, 405] on span "Main content" at bounding box center [283, 411] width 139 height 12
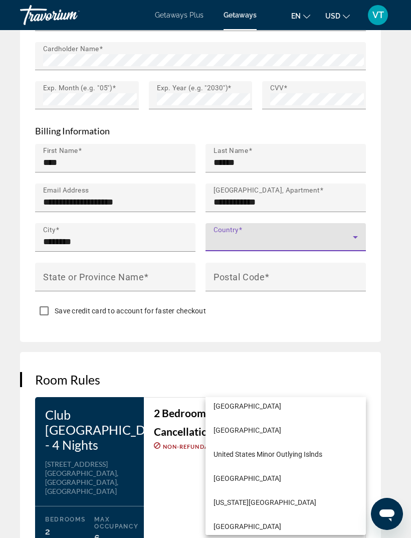
scroll to position [5802, 0]
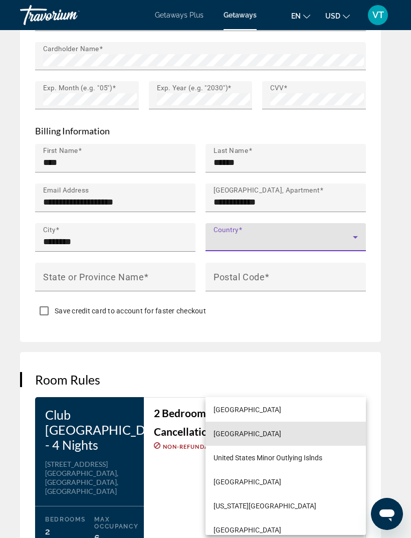
click at [275, 430] on span "[GEOGRAPHIC_DATA]" at bounding box center [248, 434] width 68 height 12
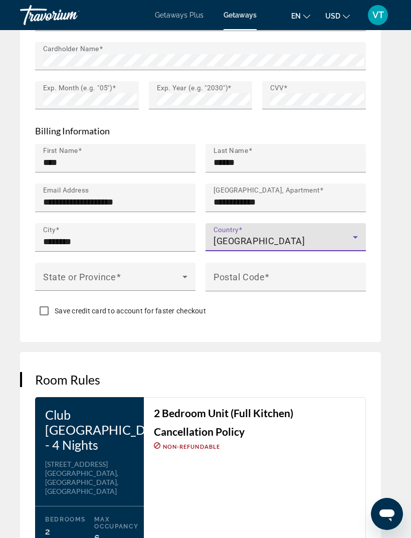
click at [183, 271] on icon "Main content" at bounding box center [185, 277] width 12 height 12
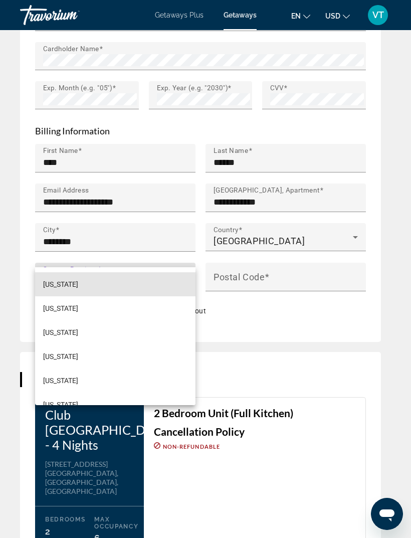
scroll to position [866, 0]
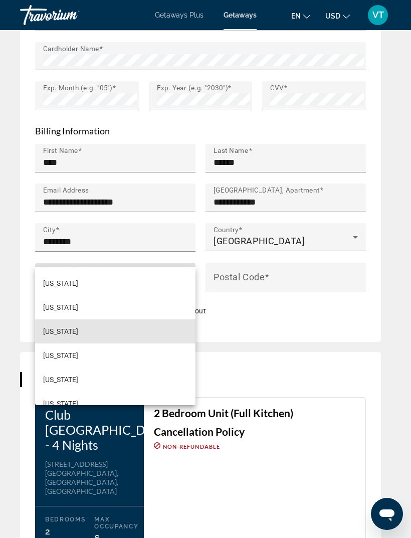
click at [75, 329] on span "[US_STATE]" at bounding box center [60, 331] width 35 height 12
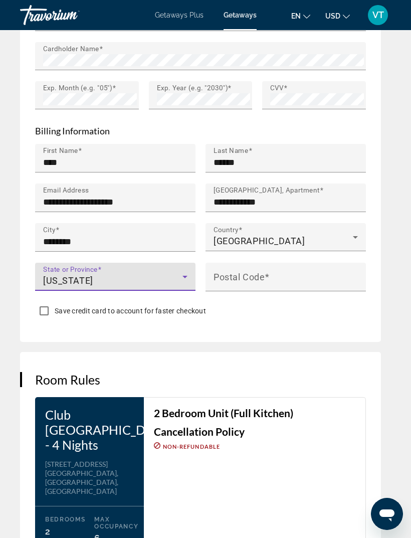
click at [287, 275] on input "Postal Code" at bounding box center [289, 281] width 150 height 12
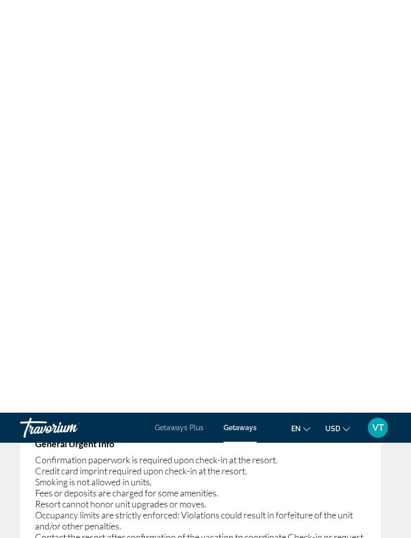
scroll to position [2271, 0]
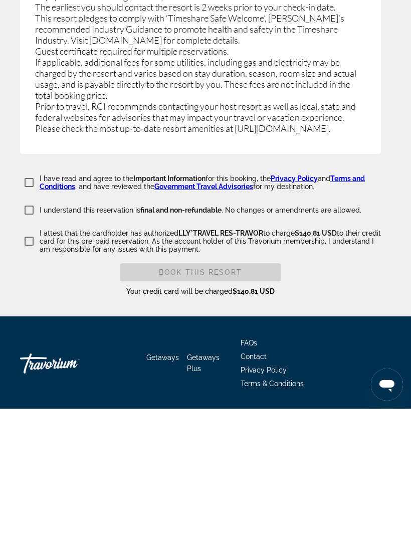
type input "*****"
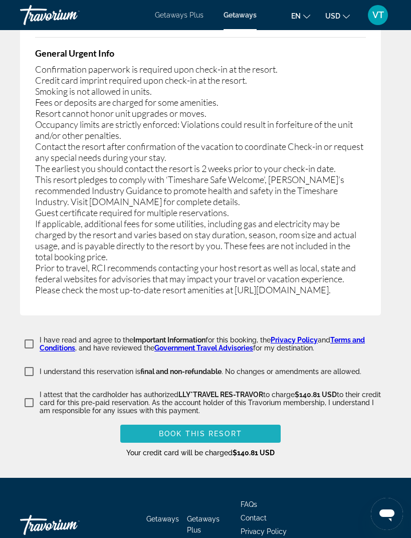
click at [264, 422] on span "Main content" at bounding box center [200, 434] width 160 height 24
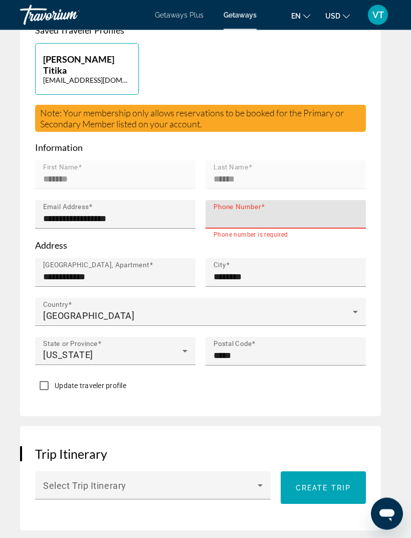
scroll to position [483, 0]
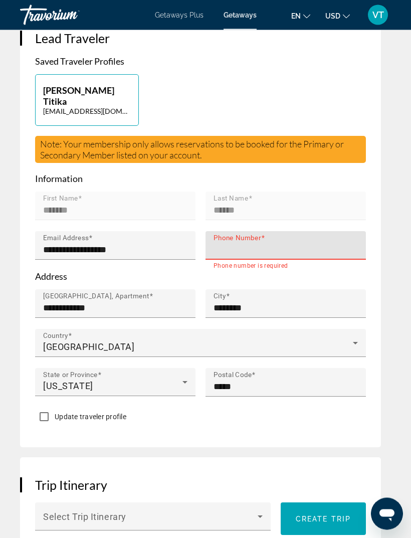
click at [276, 244] on input "Phone Number" at bounding box center [289, 250] width 150 height 12
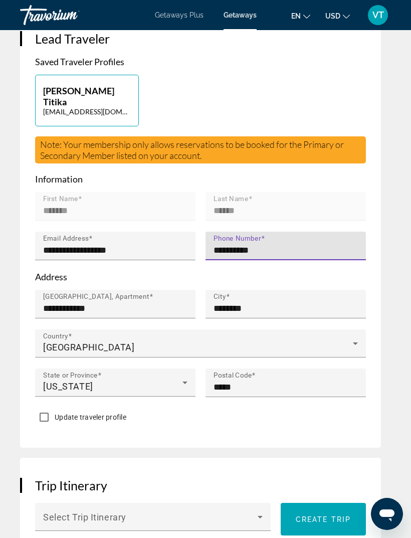
type input "**********"
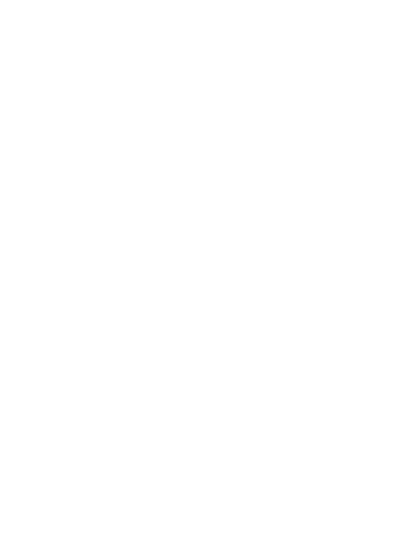
scroll to position [2271, 0]
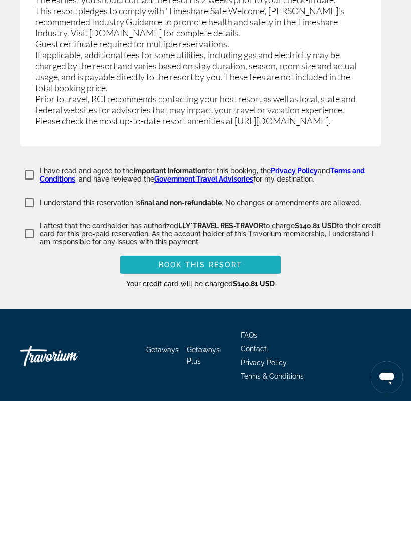
click at [253, 389] on span "Main content" at bounding box center [200, 401] width 160 height 24
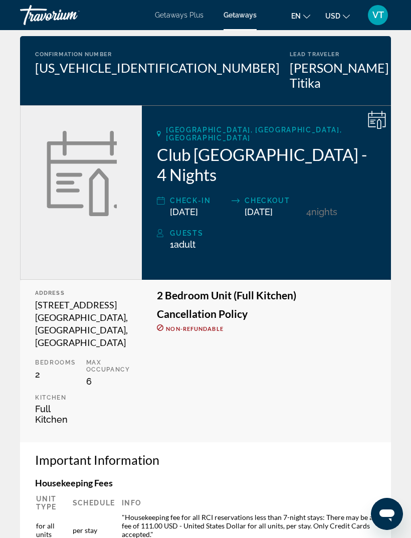
scroll to position [70, 0]
click at [213, 326] on span "Non-refundable" at bounding box center [194, 329] width 57 height 7
click at [210, 326] on span "Non-refundable" at bounding box center [194, 329] width 57 height 7
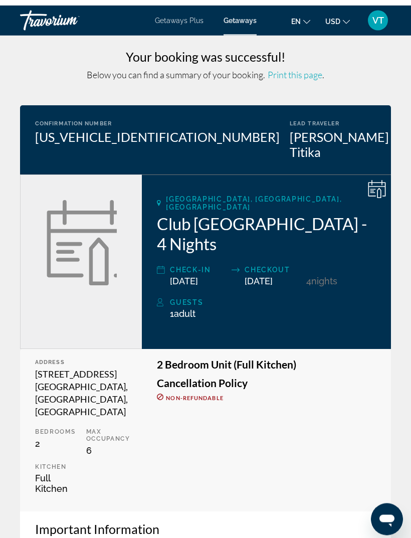
scroll to position [0, 0]
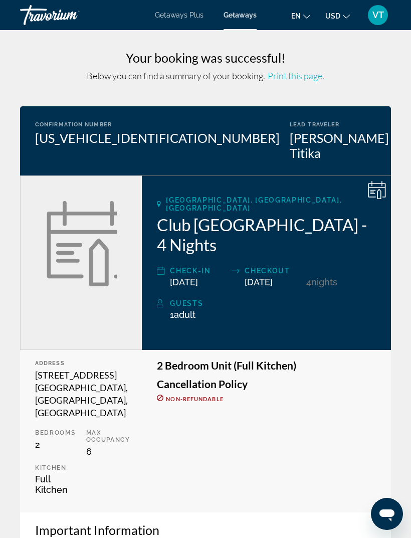
click at [348, 142] on div "[PERSON_NAME] Titika" at bounding box center [339, 145] width 99 height 30
click at [376, 181] on icon "Main content" at bounding box center [377, 190] width 18 height 18
click at [380, 181] on icon "Main content" at bounding box center [377, 190] width 18 height 18
click at [376, 15] on span "VT" at bounding box center [378, 15] width 12 height 10
